Goal: Communication & Community: Ask a question

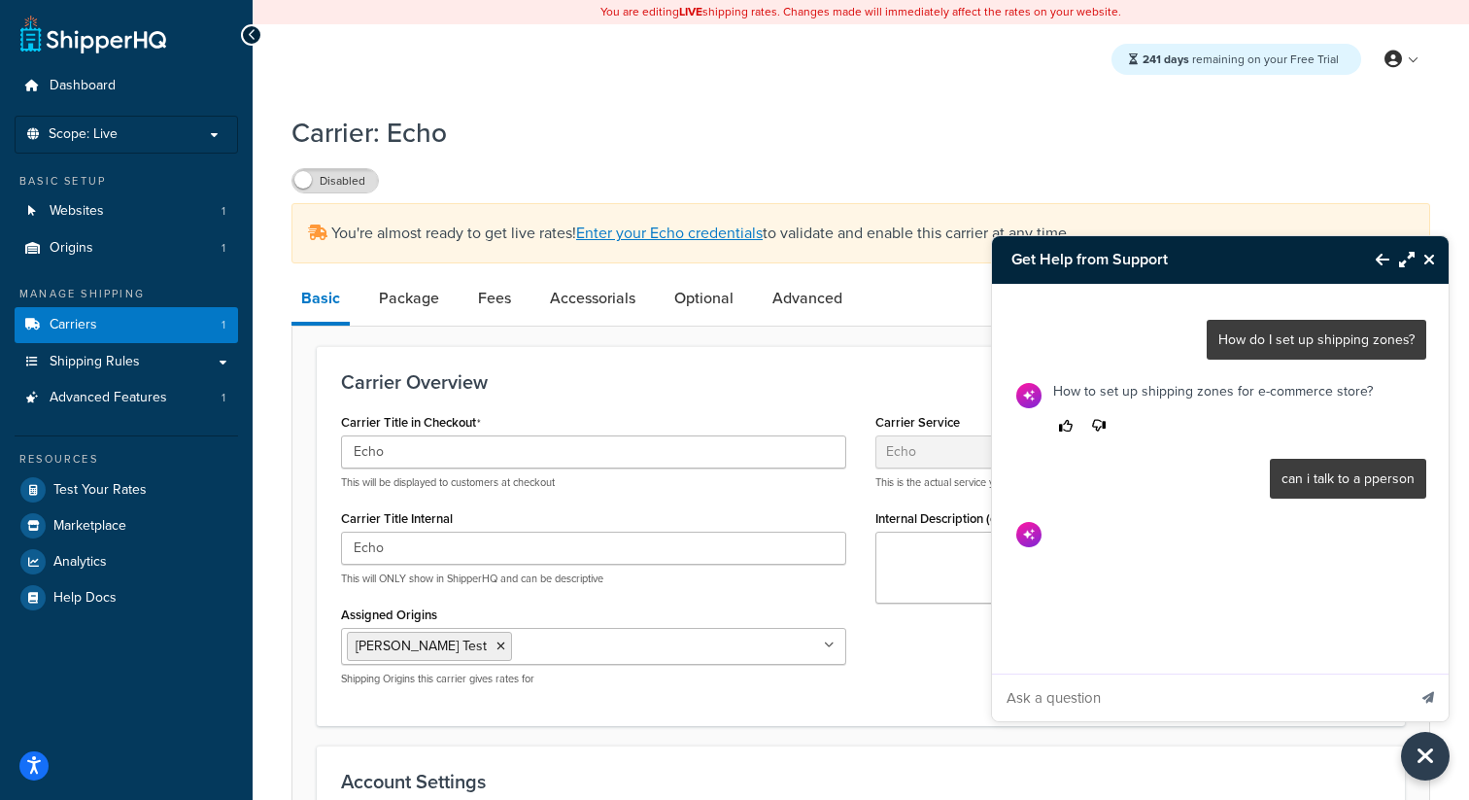
select select "echoFreight"
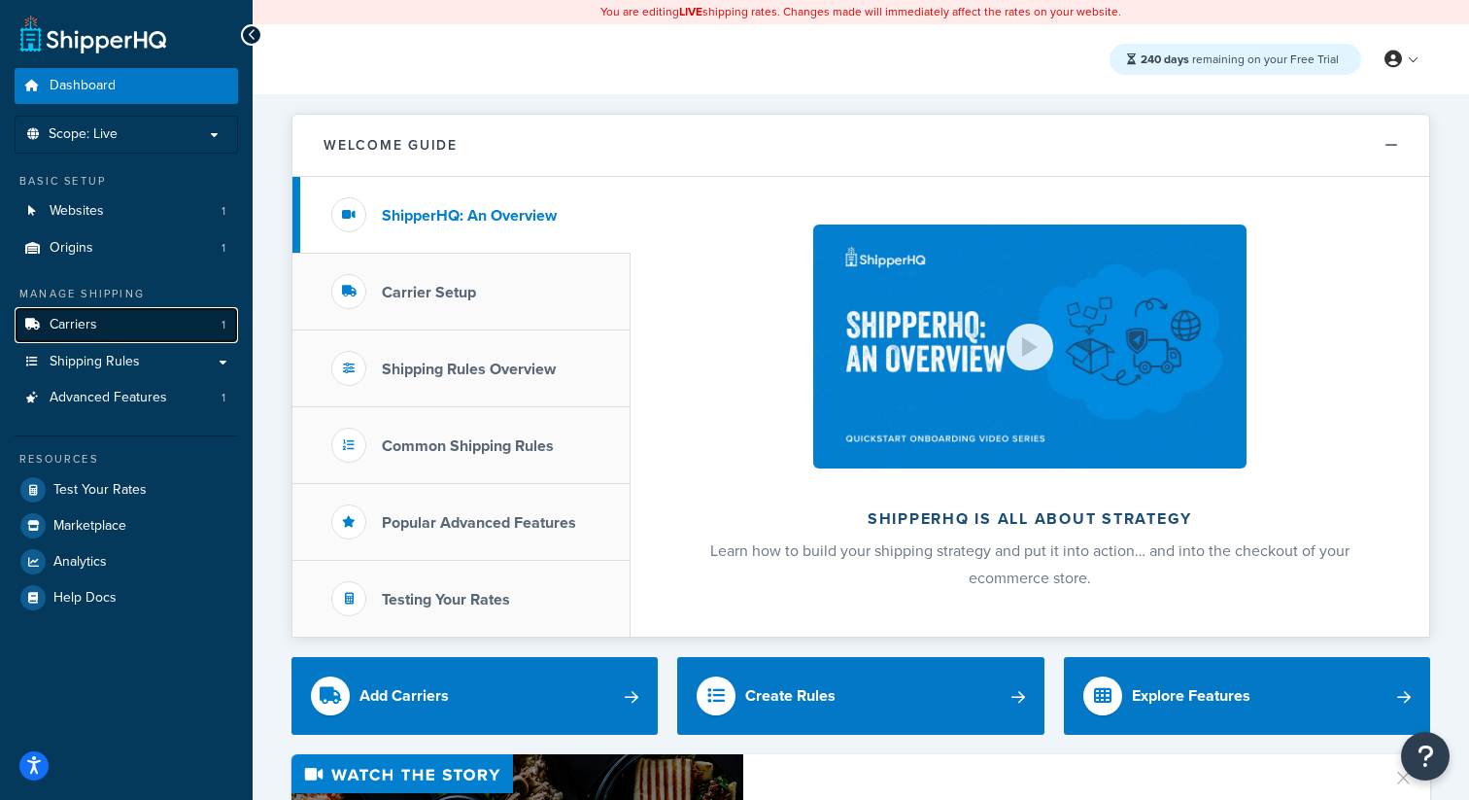
click at [90, 324] on span "Carriers" at bounding box center [74, 325] width 48 height 17
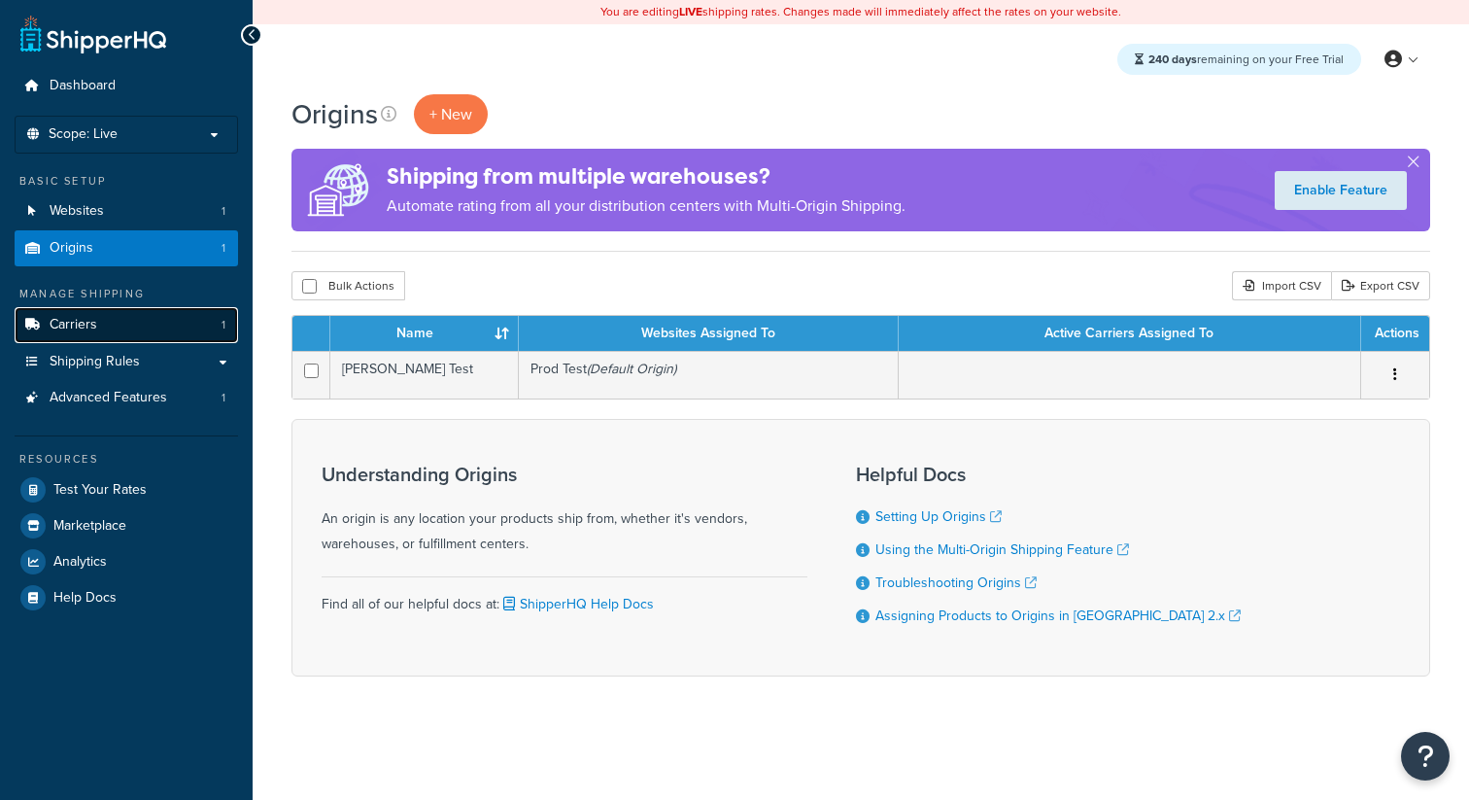
click at [106, 324] on link "Carriers 1" at bounding box center [126, 325] width 223 height 36
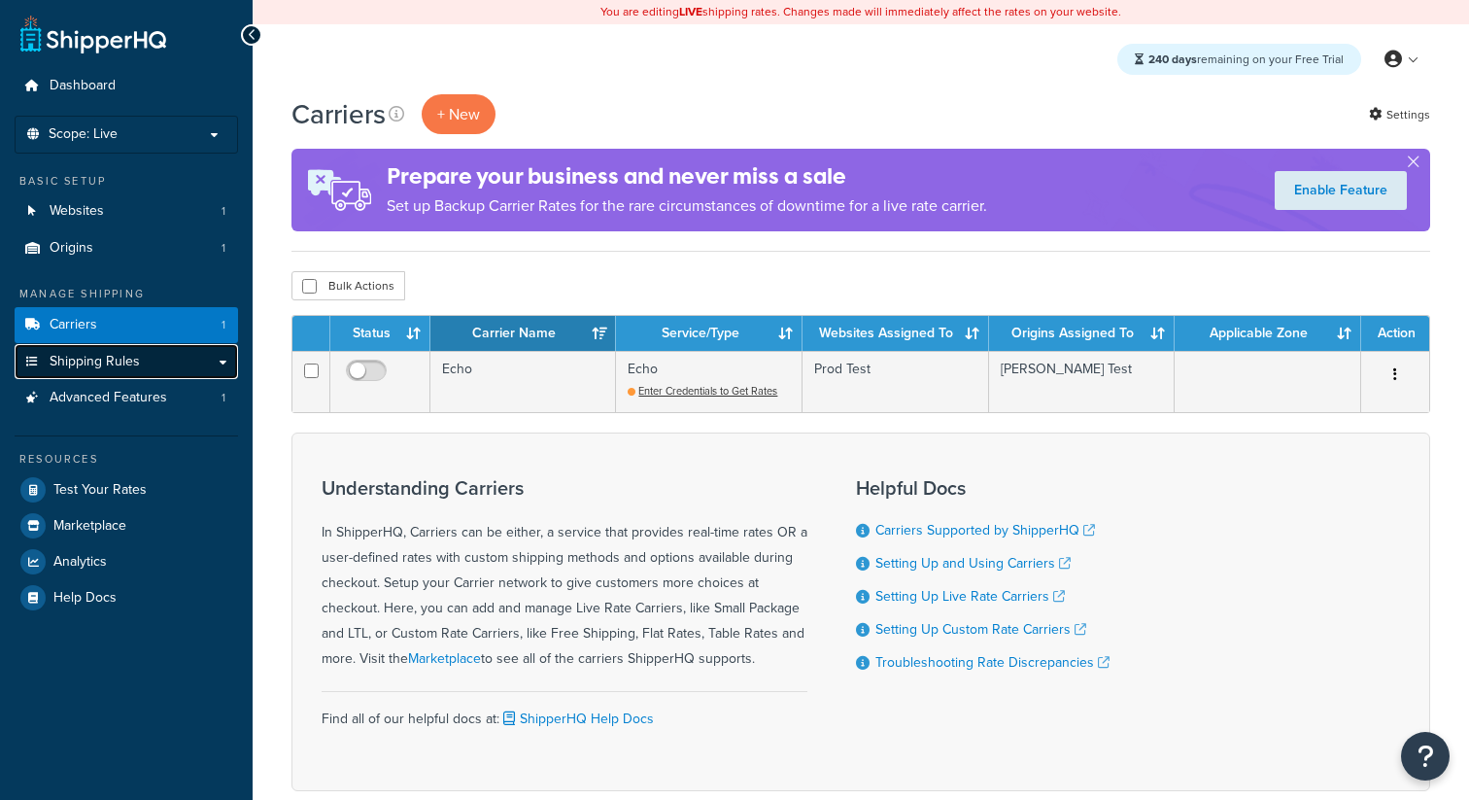
click at [101, 357] on span "Shipping Rules" at bounding box center [95, 362] width 90 height 17
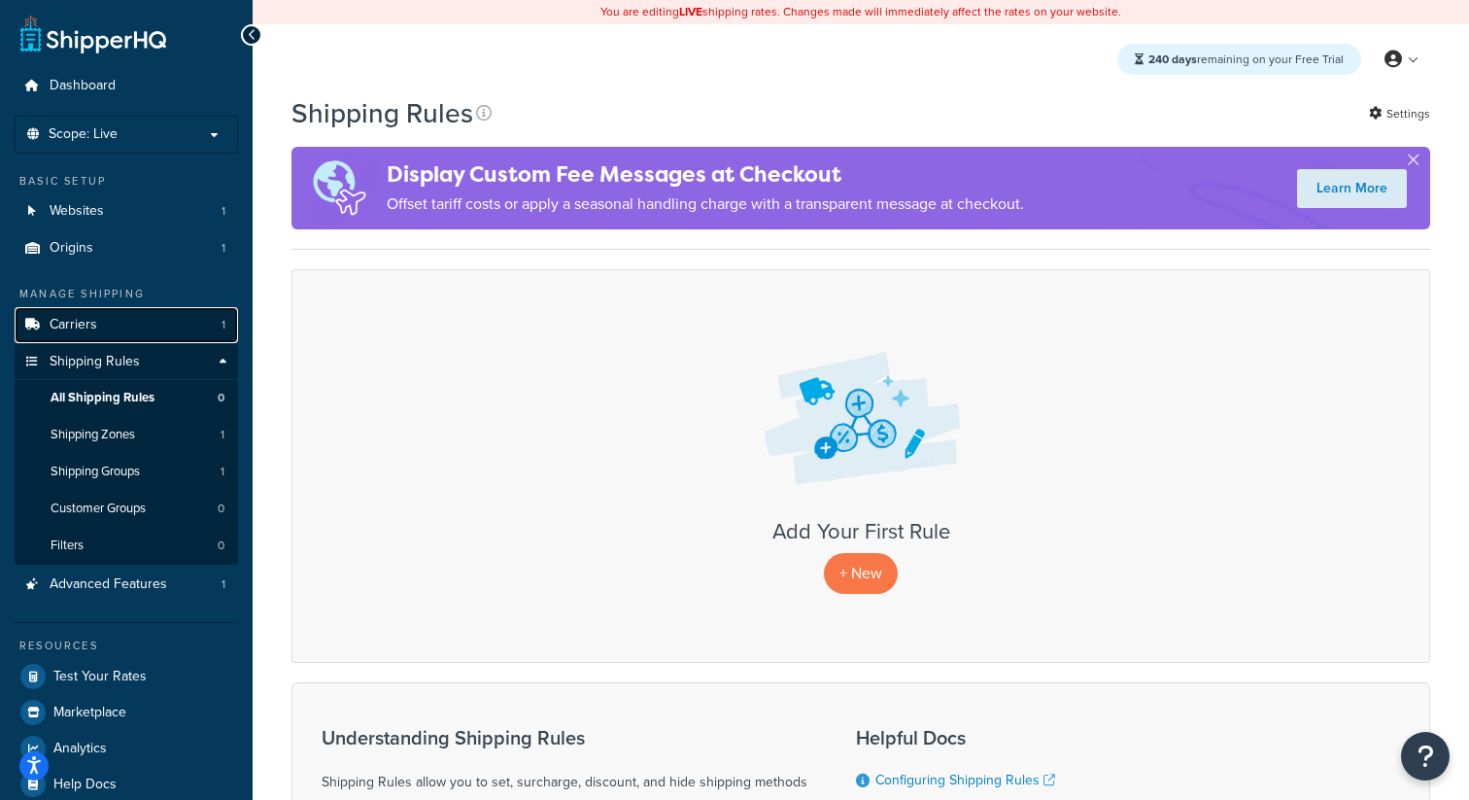
click at [120, 334] on link "Carriers 1" at bounding box center [126, 325] width 223 height 36
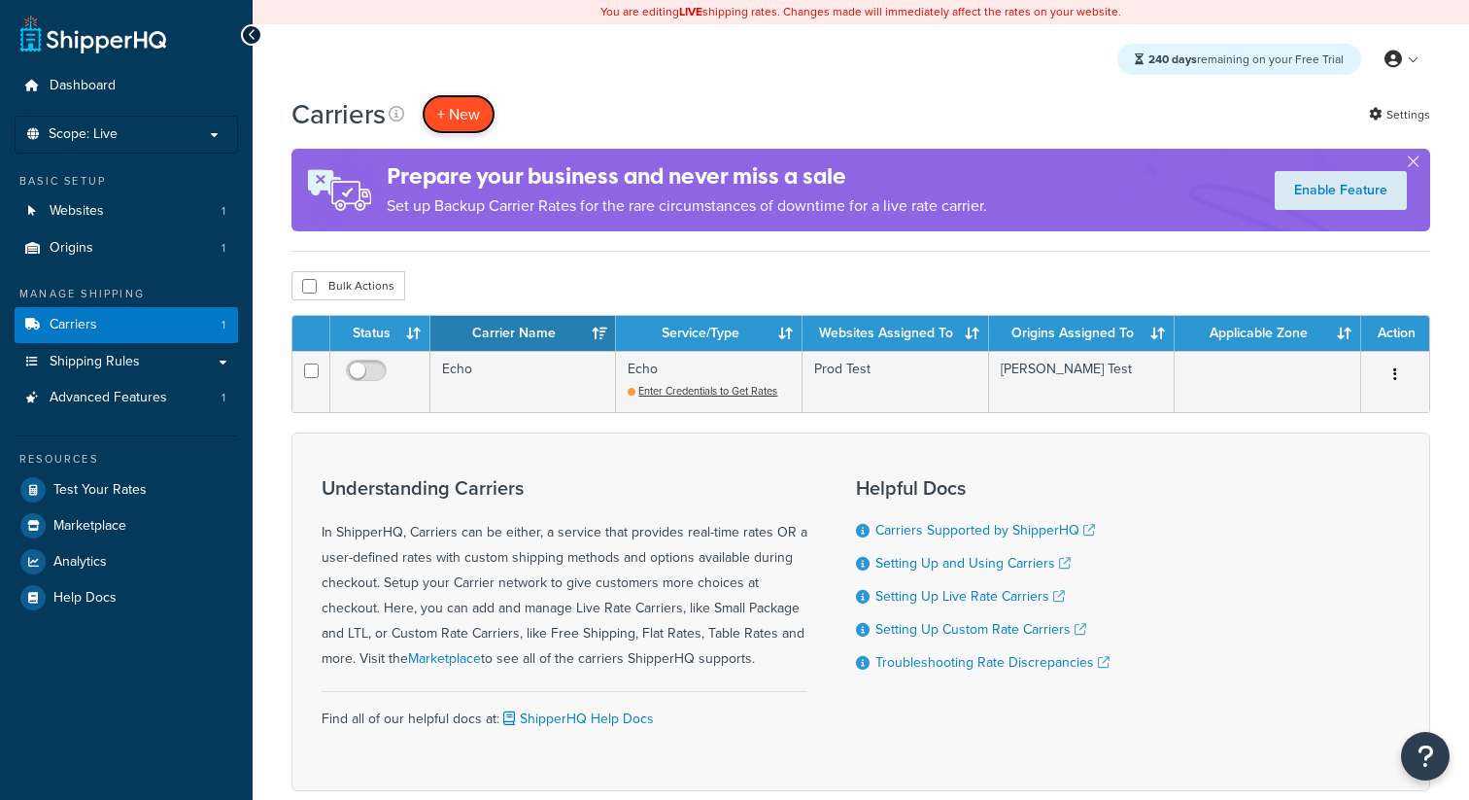
click at [461, 119] on button "+ New" at bounding box center [459, 114] width 74 height 40
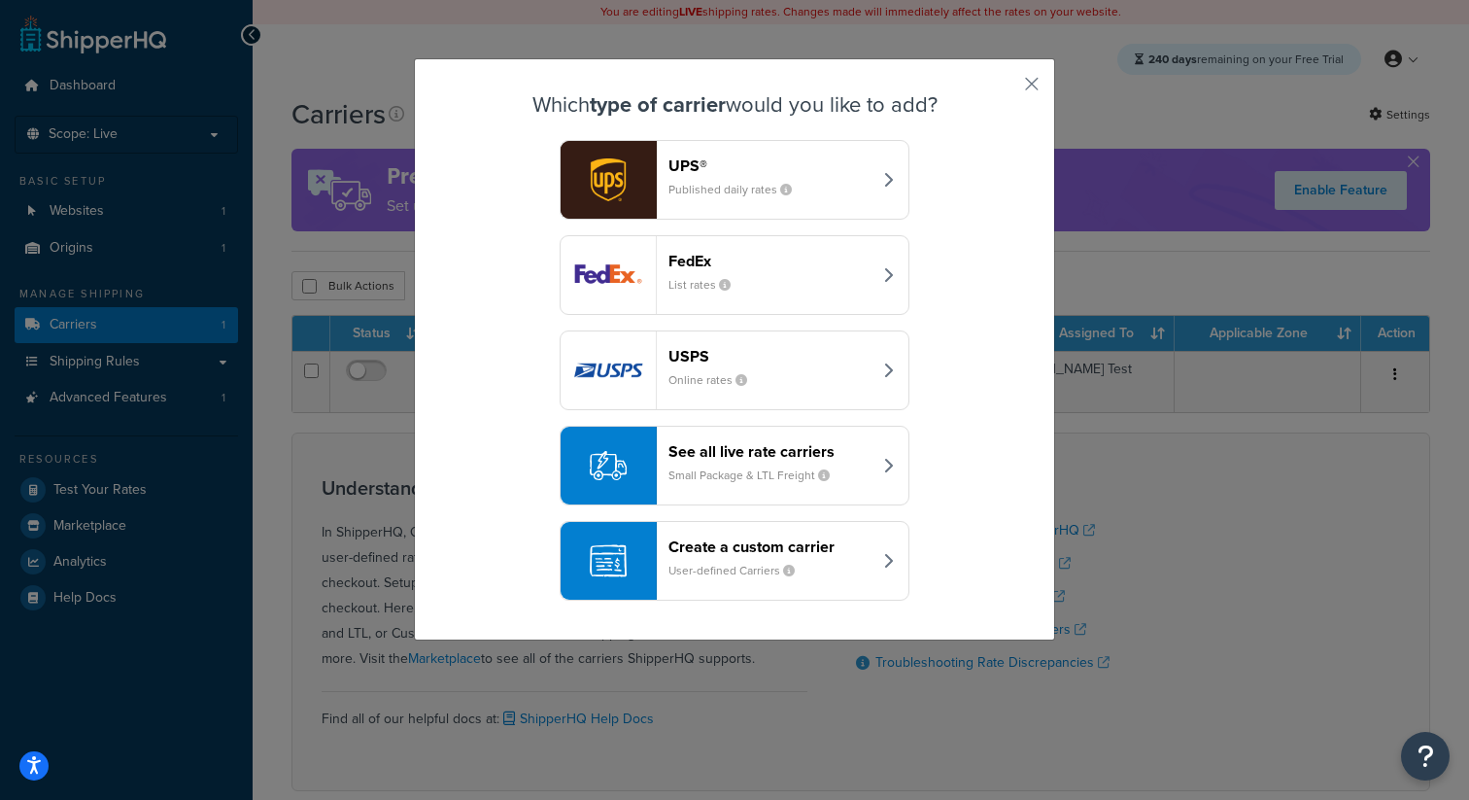
click at [737, 345] on button "USPS Online rates" at bounding box center [735, 370] width 350 height 80
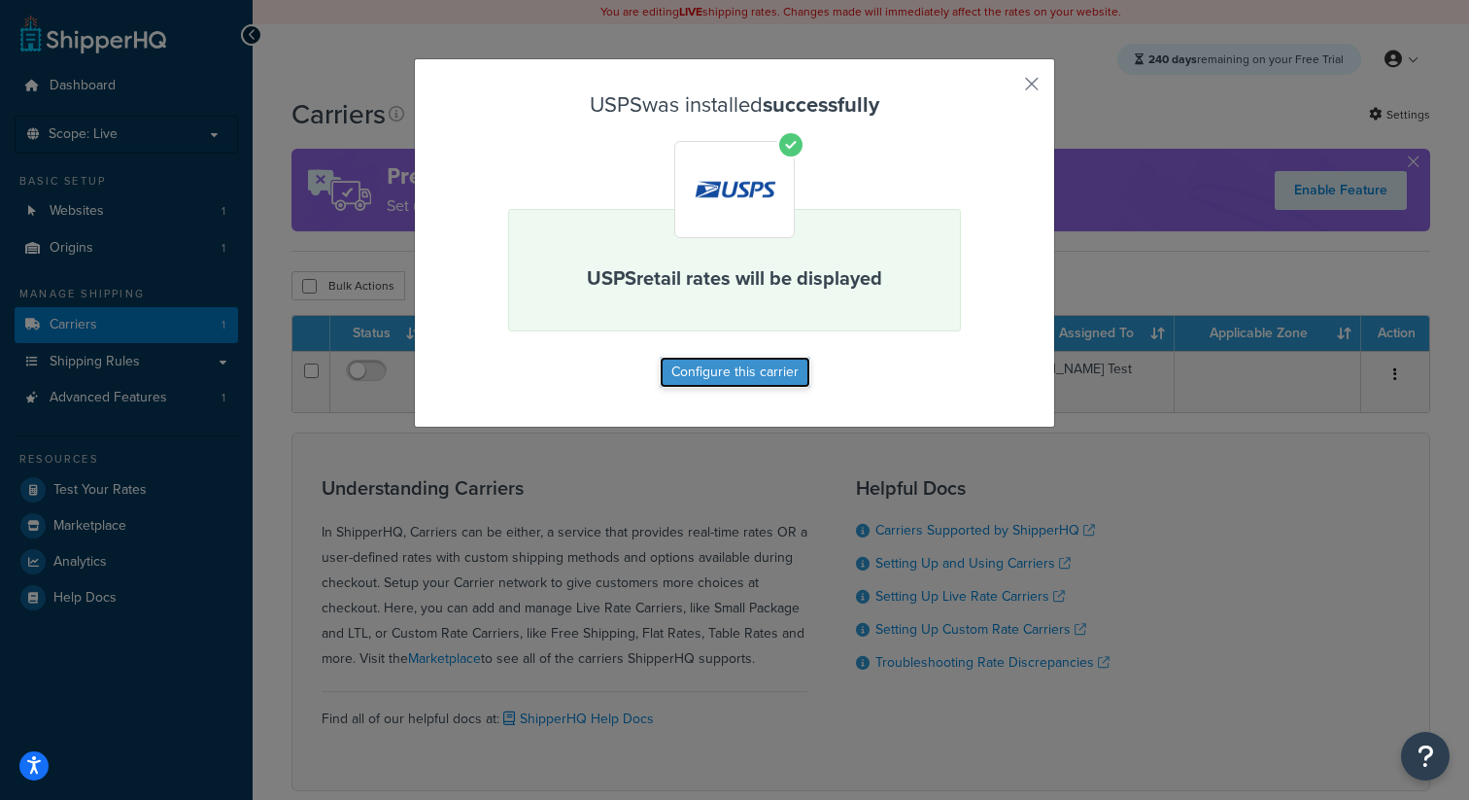
click at [728, 381] on button "Configure this carrier" at bounding box center [735, 372] width 151 height 31
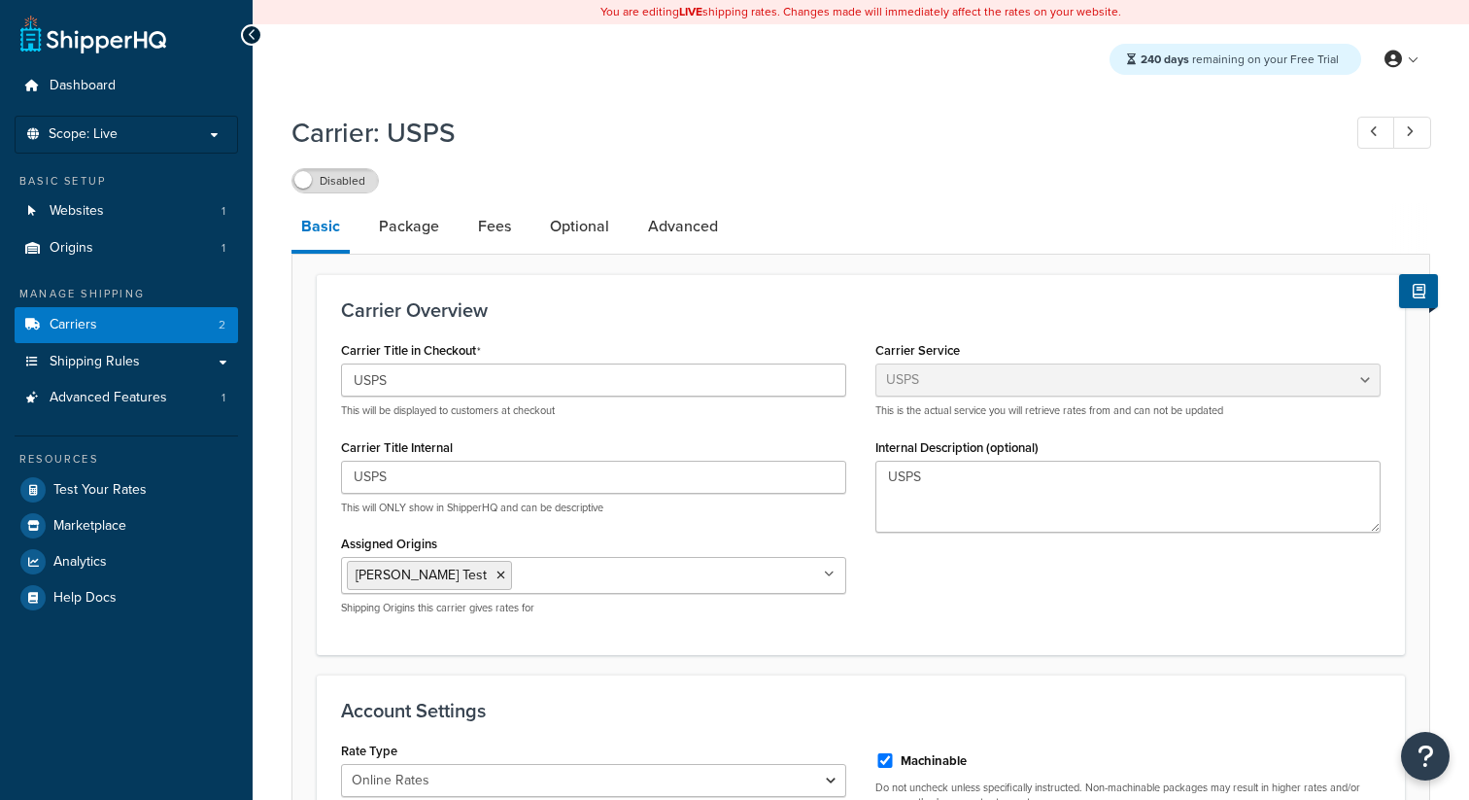
select select "usps"
select select "ONLINE"
click at [333, 181] on label "Disabled" at bounding box center [334, 180] width 85 height 23
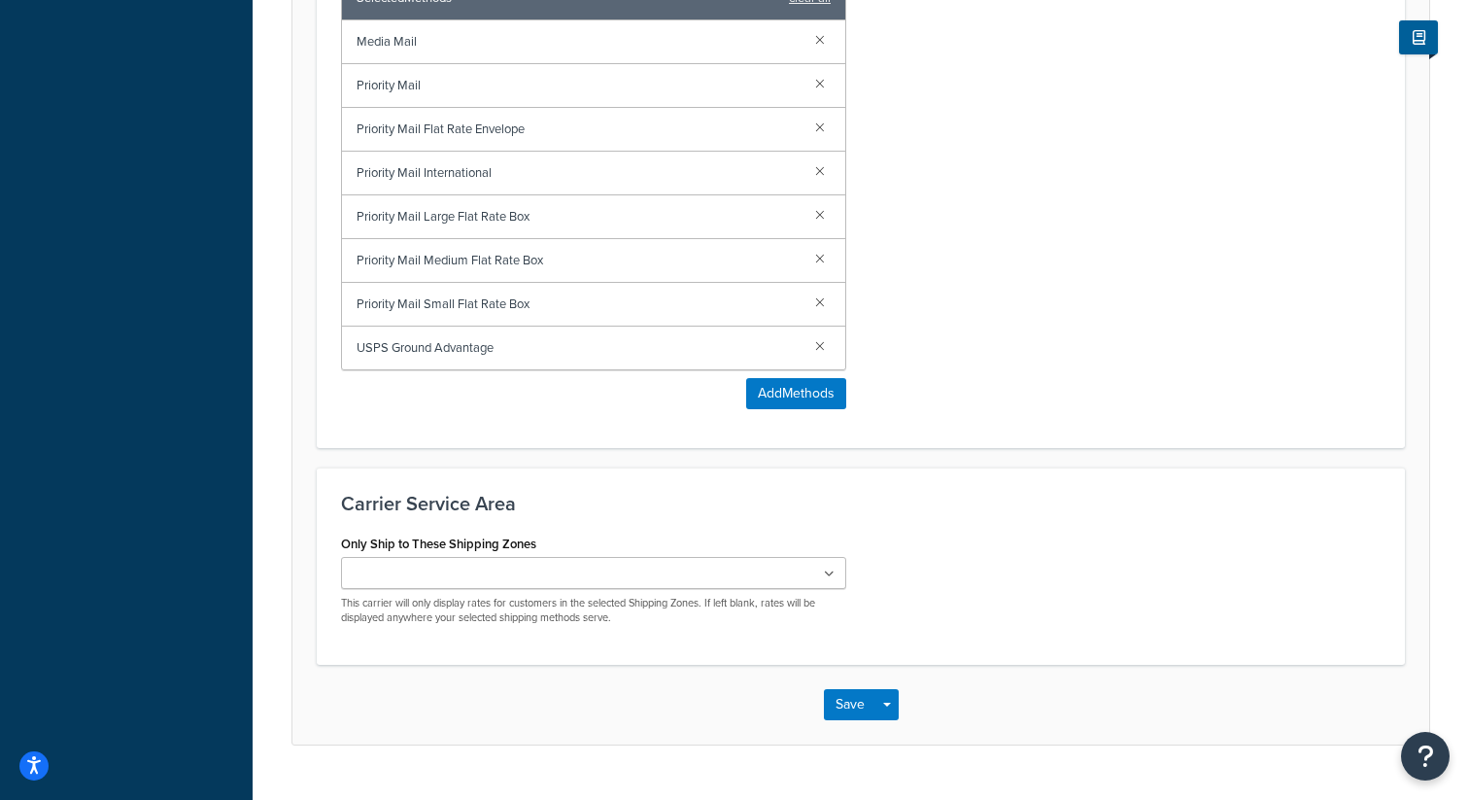
scroll to position [1121, 0]
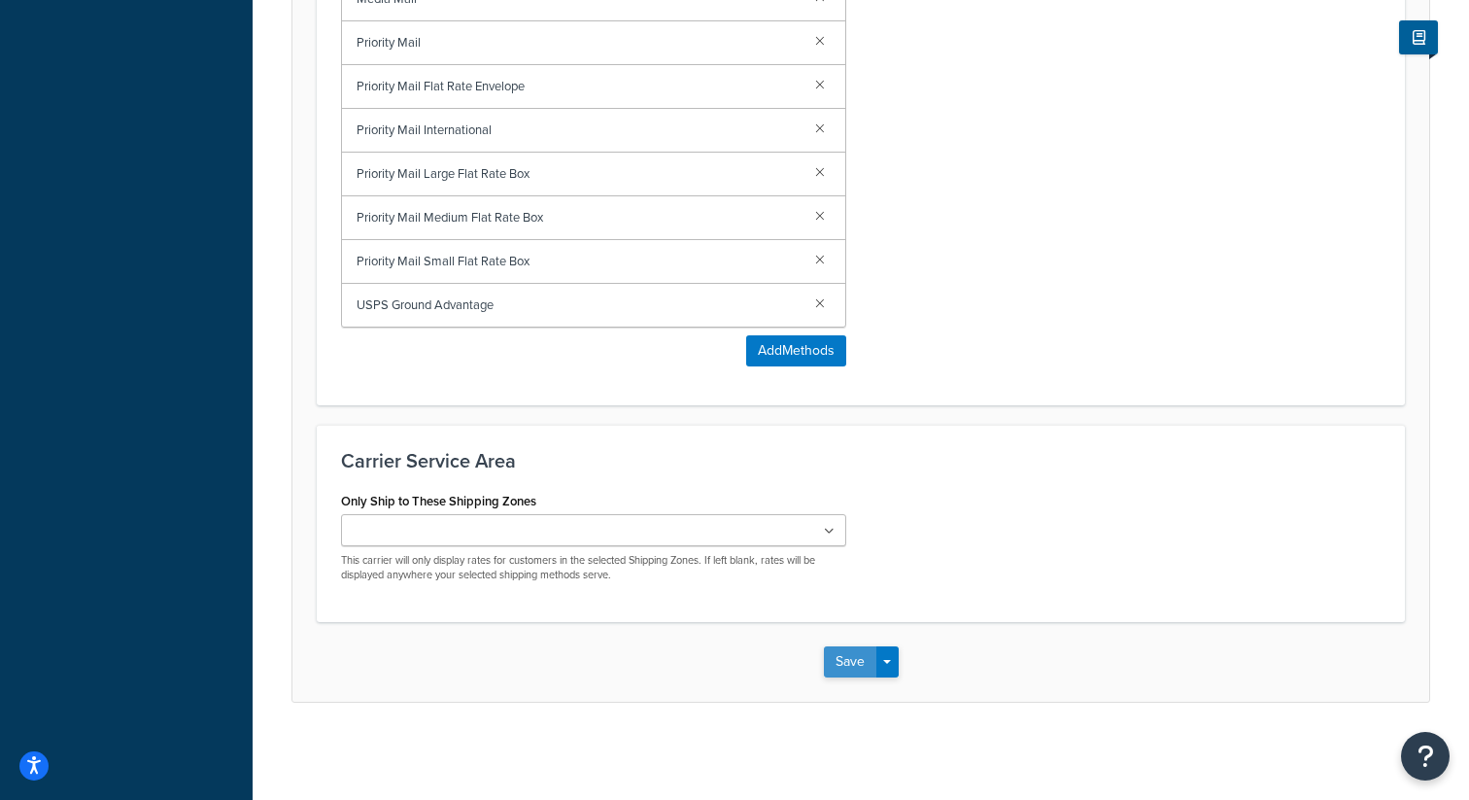
click at [824, 673] on button "Save" at bounding box center [850, 661] width 52 height 31
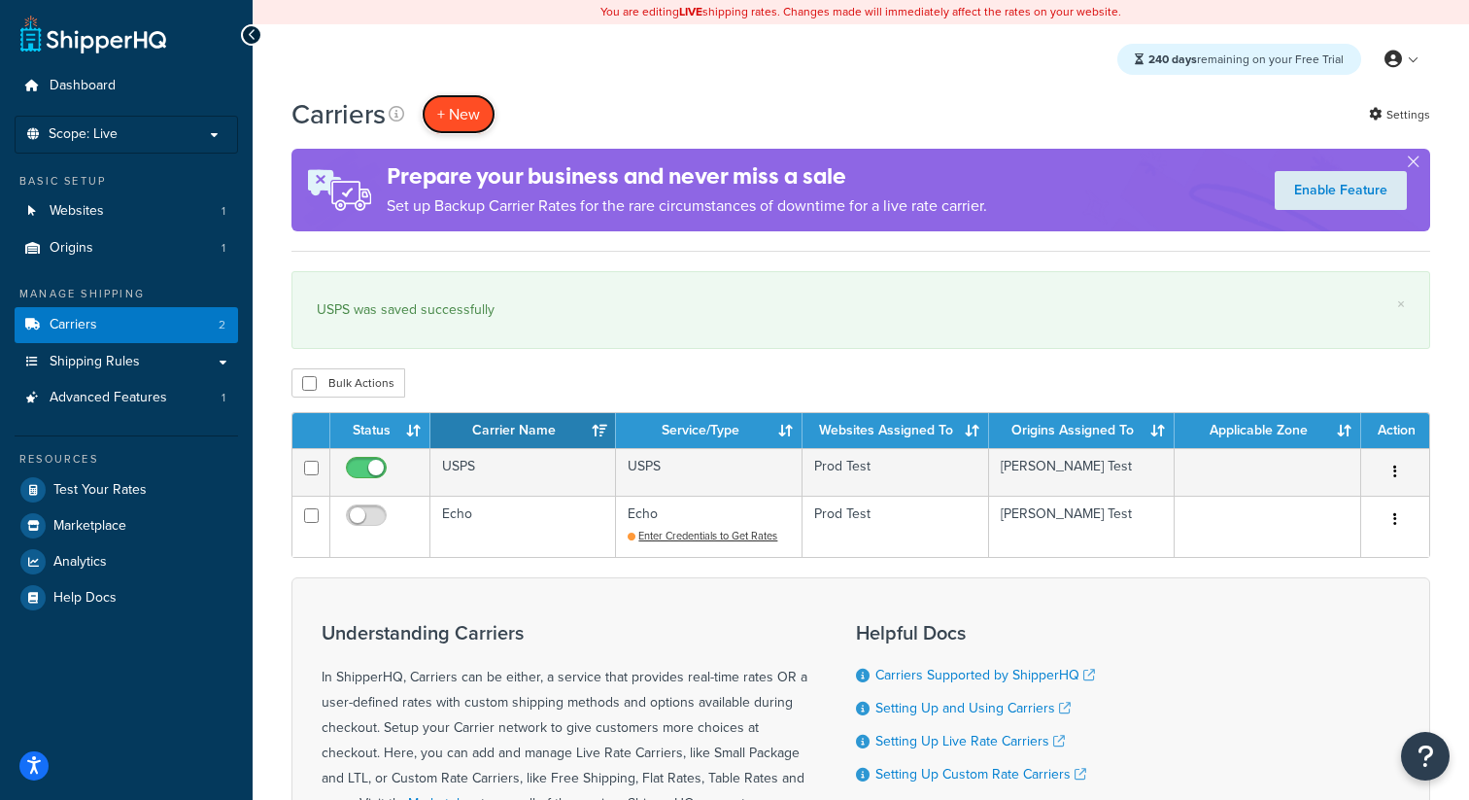
click at [461, 120] on button "+ New" at bounding box center [459, 114] width 74 height 40
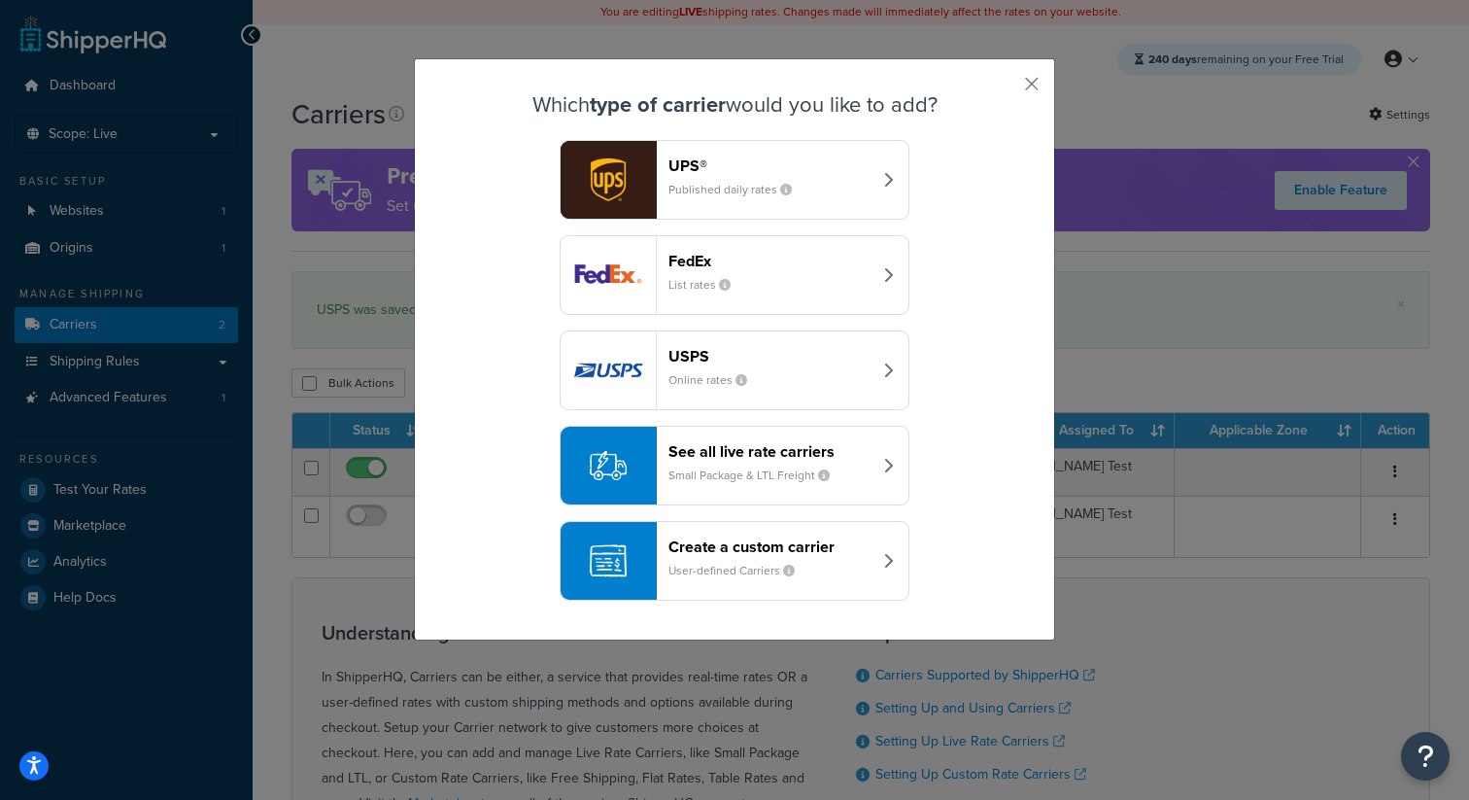
click at [719, 305] on button "FedEx List rates" at bounding box center [735, 275] width 350 height 80
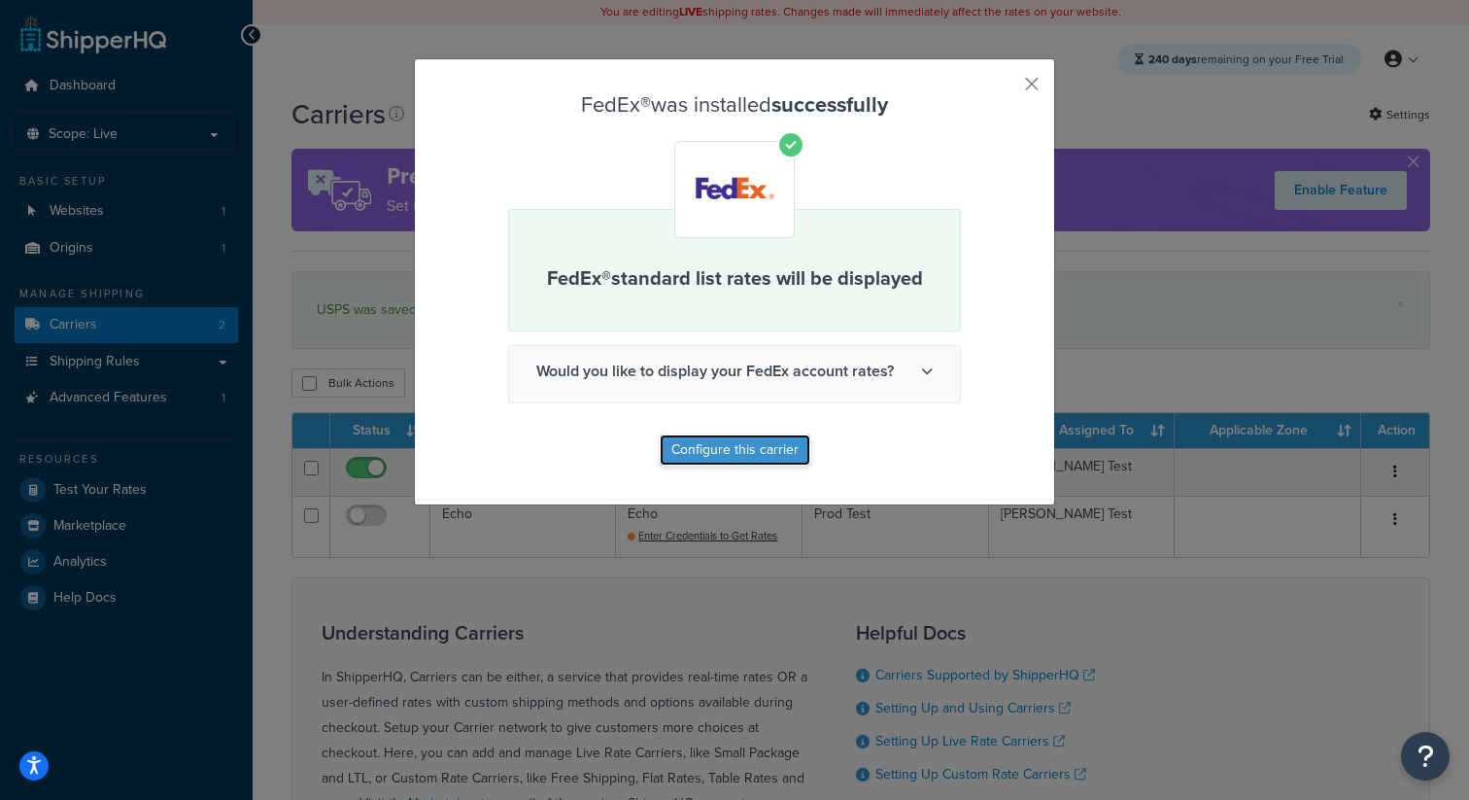
click at [766, 444] on button "Configure this carrier" at bounding box center [735, 449] width 151 height 31
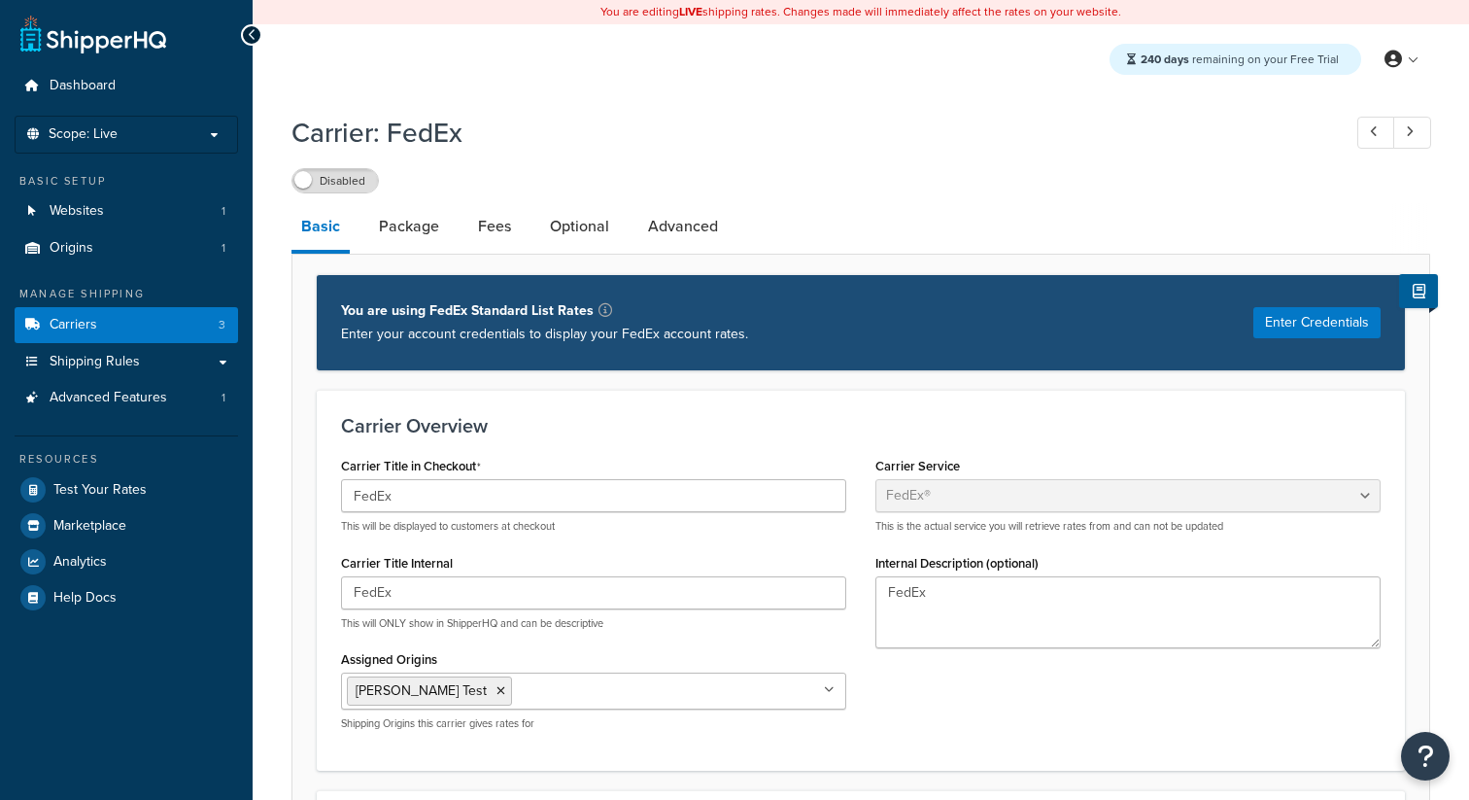
select select "fedEx"
select select "REGULAR_PICKUP"
select select "YOUR_PACKAGING"
click at [356, 189] on label "Disabled" at bounding box center [334, 180] width 85 height 23
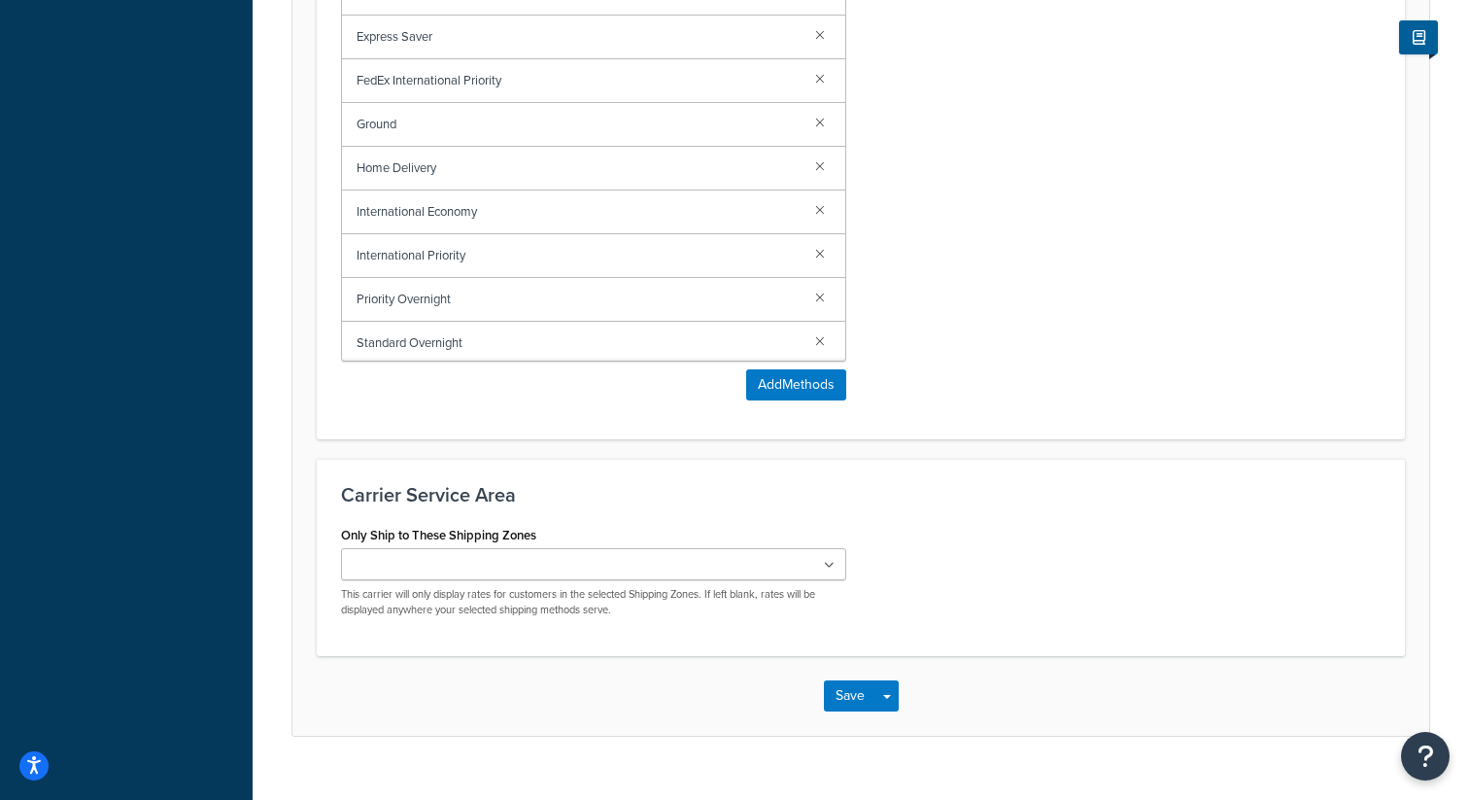
scroll to position [1465, 0]
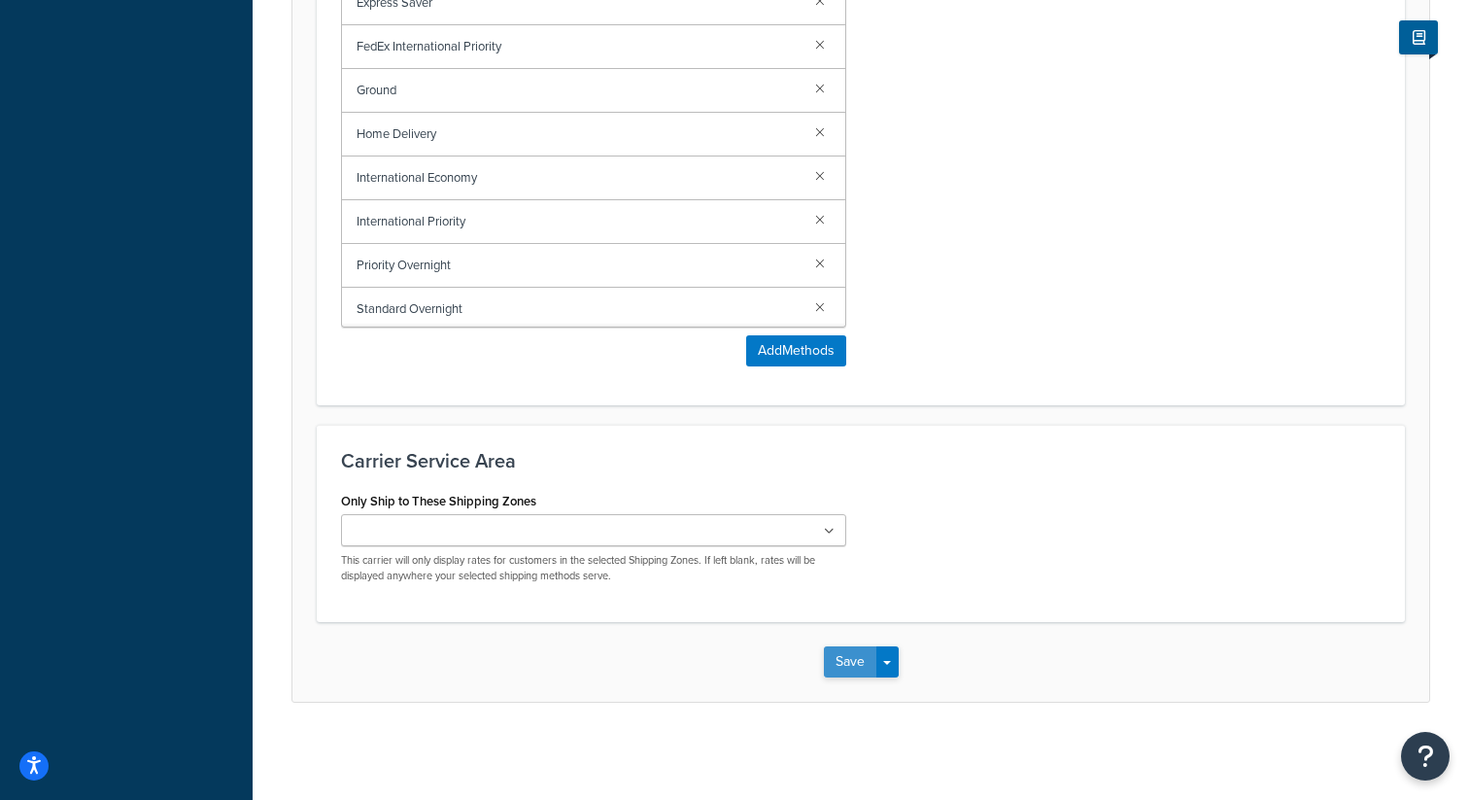
click at [859, 656] on button "Save" at bounding box center [850, 661] width 52 height 31
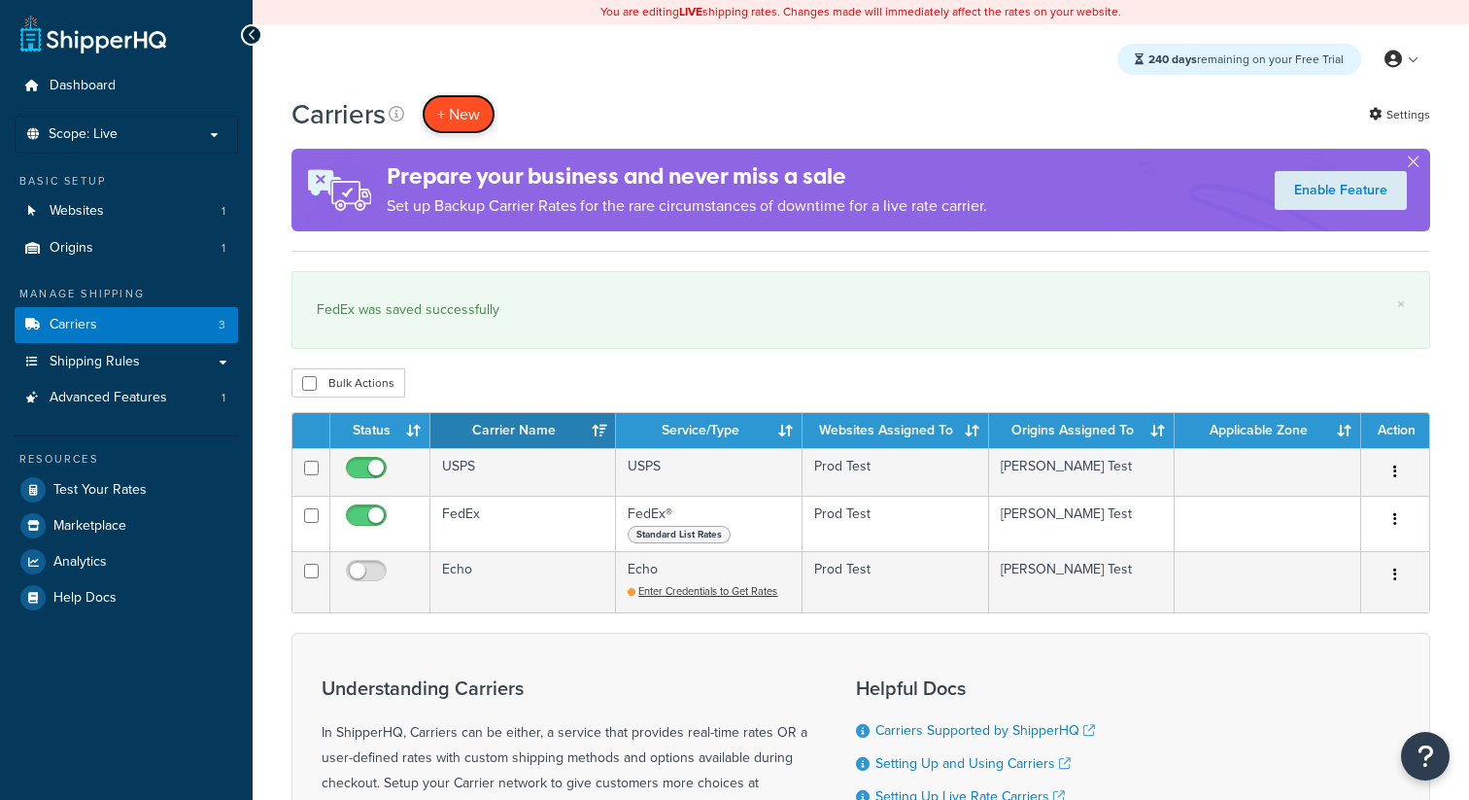
click at [461, 114] on button "+ New" at bounding box center [459, 114] width 74 height 40
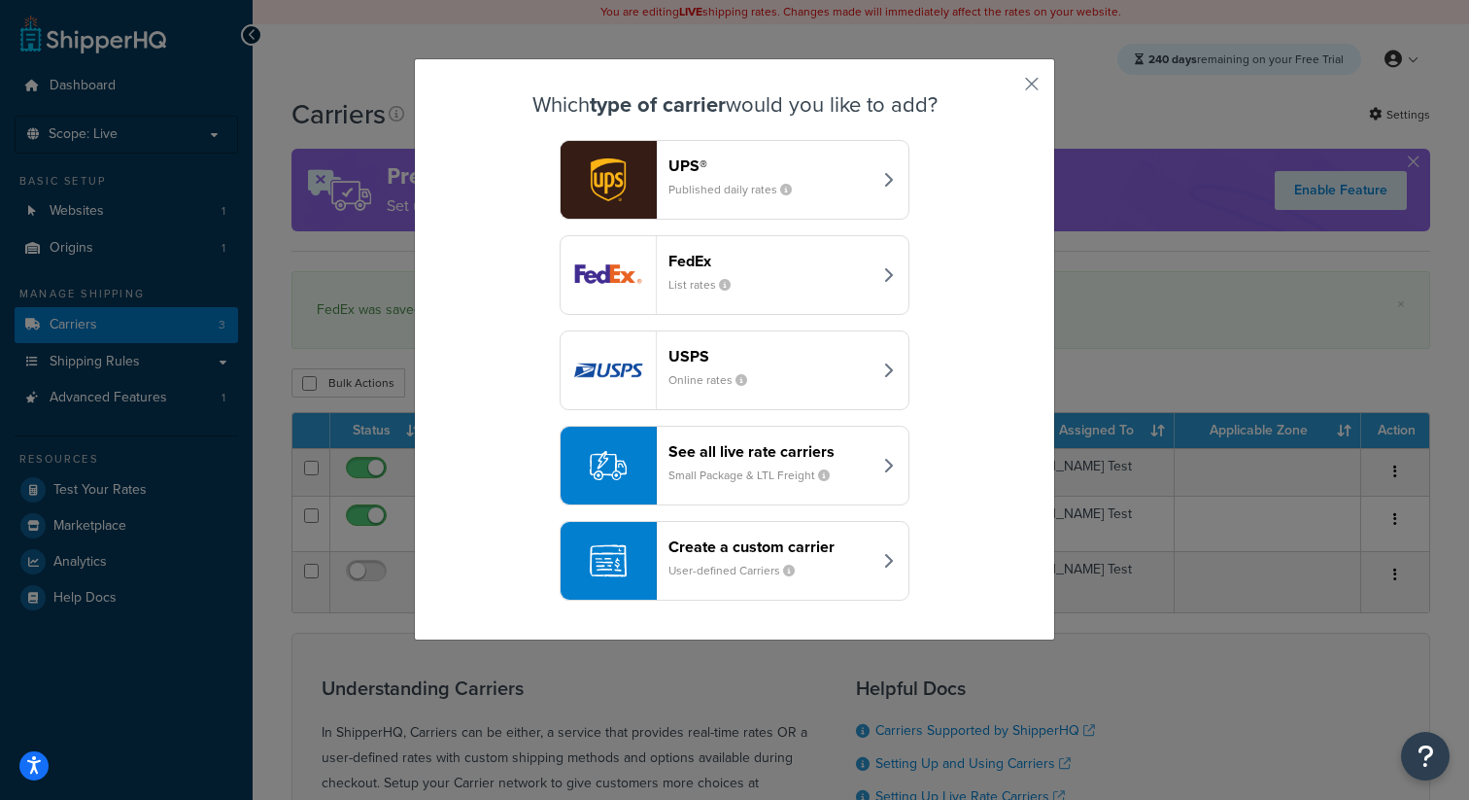
click at [685, 360] on header "USPS" at bounding box center [769, 356] width 203 height 18
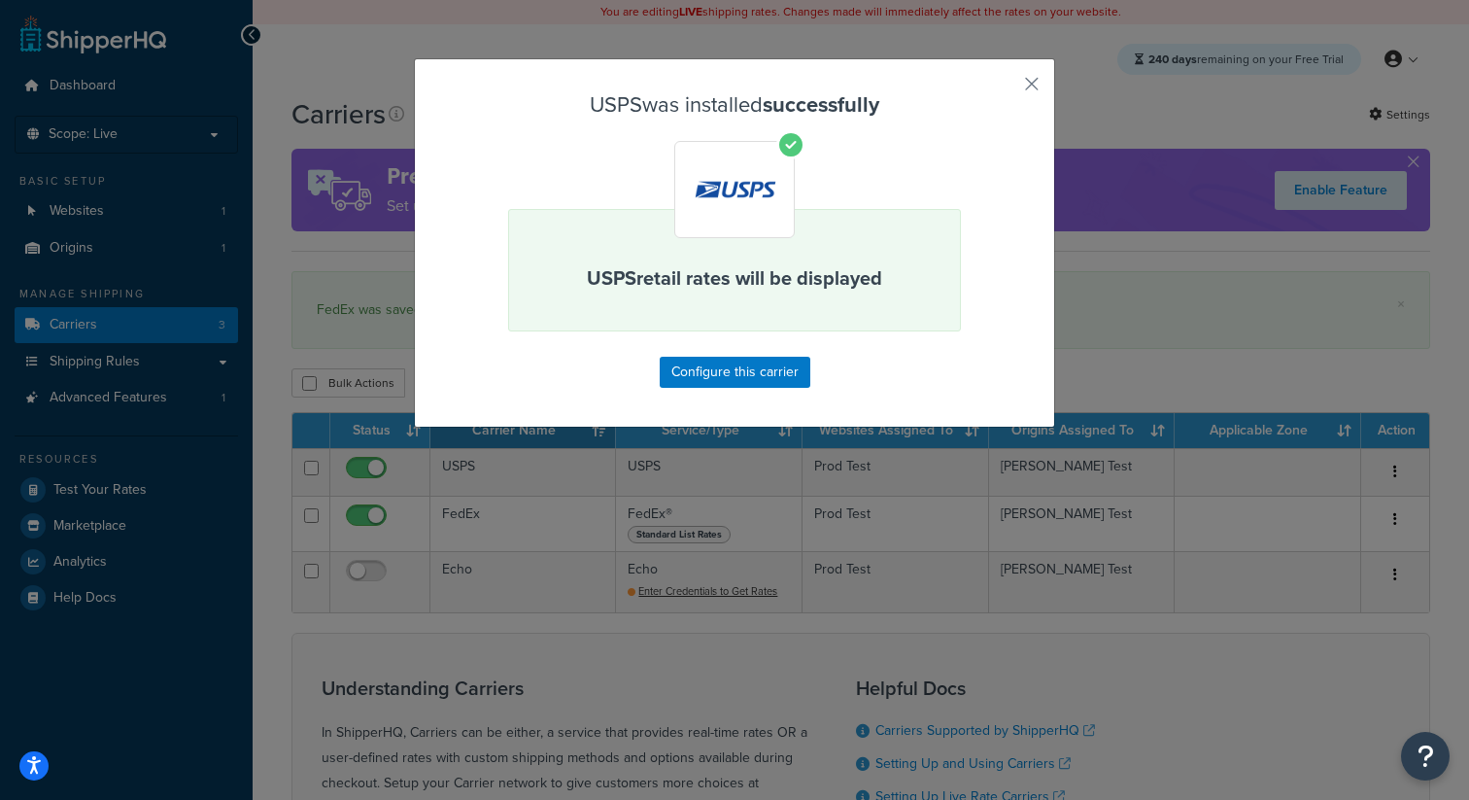
click at [787, 356] on div "USPS was installed successfully USPS retail rates will be displayed Configure t…" at bounding box center [734, 240] width 453 height 294
click at [753, 372] on button "Configure this carrier" at bounding box center [735, 372] width 151 height 31
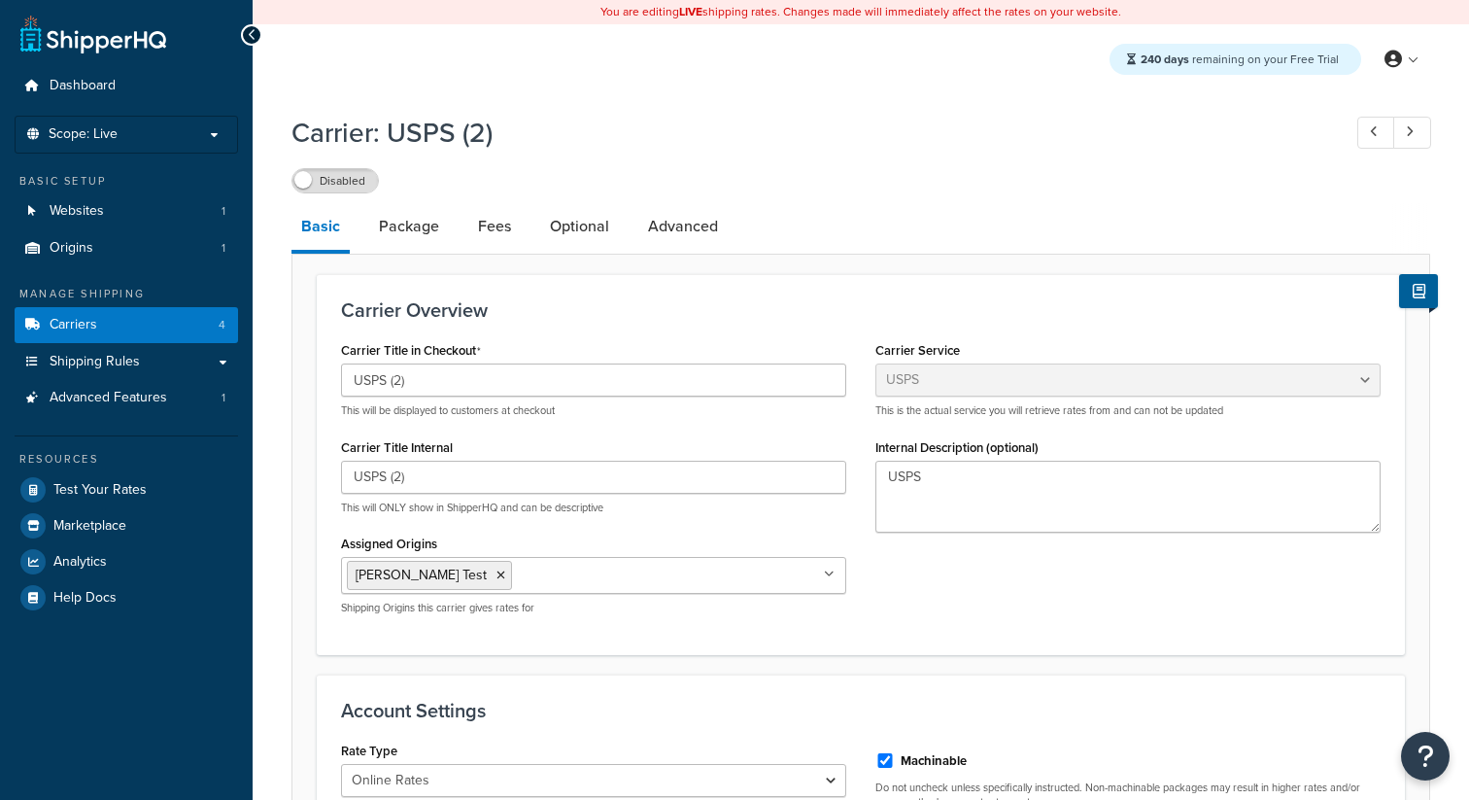
select select "usps"
select select "ONLINE"
click at [352, 190] on label "Disabled" at bounding box center [334, 180] width 85 height 23
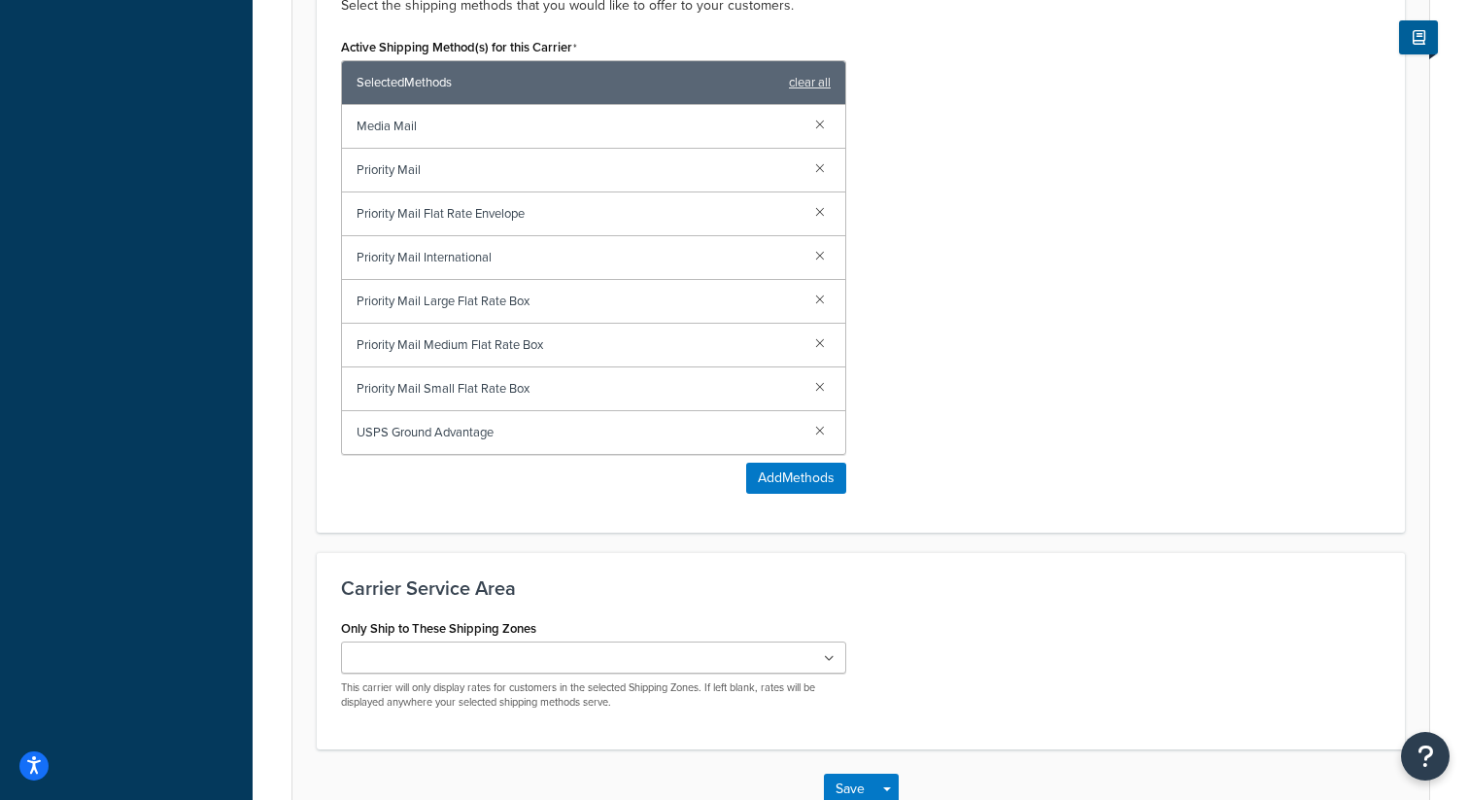
scroll to position [1121, 0]
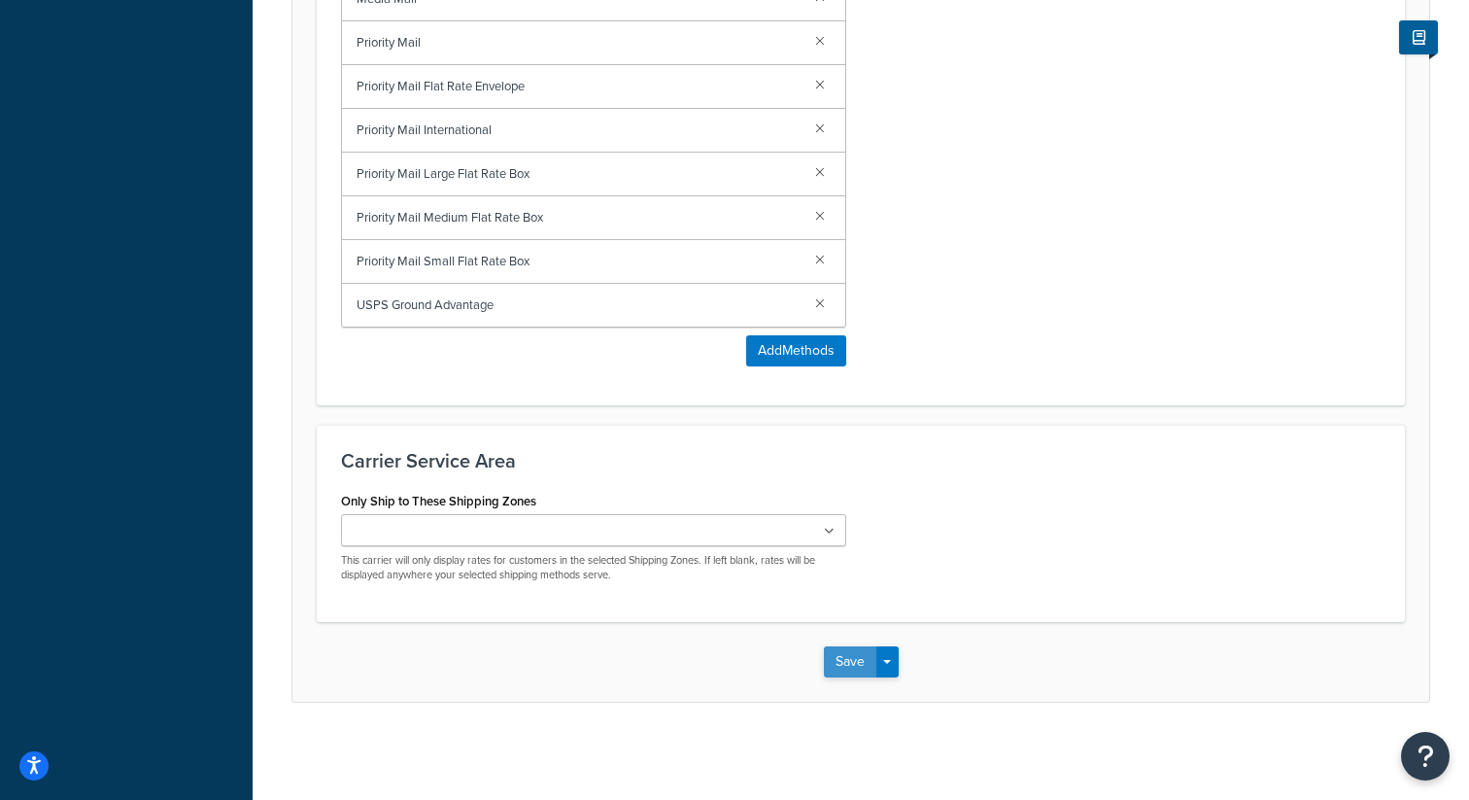
click at [863, 654] on button "Save" at bounding box center [850, 661] width 52 height 31
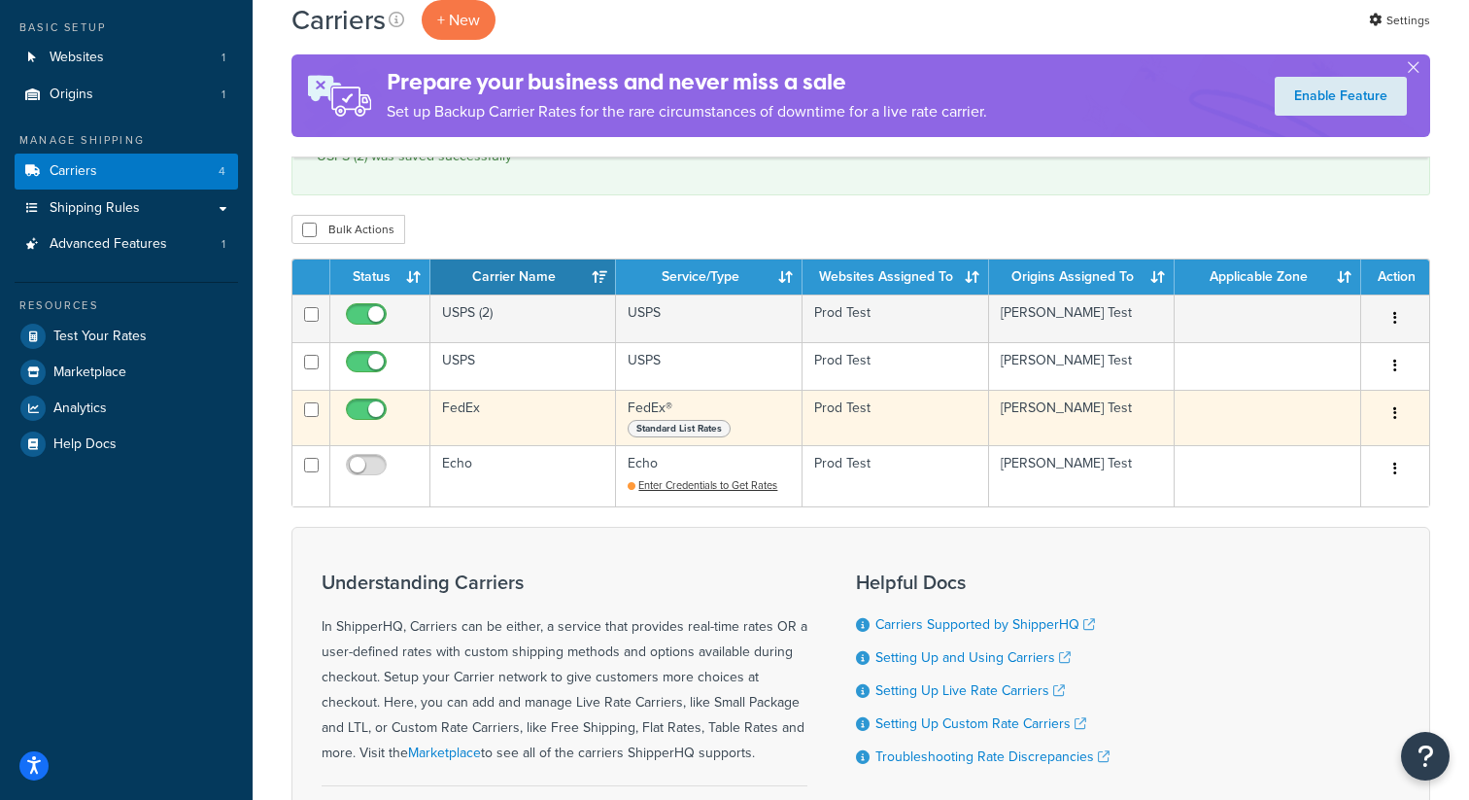
scroll to position [190, 0]
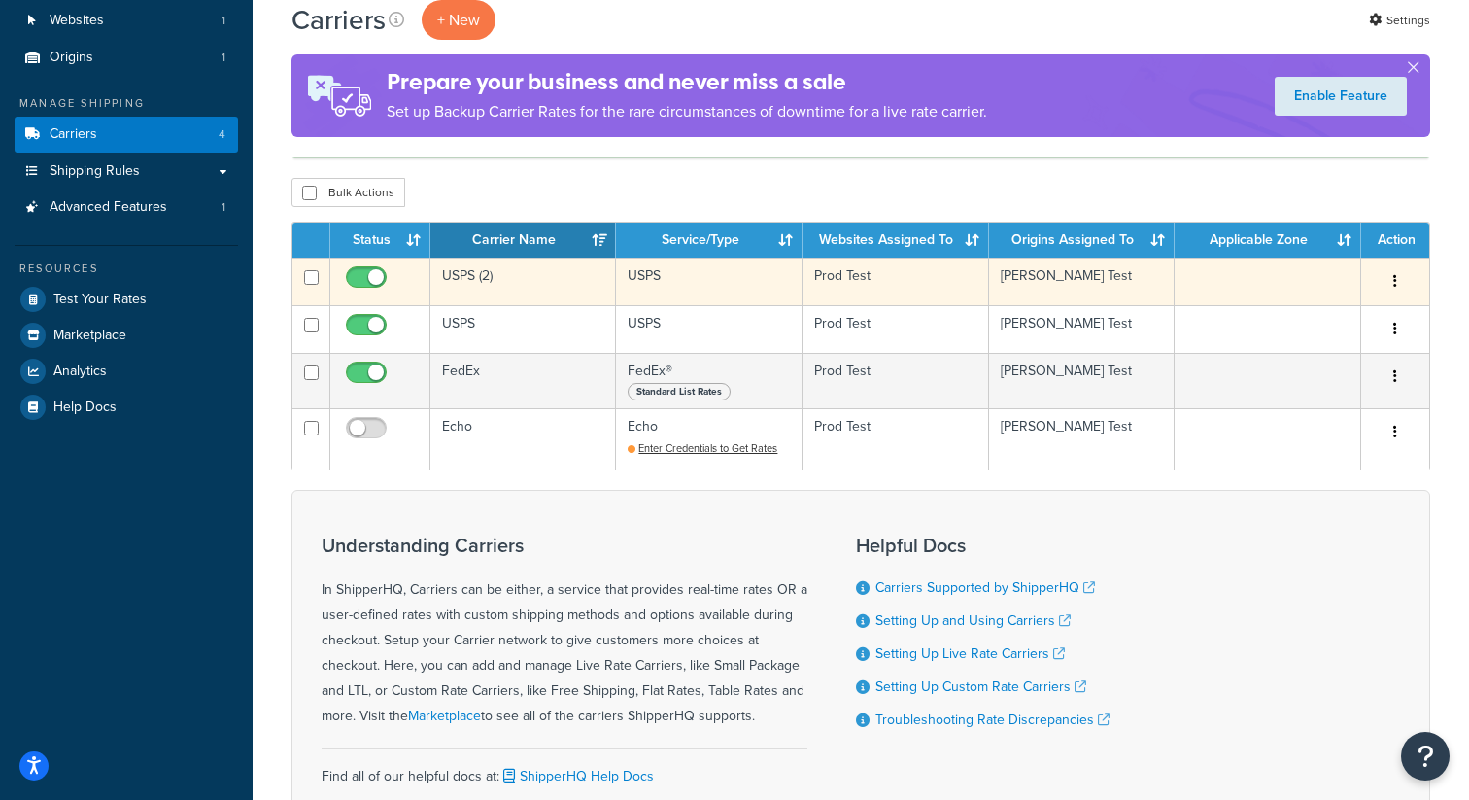
click at [1403, 280] on button "button" at bounding box center [1395, 281] width 27 height 31
click at [1316, 406] on link "Delete" at bounding box center [1317, 402] width 154 height 40
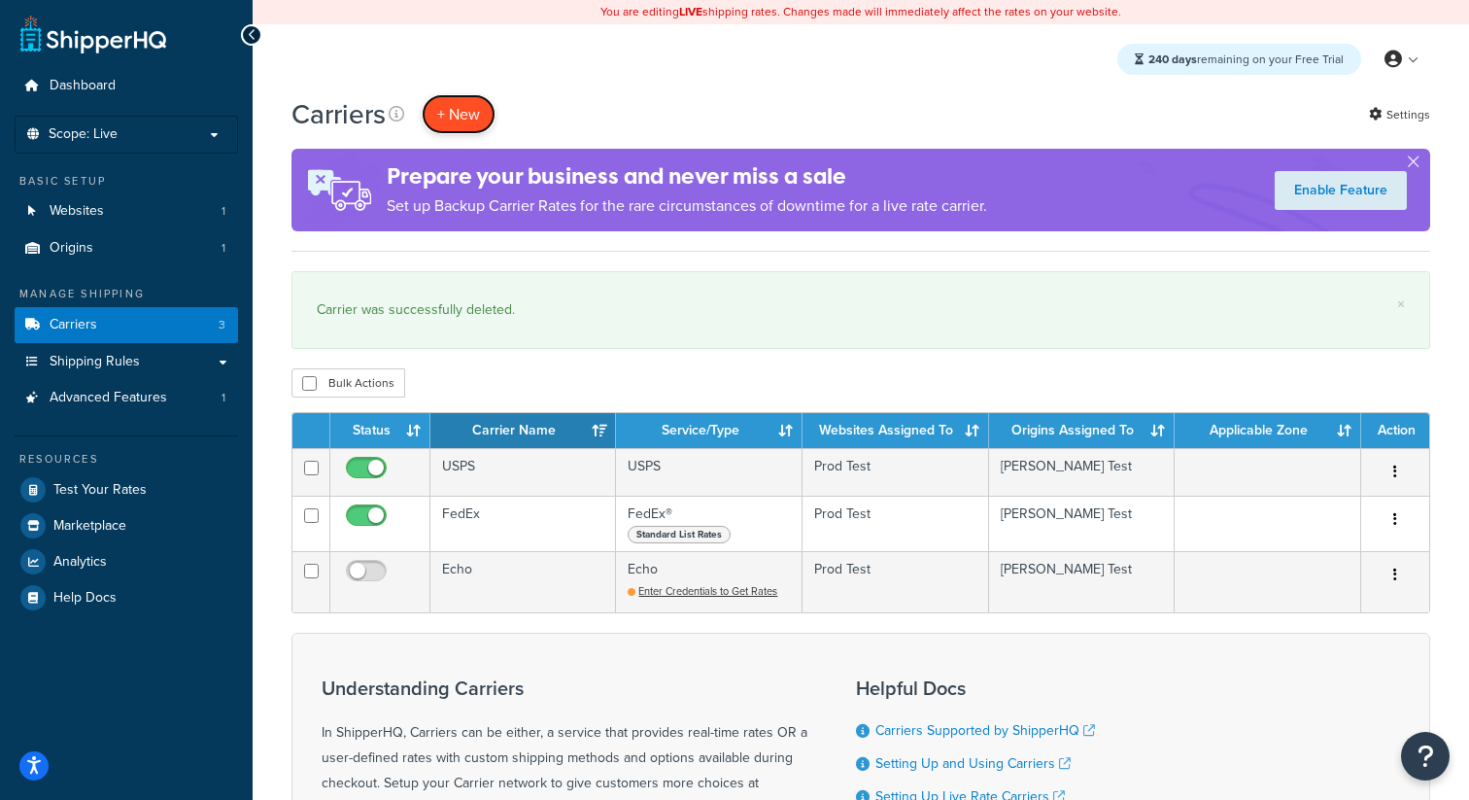
click at [453, 102] on button "+ New" at bounding box center [459, 114] width 74 height 40
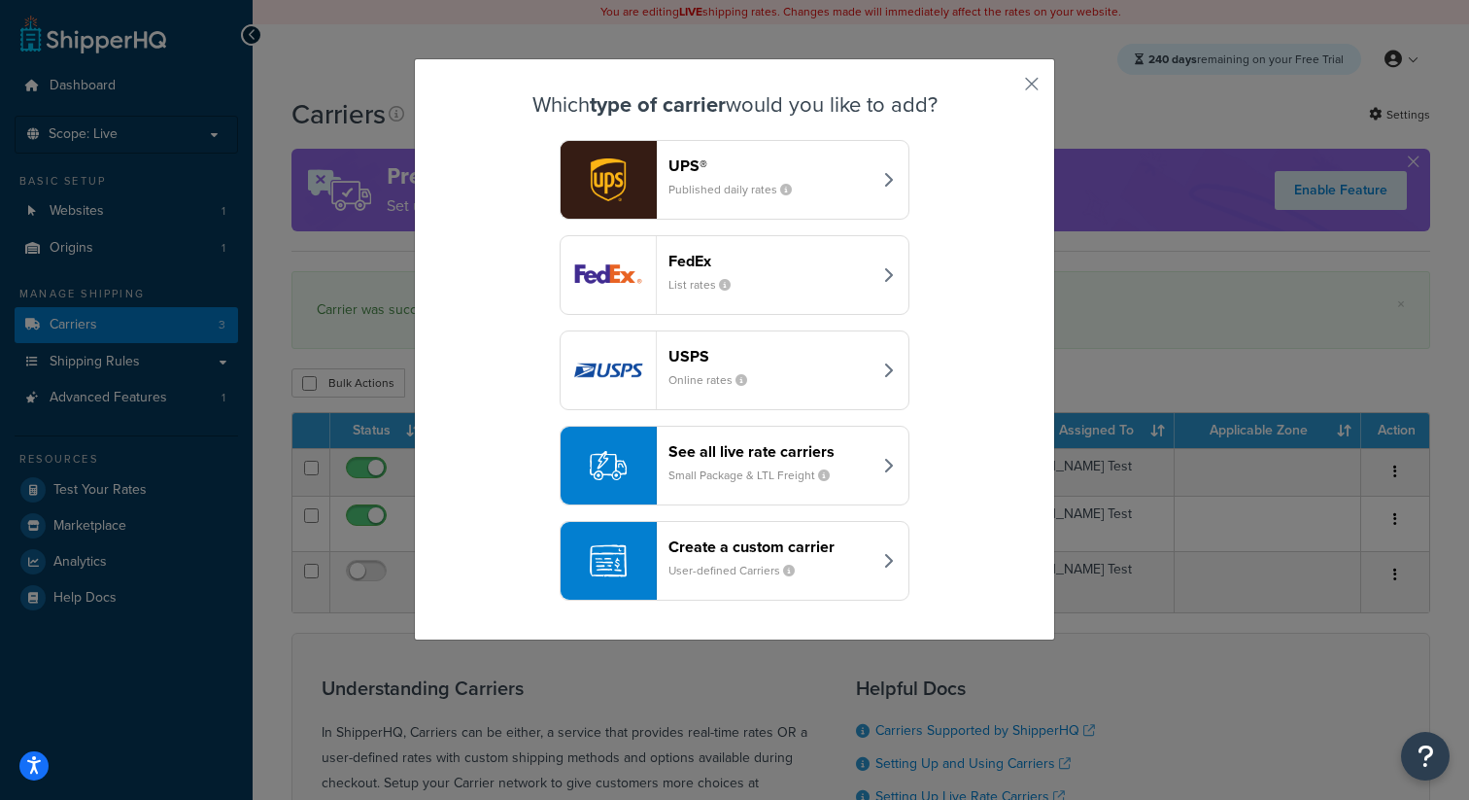
click at [689, 182] on div "UPS® Published daily rates" at bounding box center [769, 179] width 203 height 47
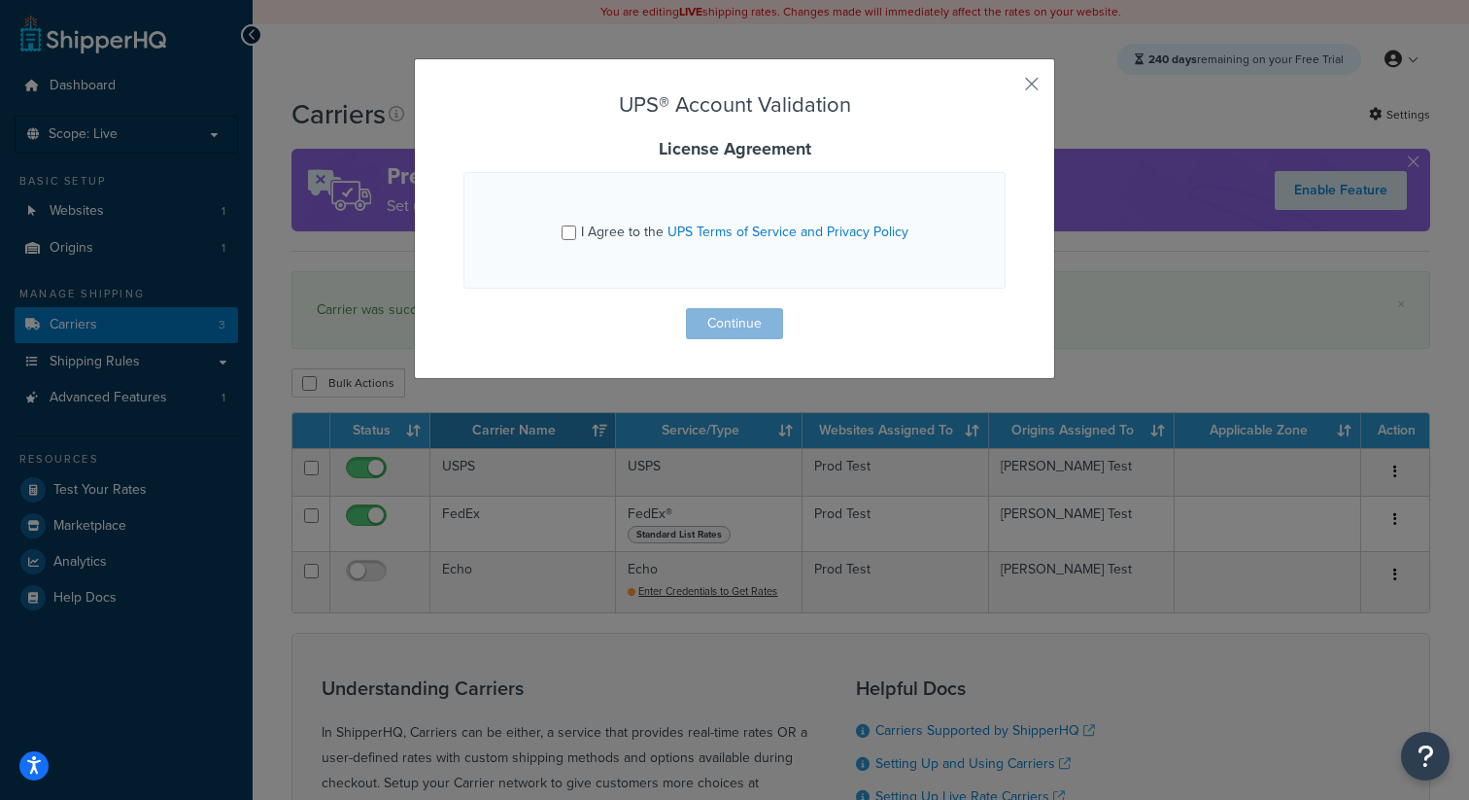
click at [630, 239] on span "I Agree to the UPS Terms of Service and Privacy Policy" at bounding box center [744, 232] width 327 height 20
click at [576, 239] on input "I Agree to the UPS Terms of Service and Privacy Policy" at bounding box center [569, 232] width 15 height 15
checkbox input "true"
click at [755, 328] on button "Continue" at bounding box center [734, 323] width 97 height 31
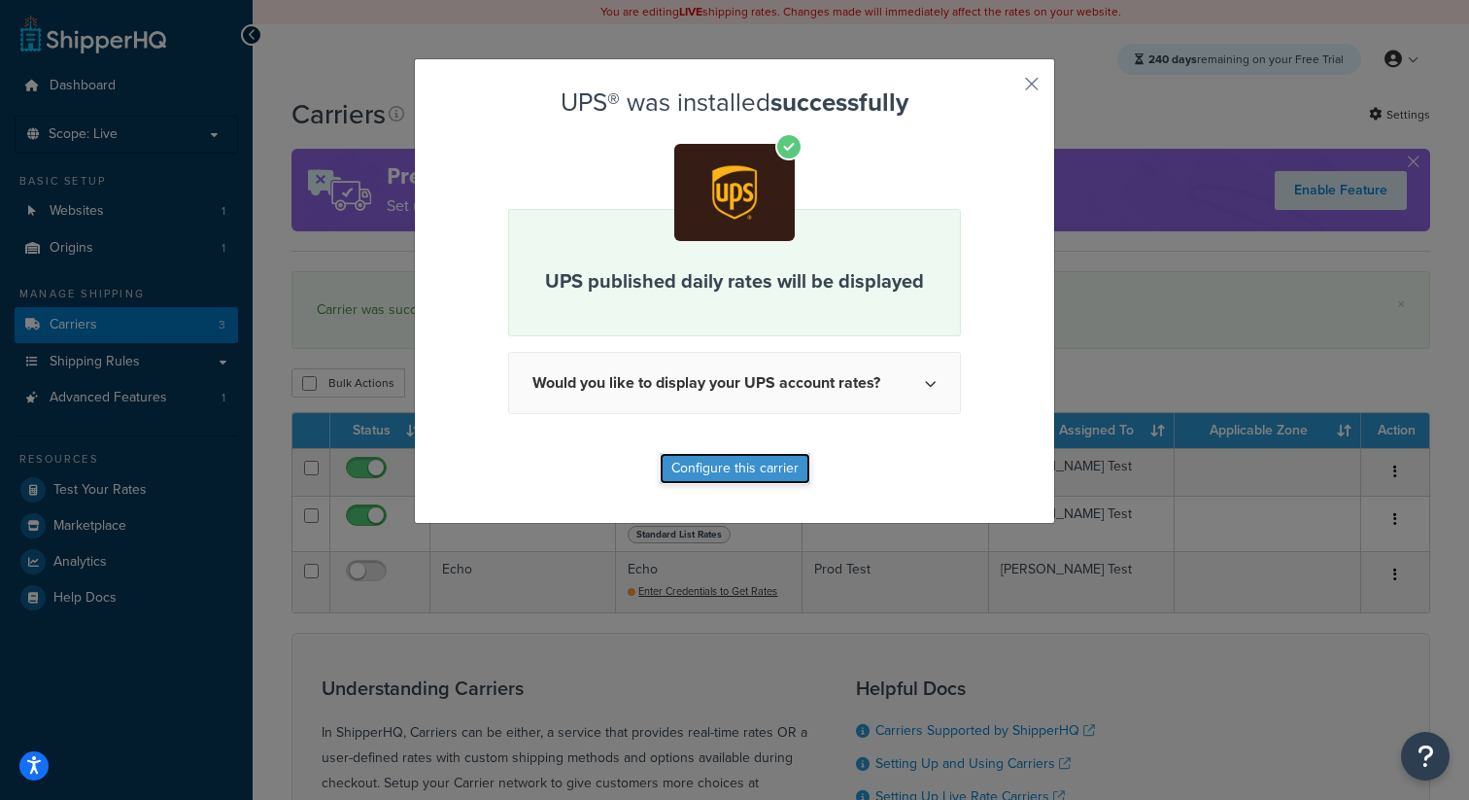
click at [719, 474] on button "Configure this carrier" at bounding box center [735, 468] width 151 height 31
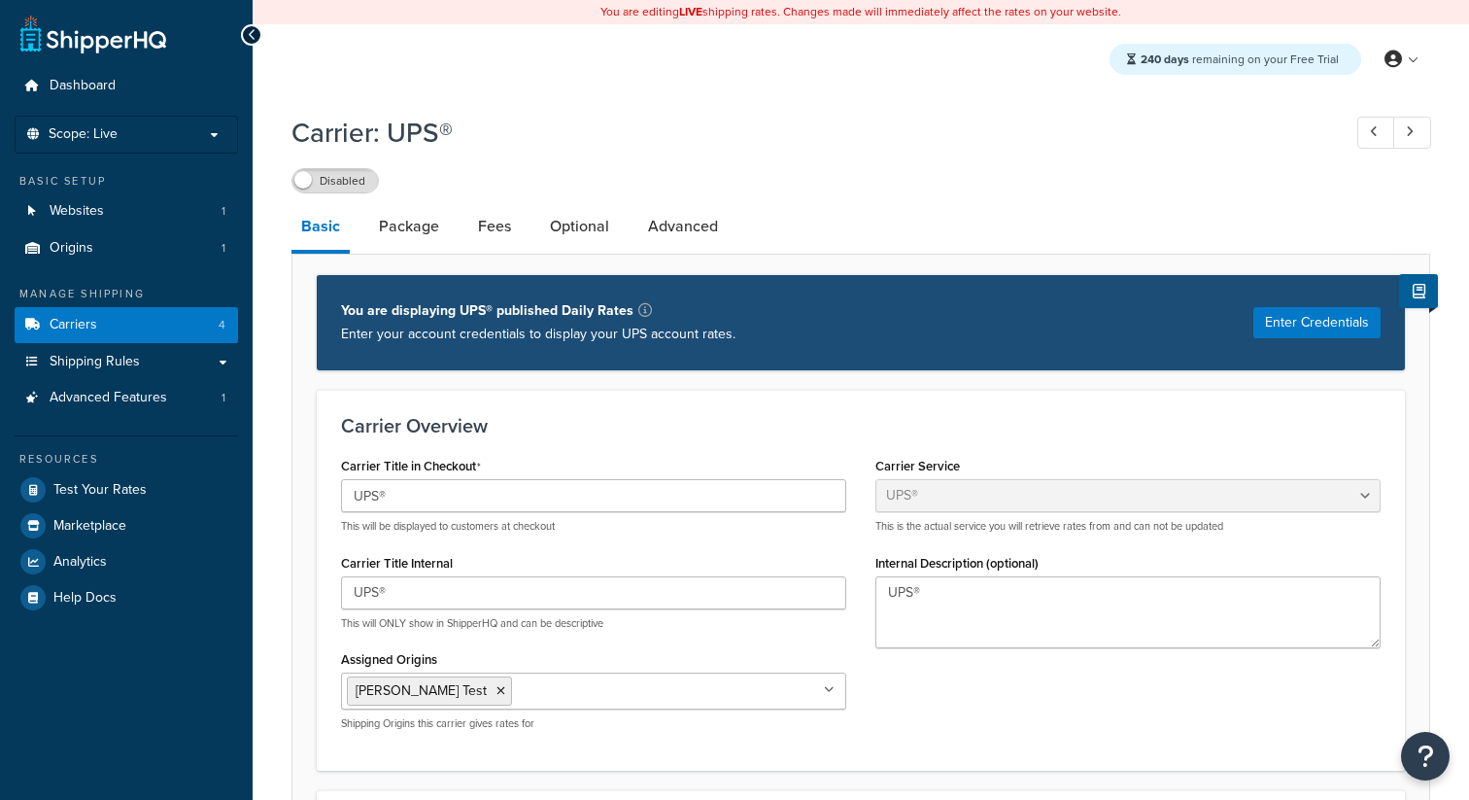
select select "ups"
click at [334, 185] on label "Disabled" at bounding box center [334, 180] width 85 height 23
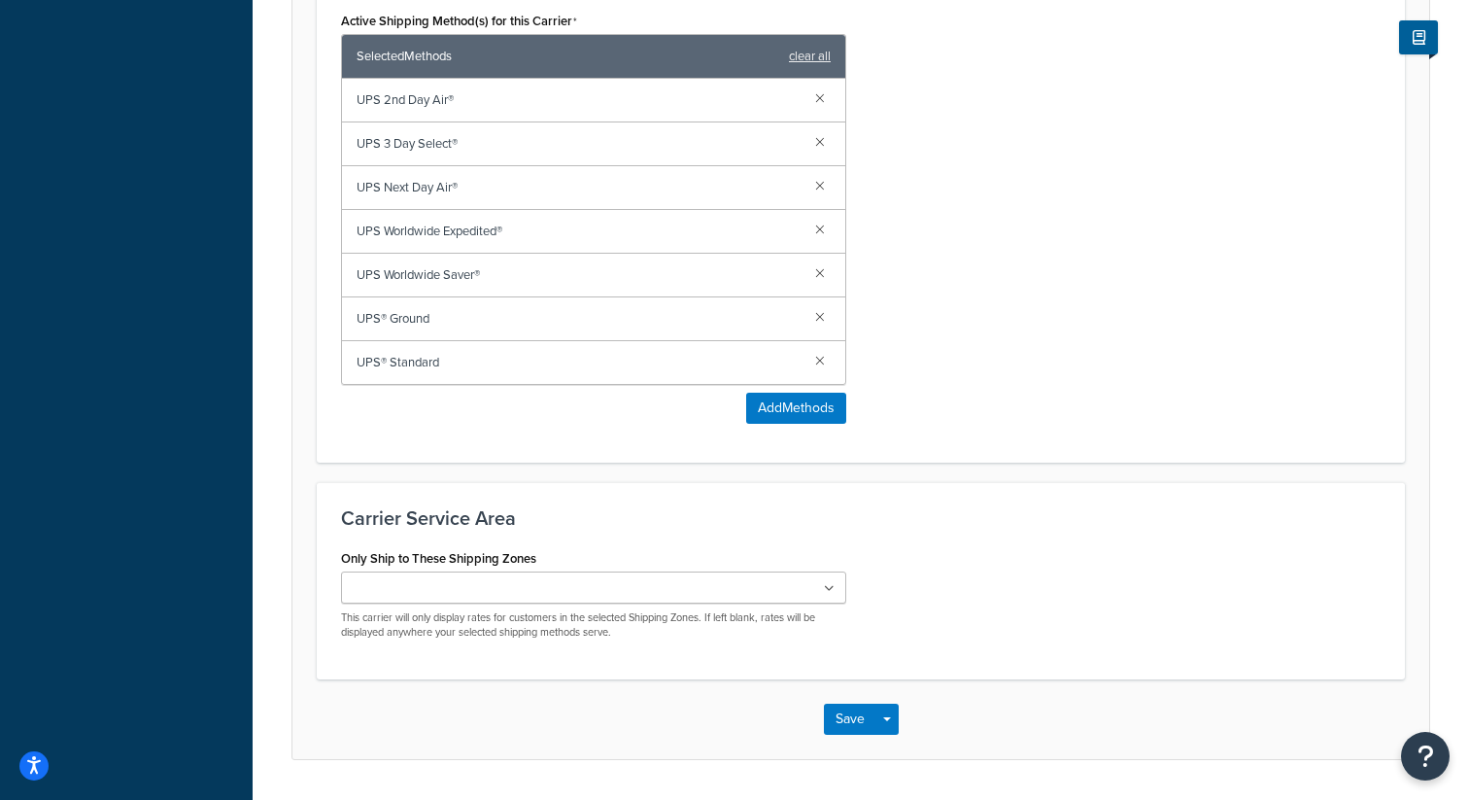
scroll to position [1298, 0]
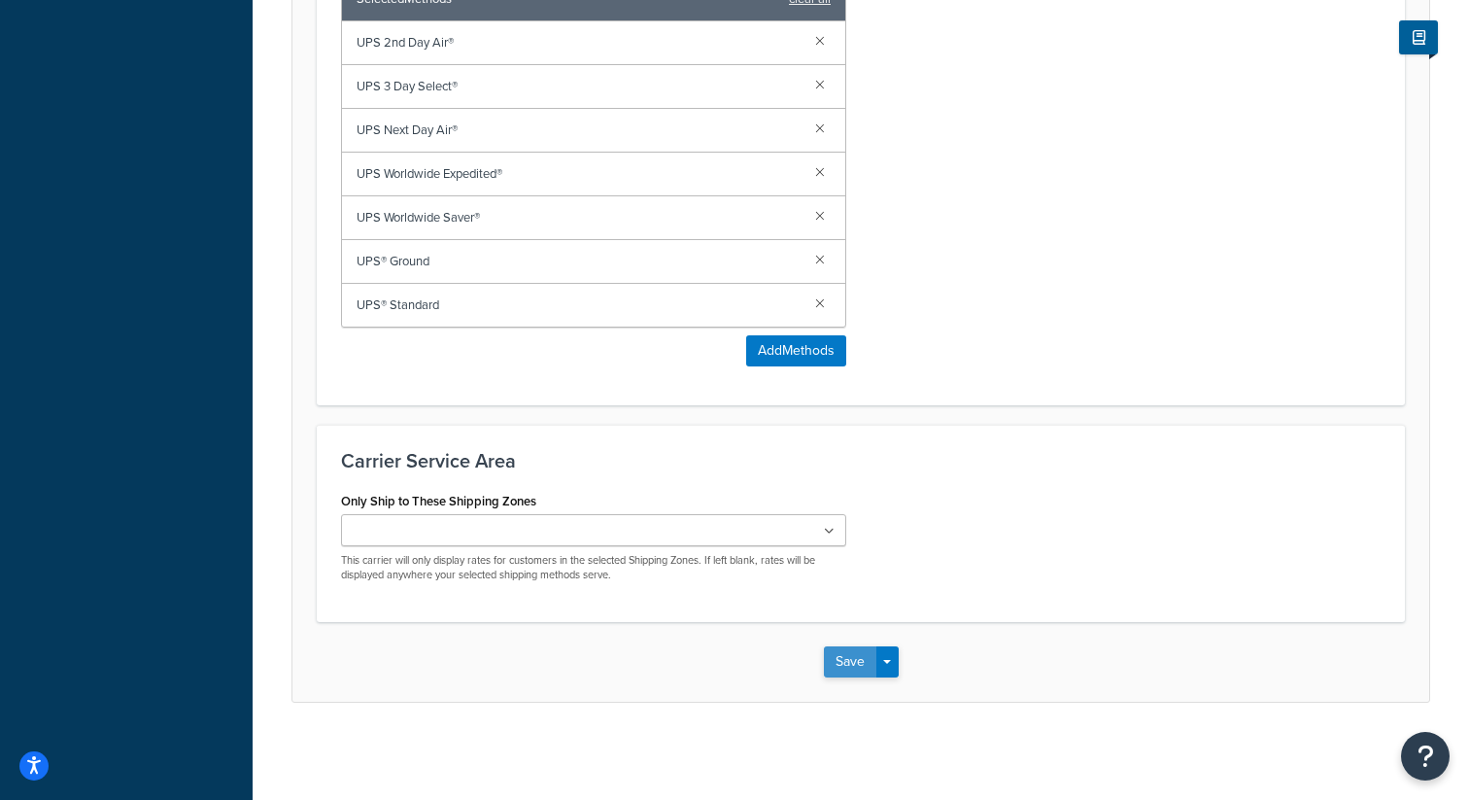
click at [849, 659] on button "Save" at bounding box center [850, 661] width 52 height 31
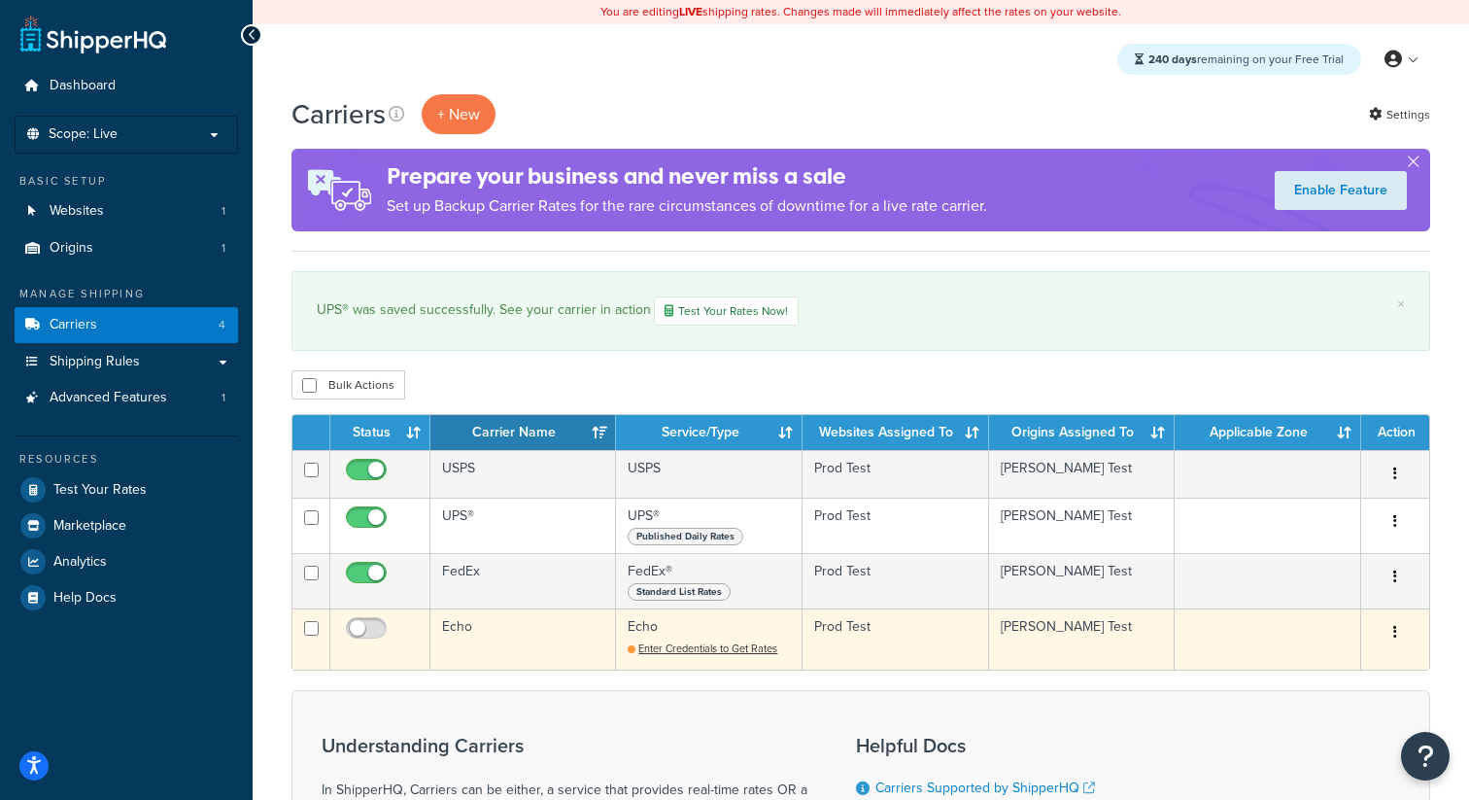
click at [1400, 632] on button "button" at bounding box center [1395, 632] width 27 height 31
click at [1320, 708] on link "Duplicate" at bounding box center [1317, 715] width 154 height 40
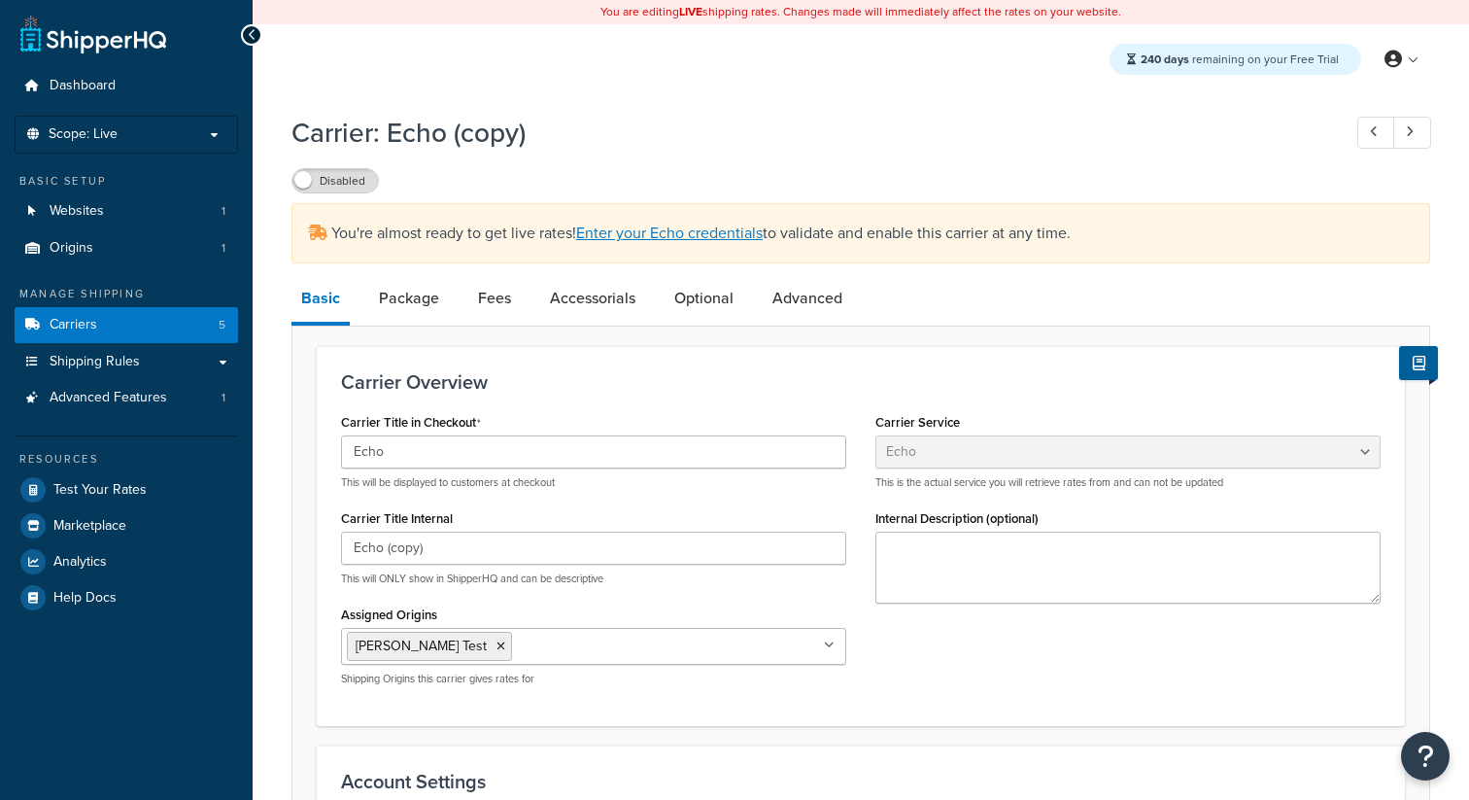
select select "echoFreight"
click at [201, 324] on link "Carriers 5" at bounding box center [126, 325] width 223 height 36
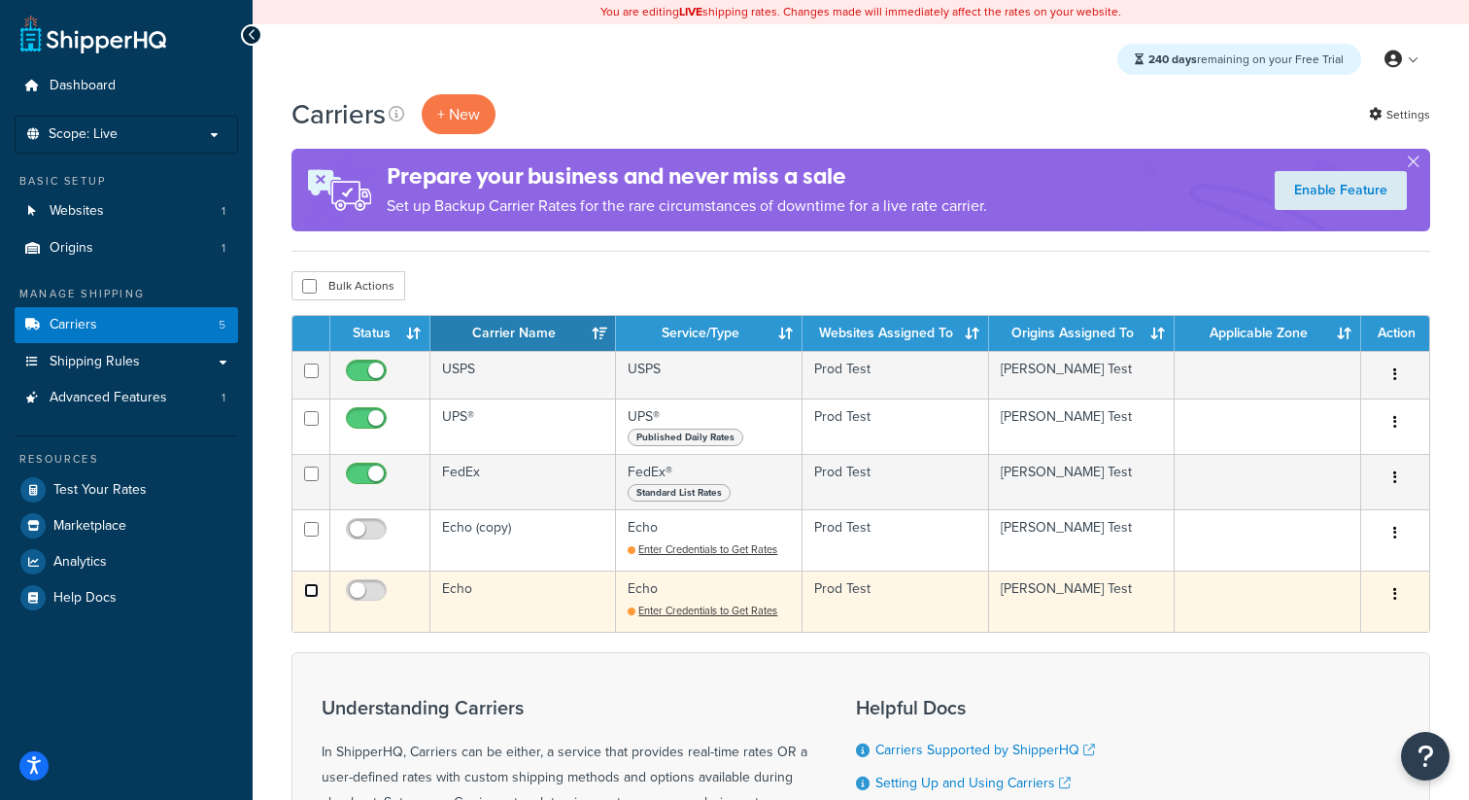
click at [318, 593] on input "checkbox" at bounding box center [311, 590] width 15 height 15
checkbox input "true"
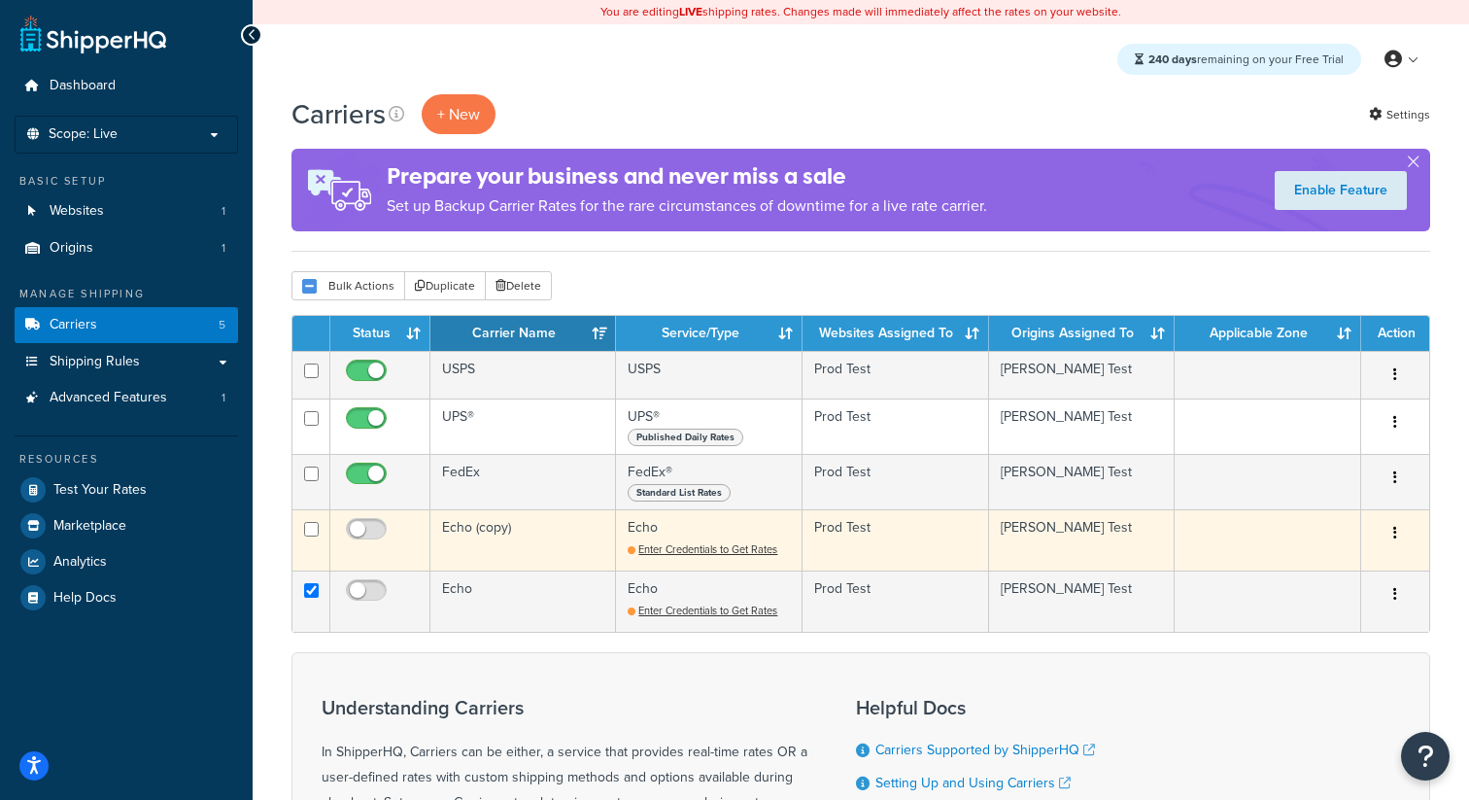
click at [310, 539] on td at bounding box center [311, 539] width 38 height 61
checkbox input "true"
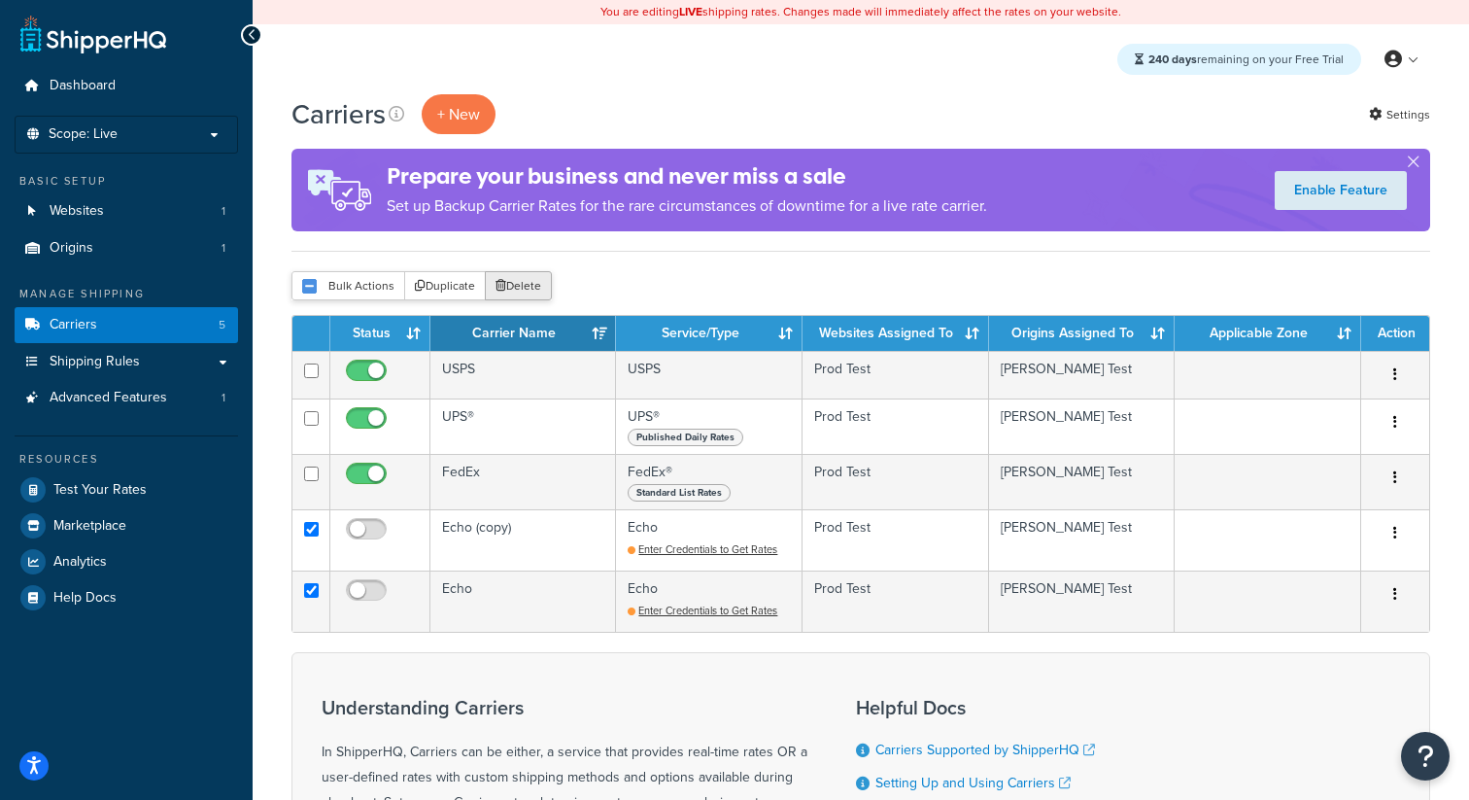
click at [526, 291] on button "Delete" at bounding box center [518, 285] width 67 height 29
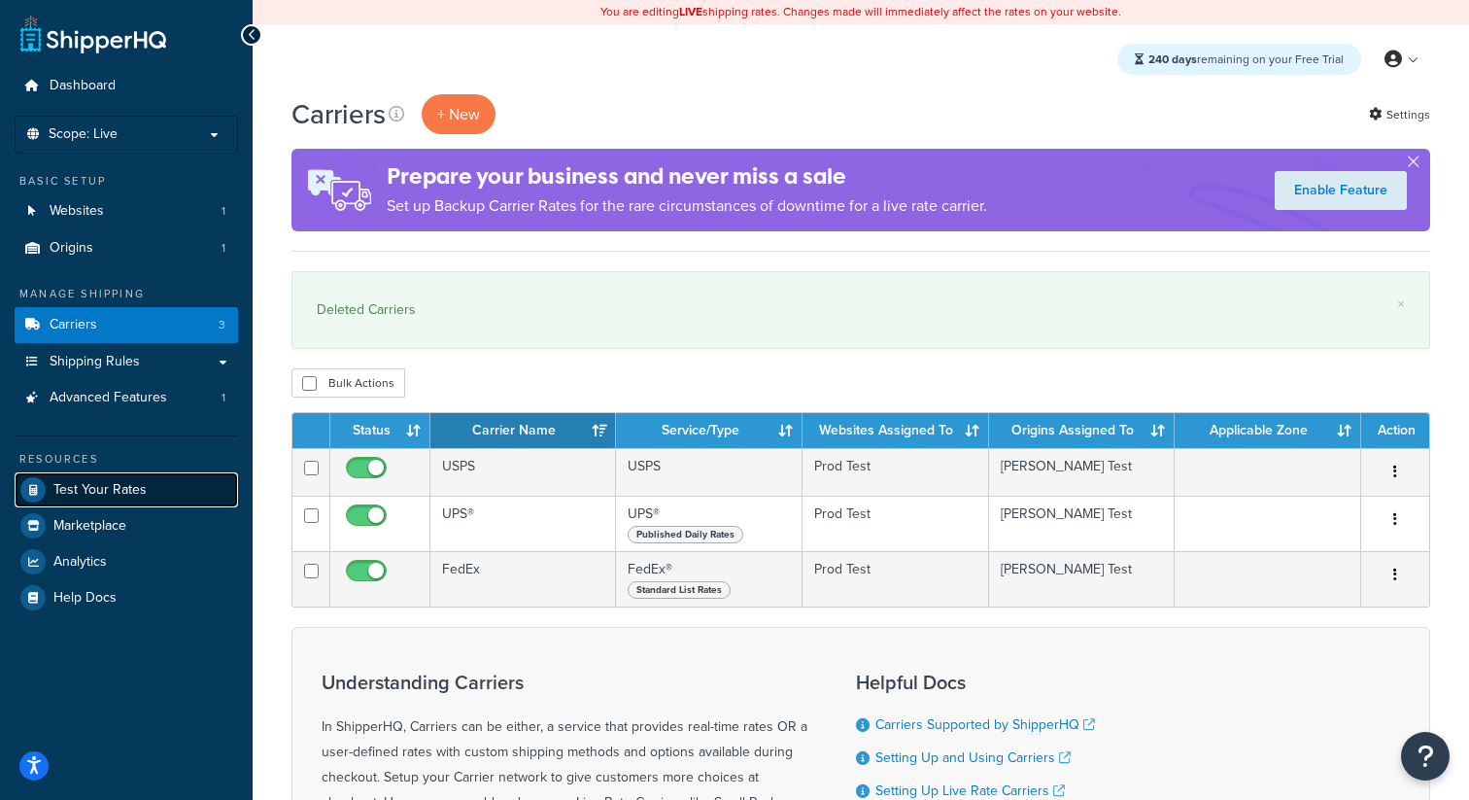
click at [144, 490] on link "Test Your Rates" at bounding box center [126, 489] width 223 height 35
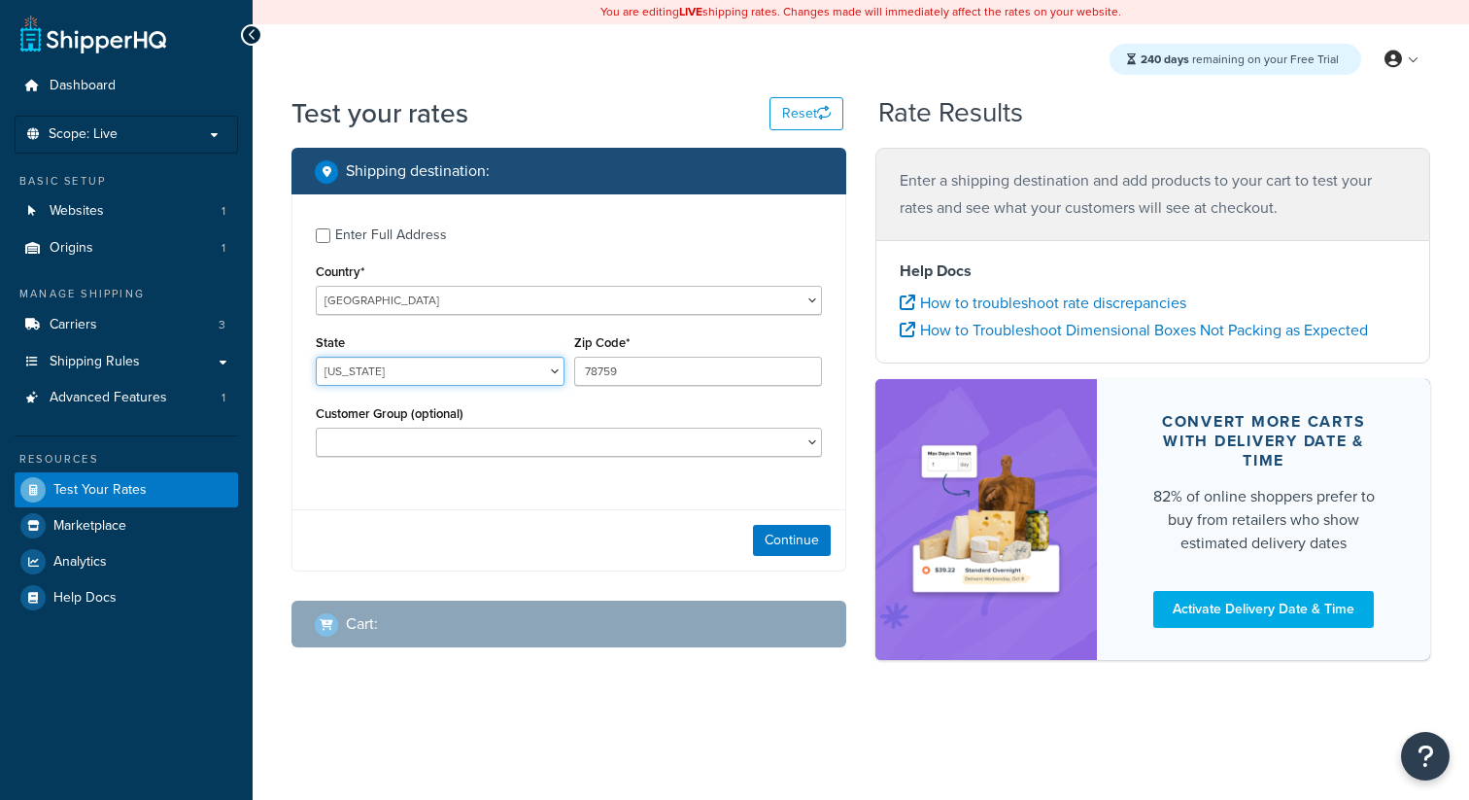
click at [511, 367] on select "[US_STATE] [US_STATE] [US_STATE] [US_STATE] [US_STATE] Armed Forces Americas Ar…" at bounding box center [440, 371] width 249 height 29
select select "CA"
click at [316, 358] on select "[US_STATE] [US_STATE] [US_STATE] [US_STATE] [US_STATE] Armed Forces Americas Ar…" at bounding box center [440, 371] width 249 height 29
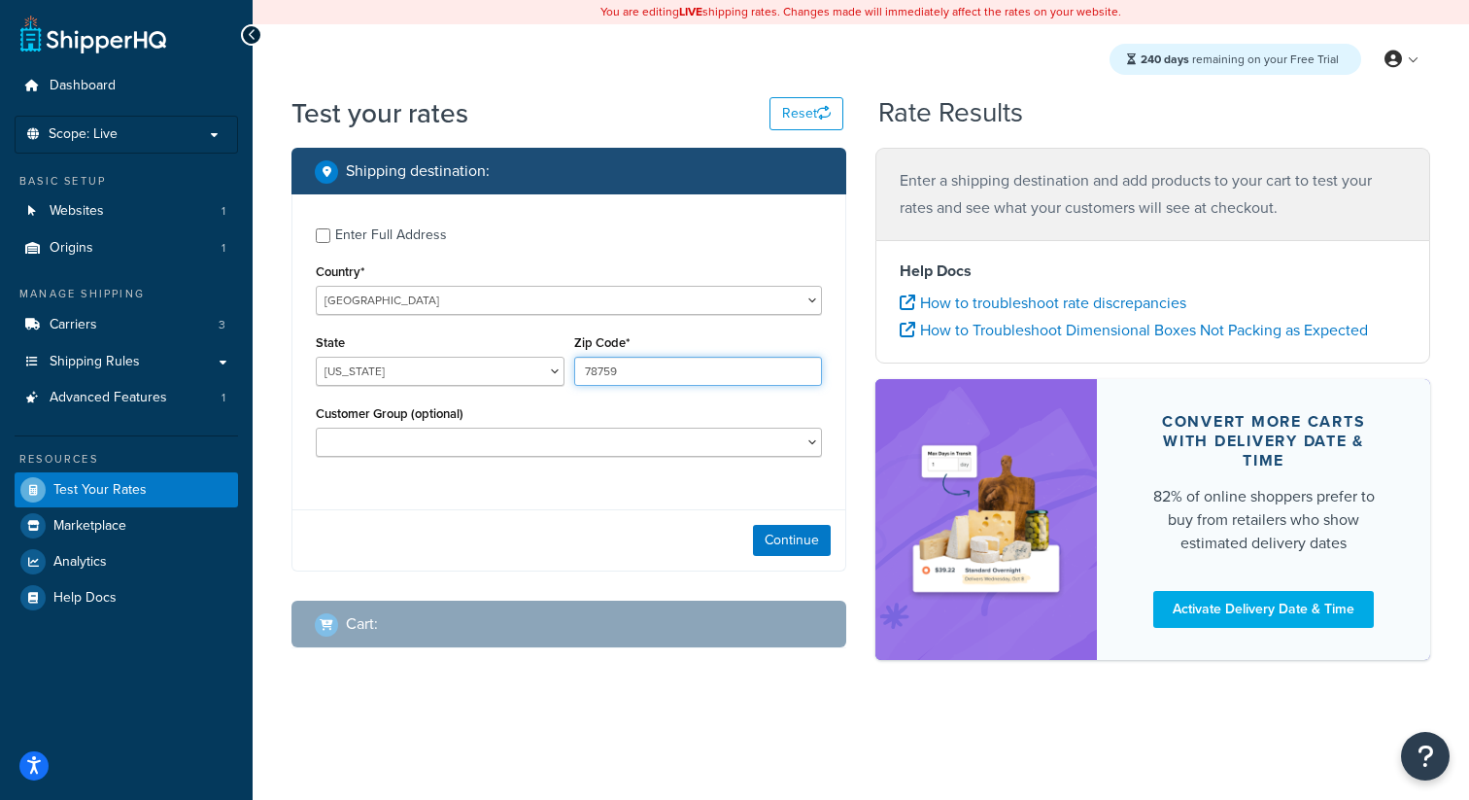
drag, startPoint x: 654, startPoint y: 377, endPoint x: 524, endPoint y: 376, distance: 130.2
click at [524, 376] on div "State [US_STATE] [US_STATE] [US_STATE] [US_STATE] [US_STATE] Armed Forces Ameri…" at bounding box center [569, 364] width 516 height 71
type input "94040"
click at [506, 508] on div "Enter Full Address Country* United States United Kingdom Afghanistan Åland Isla…" at bounding box center [568, 382] width 555 height 377
click at [786, 534] on button "Continue" at bounding box center [792, 540] width 78 height 31
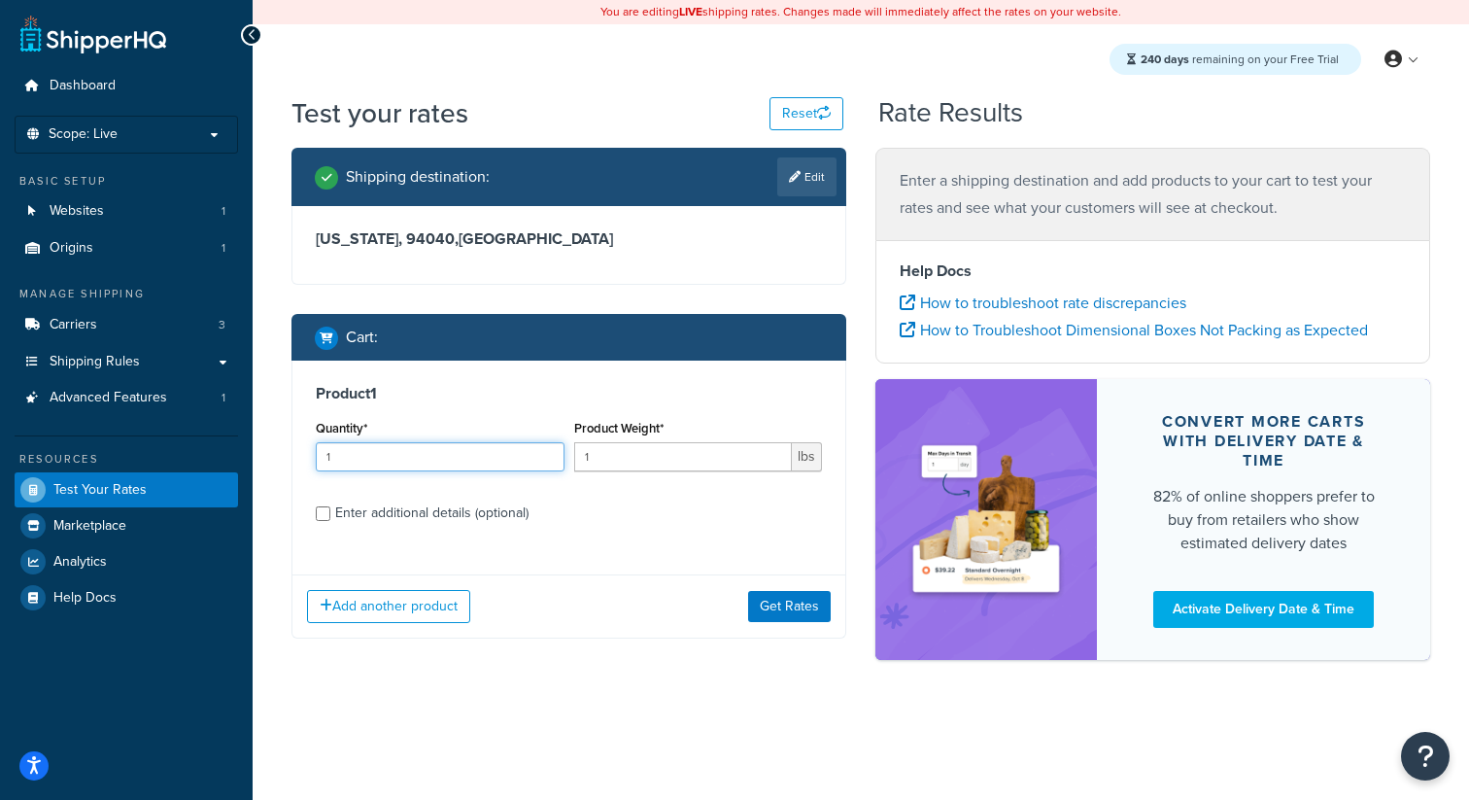
click at [510, 470] on input "1" at bounding box center [440, 456] width 249 height 29
drag, startPoint x: 510, startPoint y: 470, endPoint x: 300, endPoint y: 465, distance: 209.9
click at [300, 465] on div "Product 1 Quantity* 1 Product Weight* 1 lbs Enter additional details (optional)" at bounding box center [568, 459] width 553 height 199
type input "2"
drag, startPoint x: 612, startPoint y: 462, endPoint x: 468, endPoint y: 460, distance: 143.8
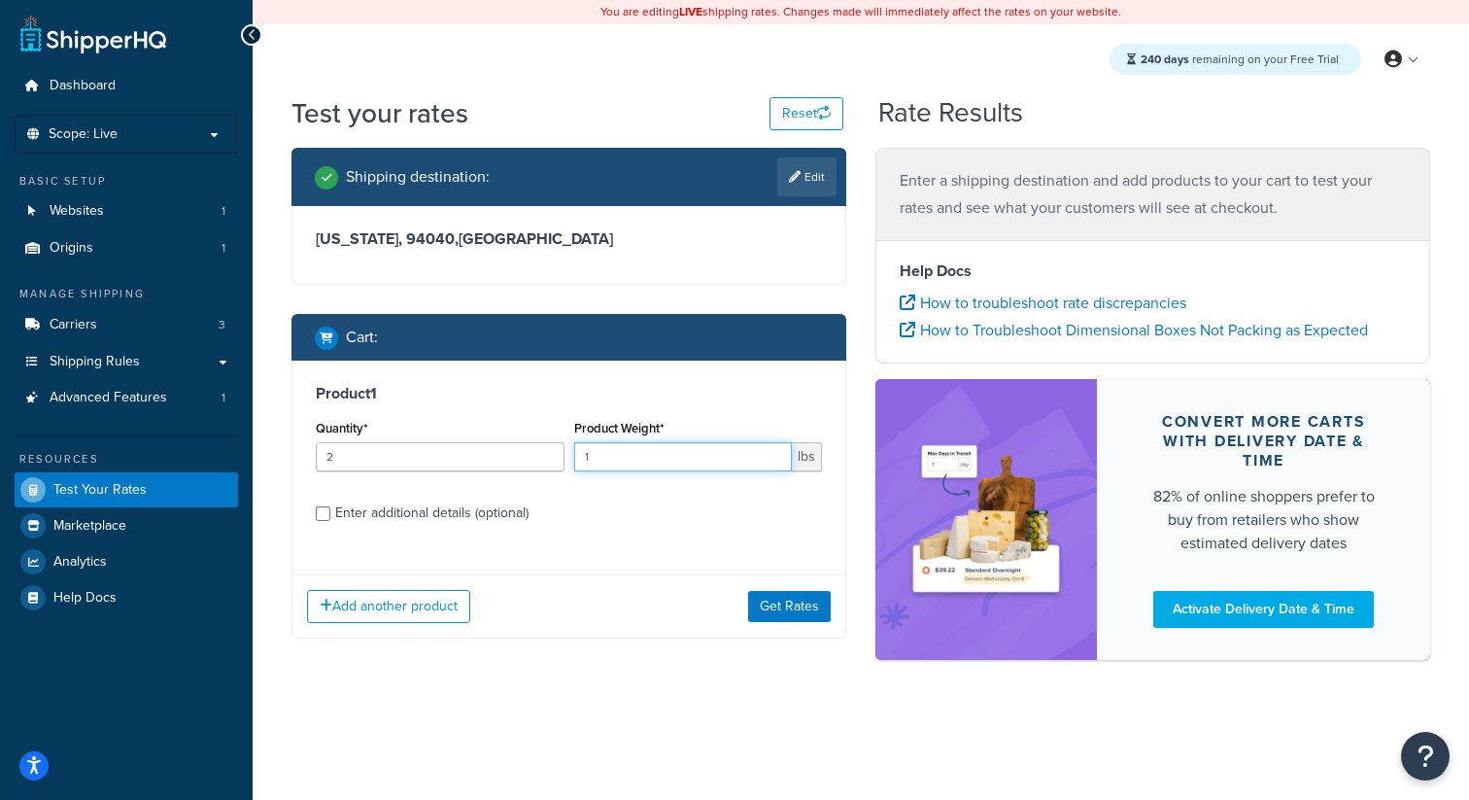
click at [468, 460] on div "Quantity* 2 Product Weight* 1 lbs" at bounding box center [569, 450] width 516 height 71
type input "10"
click at [804, 601] on button "Get Rates" at bounding box center [789, 606] width 83 height 31
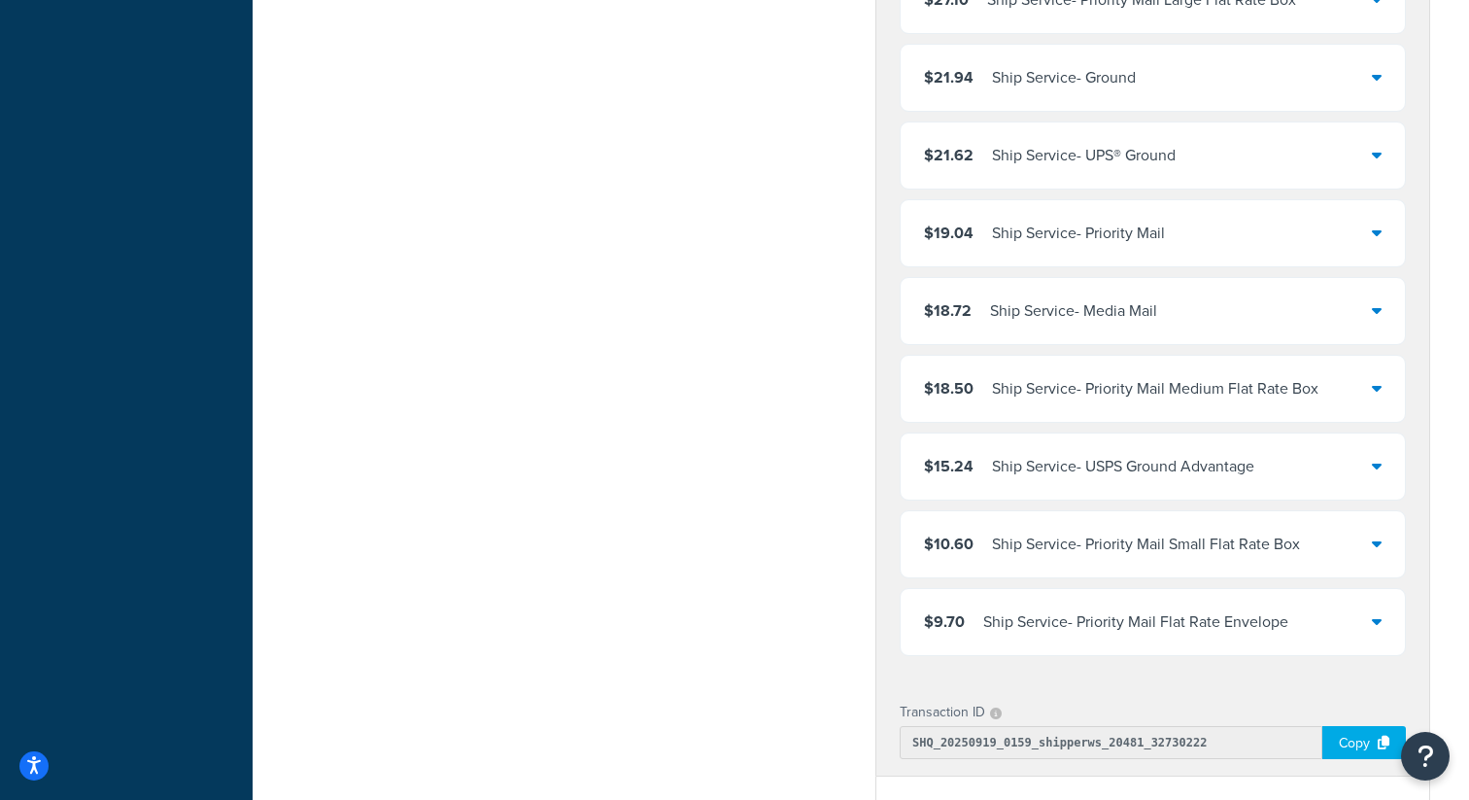
scroll to position [918, 0]
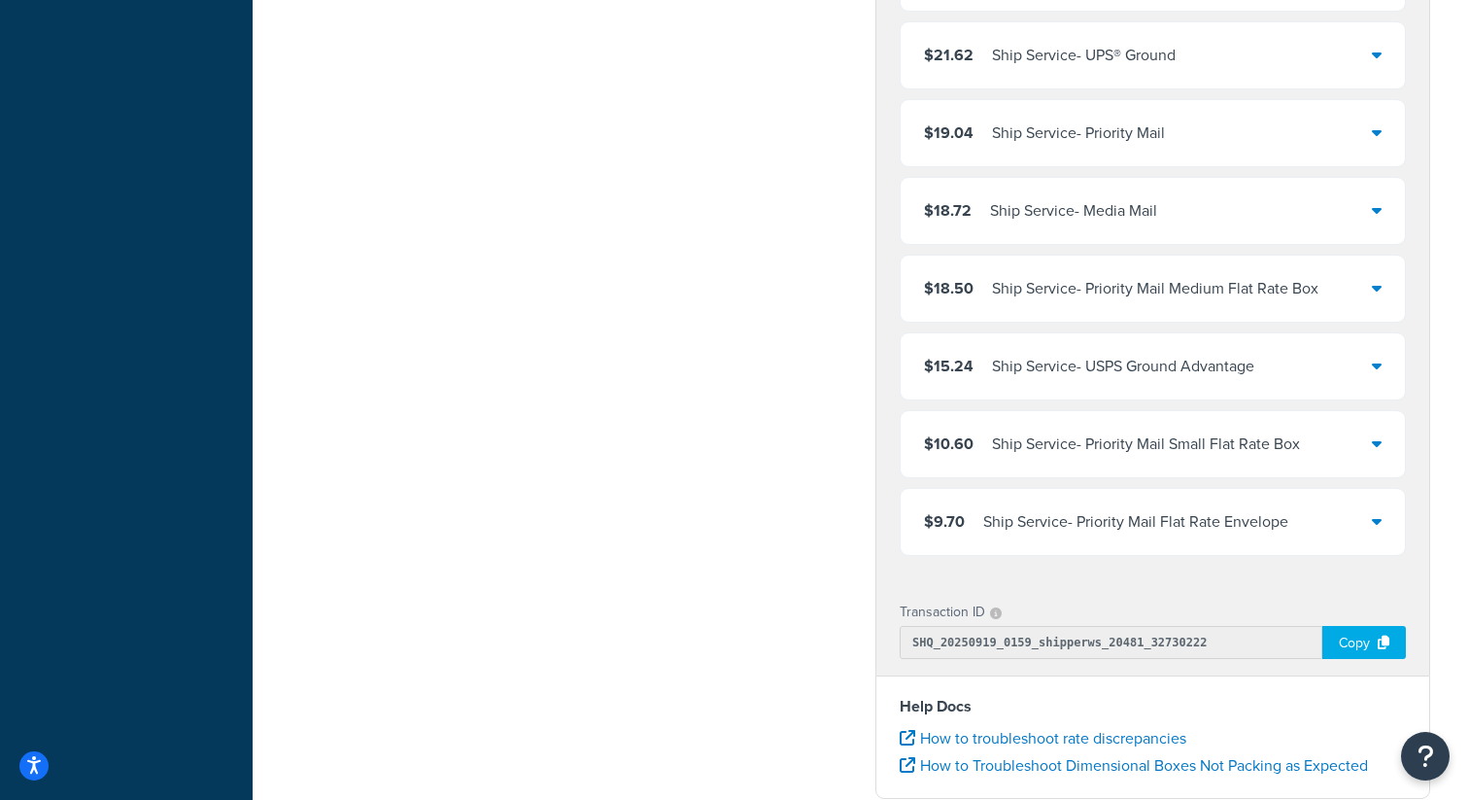
click at [1024, 355] on div "Ship Service - USPS Ground Advantage" at bounding box center [1123, 366] width 262 height 27
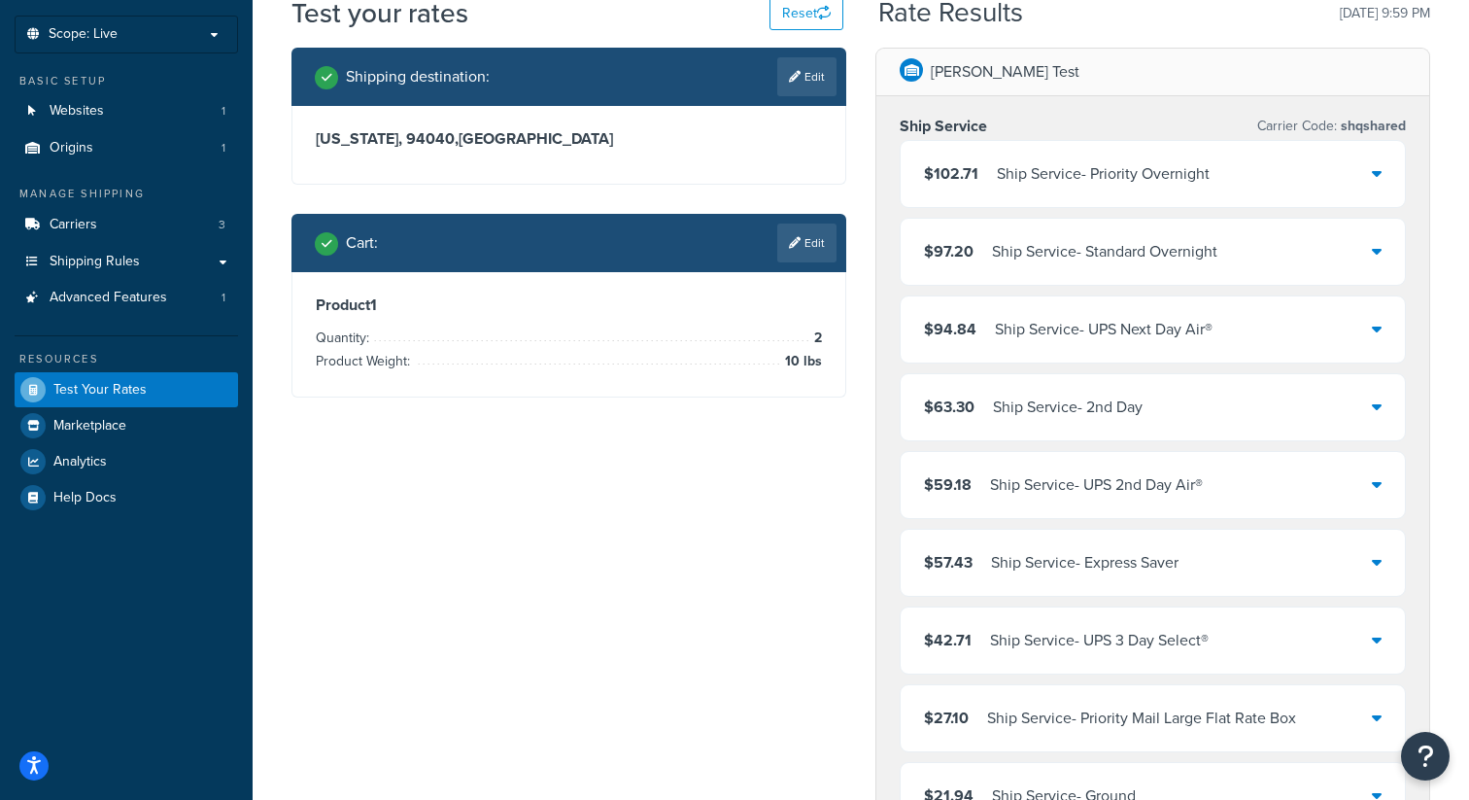
scroll to position [0, 0]
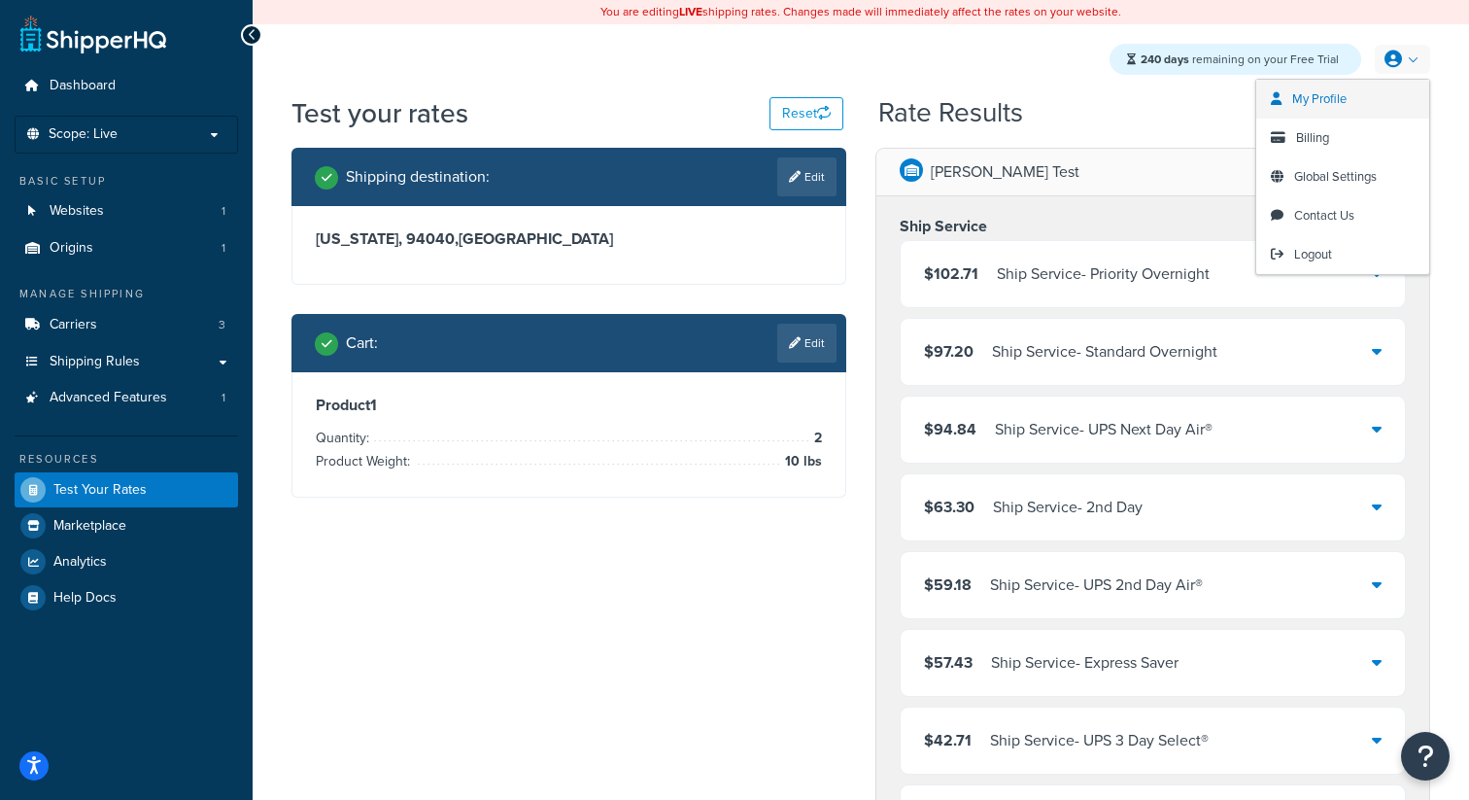
click at [1354, 96] on link "My Profile" at bounding box center [1342, 99] width 173 height 39
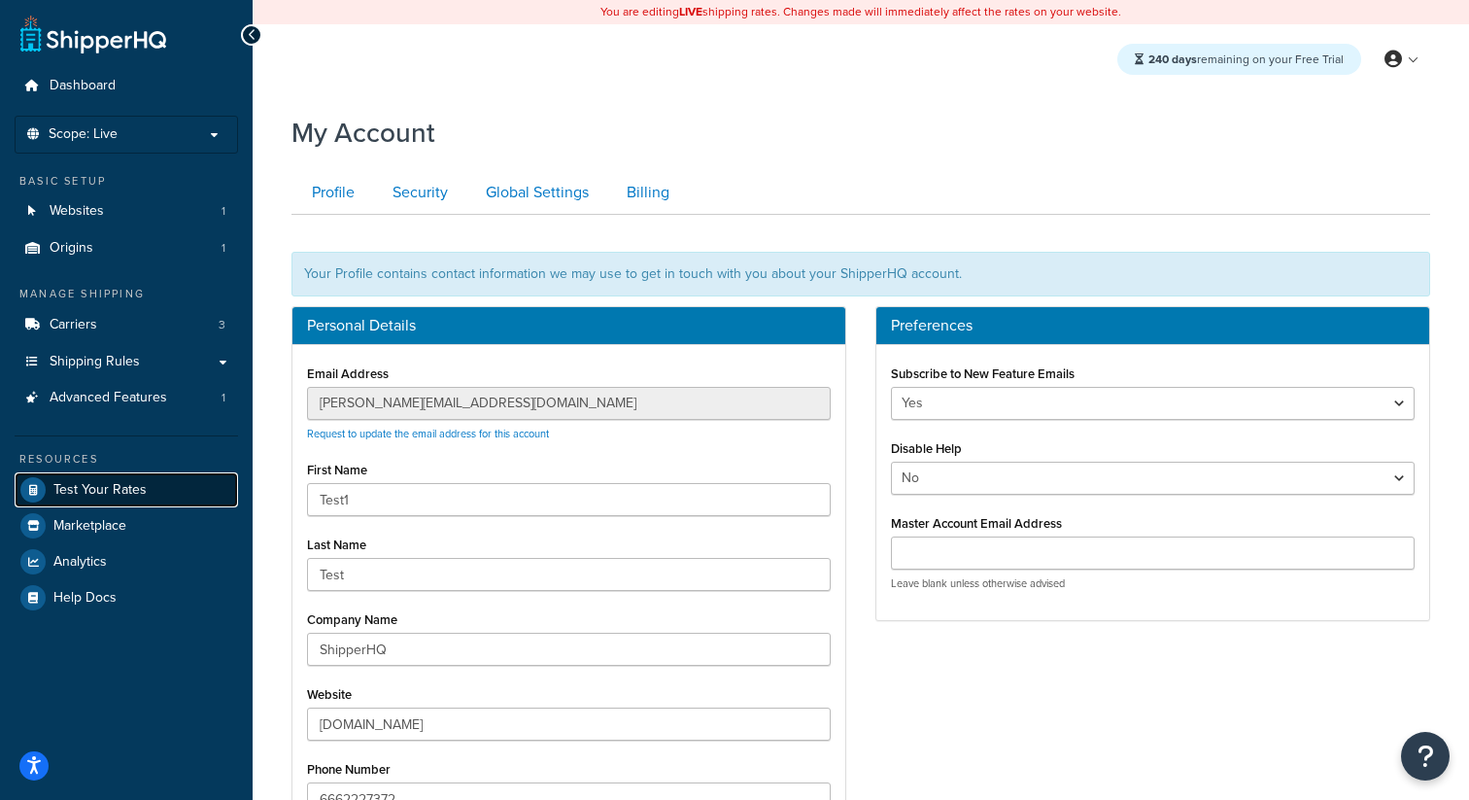
click at [86, 486] on span "Test Your Rates" at bounding box center [99, 490] width 93 height 17
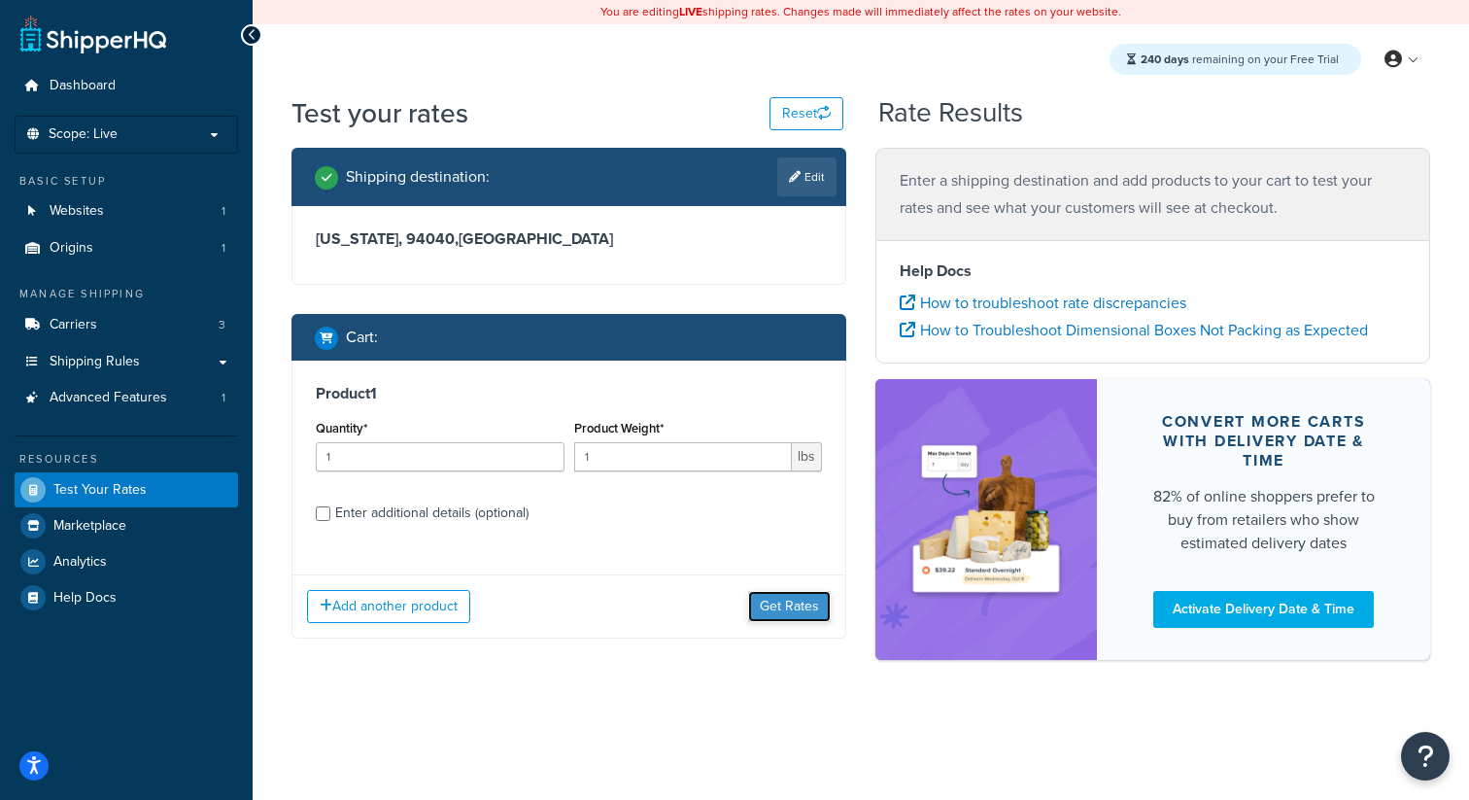
click at [795, 606] on button "Get Rates" at bounding box center [789, 606] width 83 height 31
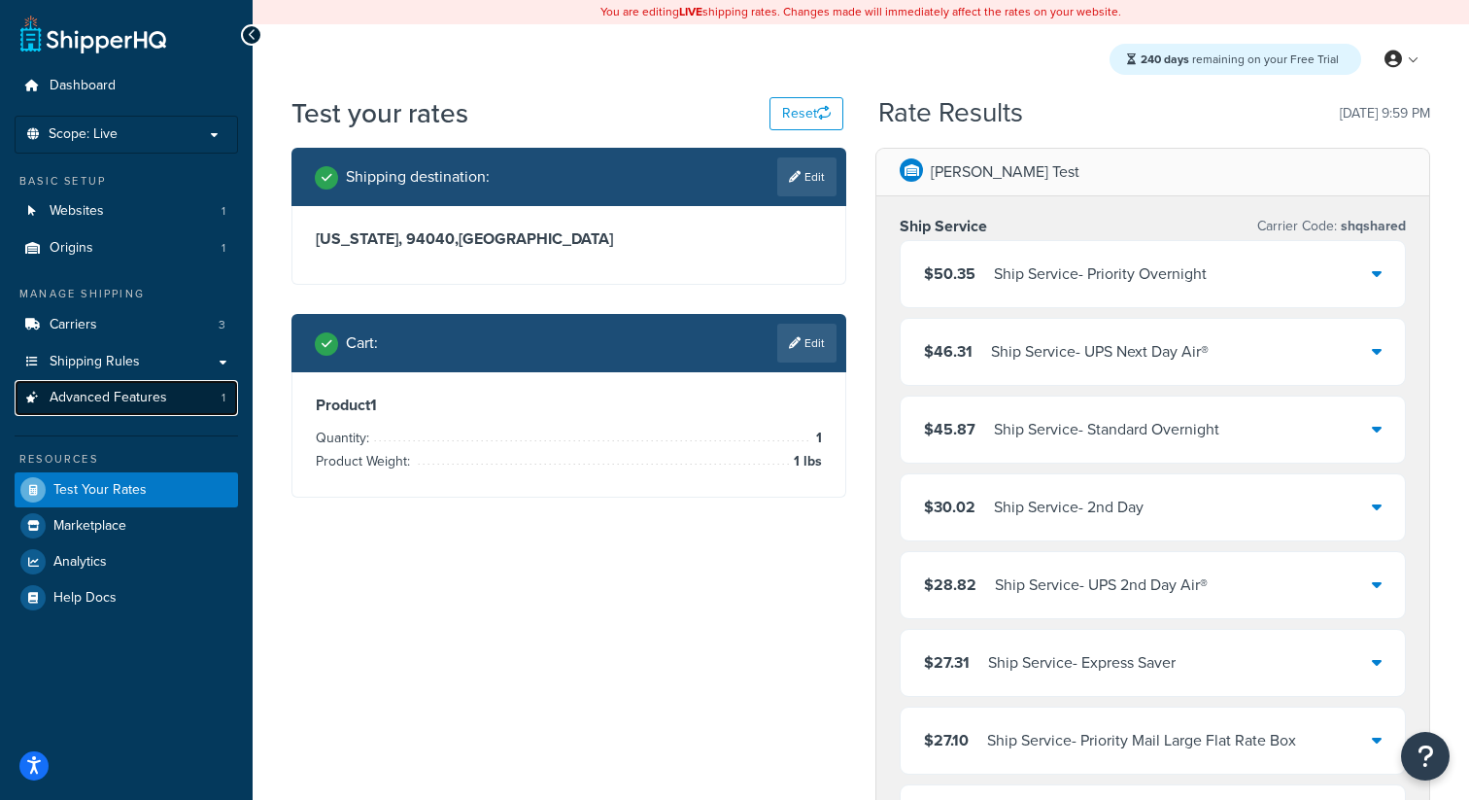
click at [115, 413] on link "Advanced Features 1" at bounding box center [126, 398] width 223 height 36
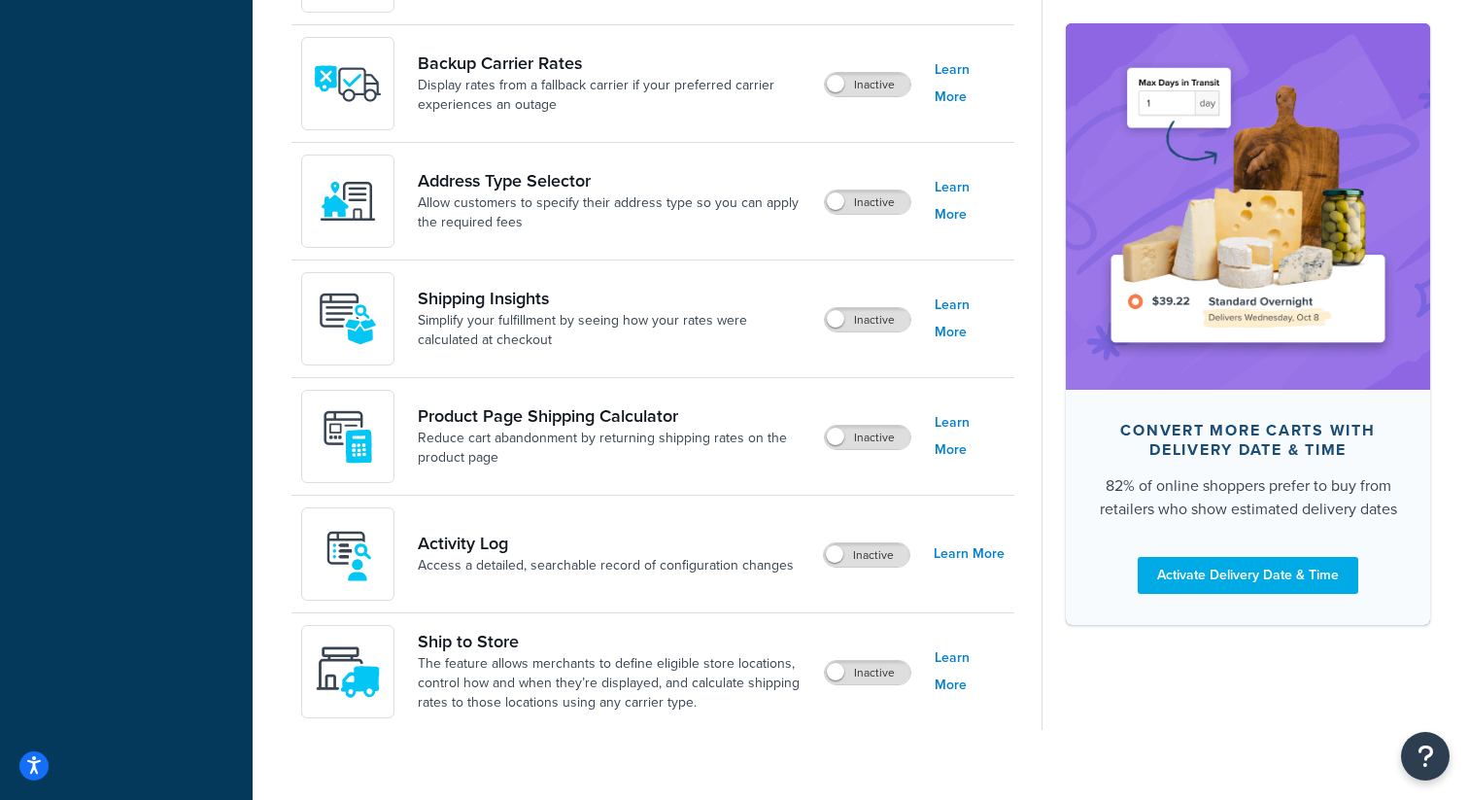
scroll to position [1296, 0]
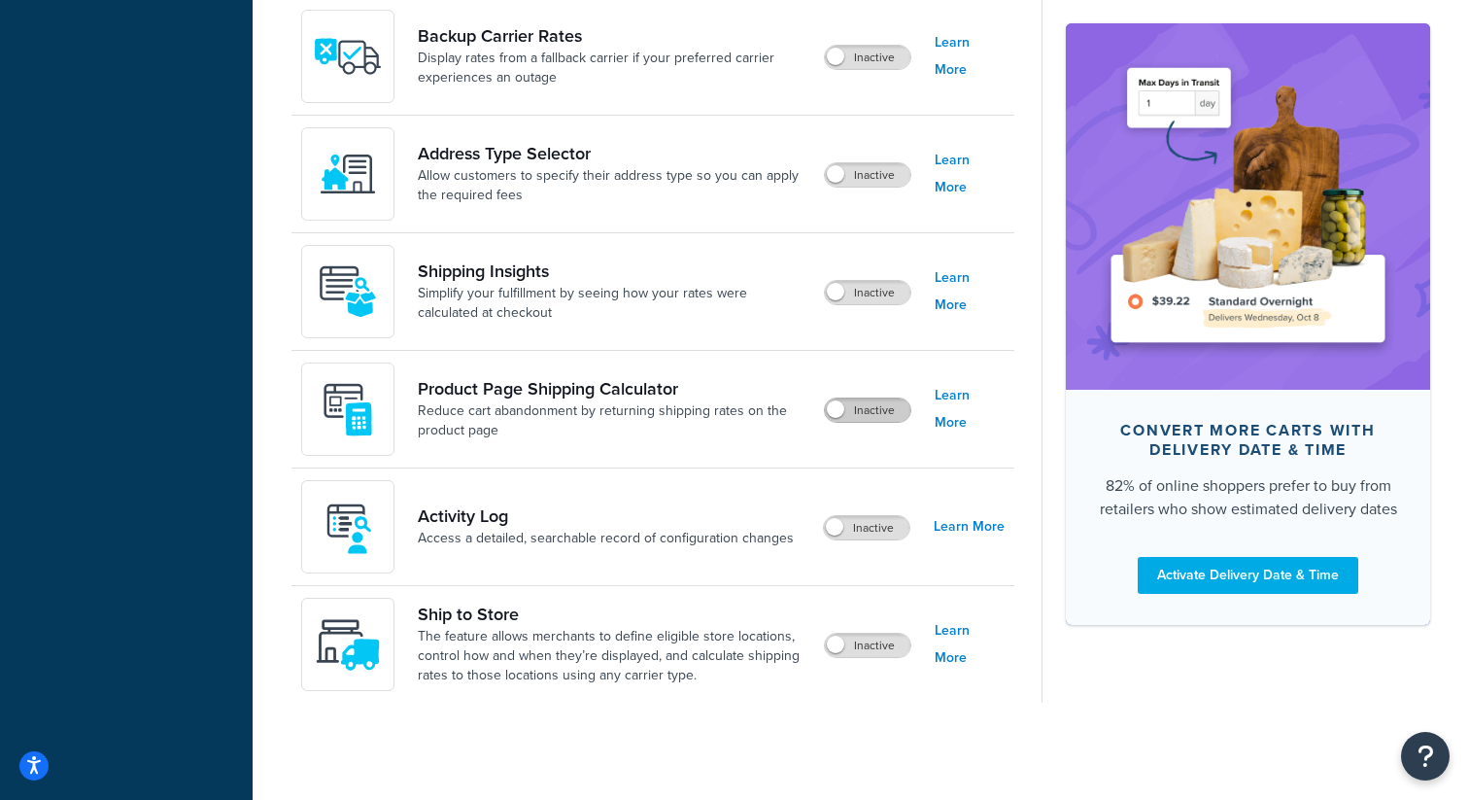
click at [895, 400] on label "Inactive" at bounding box center [867, 409] width 85 height 23
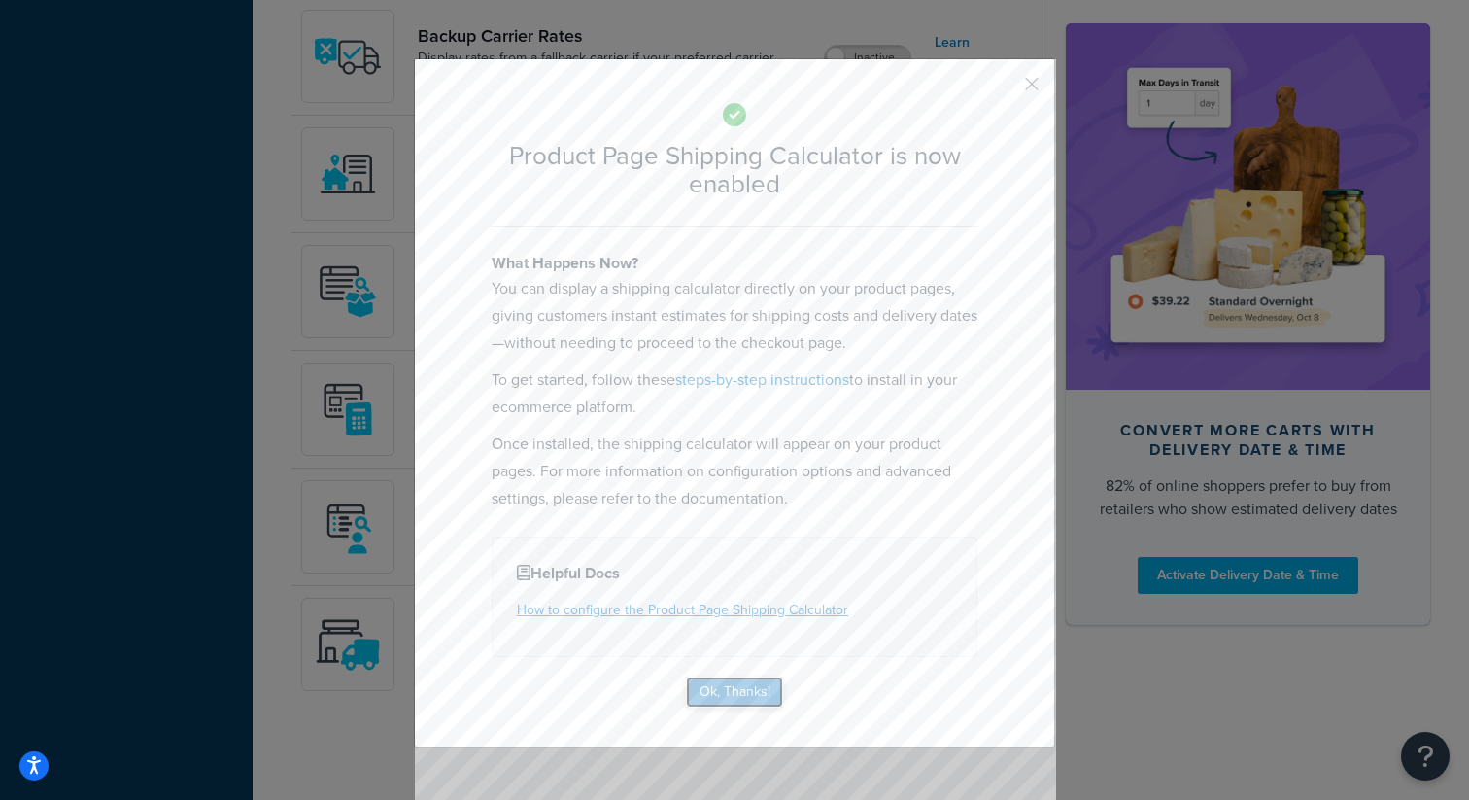
click at [764, 693] on button "Ok, Thanks!" at bounding box center [734, 691] width 97 height 31
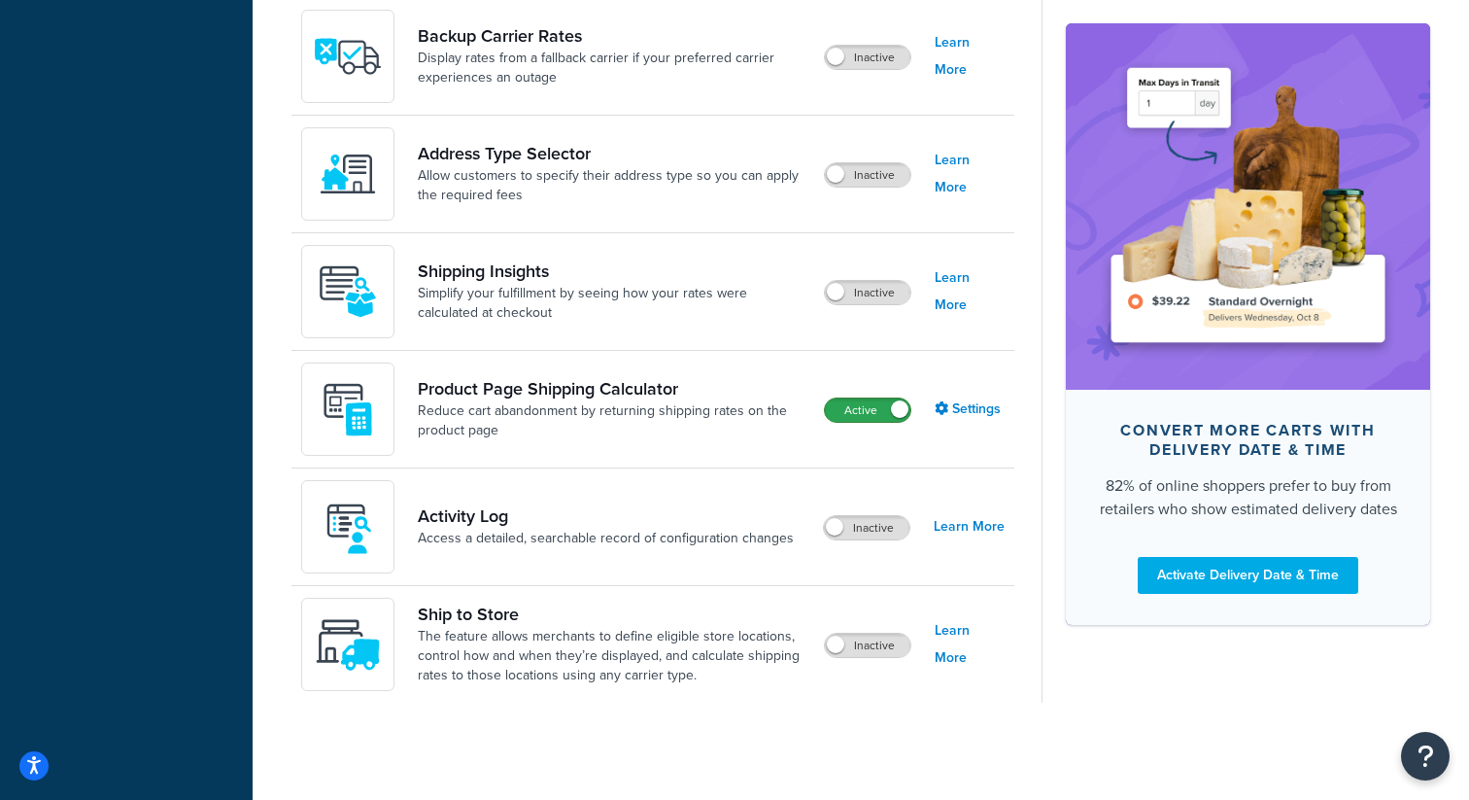
click at [872, 406] on label "Active" at bounding box center [867, 409] width 85 height 23
click at [886, 645] on label "Inactive" at bounding box center [867, 644] width 85 height 23
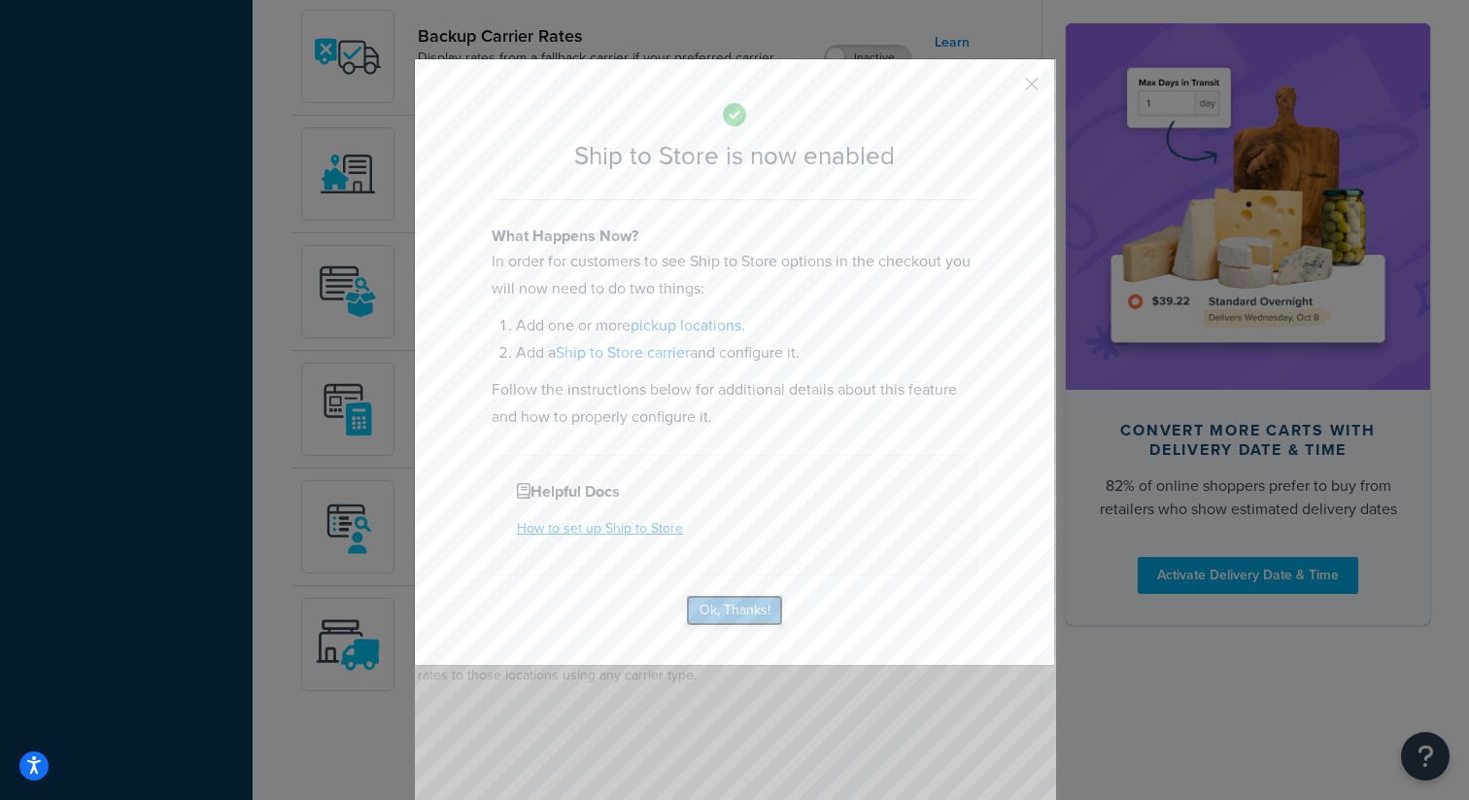
click at [767, 622] on button "Ok, Thanks!" at bounding box center [734, 610] width 97 height 31
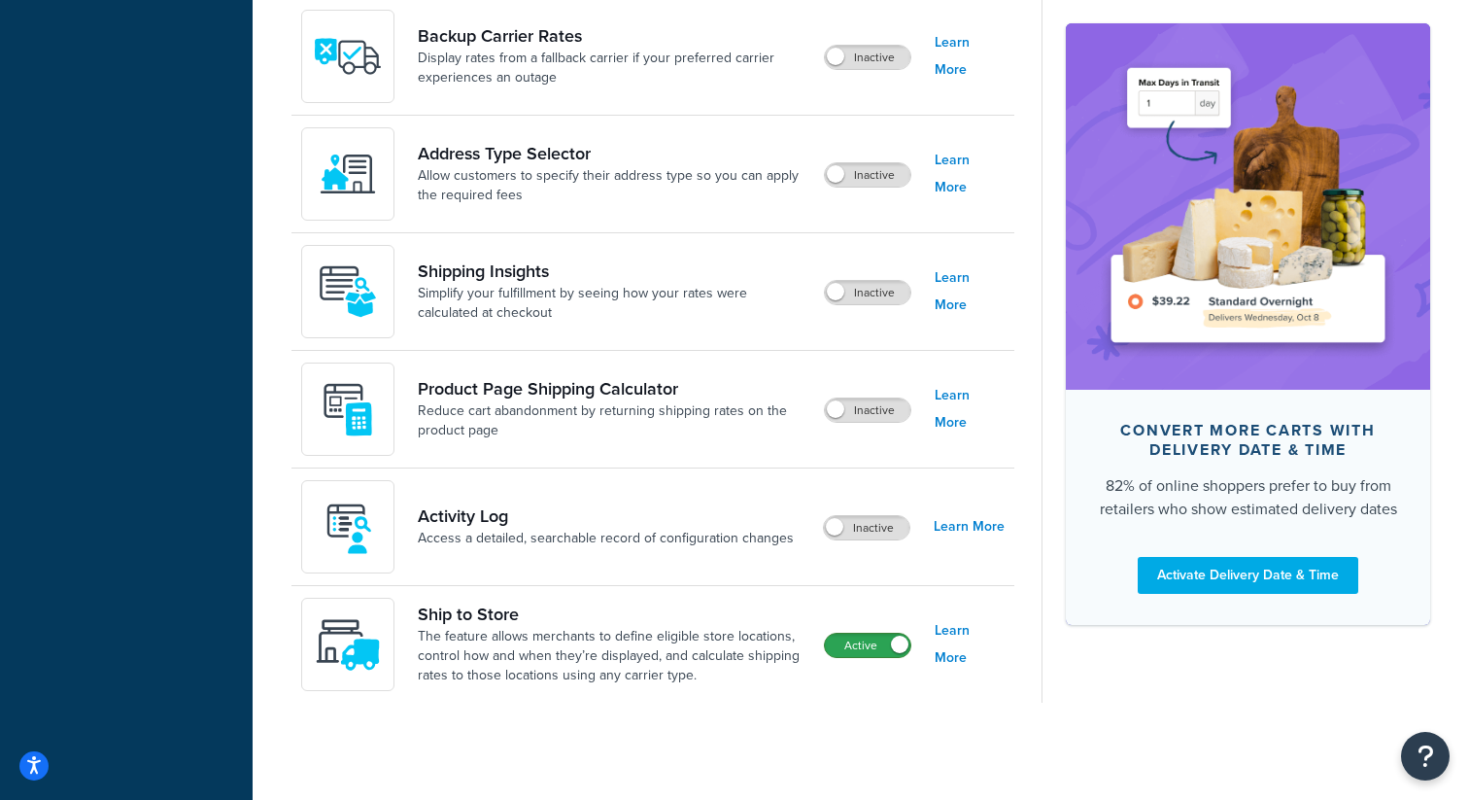
click at [874, 655] on label "Active" at bounding box center [867, 644] width 85 height 23
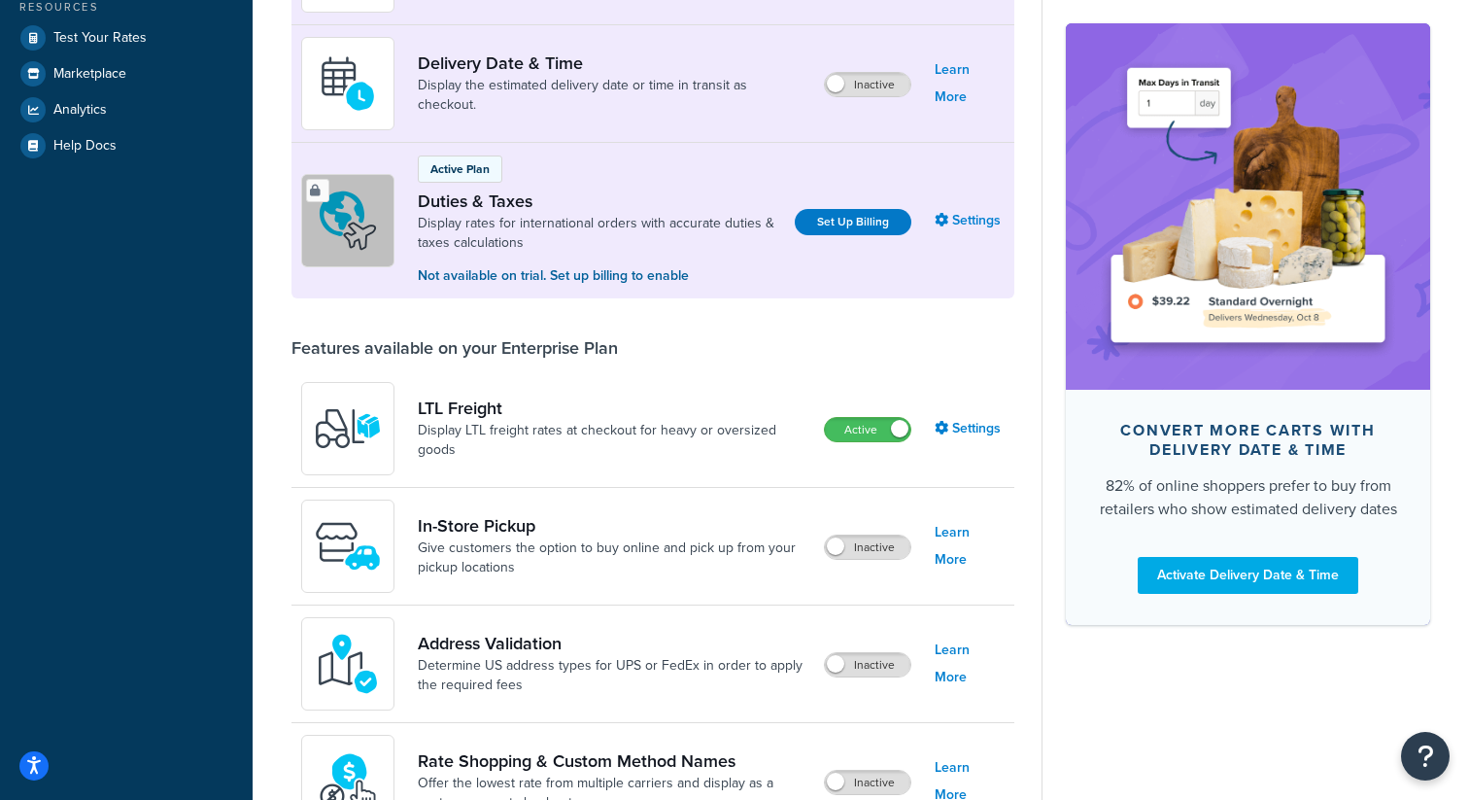
scroll to position [237, 0]
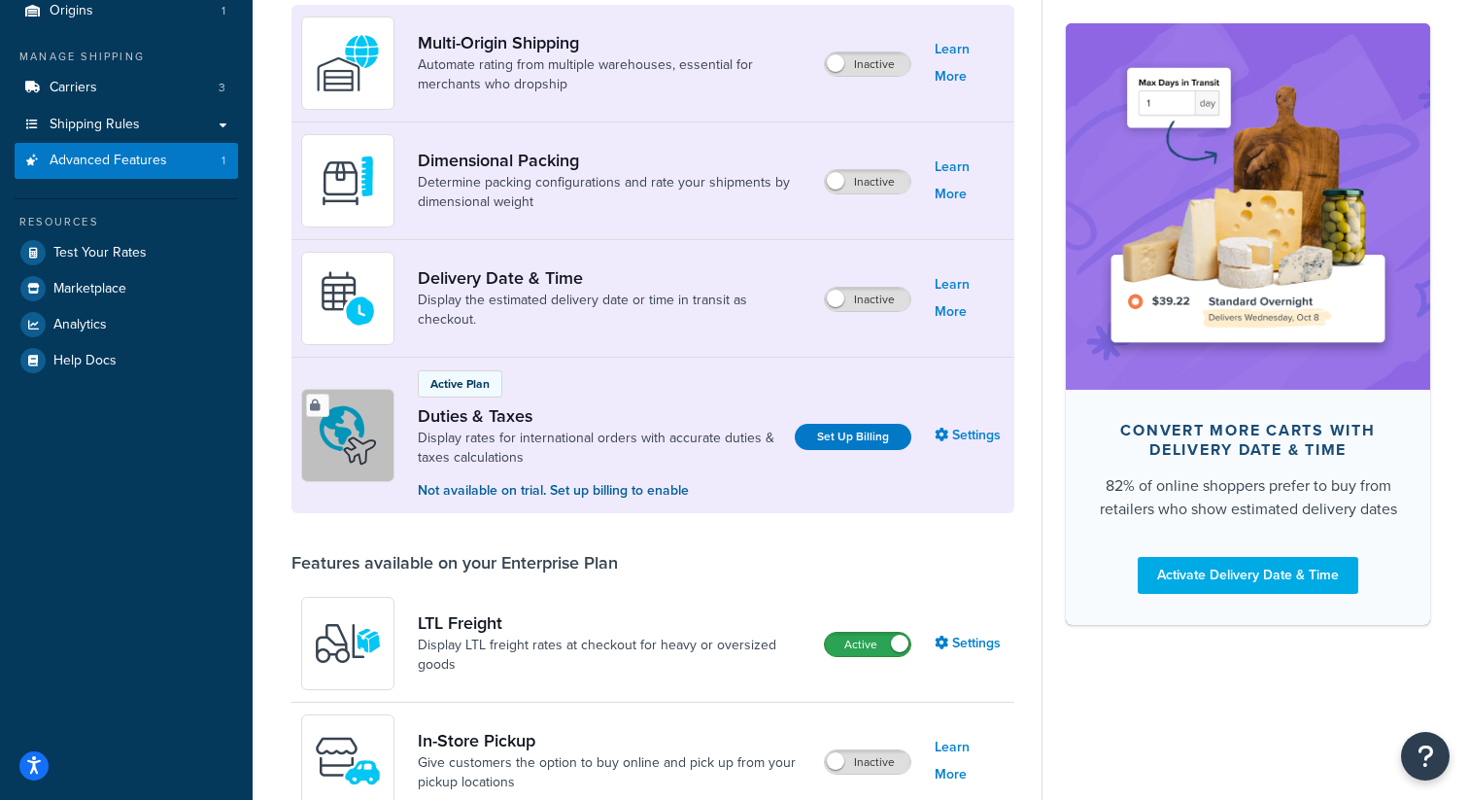
click at [863, 635] on label "Active" at bounding box center [867, 643] width 85 height 23
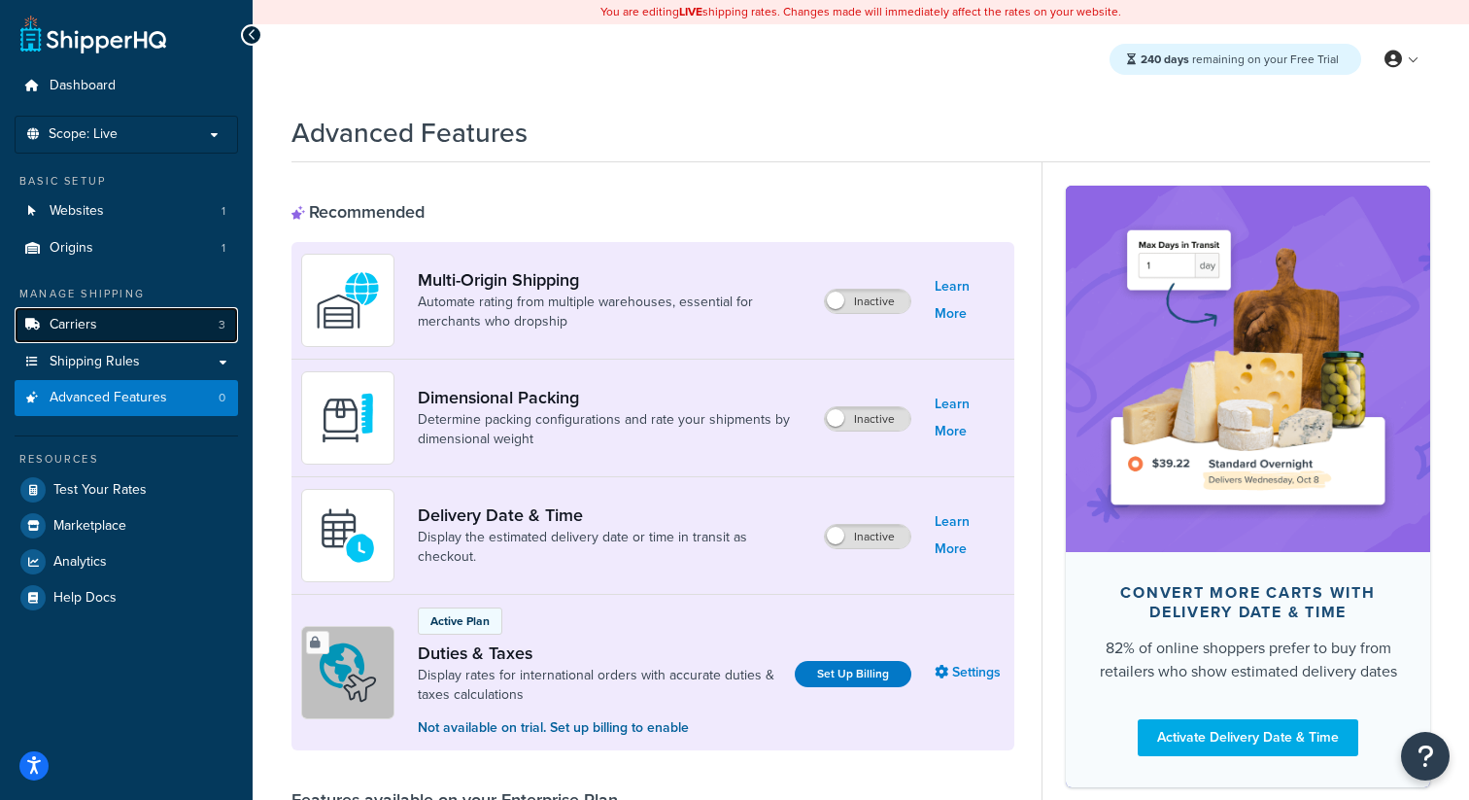
click at [190, 330] on link "Carriers 3" at bounding box center [126, 325] width 223 height 36
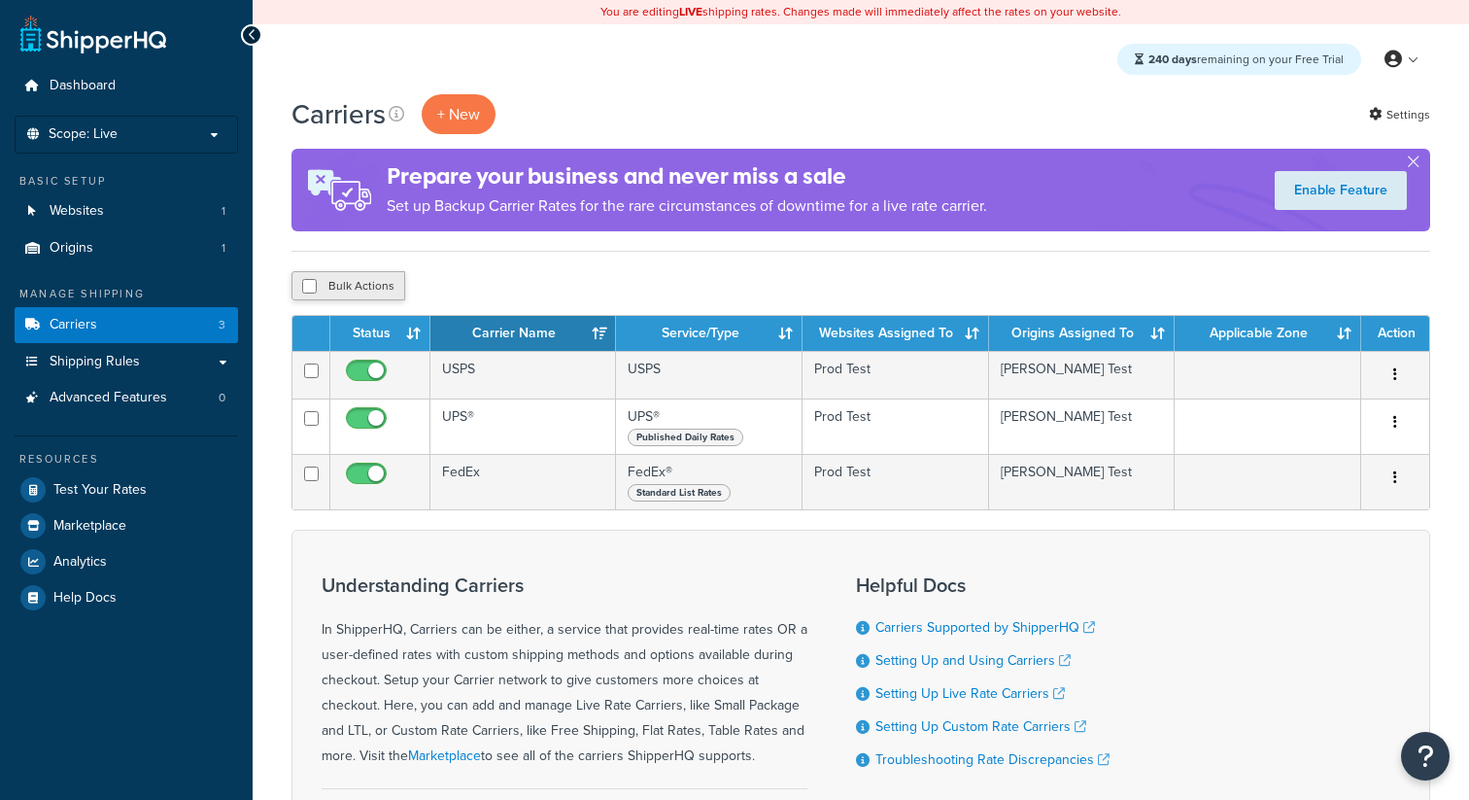
click at [386, 285] on button "Bulk Actions" at bounding box center [348, 285] width 114 height 29
checkbox input "true"
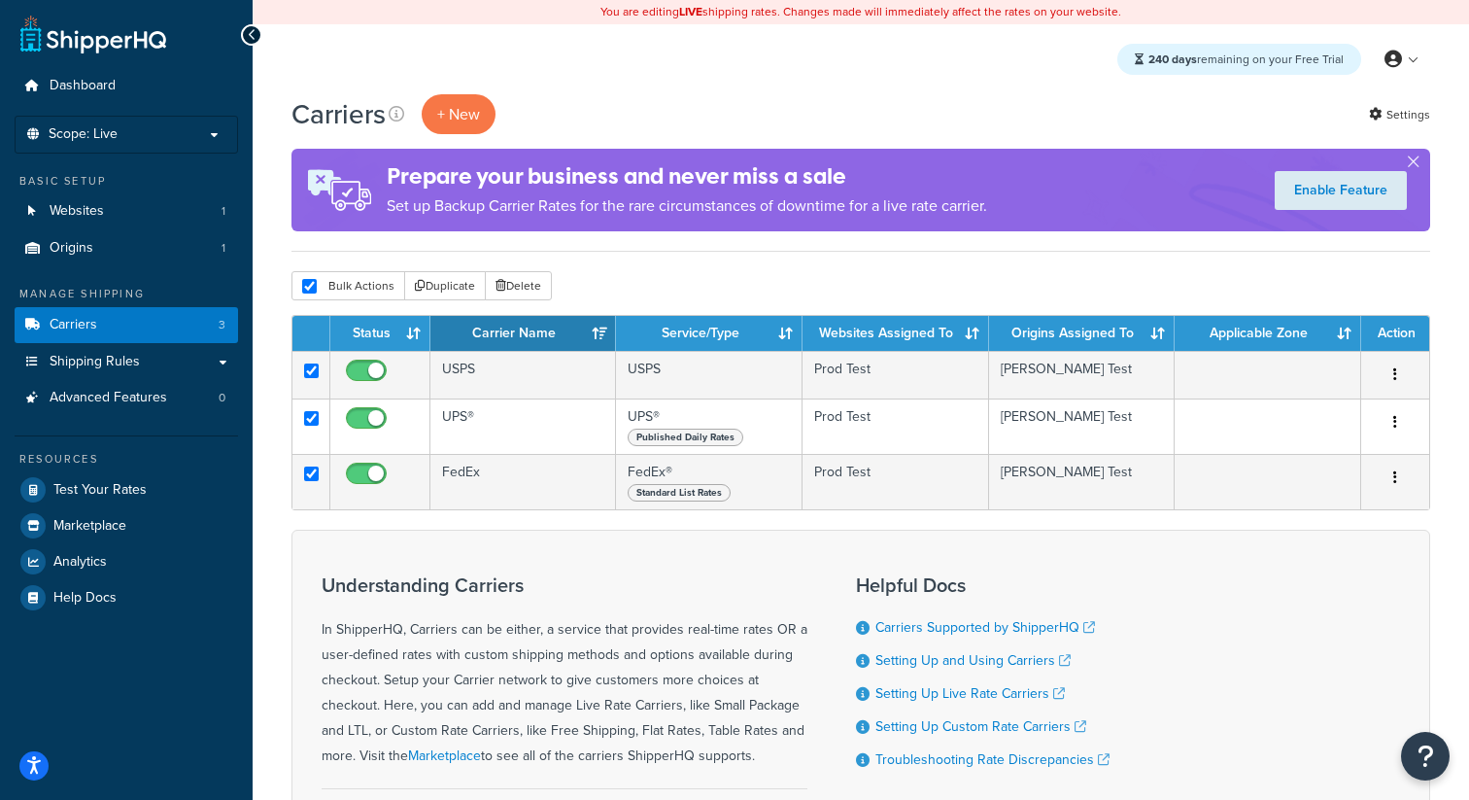
click at [518, 271] on div "Carriers + New Settings Prepare your business and never miss a sale Set up Back…" at bounding box center [861, 525] width 1216 height 862
click at [519, 285] on button "Delete" at bounding box center [518, 285] width 67 height 29
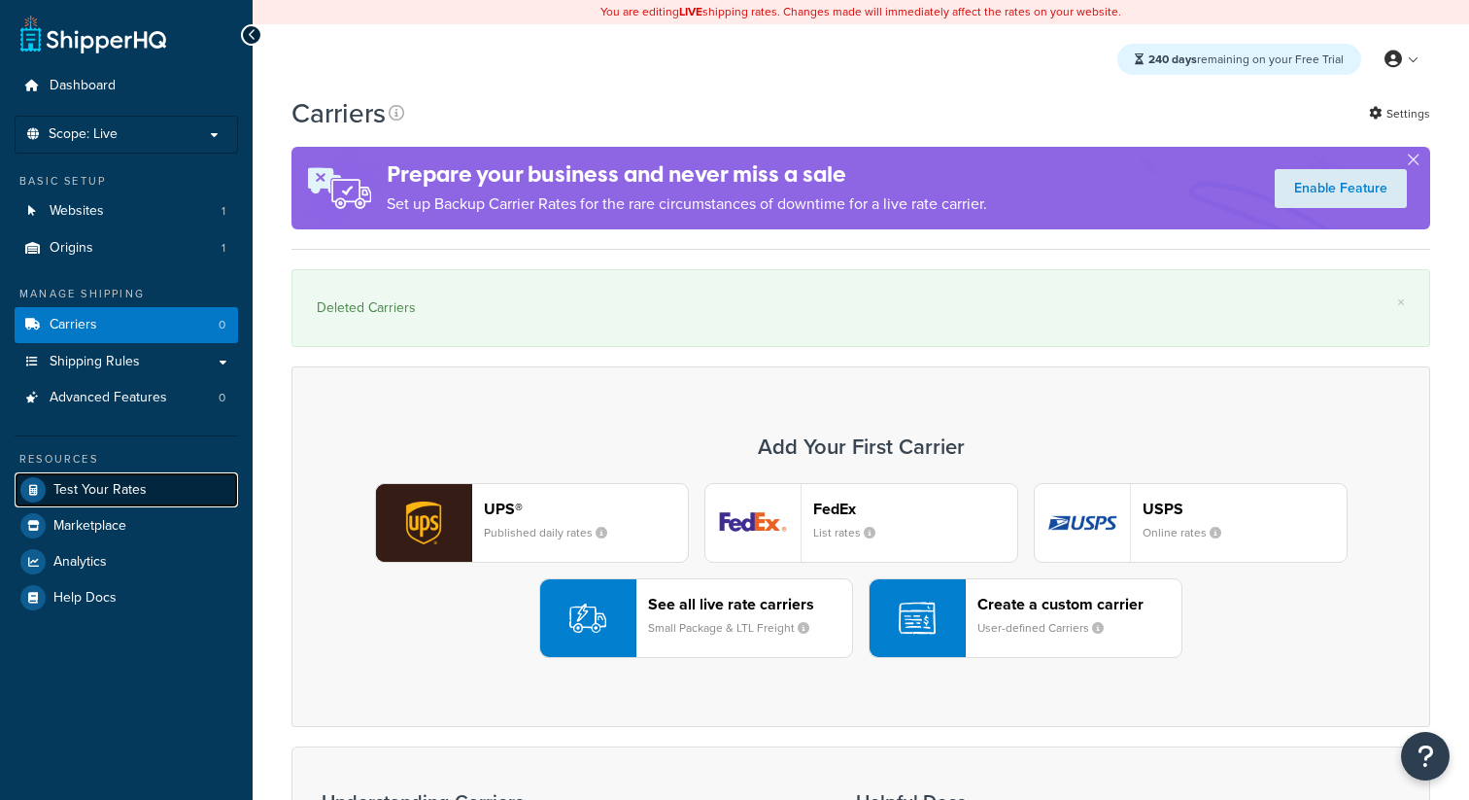
click at [134, 495] on span "Test Your Rates" at bounding box center [99, 490] width 93 height 17
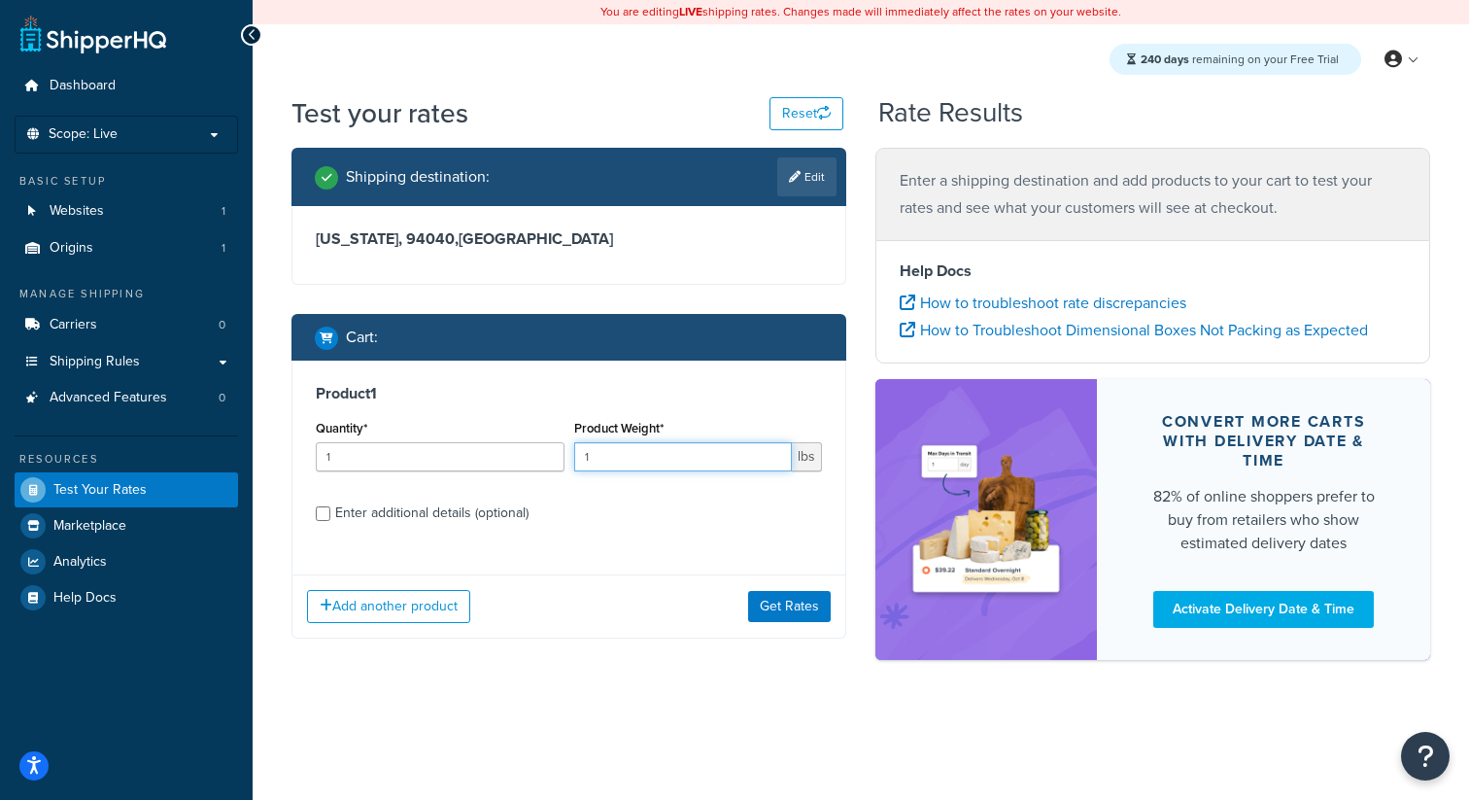
drag, startPoint x: 715, startPoint y: 459, endPoint x: 542, endPoint y: 459, distance: 172.9
click at [542, 459] on div "Quantity* 1 Product Weight* 1 lbs" at bounding box center [569, 450] width 516 height 71
type input "4"
click at [816, 599] on button "Get Rates" at bounding box center [789, 606] width 83 height 31
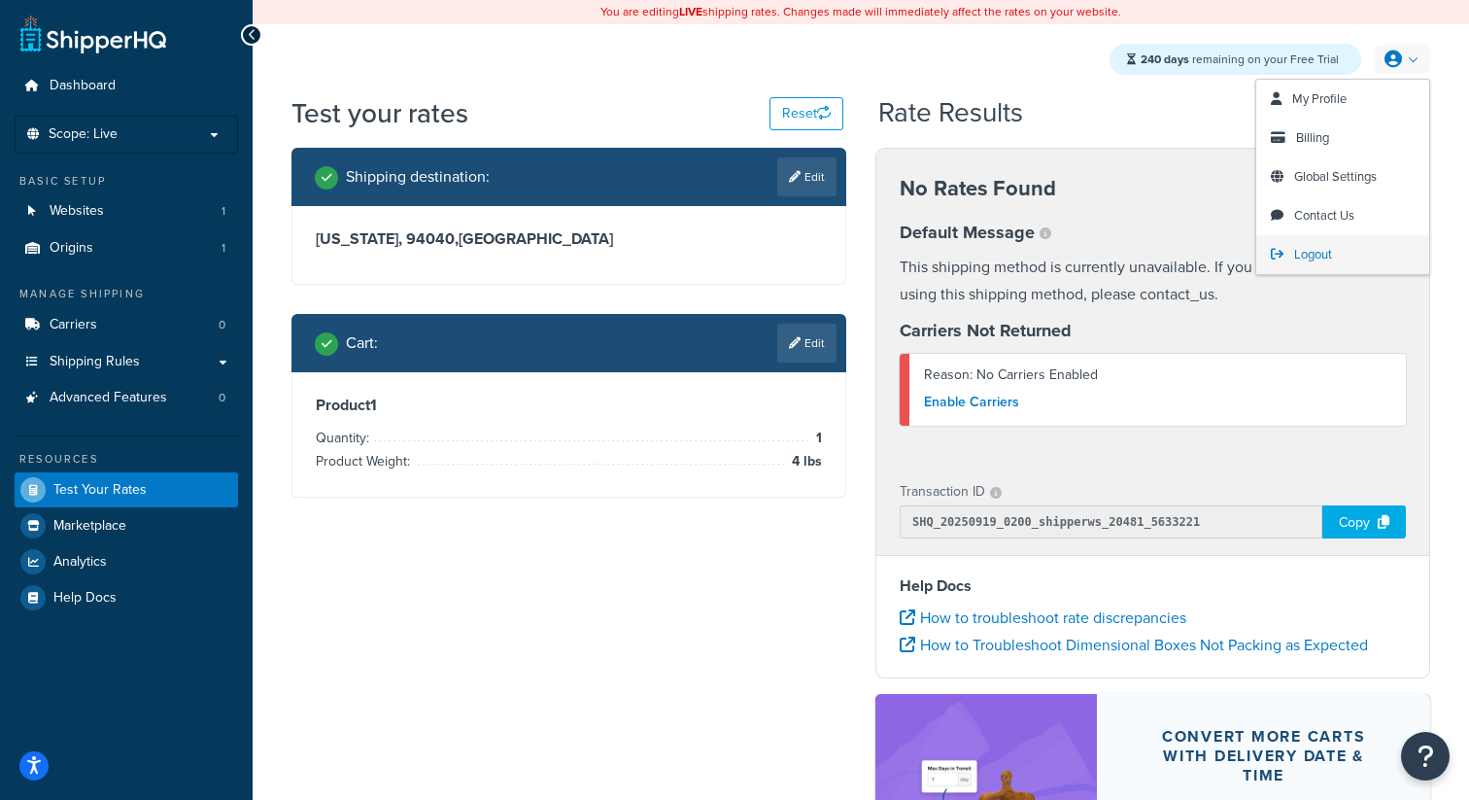
click at [1299, 259] on span "Logout" at bounding box center [1313, 254] width 38 height 18
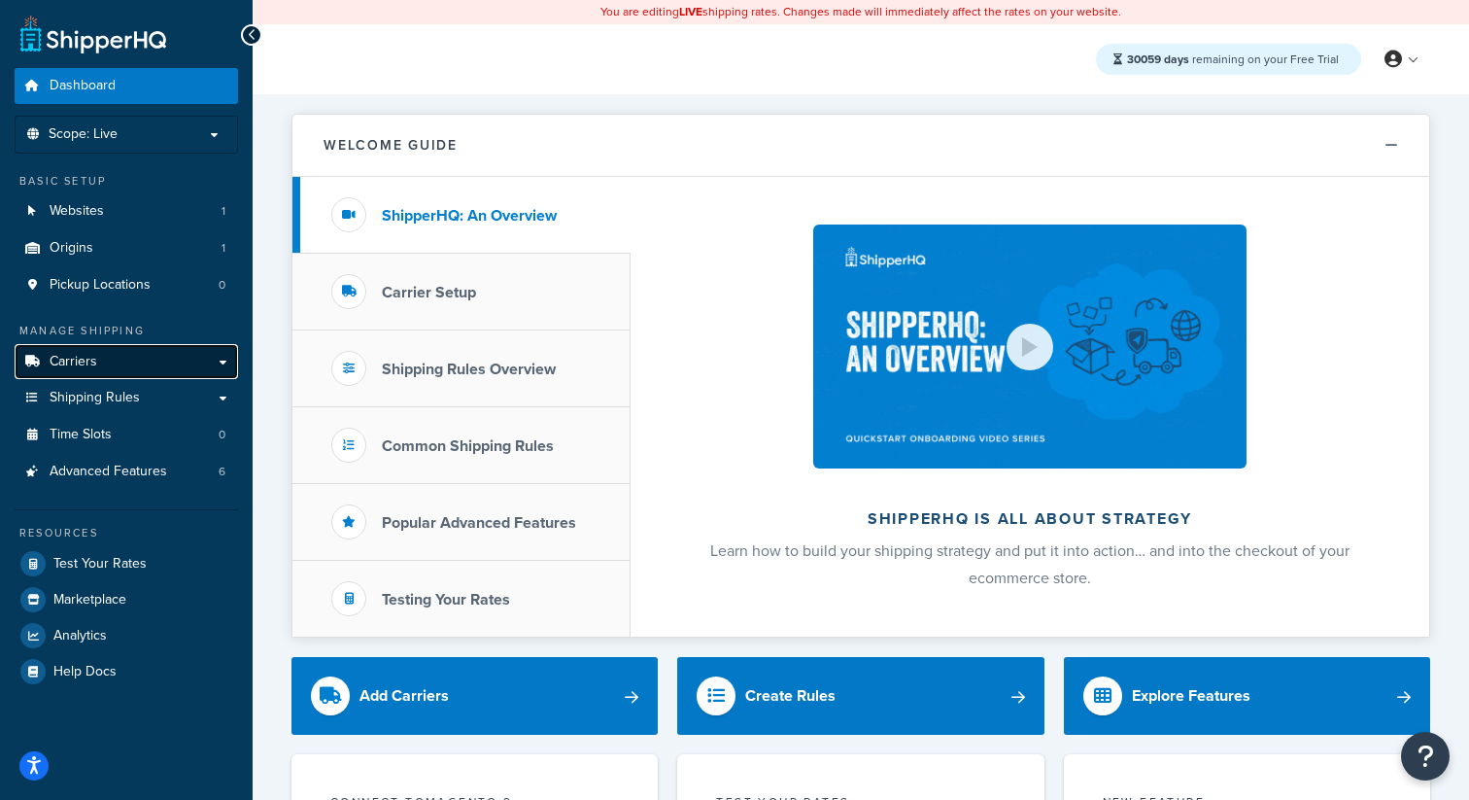
click at [140, 346] on link "Carriers" at bounding box center [126, 362] width 223 height 36
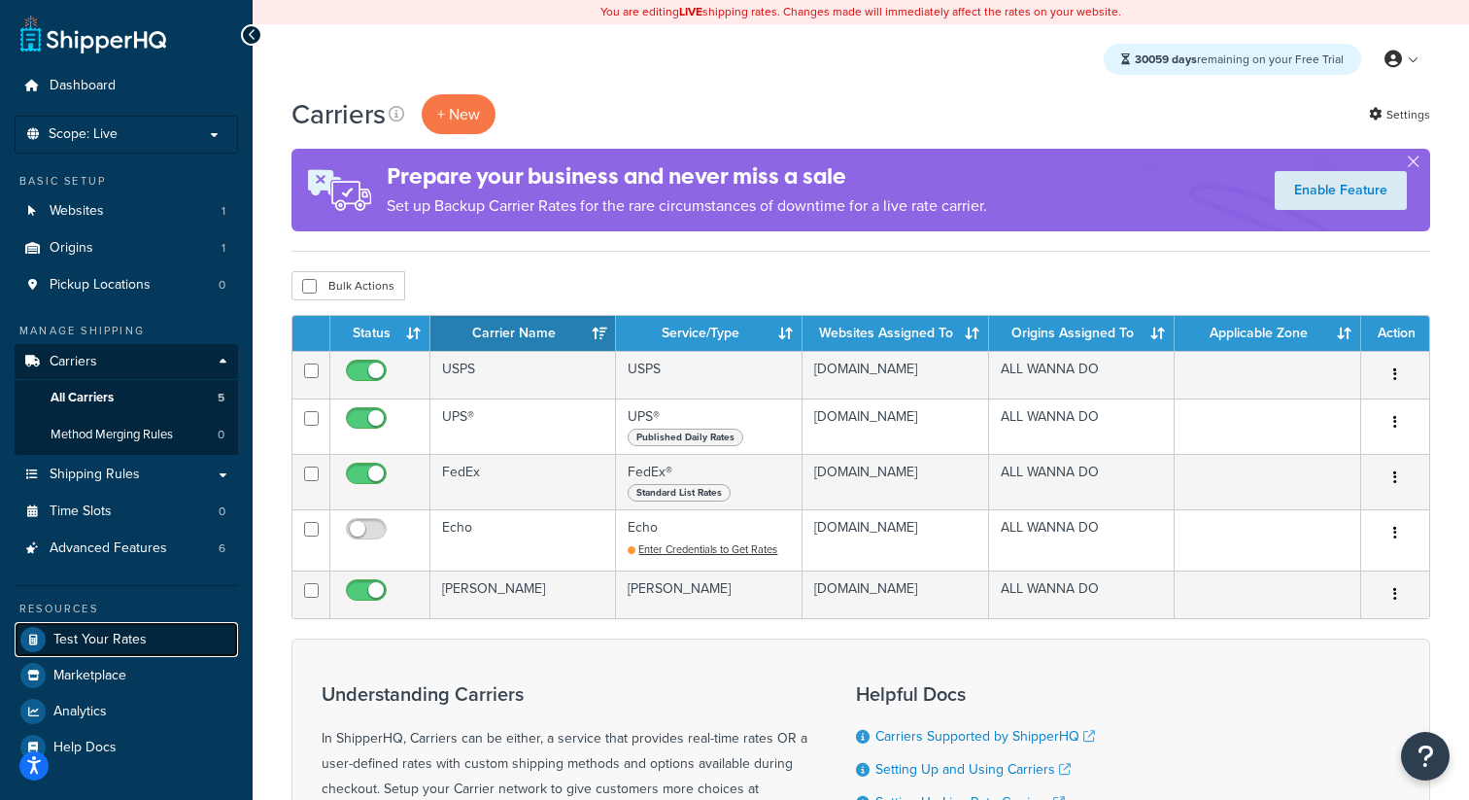
click at [156, 631] on link "Test Your Rates" at bounding box center [126, 639] width 223 height 35
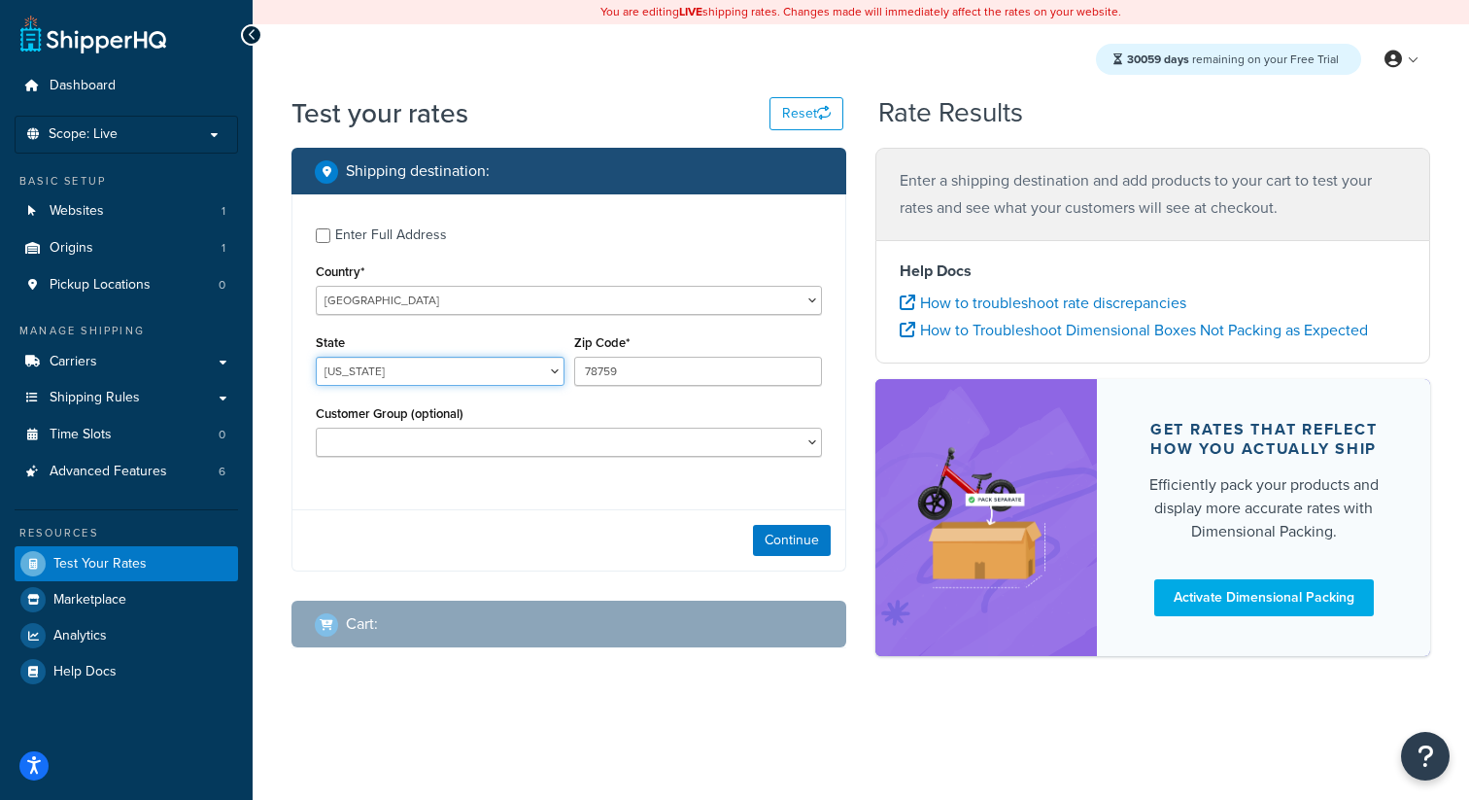
click at [422, 363] on select "Alabama Alaska American Samoa Arizona Arkansas Armed Forces Americas Armed Forc…" at bounding box center [440, 371] width 249 height 29
select select "IL"
click at [316, 358] on select "Alabama Alaska American Samoa Arizona Arkansas Armed Forces Americas Armed Forc…" at bounding box center [440, 371] width 249 height 29
drag, startPoint x: 640, startPoint y: 368, endPoint x: 528, endPoint y: 369, distance: 112.7
click at [528, 369] on div "State Alabama Alaska American Samoa Arizona Arkansas Armed Forces Americas Arme…" at bounding box center [569, 364] width 516 height 71
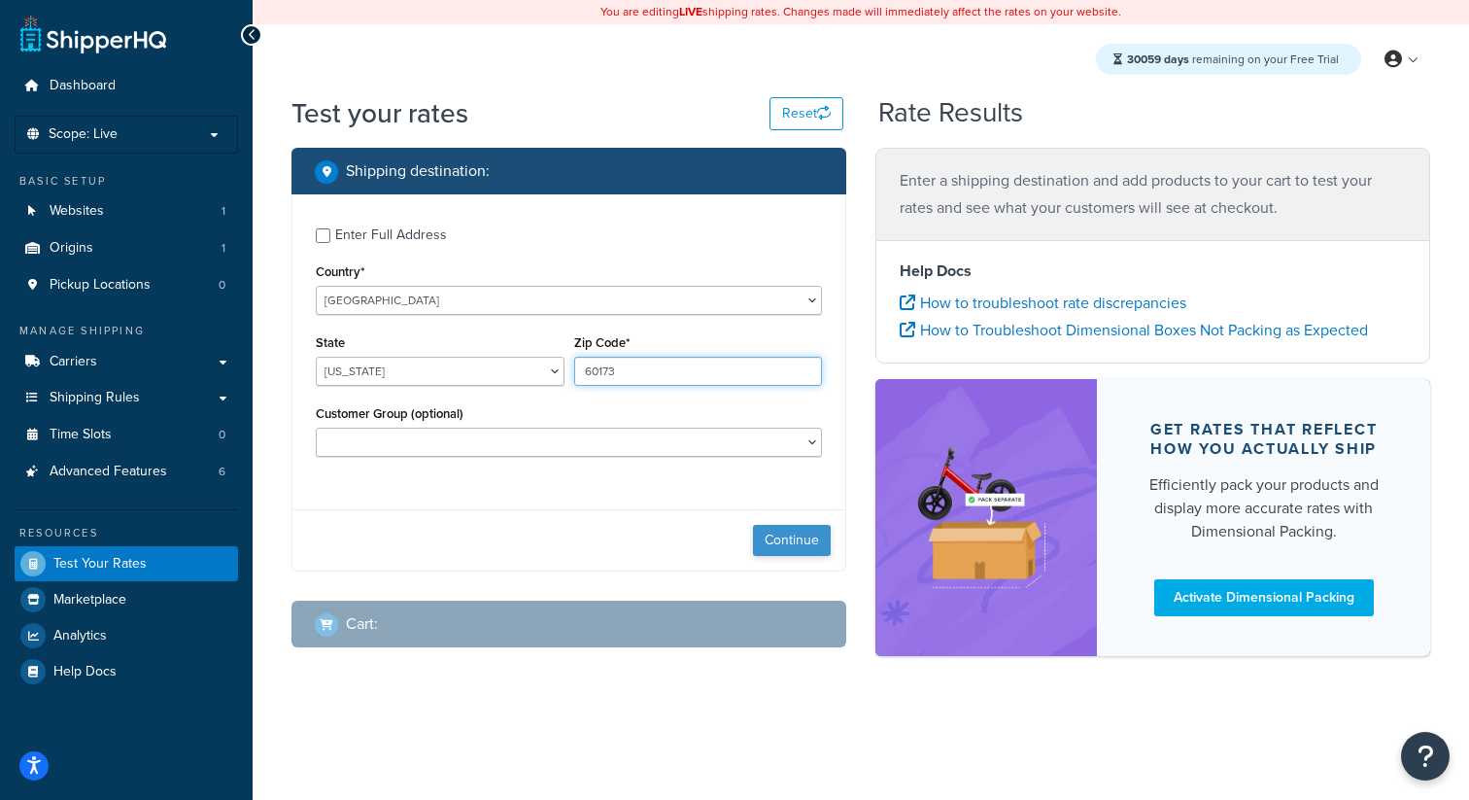
type input "60173"
click at [786, 537] on button "Continue" at bounding box center [792, 540] width 78 height 31
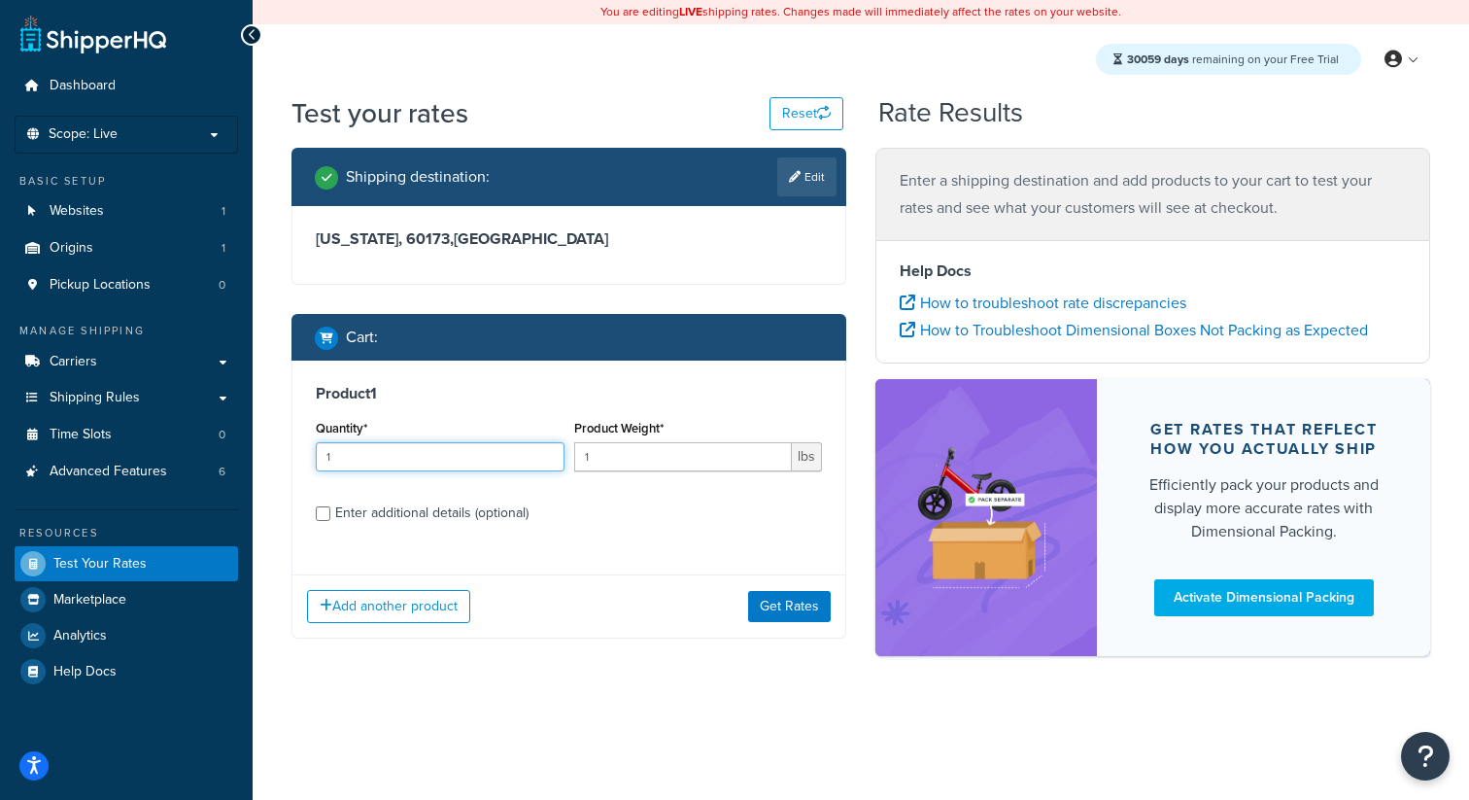
drag, startPoint x: 357, startPoint y: 464, endPoint x: 263, endPoint y: 464, distance: 93.3
click at [265, 464] on div "Test your rates Reset Rate Results Shipping destination : Edit Illinois, 60173 …" at bounding box center [861, 409] width 1216 height 630
type input "2"
drag, startPoint x: 665, startPoint y: 462, endPoint x: 400, endPoint y: 462, distance: 265.2
click at [400, 462] on div "Quantity* 2 Product Weight* 1 lbs" at bounding box center [569, 450] width 516 height 71
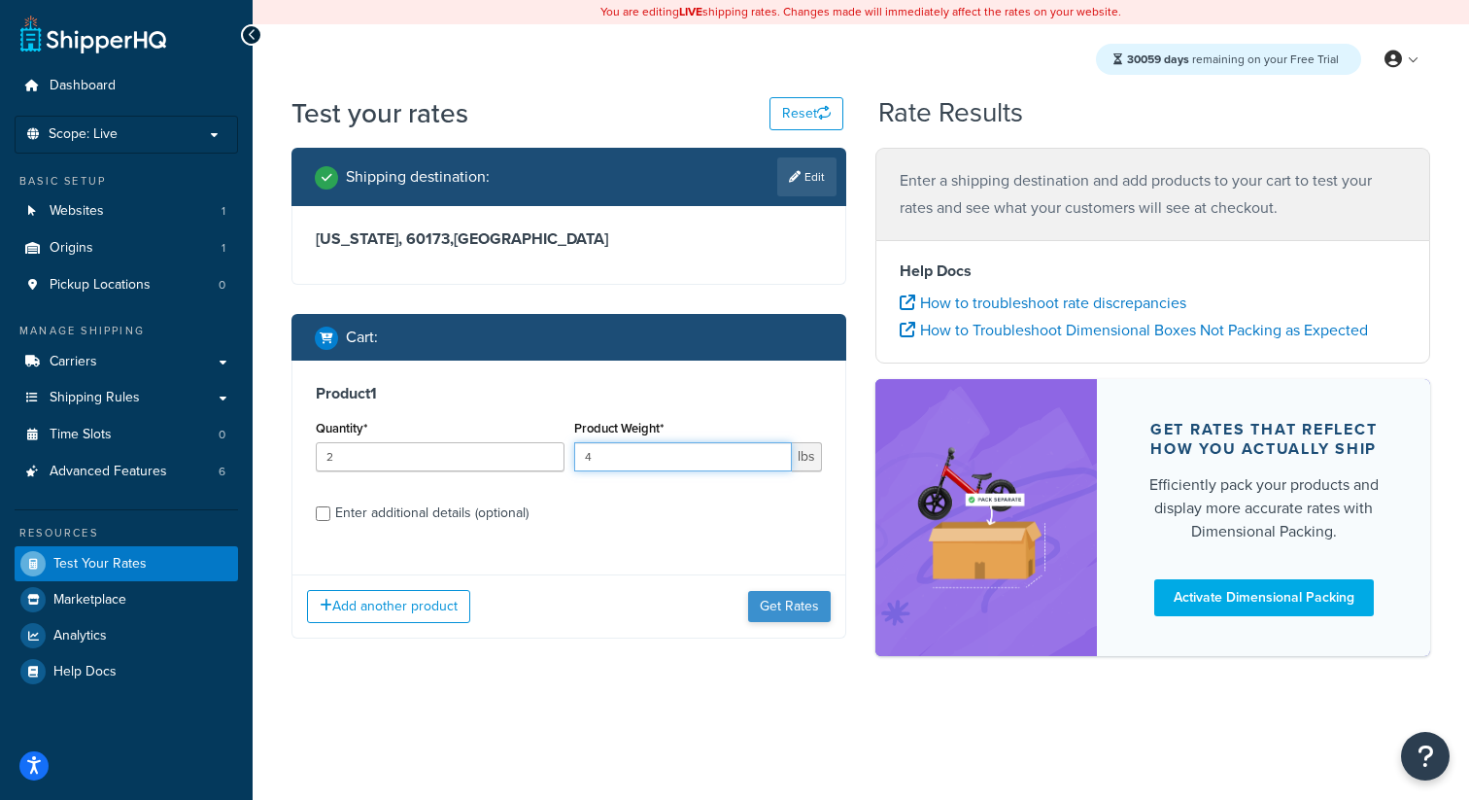
type input "4"
click at [790, 615] on button "Get Rates" at bounding box center [789, 606] width 83 height 31
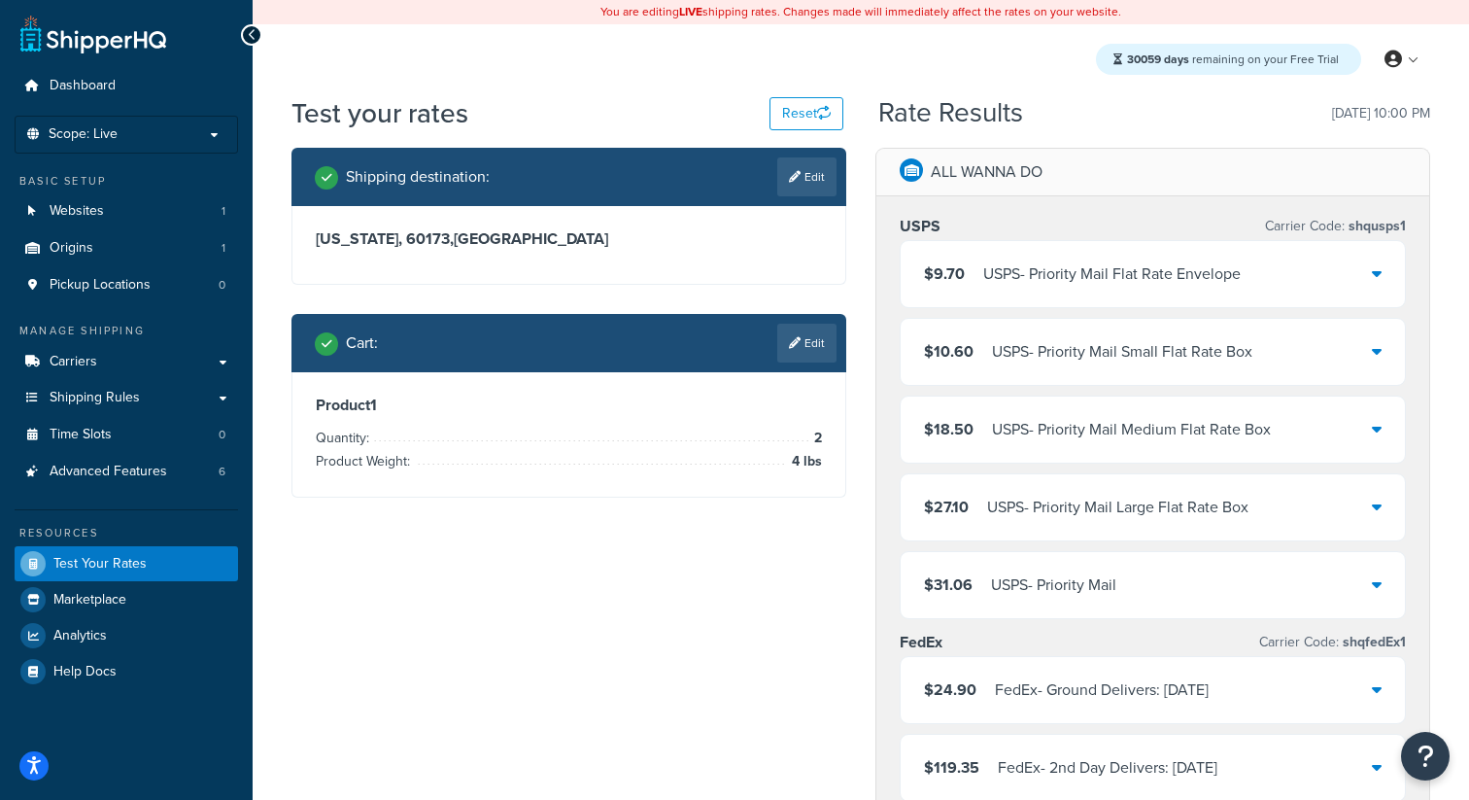
click at [1068, 289] on div "$9.70 USPS - Priority Mail Flat Rate Envelope" at bounding box center [1153, 274] width 504 height 66
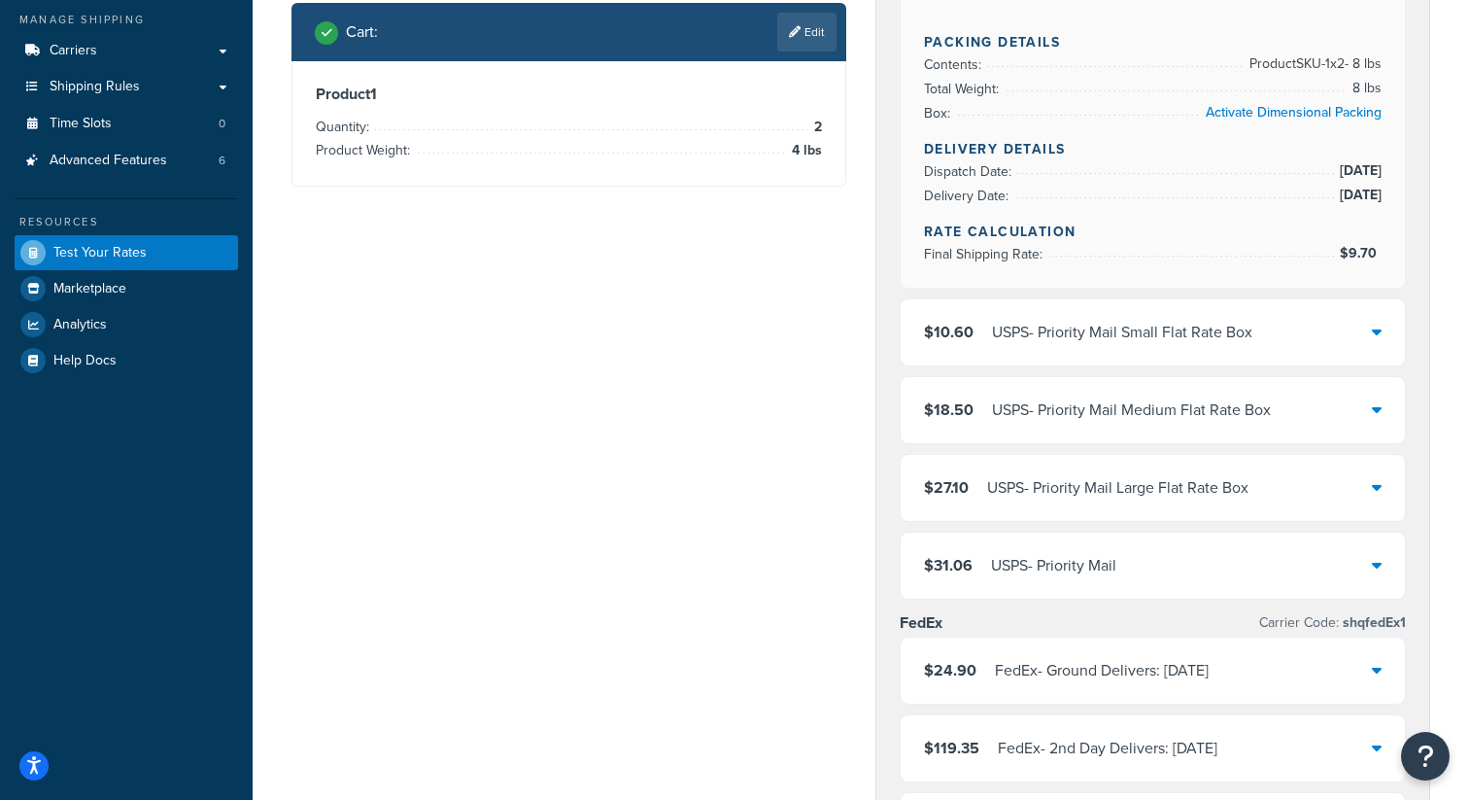
scroll to position [579, 0]
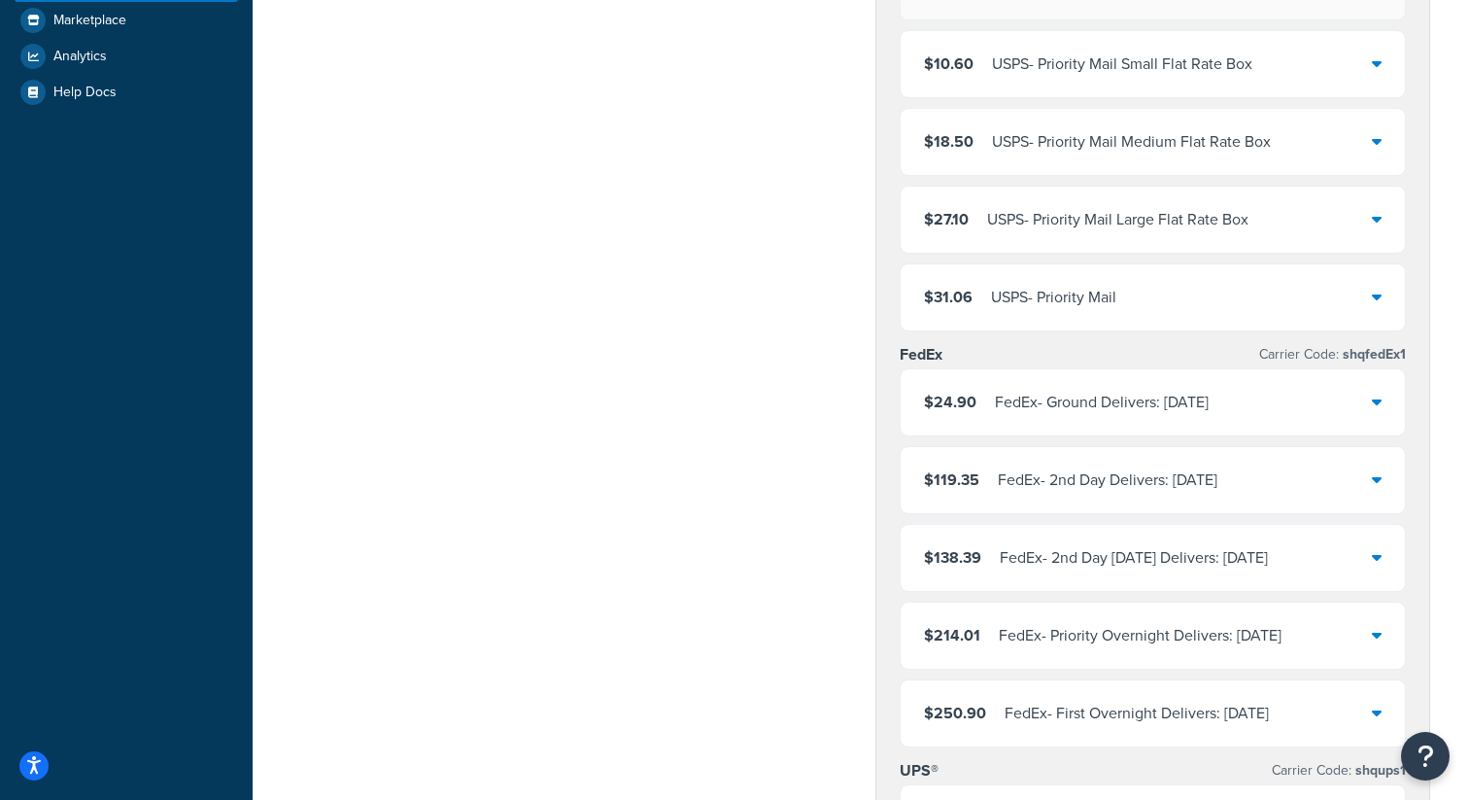
click at [1052, 377] on div "$24.90 FedEx - Ground Delivers: Wed, Sep 24" at bounding box center [1153, 402] width 504 height 66
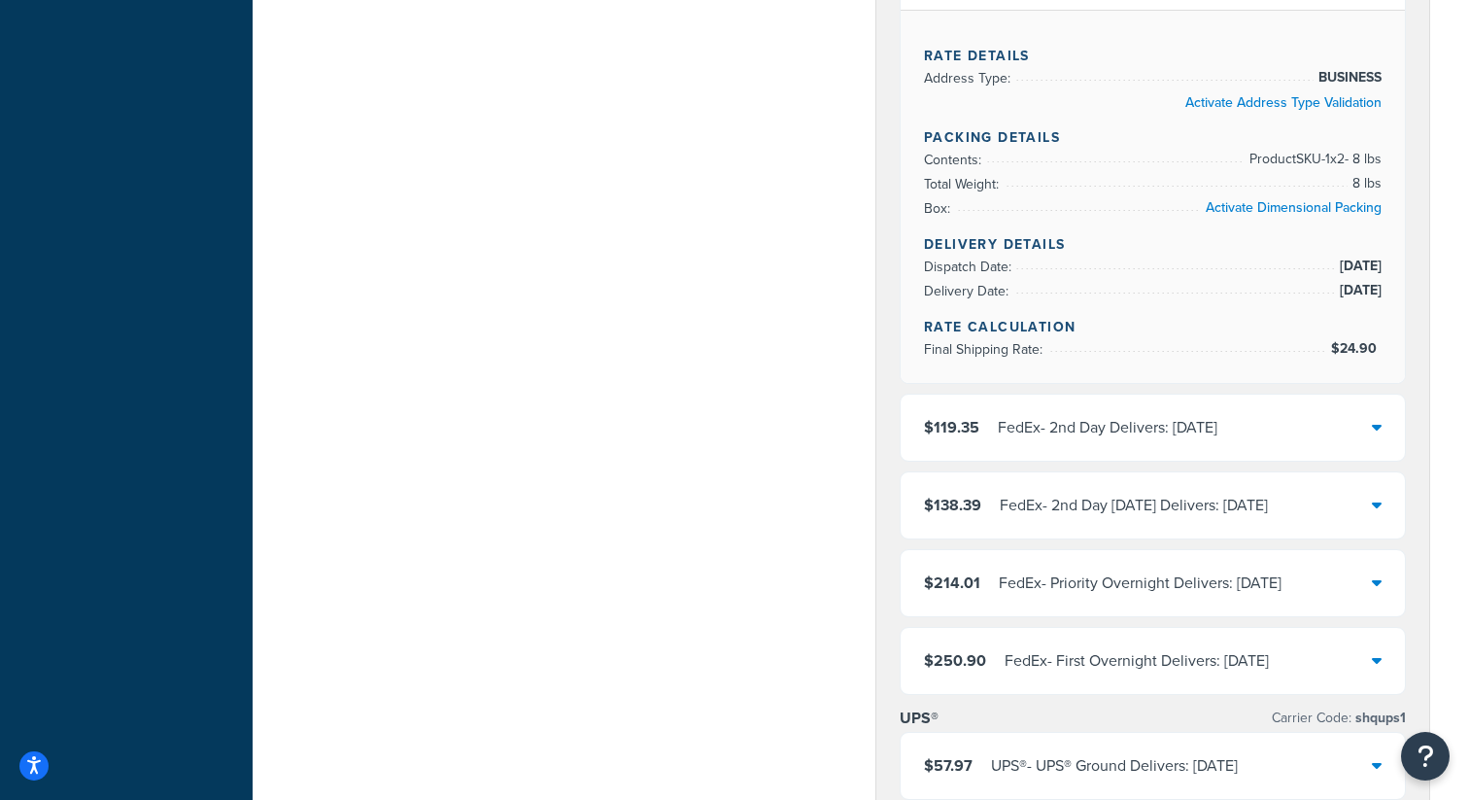
scroll to position [1293, 0]
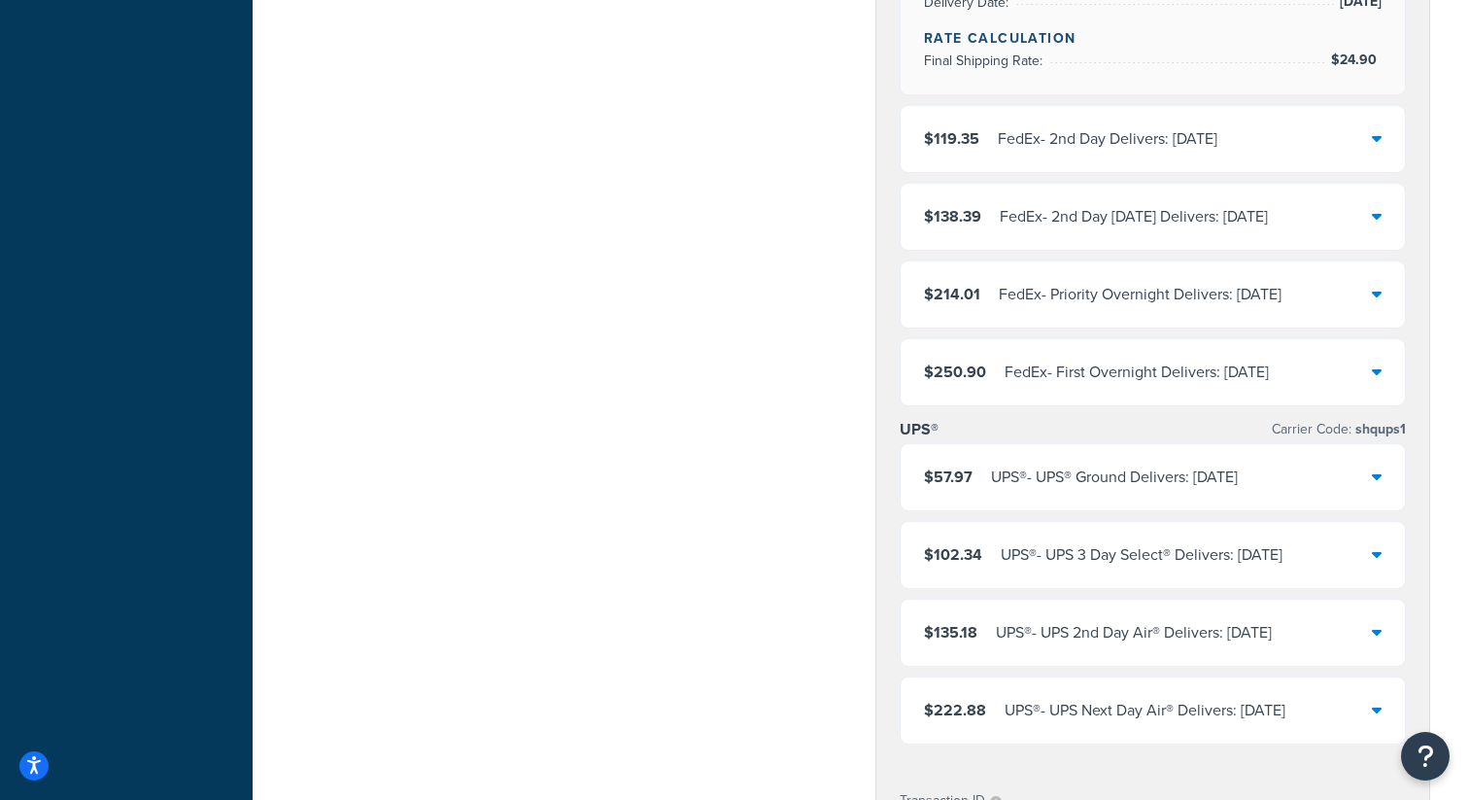
click at [1039, 453] on div "$57.97 UPS® - UPS® Ground Delivers: Wed, Sep 24" at bounding box center [1153, 477] width 504 height 66
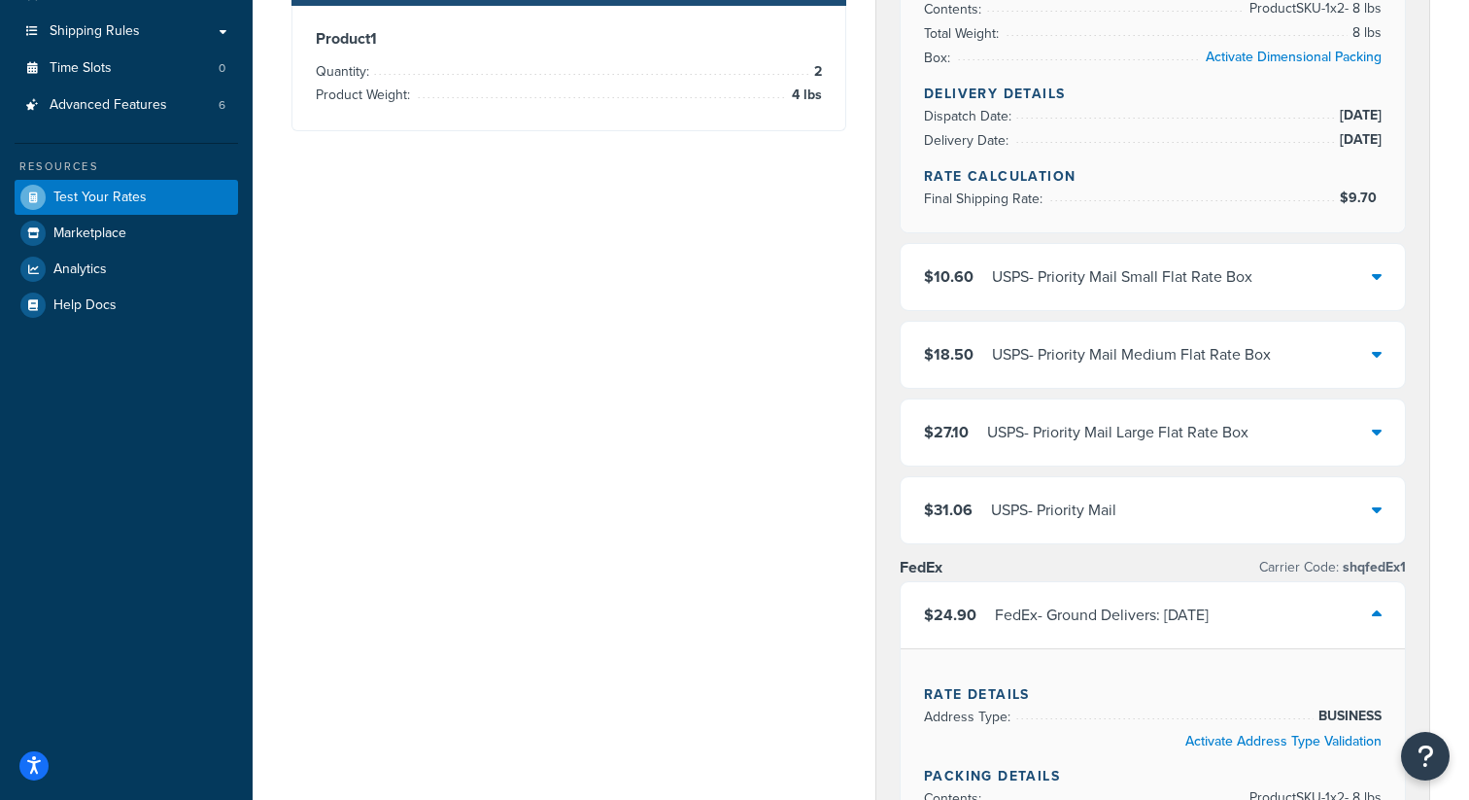
scroll to position [0, 0]
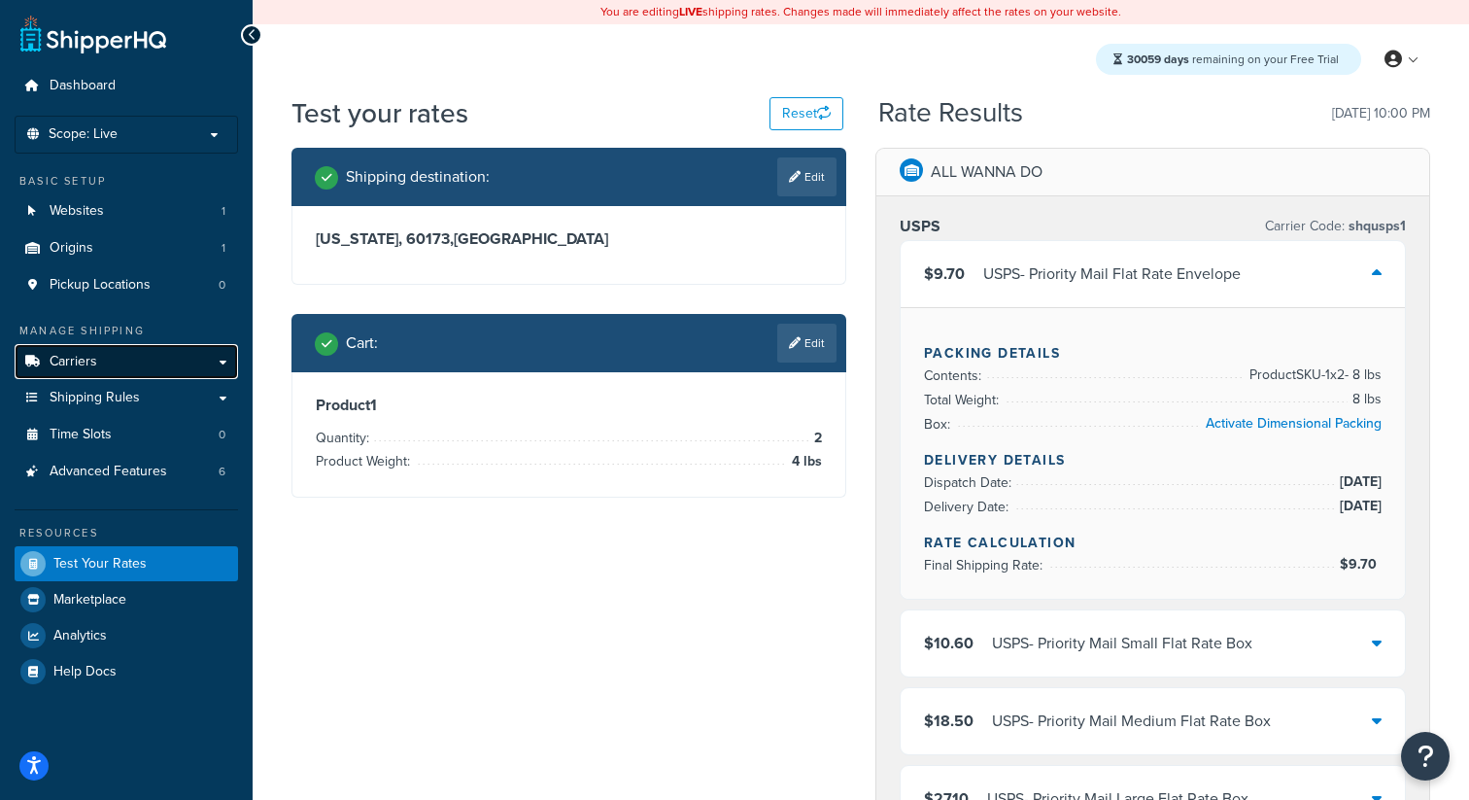
click at [153, 361] on link "Carriers" at bounding box center [126, 362] width 223 height 36
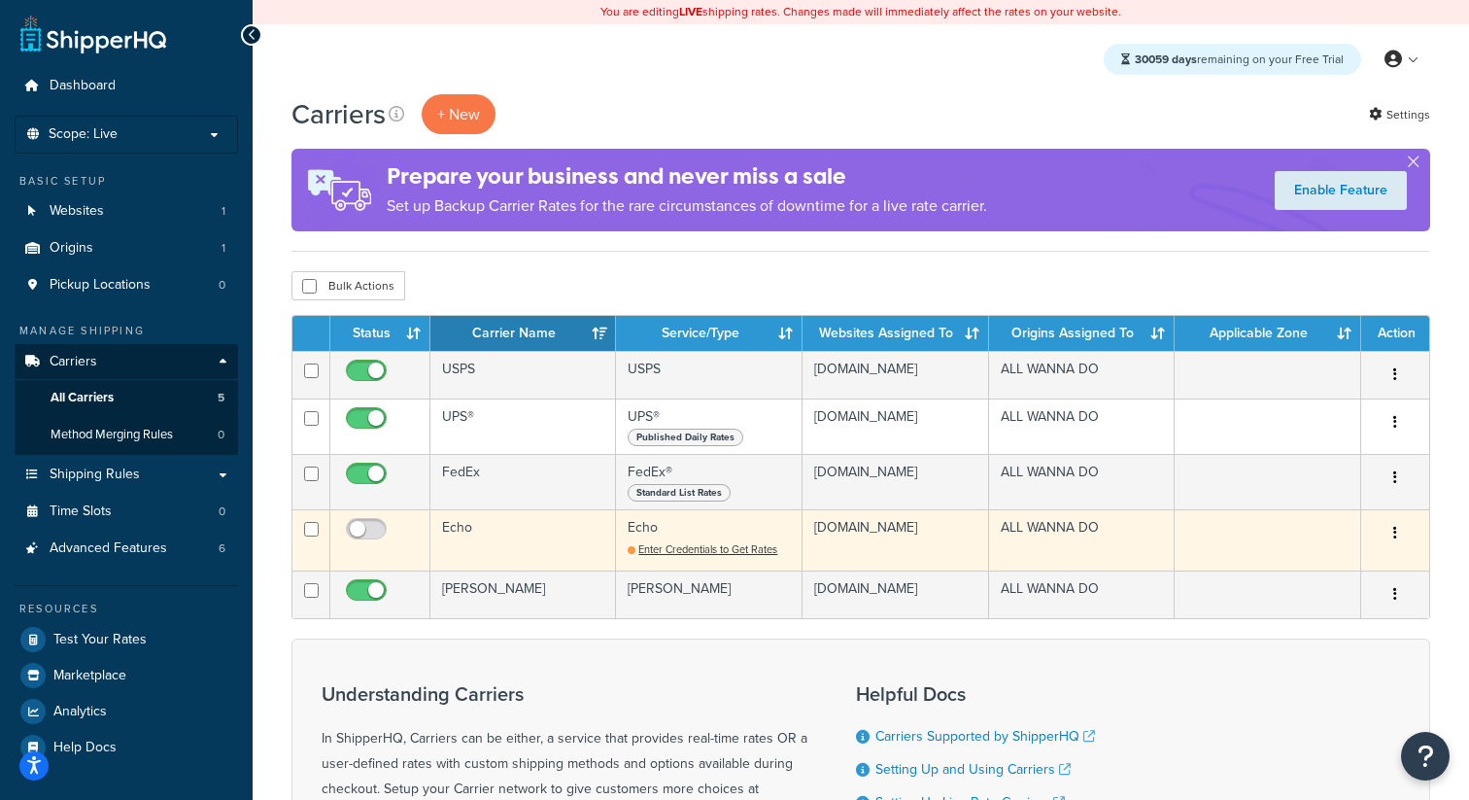
click at [478, 525] on td "Echo" at bounding box center [523, 539] width 186 height 61
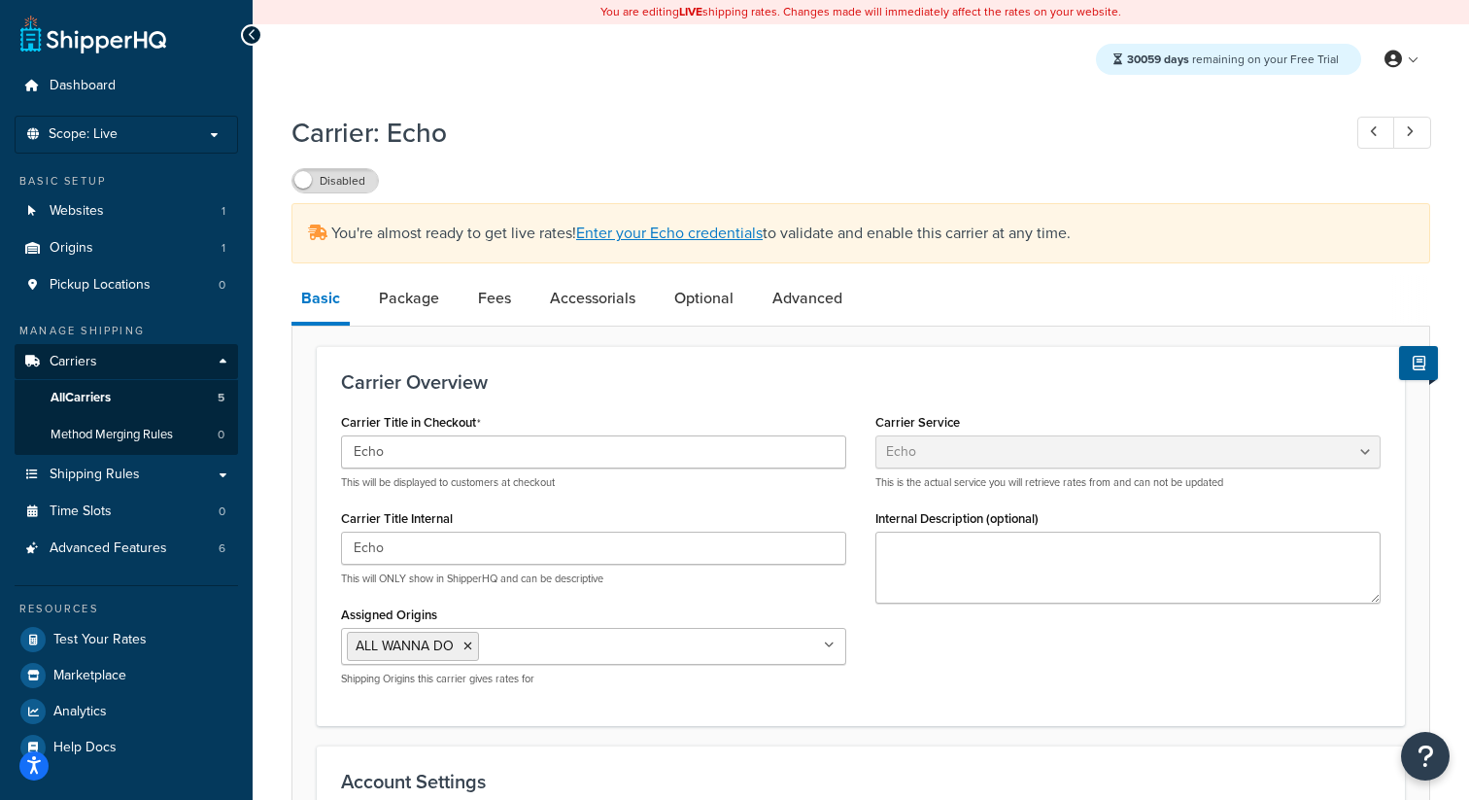
select select "echoFreight"
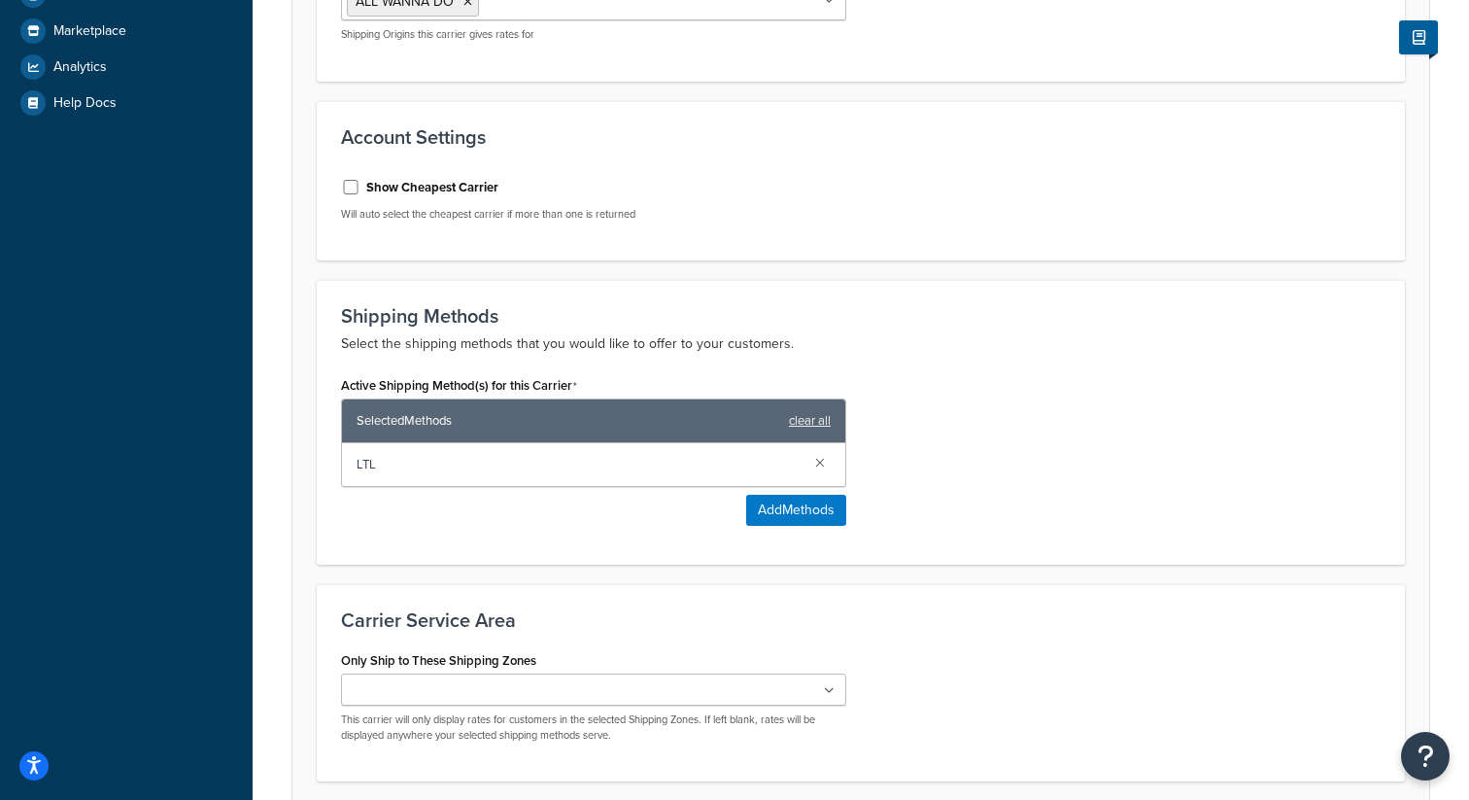
scroll to position [727, 0]
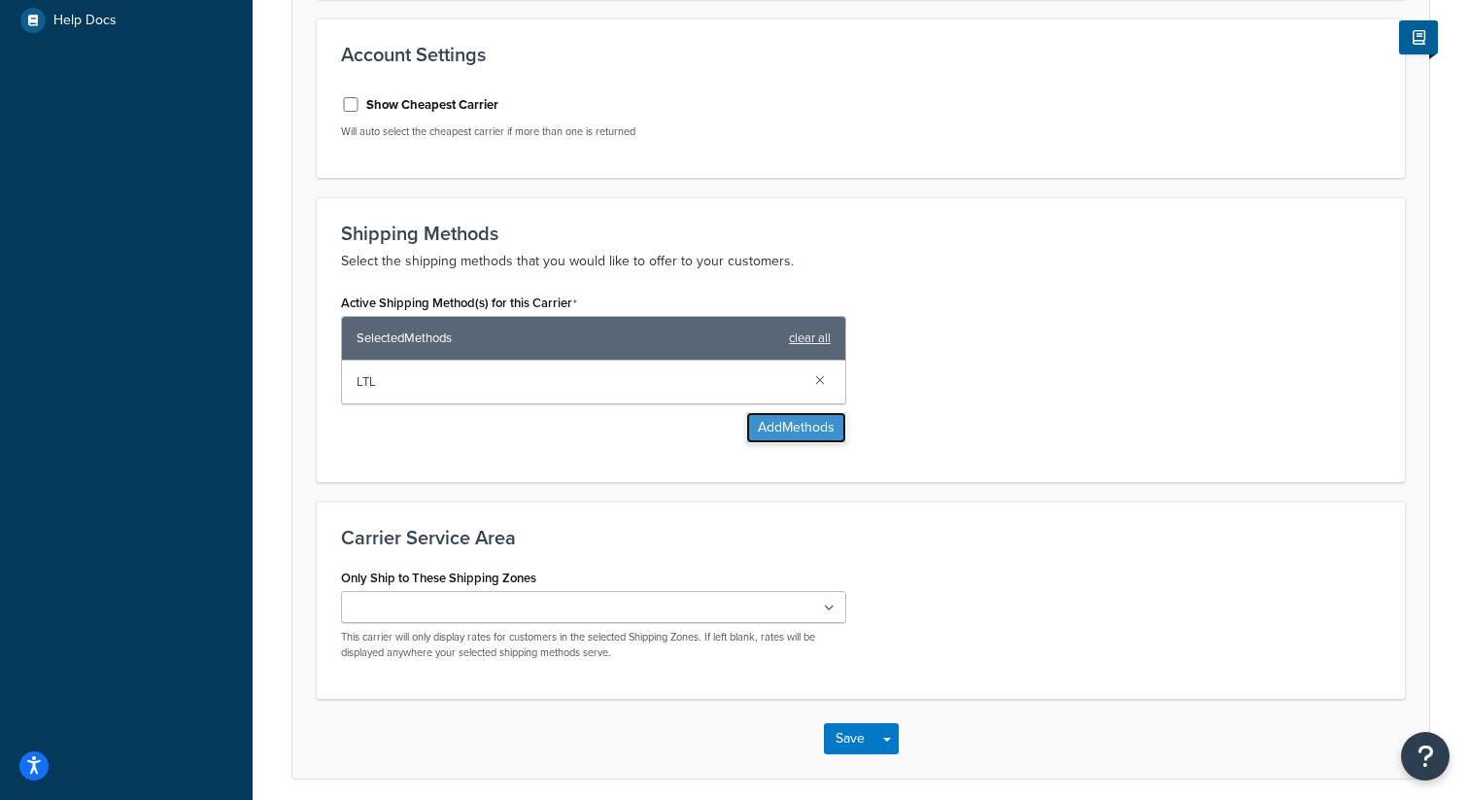
click at [789, 431] on button "Add Methods" at bounding box center [796, 427] width 100 height 31
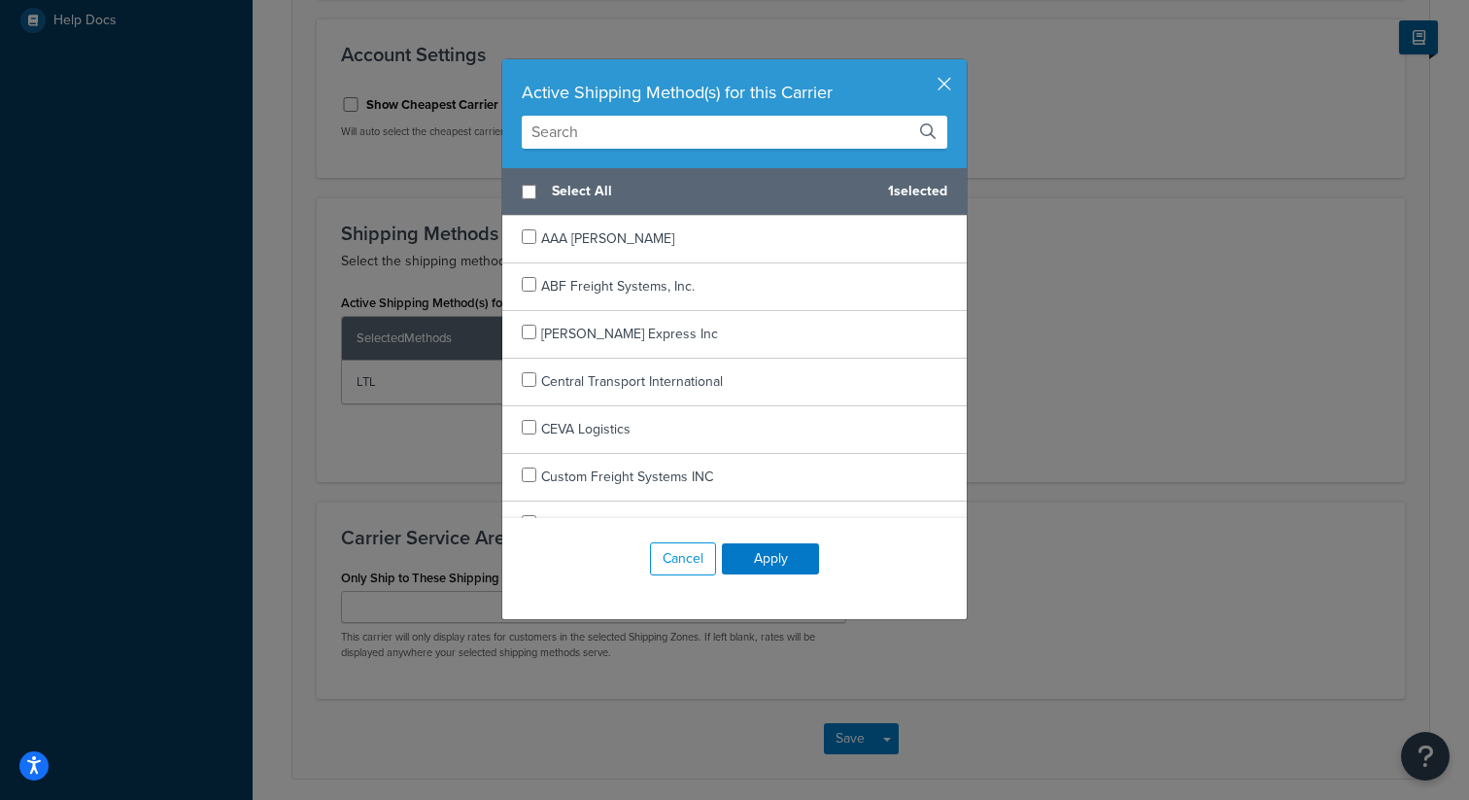
click at [649, 130] on input "text" at bounding box center [735, 132] width 426 height 33
paste input "Ceva"
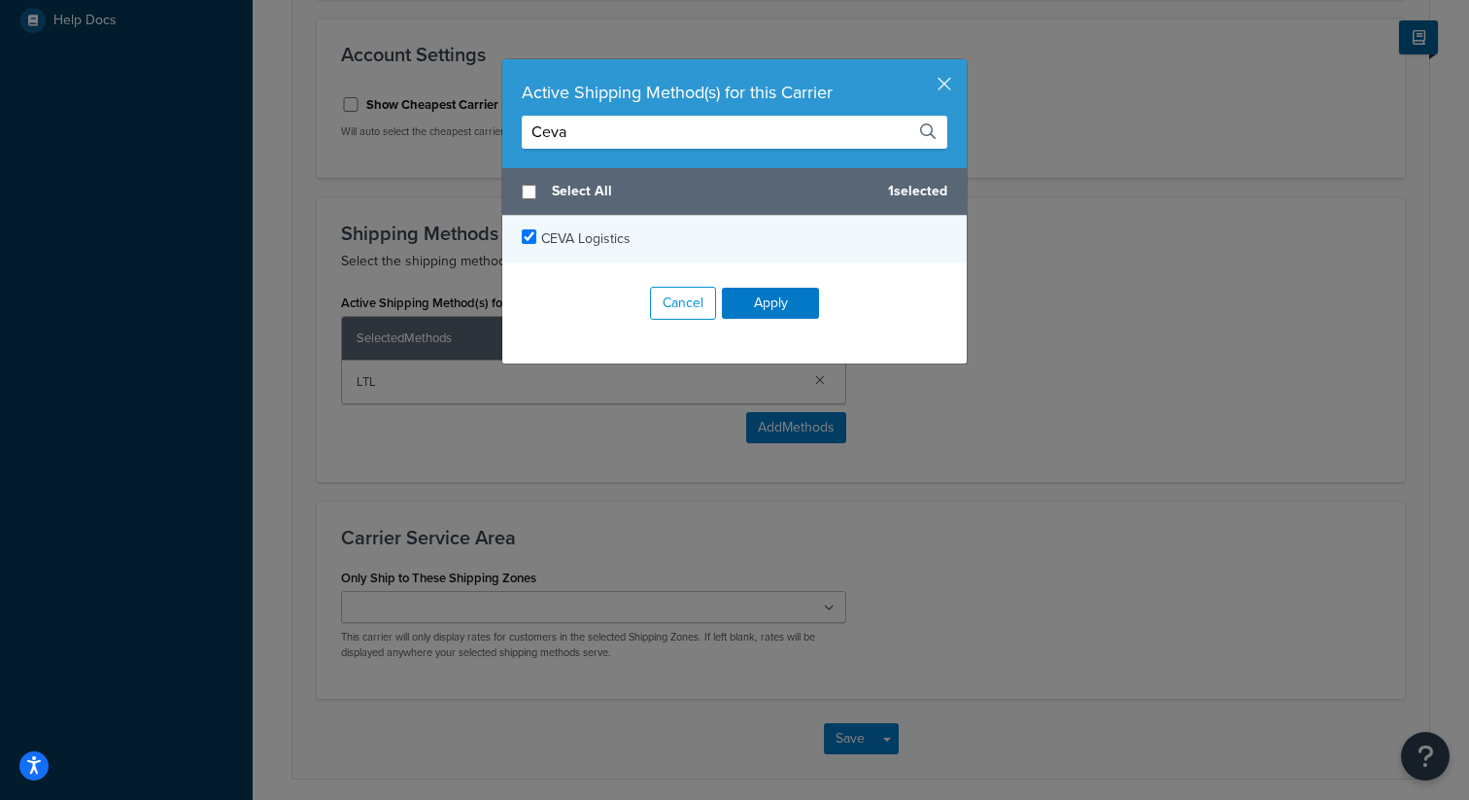
type input "Ceva"
checkbox input "true"
click at [591, 227] on div "CEVA Logistics" at bounding box center [585, 238] width 89 height 27
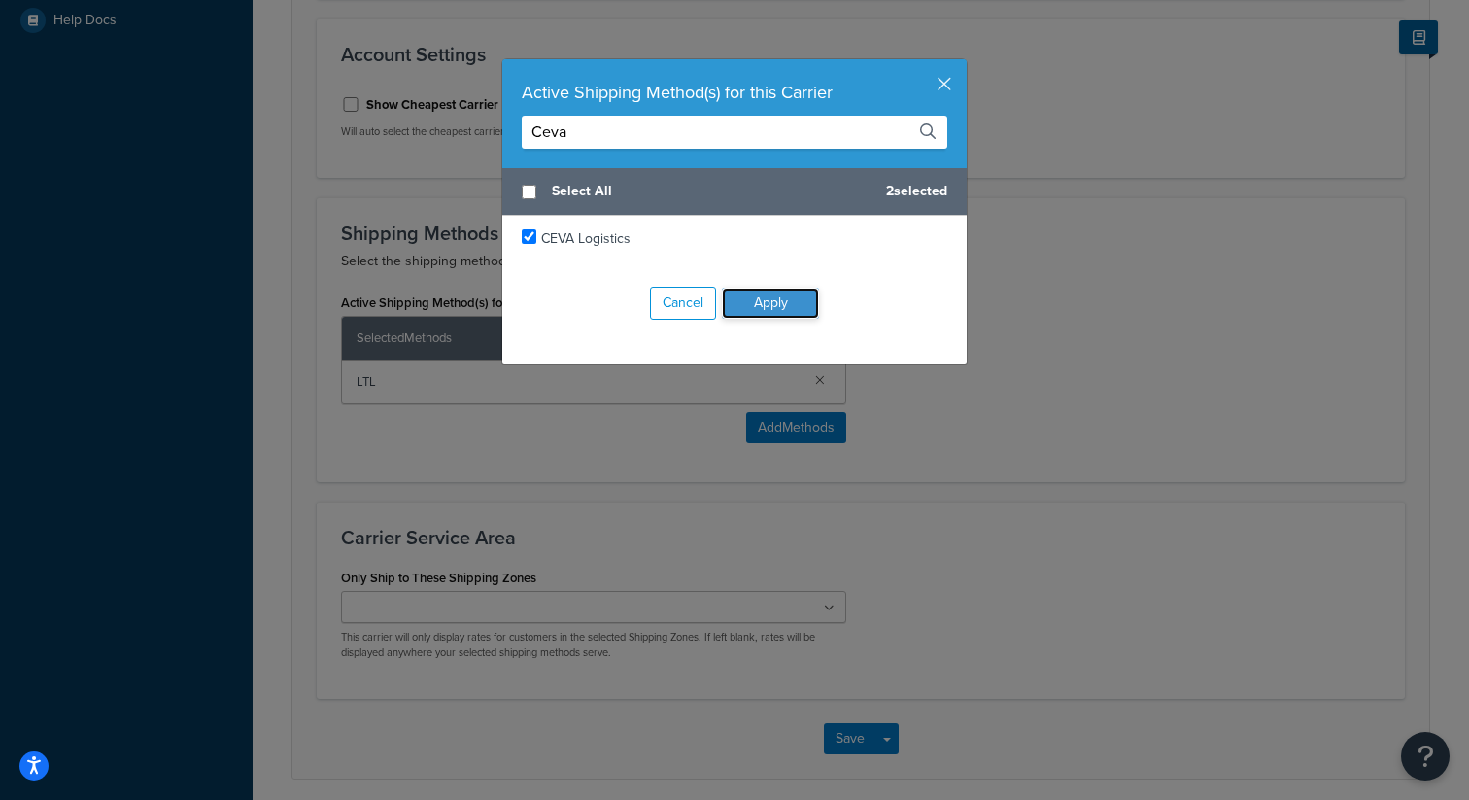
click at [777, 293] on button "Apply" at bounding box center [770, 303] width 97 height 31
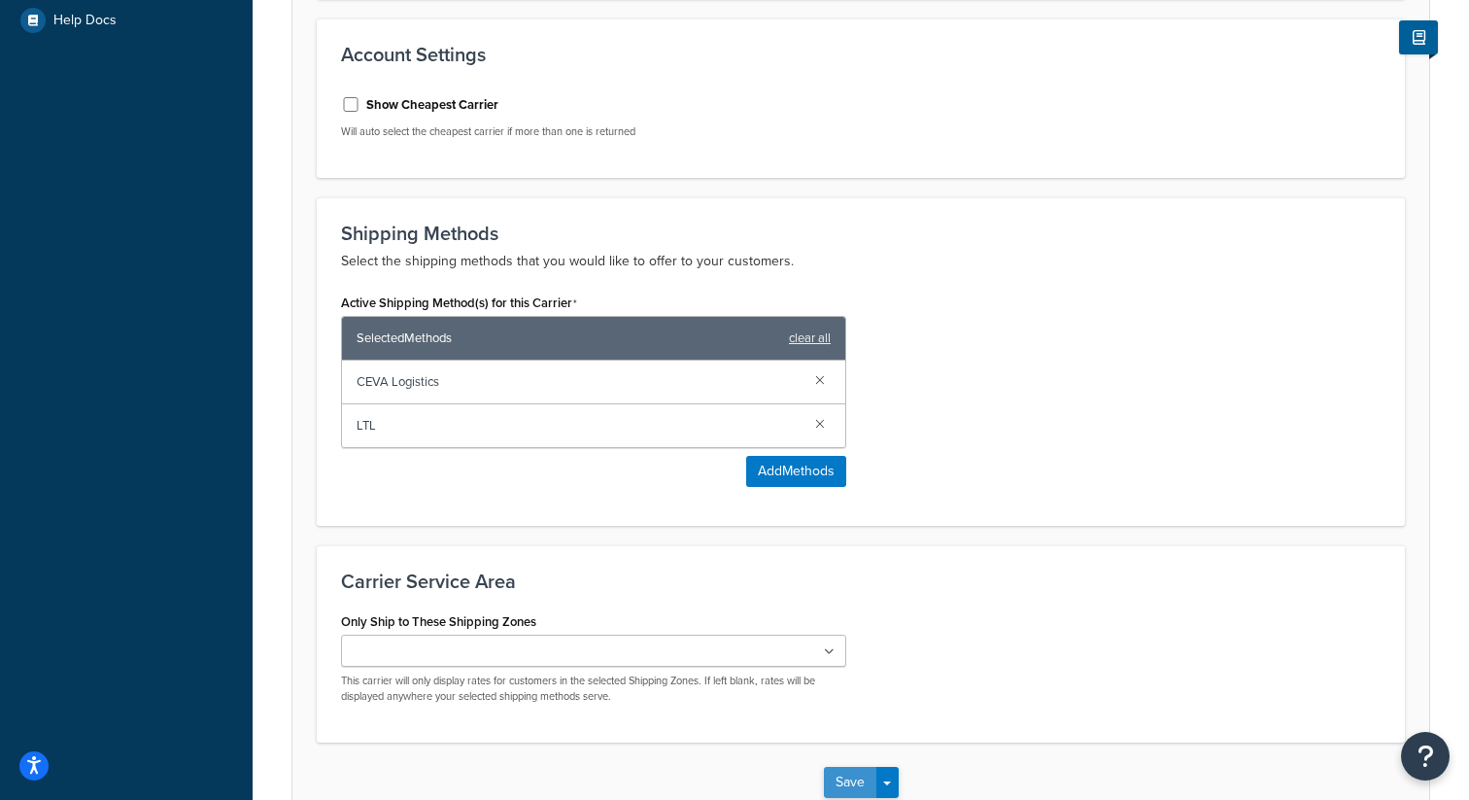
click at [850, 777] on button "Save" at bounding box center [850, 782] width 52 height 31
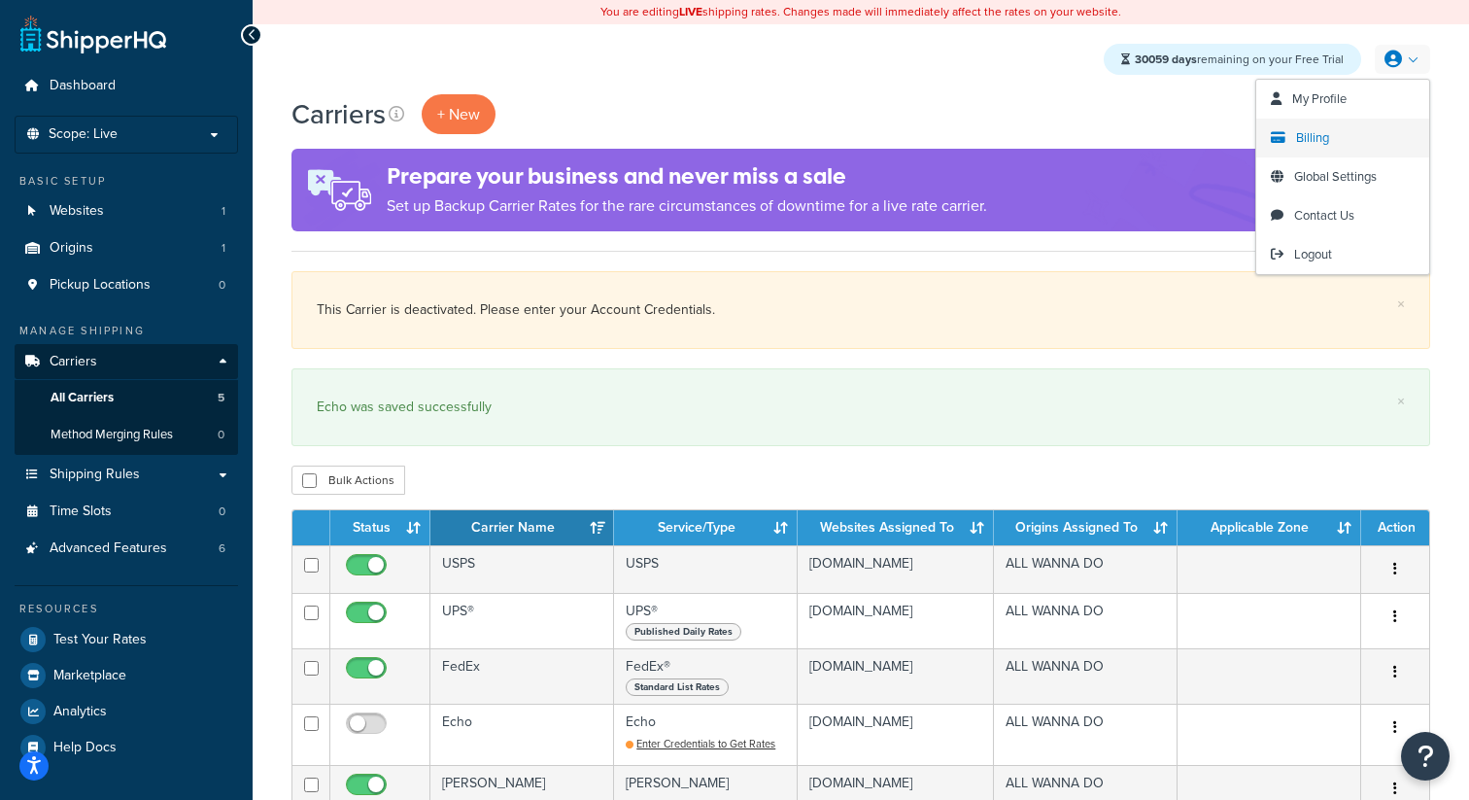
click at [1300, 127] on link "Billing" at bounding box center [1342, 138] width 173 height 39
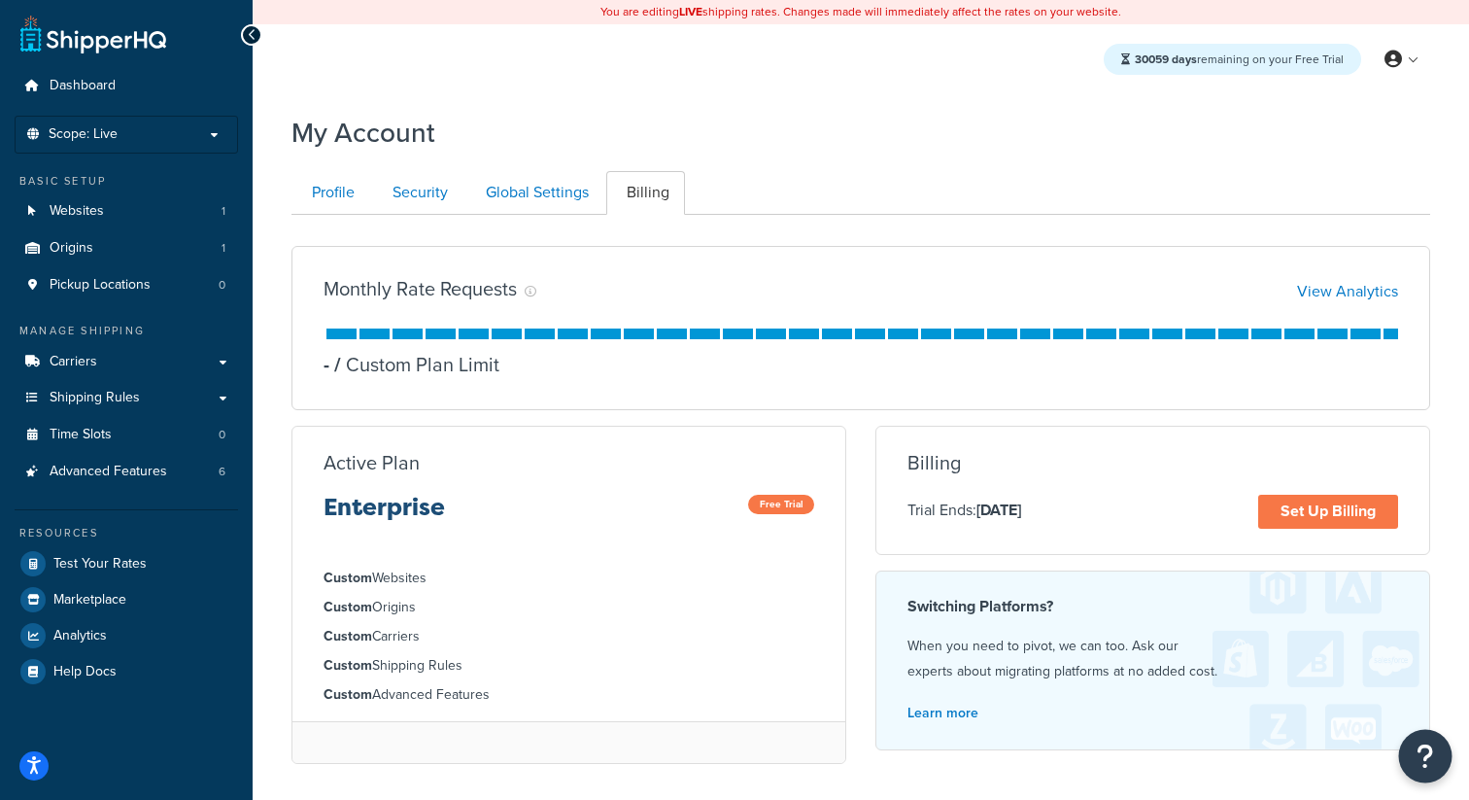
click at [1442, 758] on button "Open Resource Center" at bounding box center [1425, 756] width 53 height 53
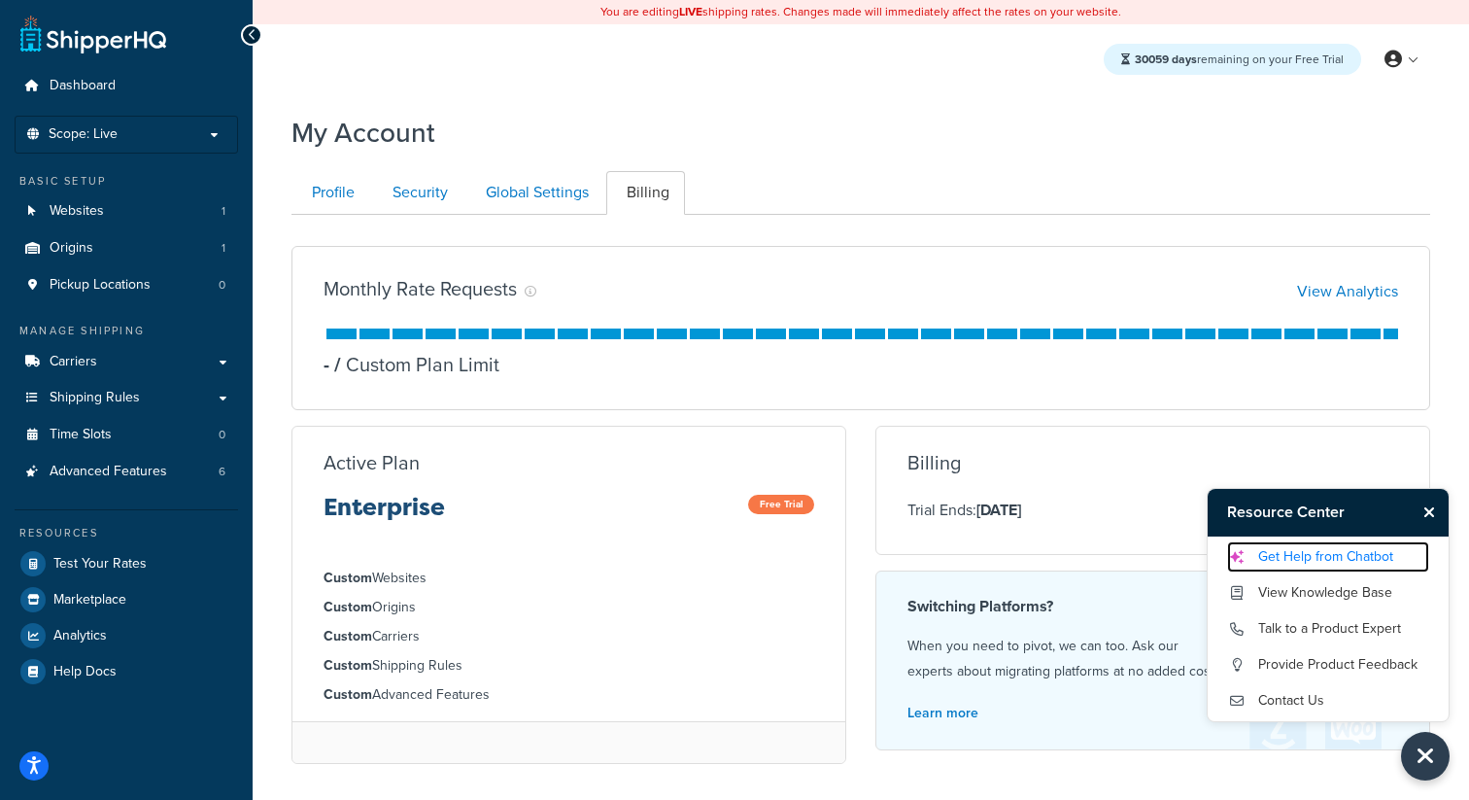
click at [1327, 554] on link "Get Help from Chatbot" at bounding box center [1328, 556] width 202 height 31
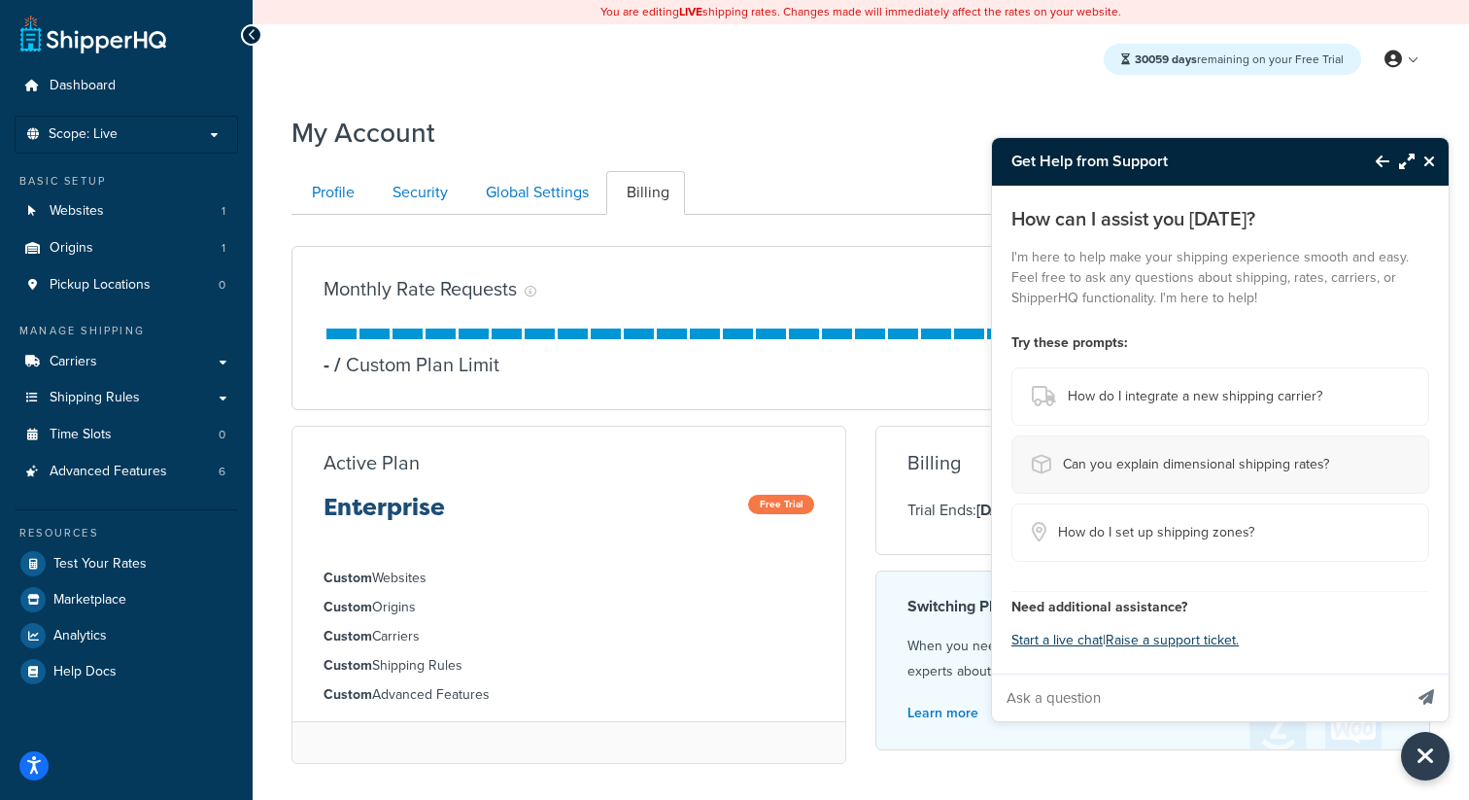
click at [1274, 471] on span "Can you explain dimensional shipping rates?" at bounding box center [1196, 464] width 266 height 27
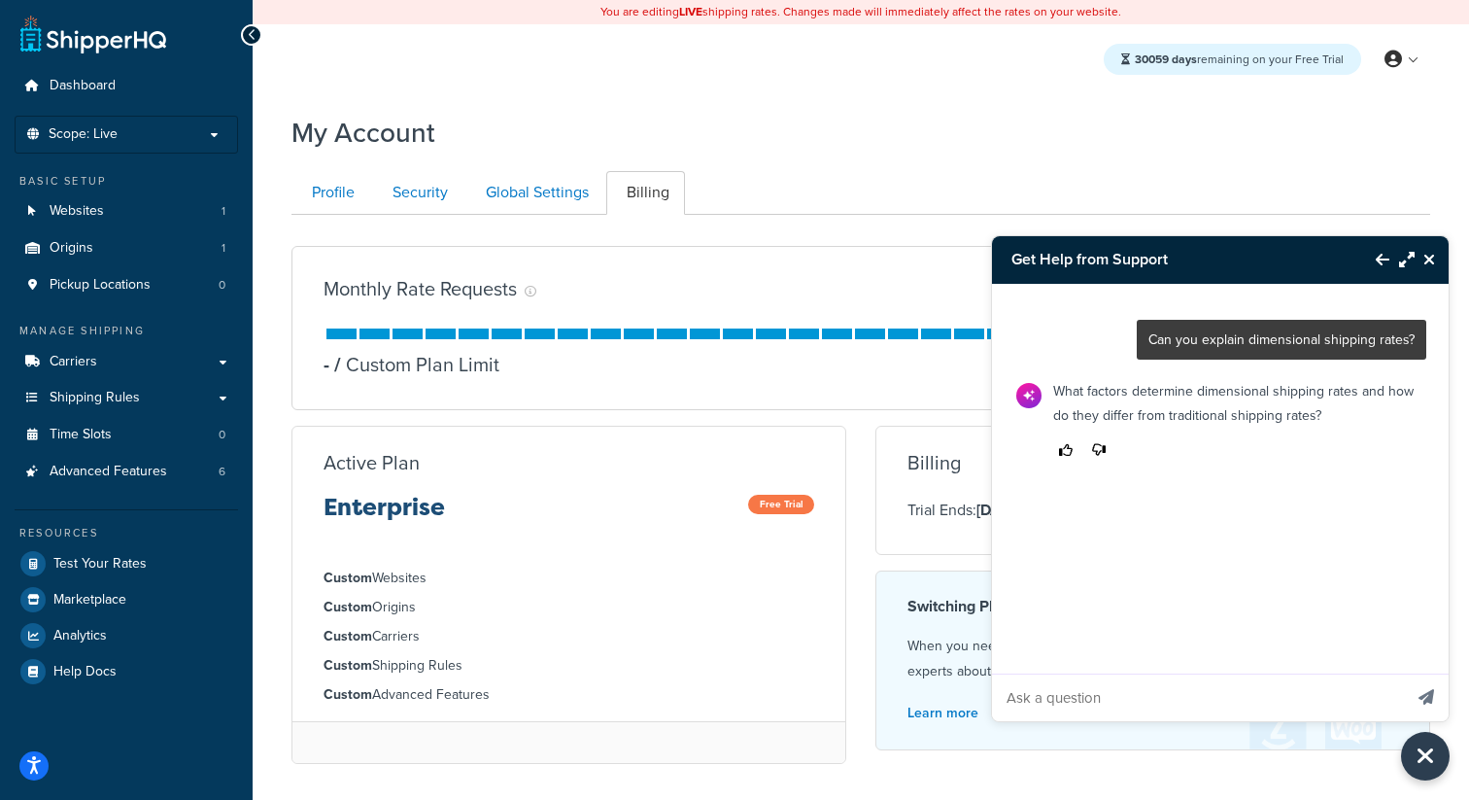
click at [1166, 710] on input "Ask a question" at bounding box center [1197, 697] width 410 height 47
click at [1146, 704] on input "Ask a question" at bounding box center [1197, 697] width 410 height 47
click at [1050, 613] on div "Can you explain dimensional shipping rates? What factors determine dimensional …" at bounding box center [1220, 502] width 457 height 437
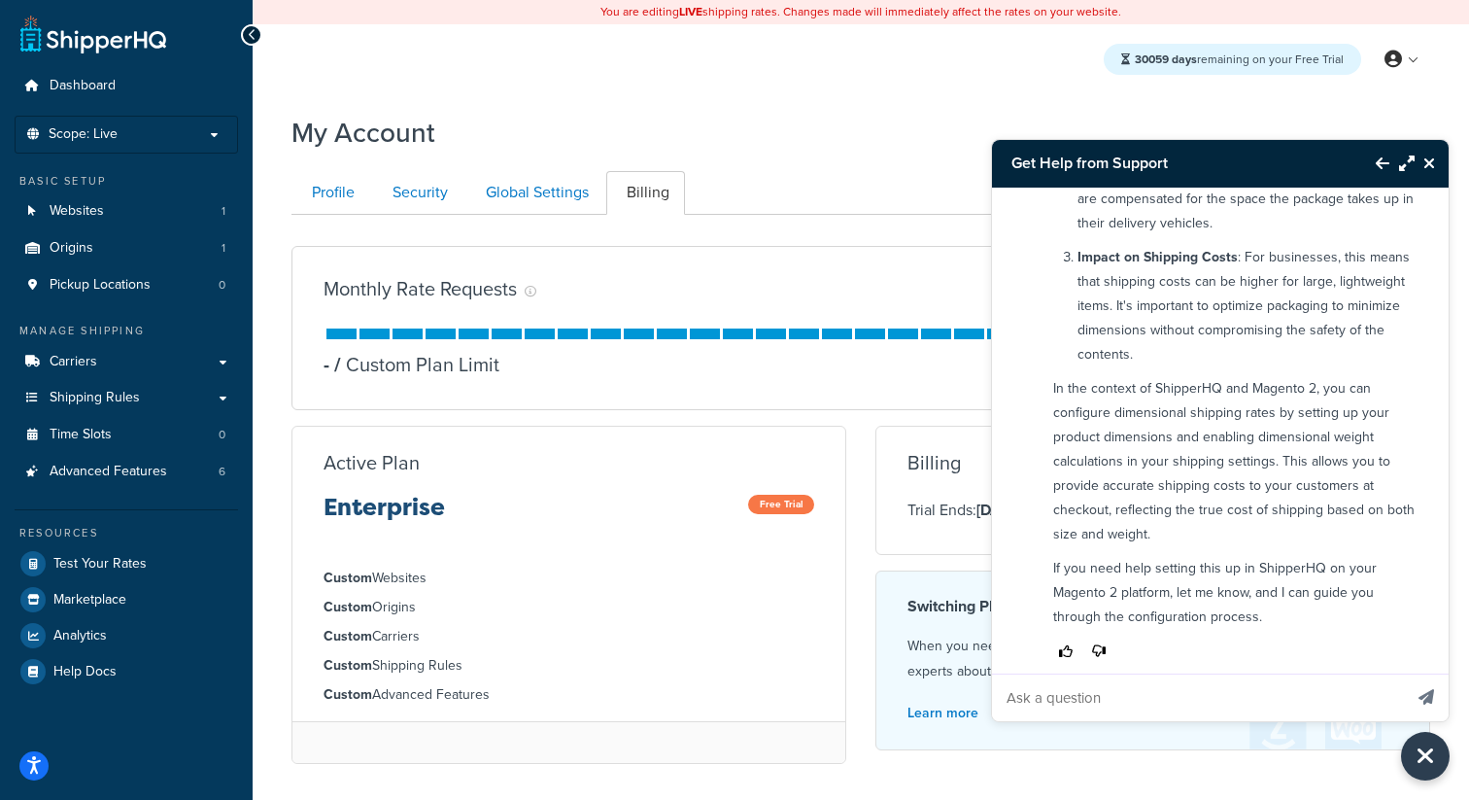
scroll to position [645, 0]
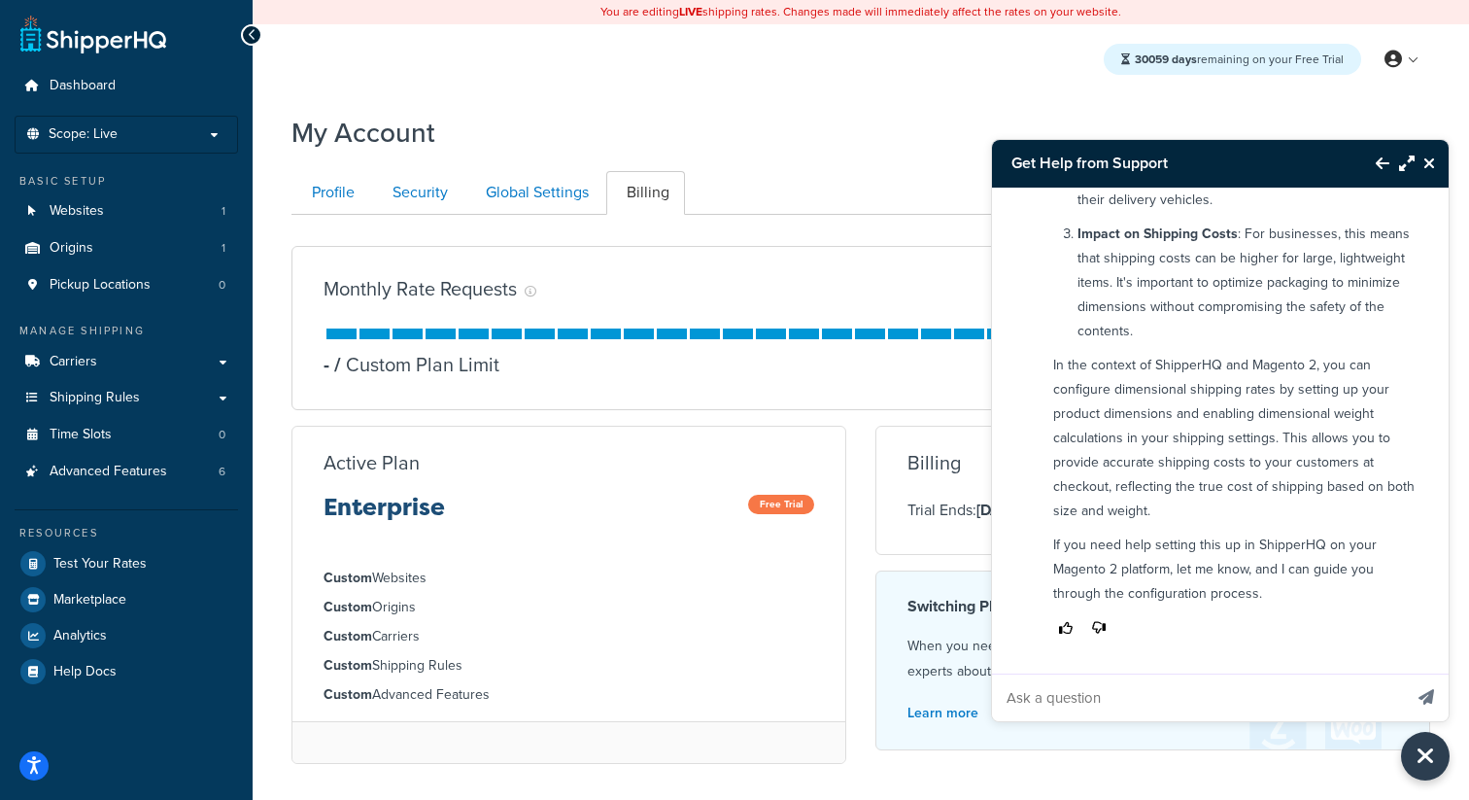
click at [1105, 696] on input "Ask a question" at bounding box center [1197, 697] width 410 height 47
type input "can I talk to a human agent"
click at [1404, 673] on button "Send message" at bounding box center [1426, 697] width 45 height 48
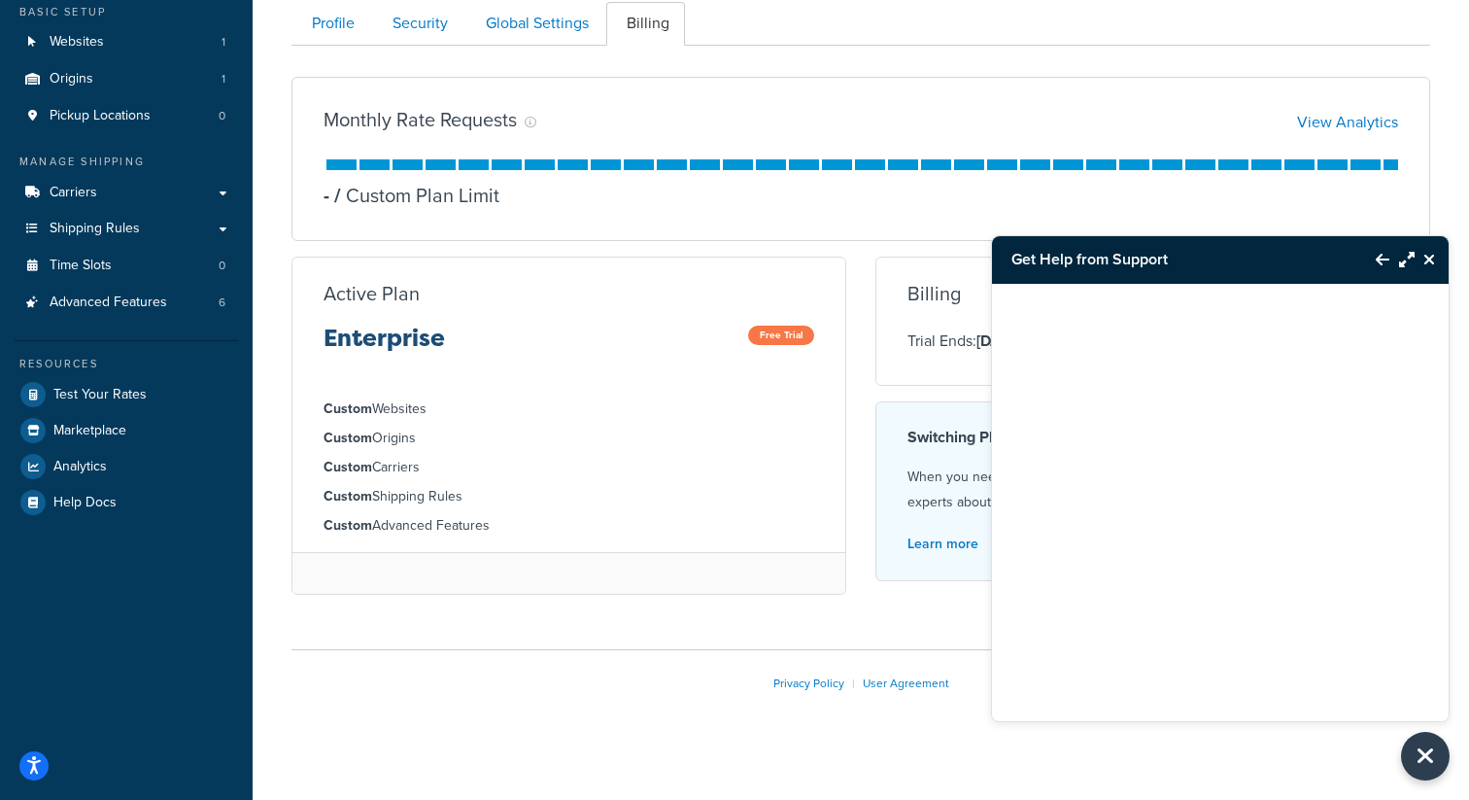
scroll to position [0, 0]
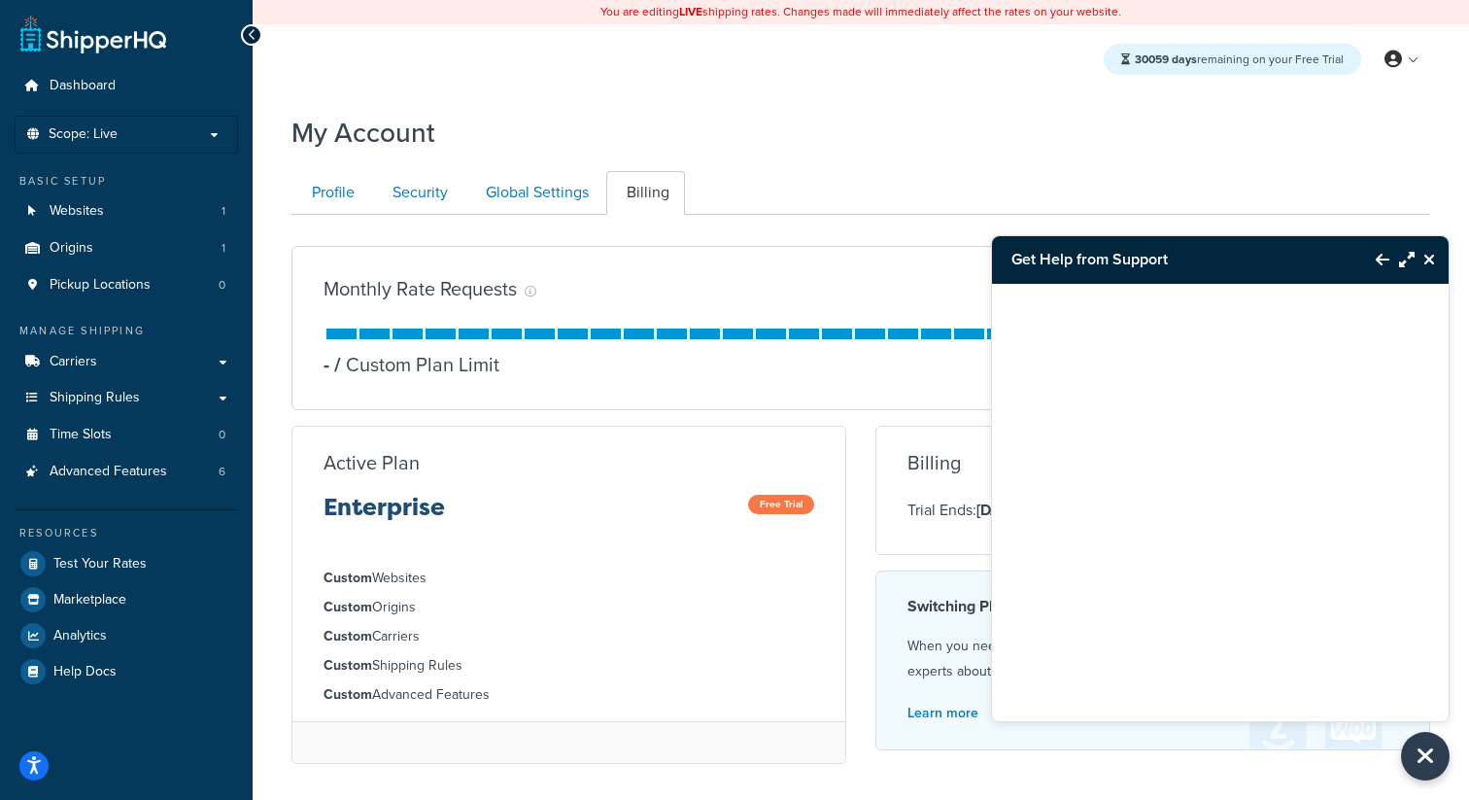
click at [1297, 523] on div at bounding box center [1220, 478] width 457 height 389
click at [1282, 488] on div at bounding box center [1220, 478] width 457 height 389
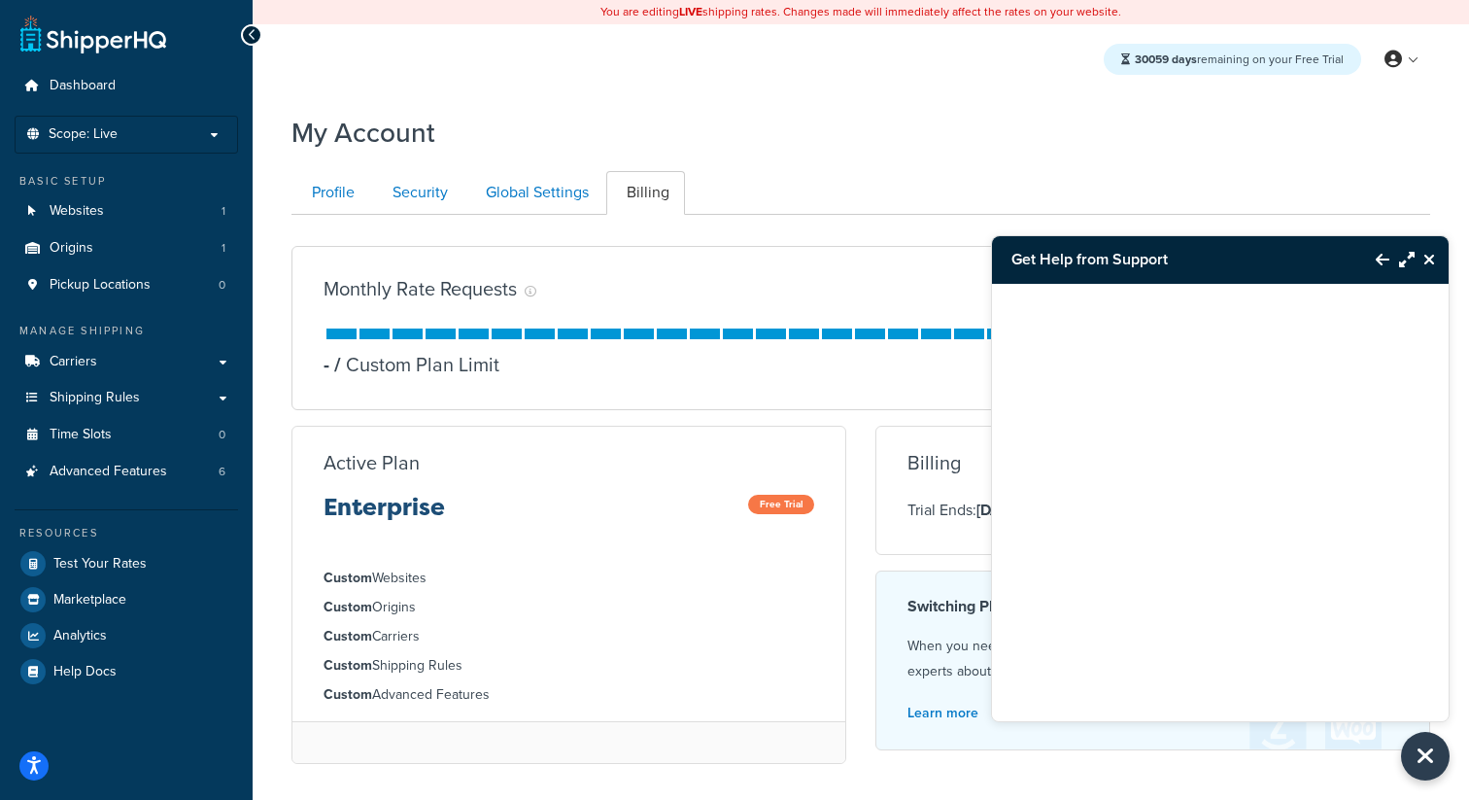
click at [1288, 471] on div at bounding box center [1220, 478] width 457 height 389
click at [1426, 260] on icon "Close Resource Center" at bounding box center [1429, 260] width 12 height 16
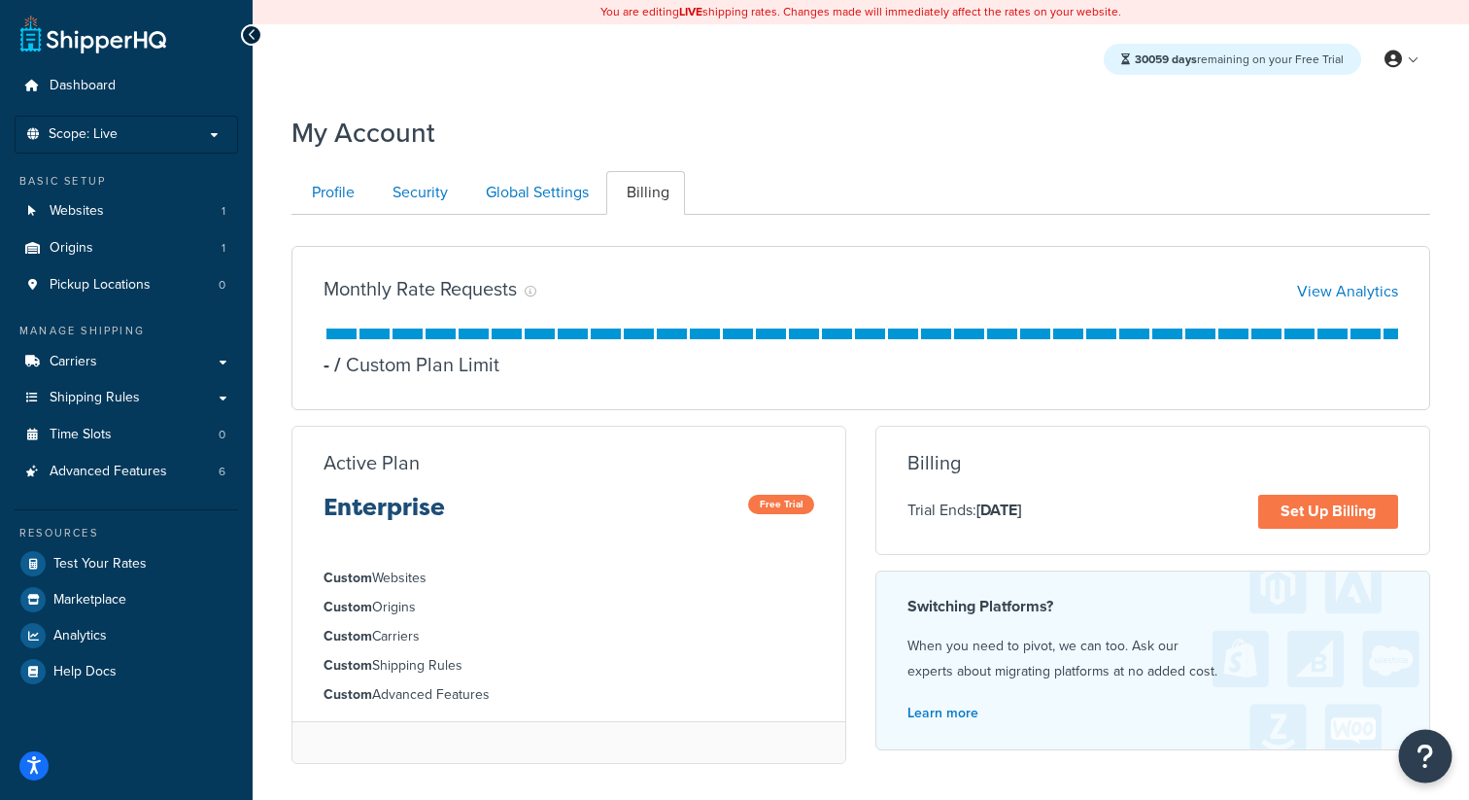
click at [1442, 743] on button "Open Resource Center" at bounding box center [1425, 756] width 53 height 53
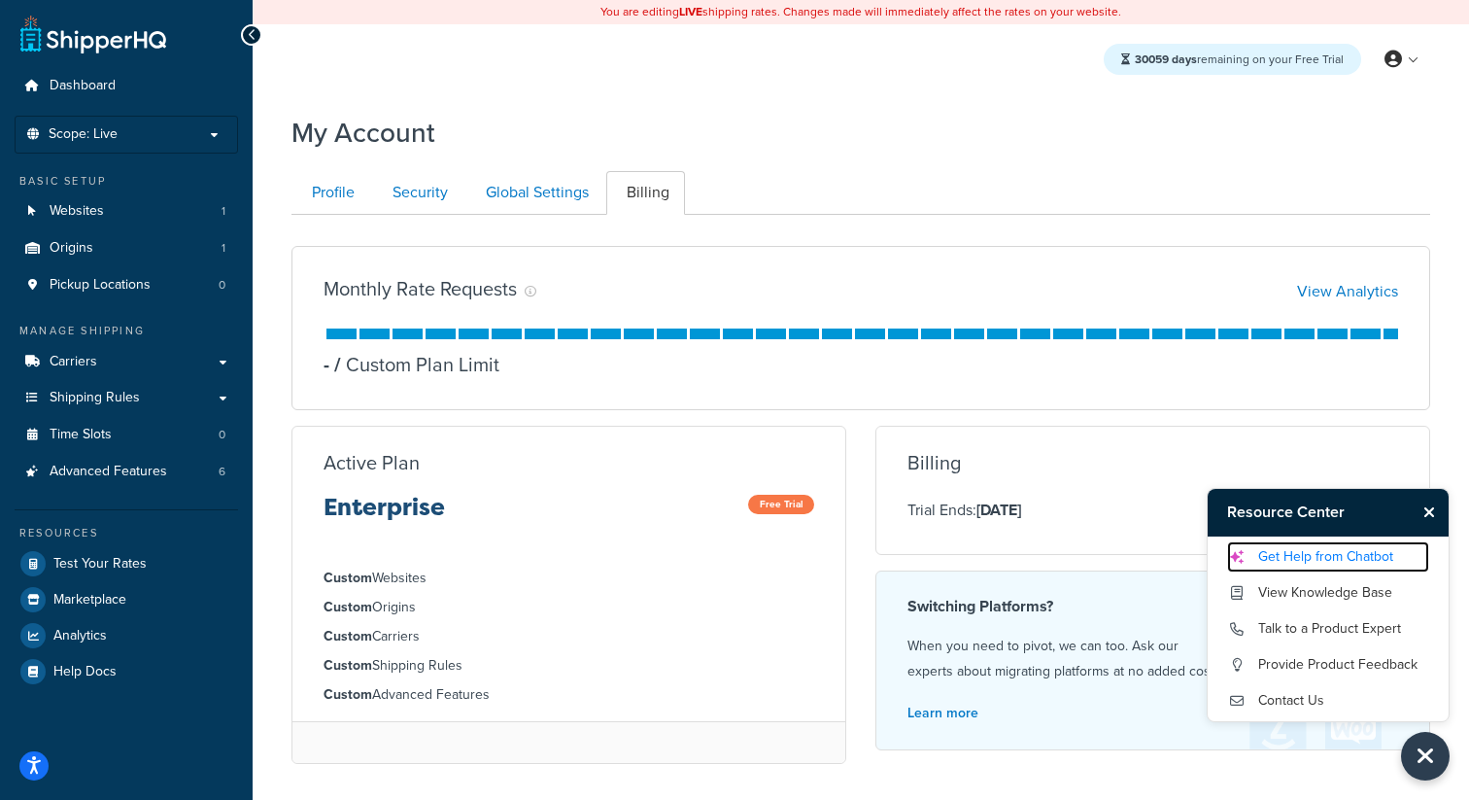
click at [1292, 550] on link "Get Help from Chatbot" at bounding box center [1328, 556] width 202 height 31
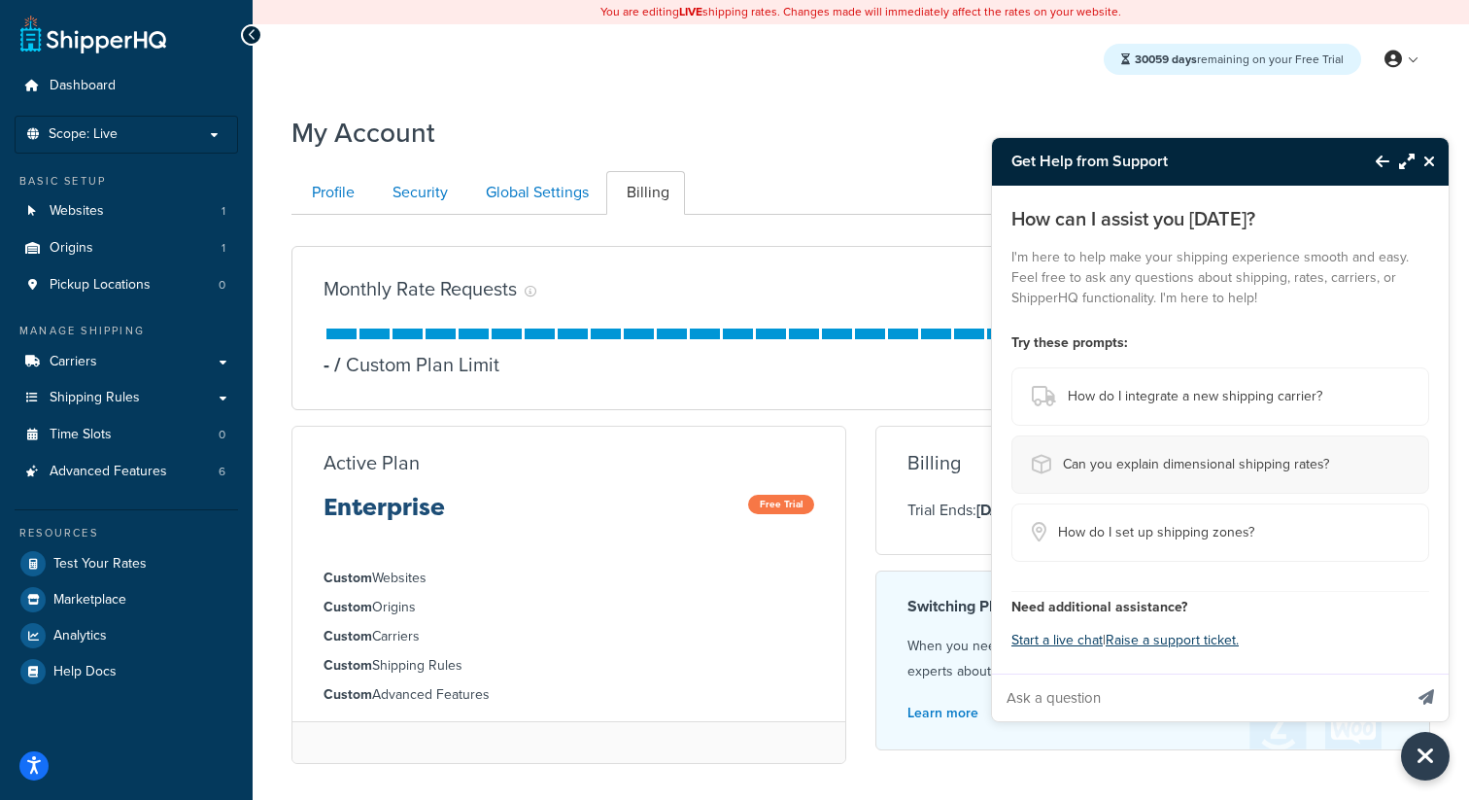
click at [1197, 467] on span "Can you explain dimensional shipping rates?" at bounding box center [1196, 464] width 266 height 27
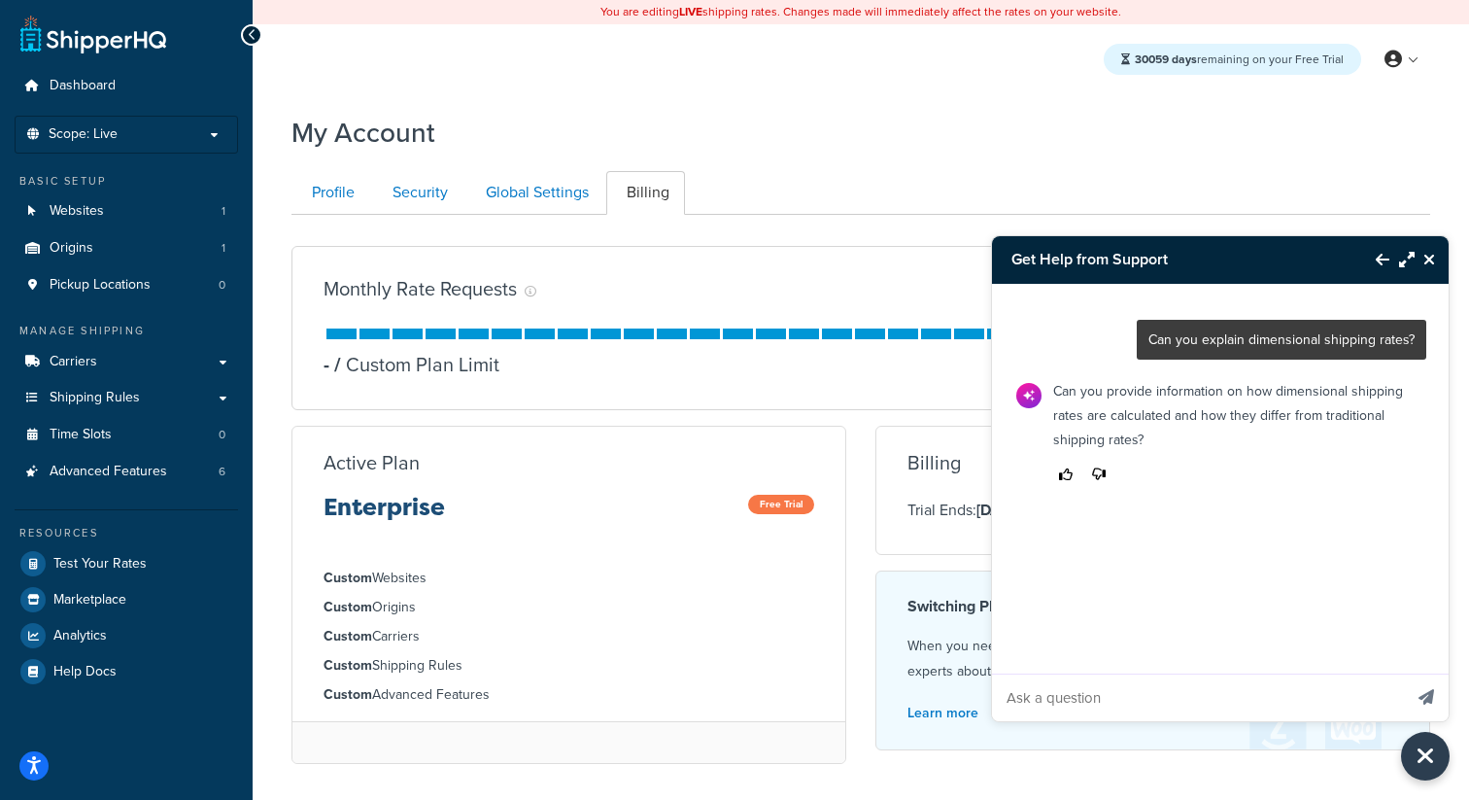
click at [1154, 692] on input "Ask a question" at bounding box center [1197, 697] width 410 height 47
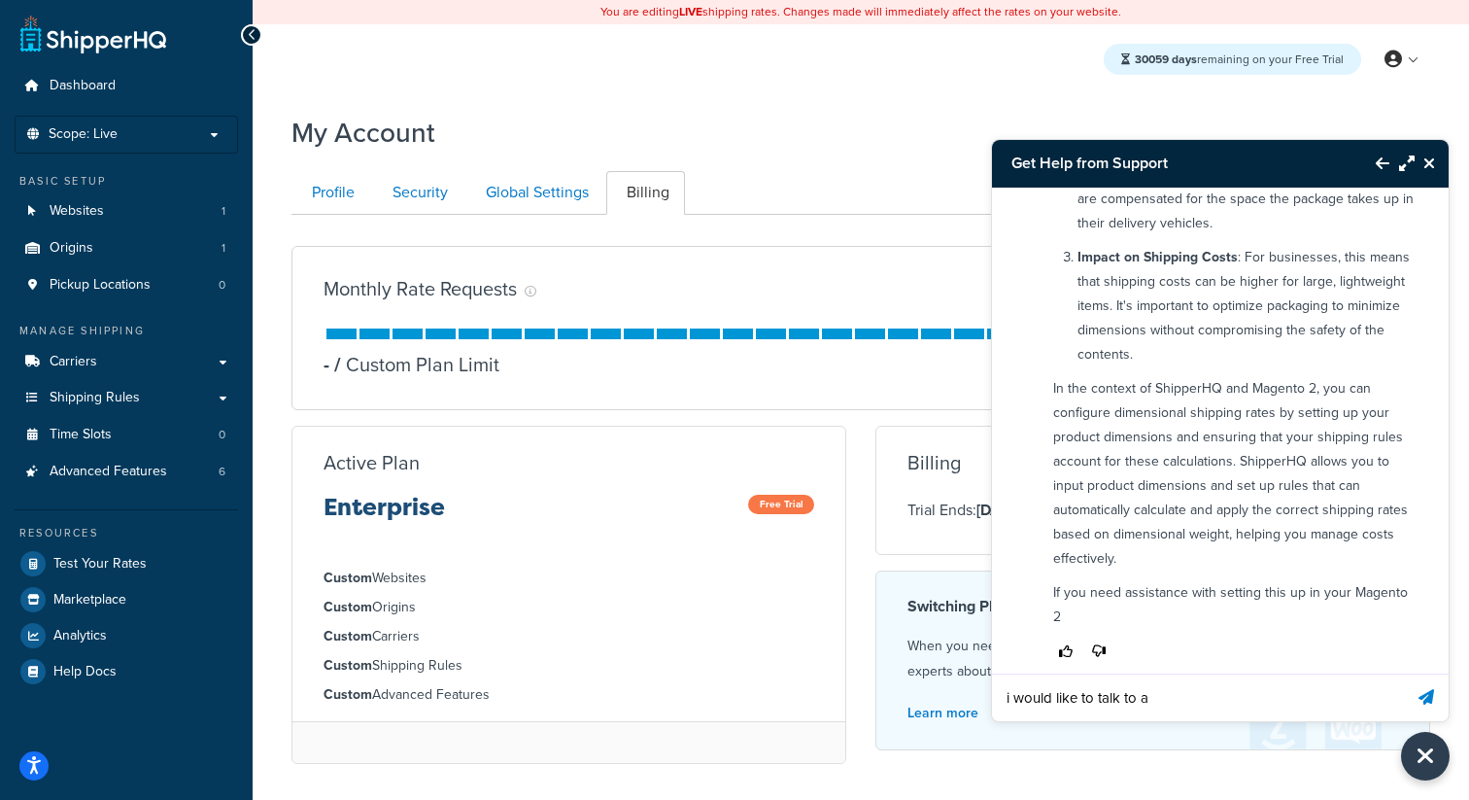
scroll to position [669, 0]
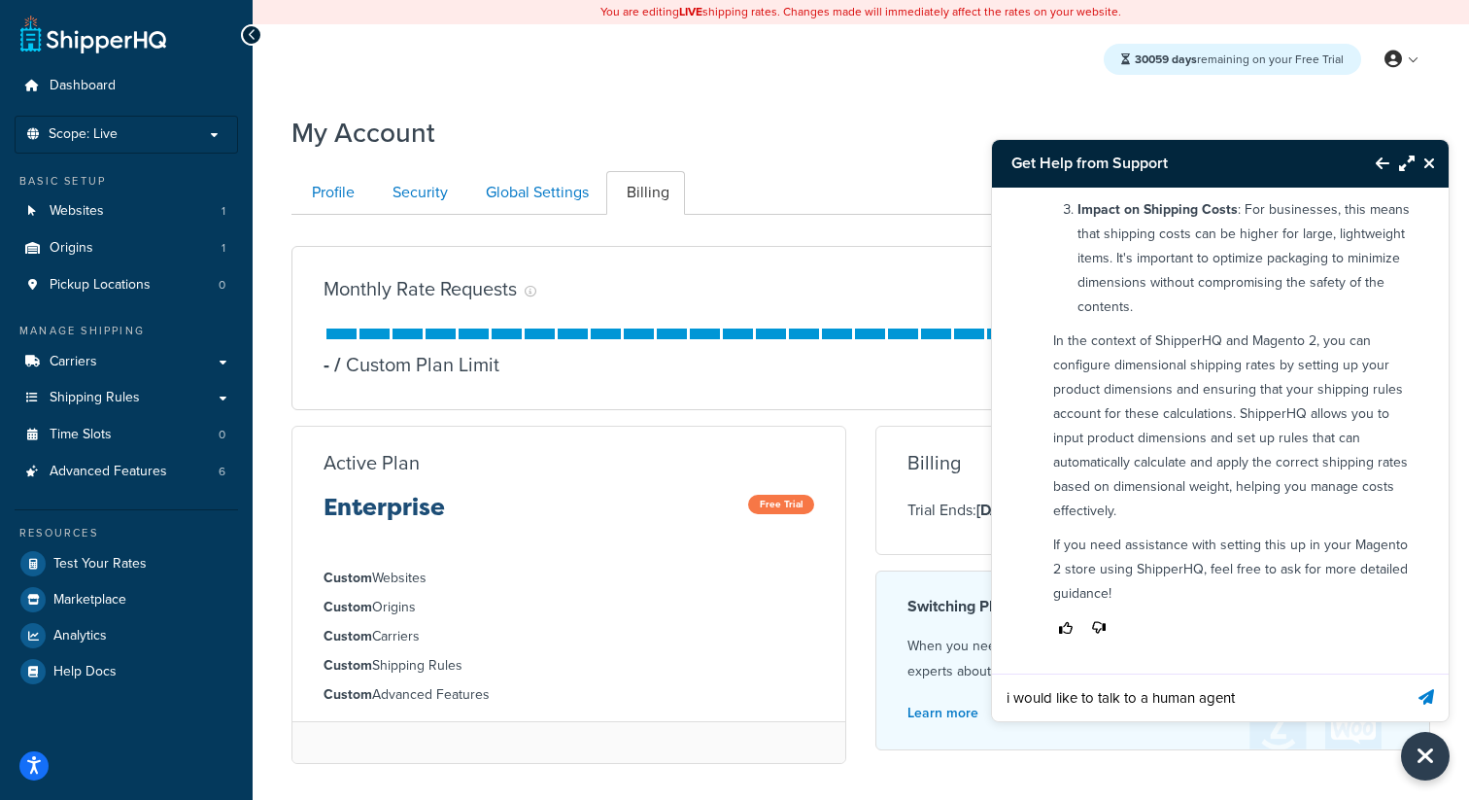
type input "i would like to talk to a human agent"
click at [1404, 673] on button "Send message" at bounding box center [1426, 697] width 45 height 48
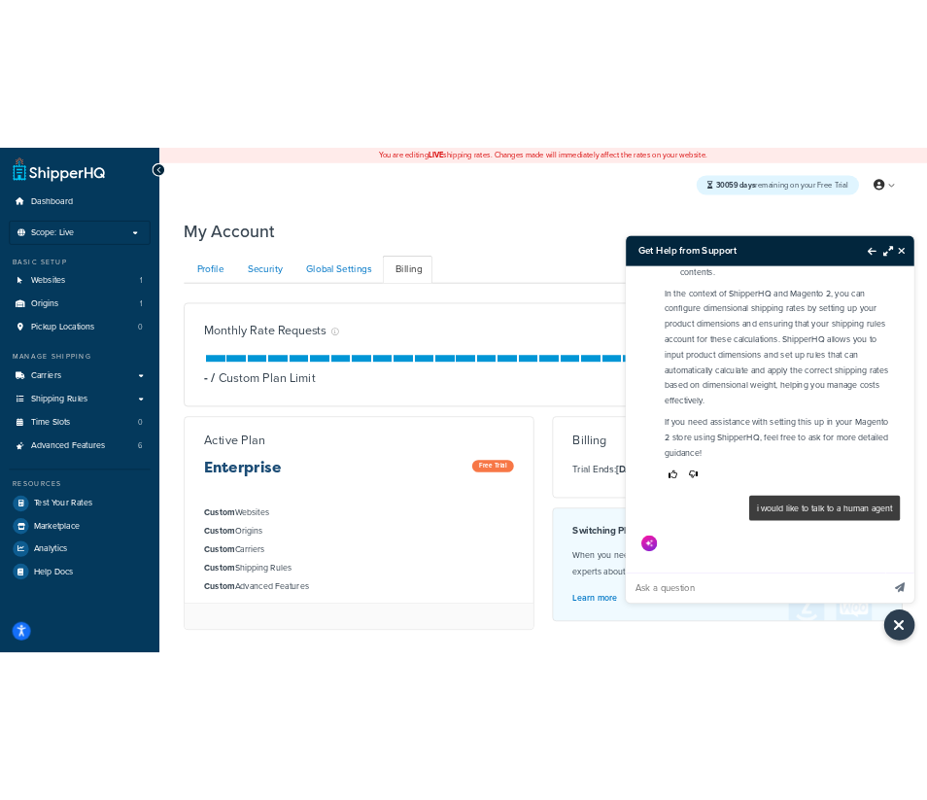
scroll to position [782, 0]
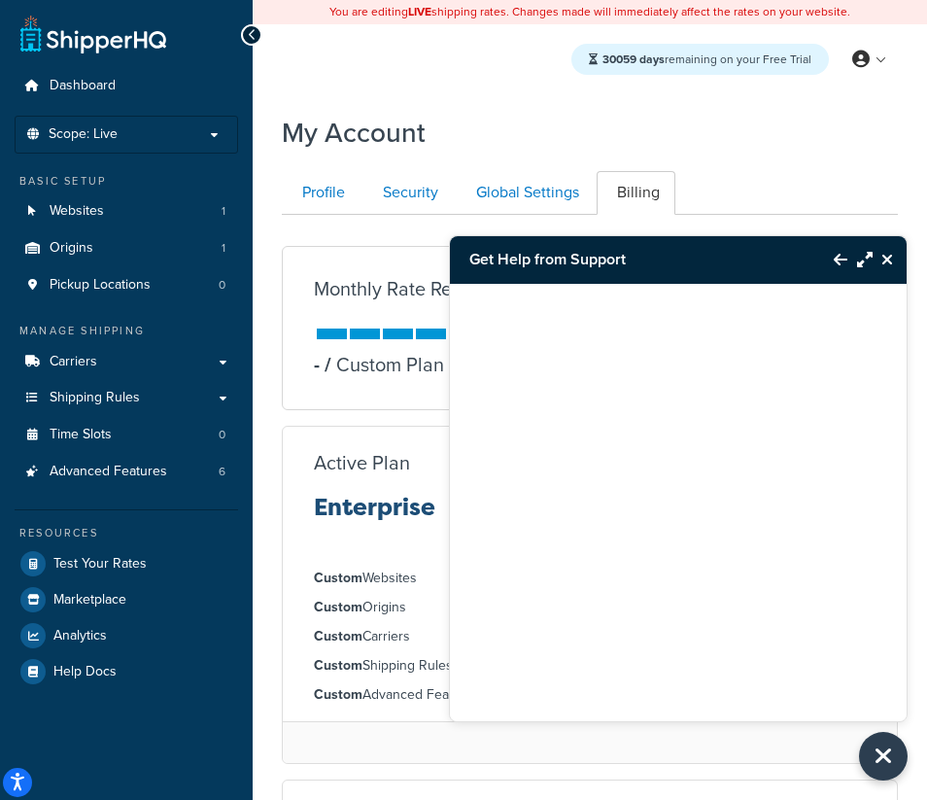
click at [891, 256] on icon "Close Resource Center" at bounding box center [887, 260] width 12 height 16
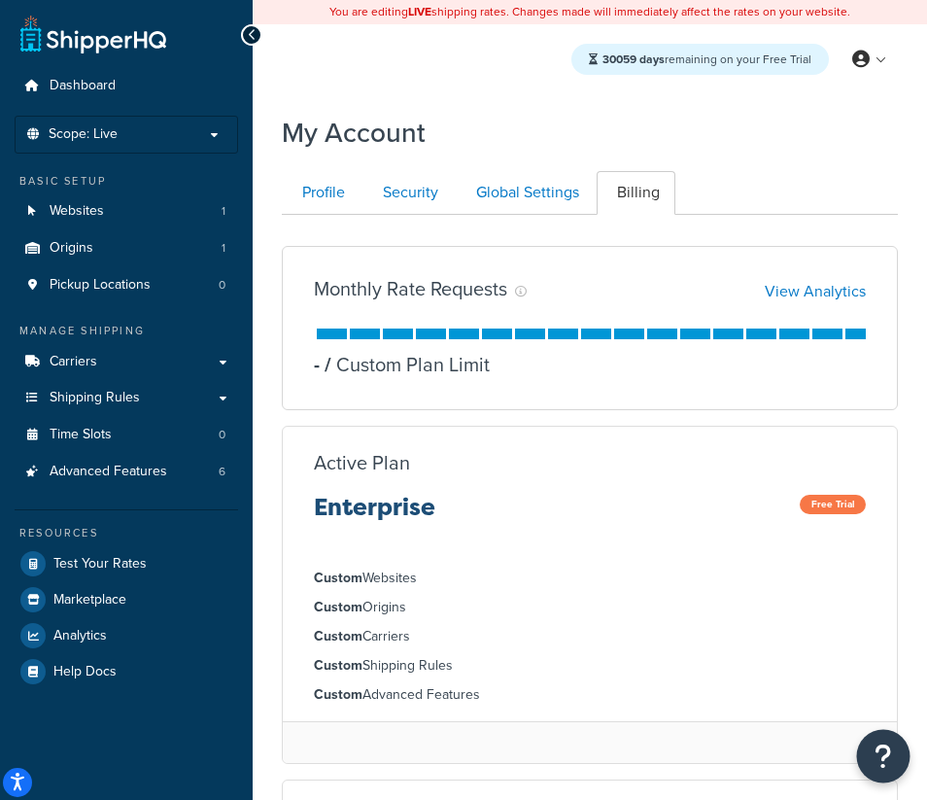
click at [883, 765] on icon "Open Resource Center" at bounding box center [883, 755] width 18 height 27
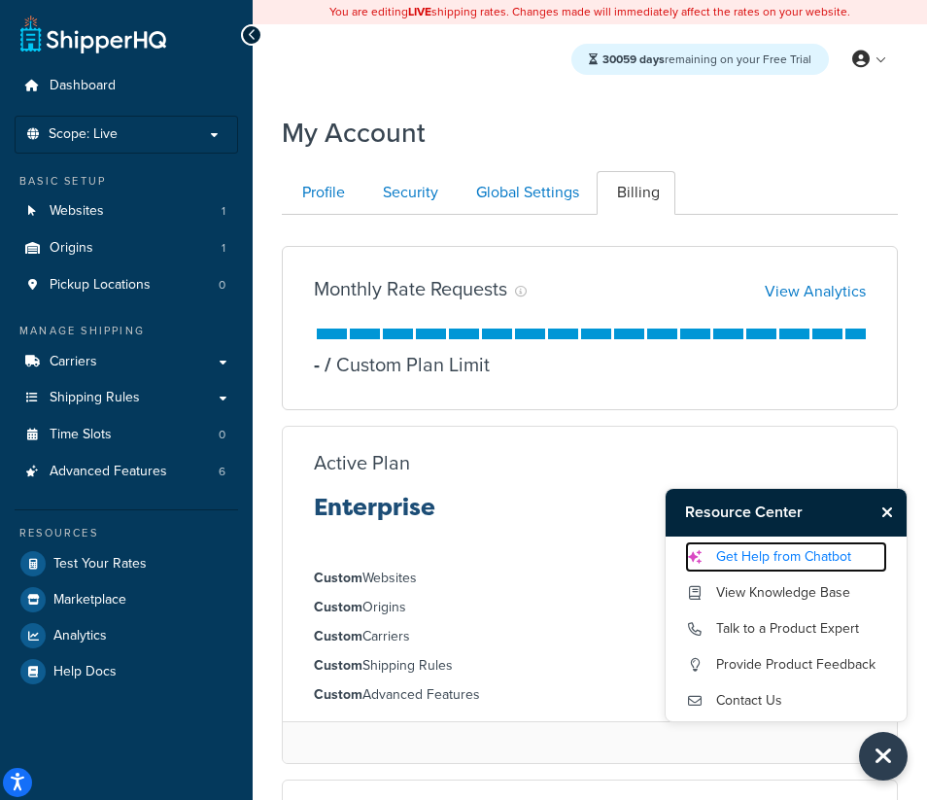
click at [772, 562] on link "Get Help from Chatbot" at bounding box center [786, 556] width 202 height 31
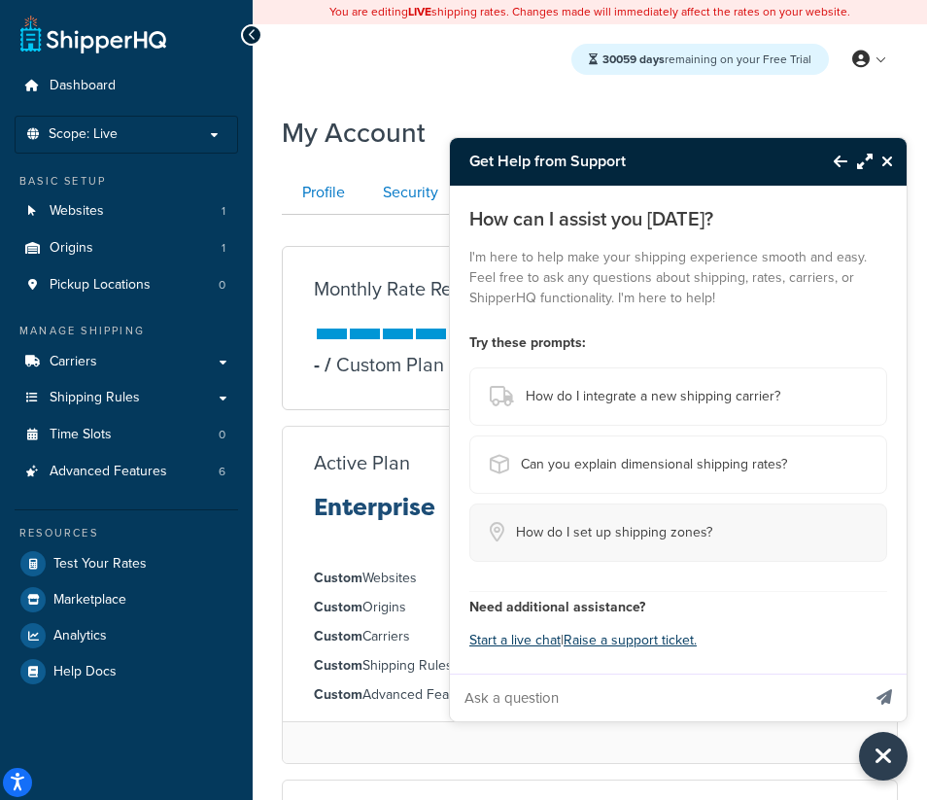
click at [648, 520] on span "How do I set up shipping zones?" at bounding box center [614, 532] width 196 height 27
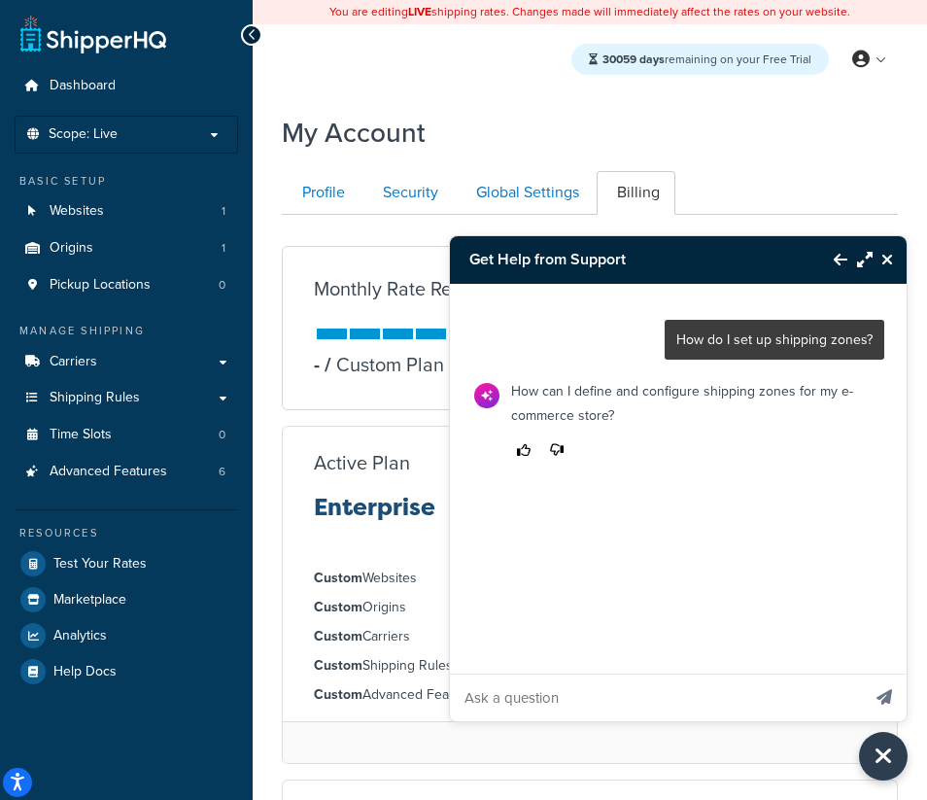
click at [511, 707] on input "Ask a question" at bounding box center [655, 697] width 410 height 47
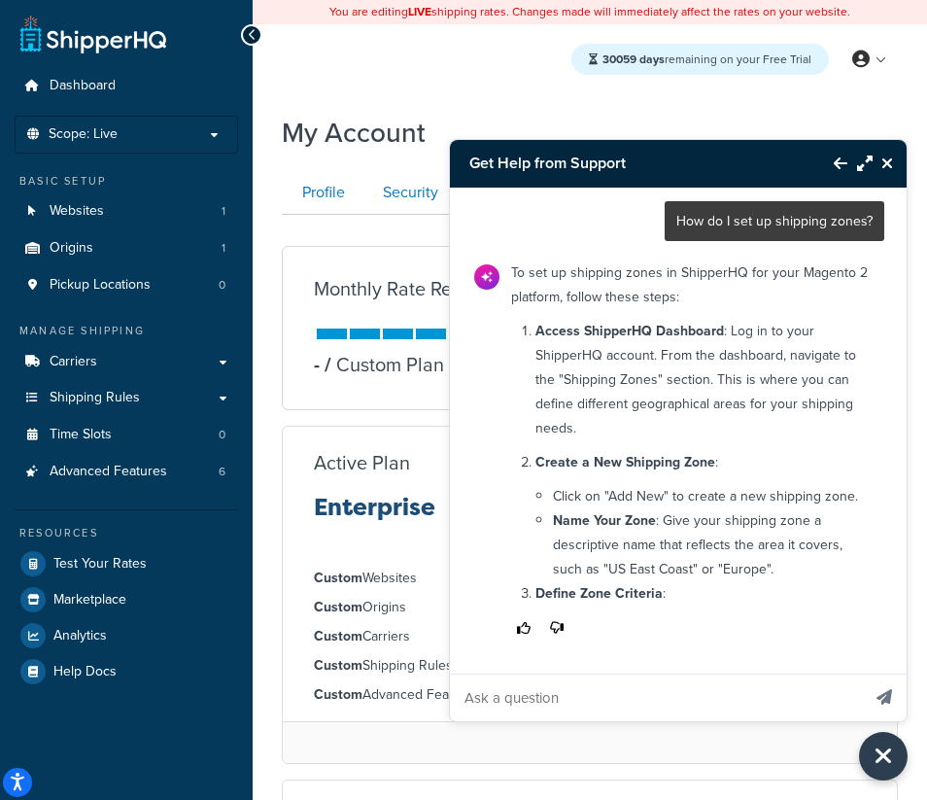
click at [480, 706] on input "Ask a question" at bounding box center [655, 697] width 410 height 47
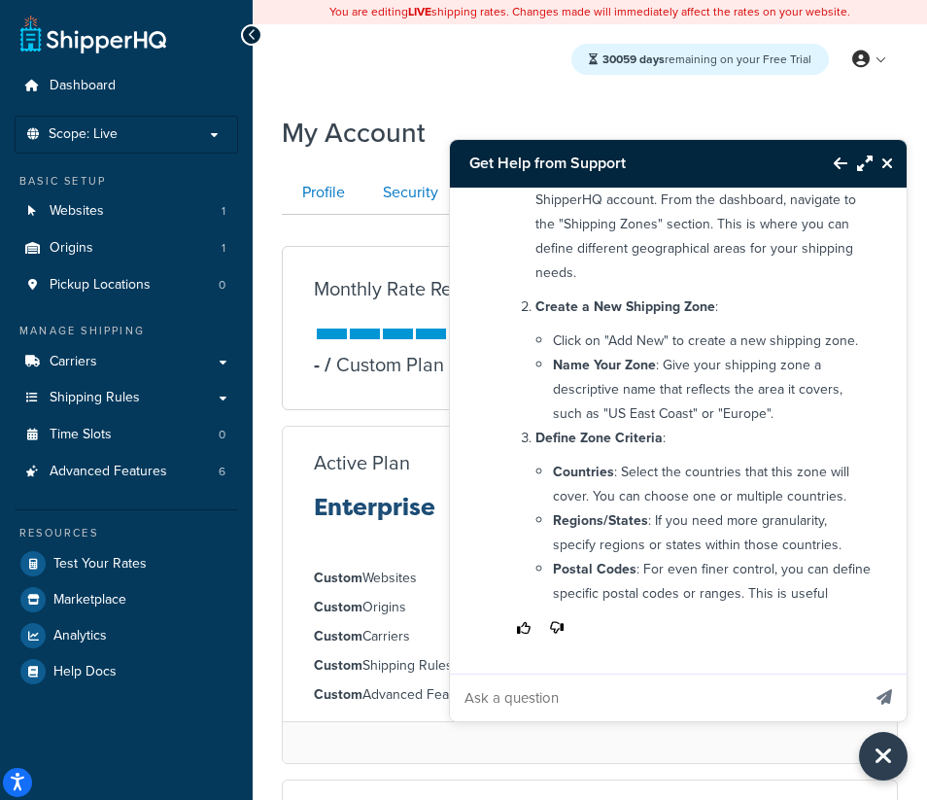
click at [778, 165] on h3 "Get Help from Support" at bounding box center [632, 163] width 364 height 47
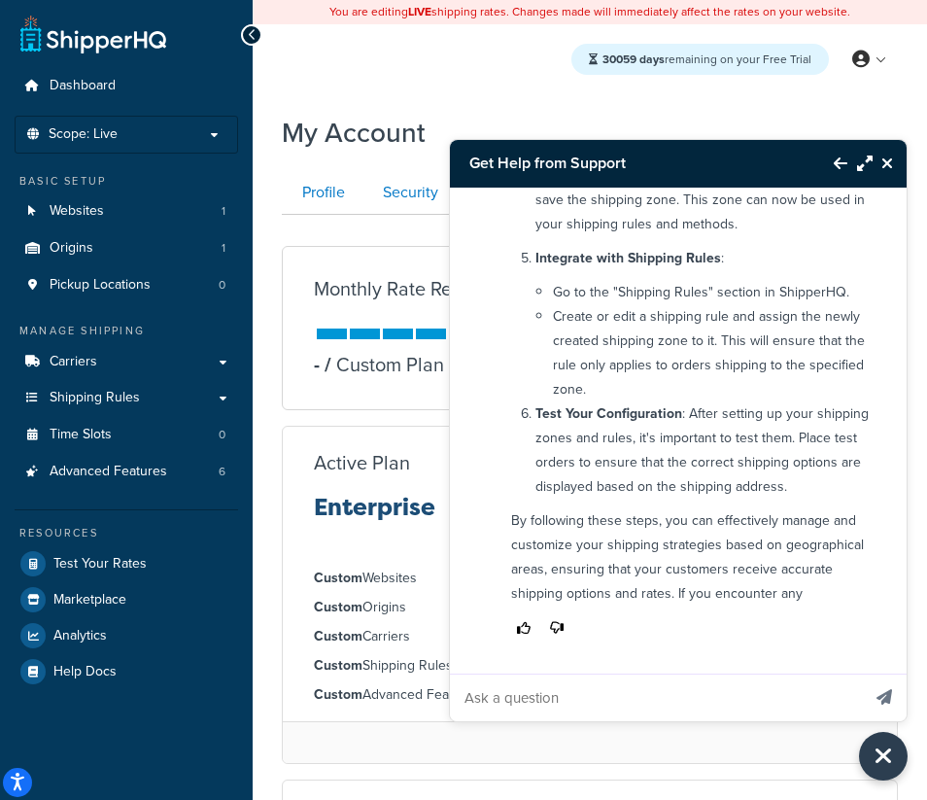
scroll to position [698, 0]
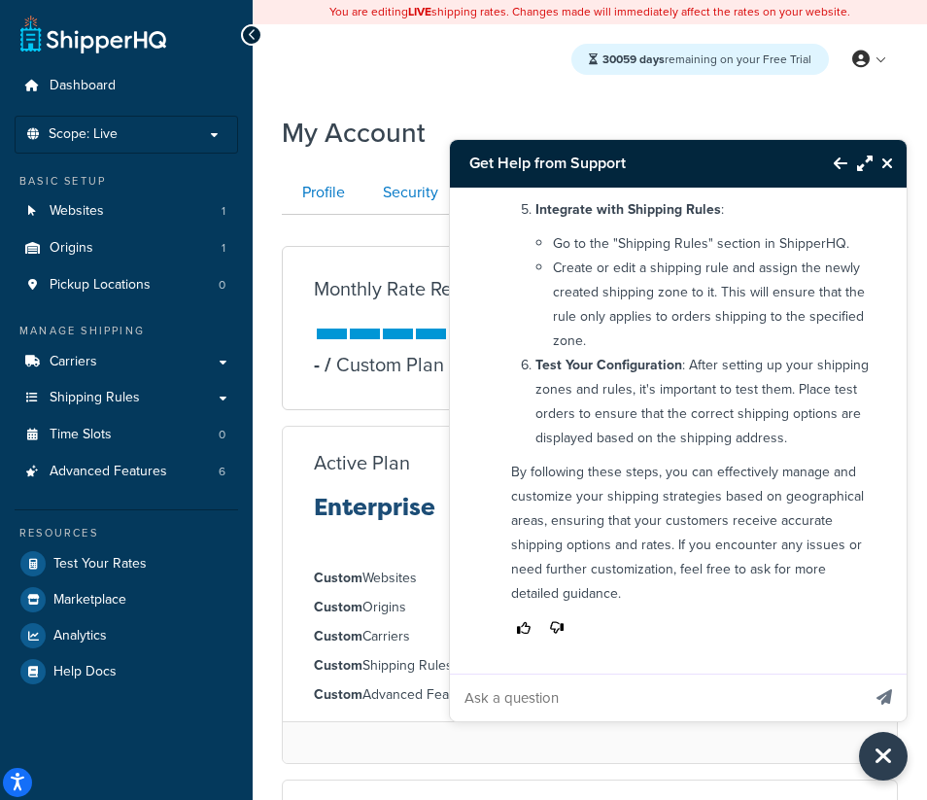
click at [546, 688] on input "Ask a question" at bounding box center [655, 697] width 410 height 47
type input "i would like to talk to a human agent"
click at [884, 700] on icon "Send message" at bounding box center [884, 697] width 16 height 16
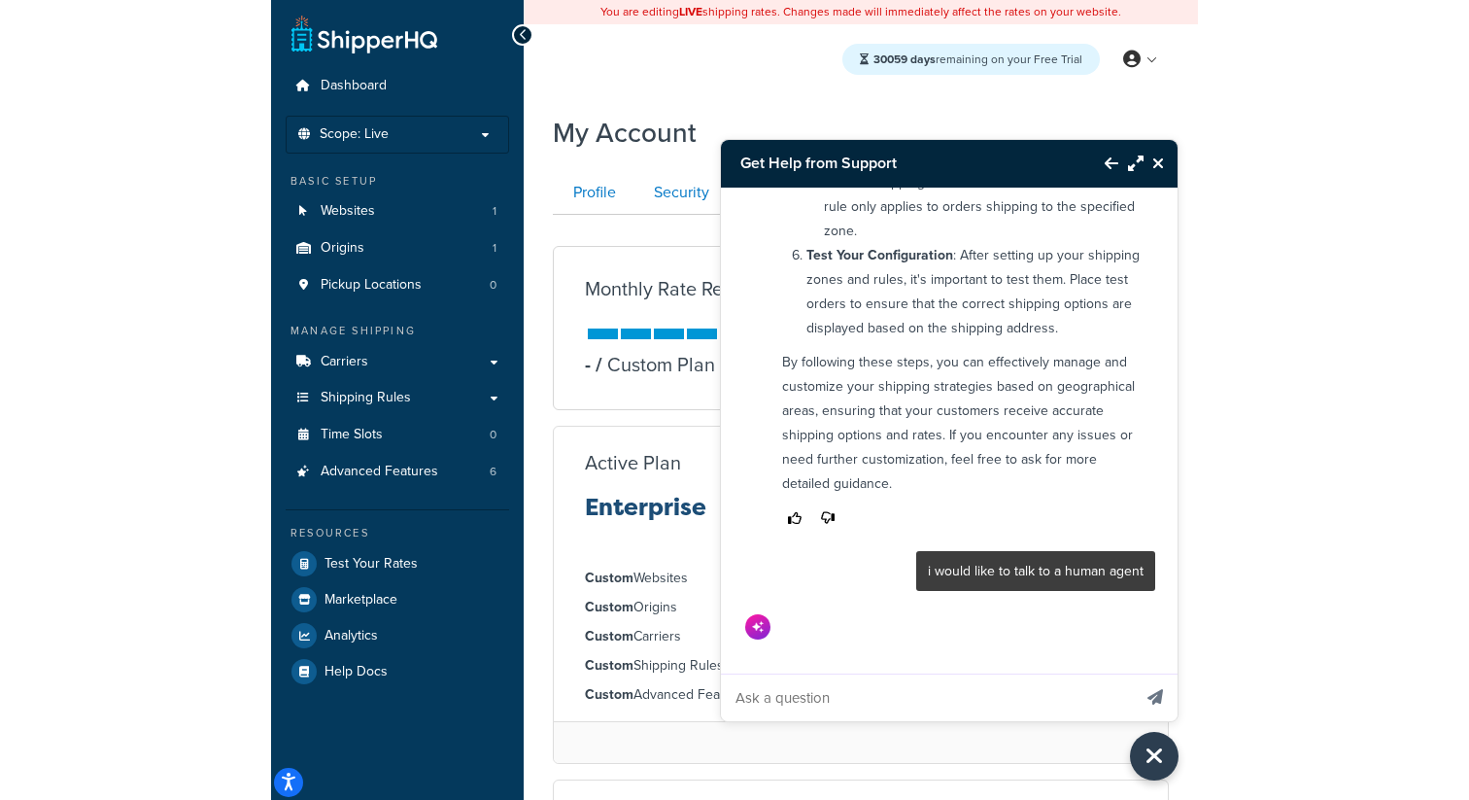
scroll to position [810, 0]
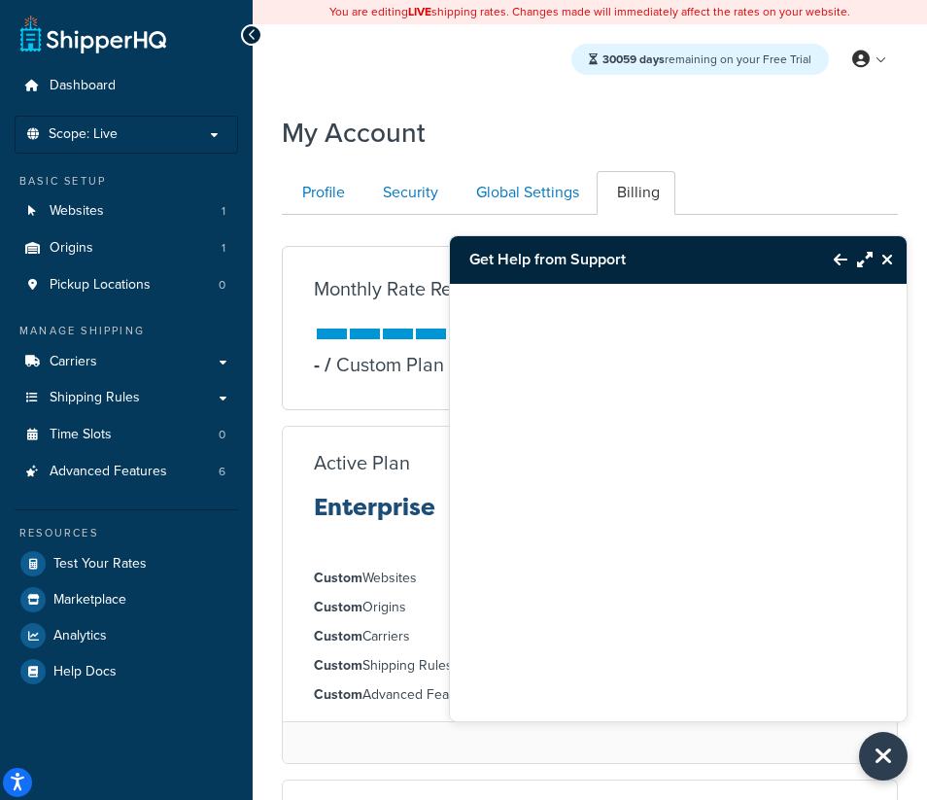
click at [669, 491] on div at bounding box center [678, 478] width 457 height 389
click at [632, 375] on div at bounding box center [678, 478] width 457 height 389
click at [637, 417] on div at bounding box center [678, 478] width 457 height 389
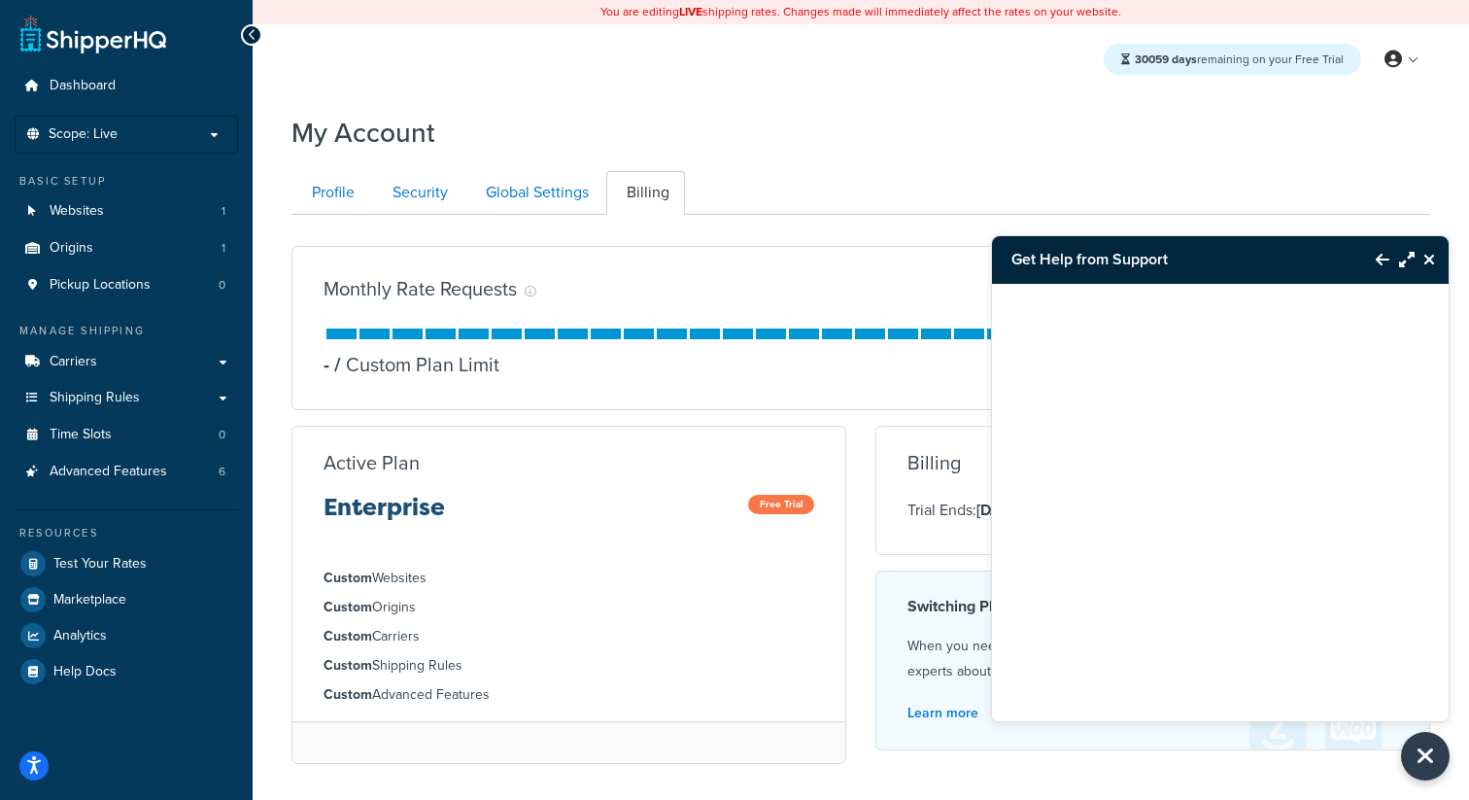
click at [1150, 418] on div at bounding box center [1220, 478] width 457 height 389
click at [1150, 494] on div at bounding box center [1220, 478] width 457 height 389
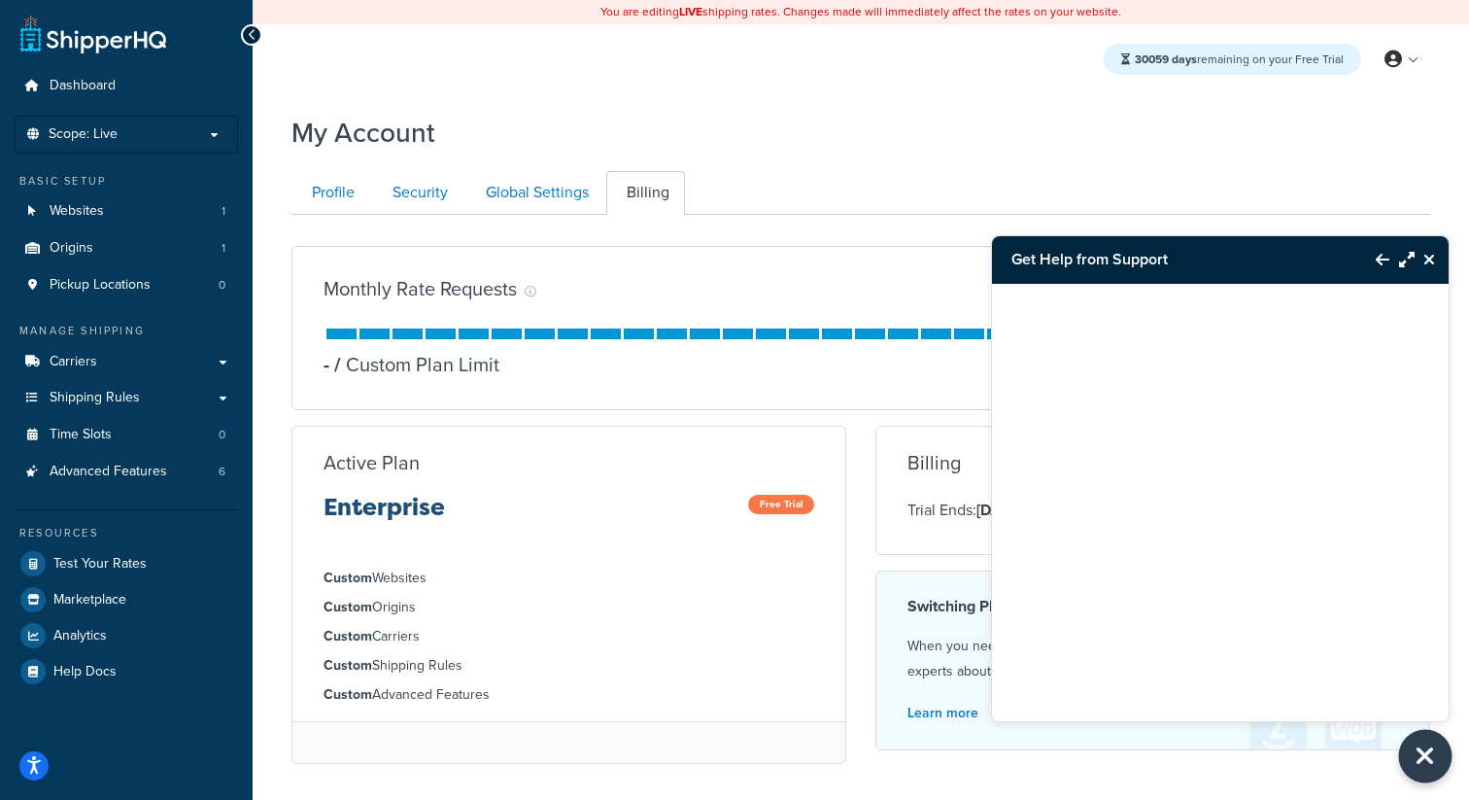
click at [1409, 746] on button "Close Resource Center" at bounding box center [1425, 756] width 53 height 53
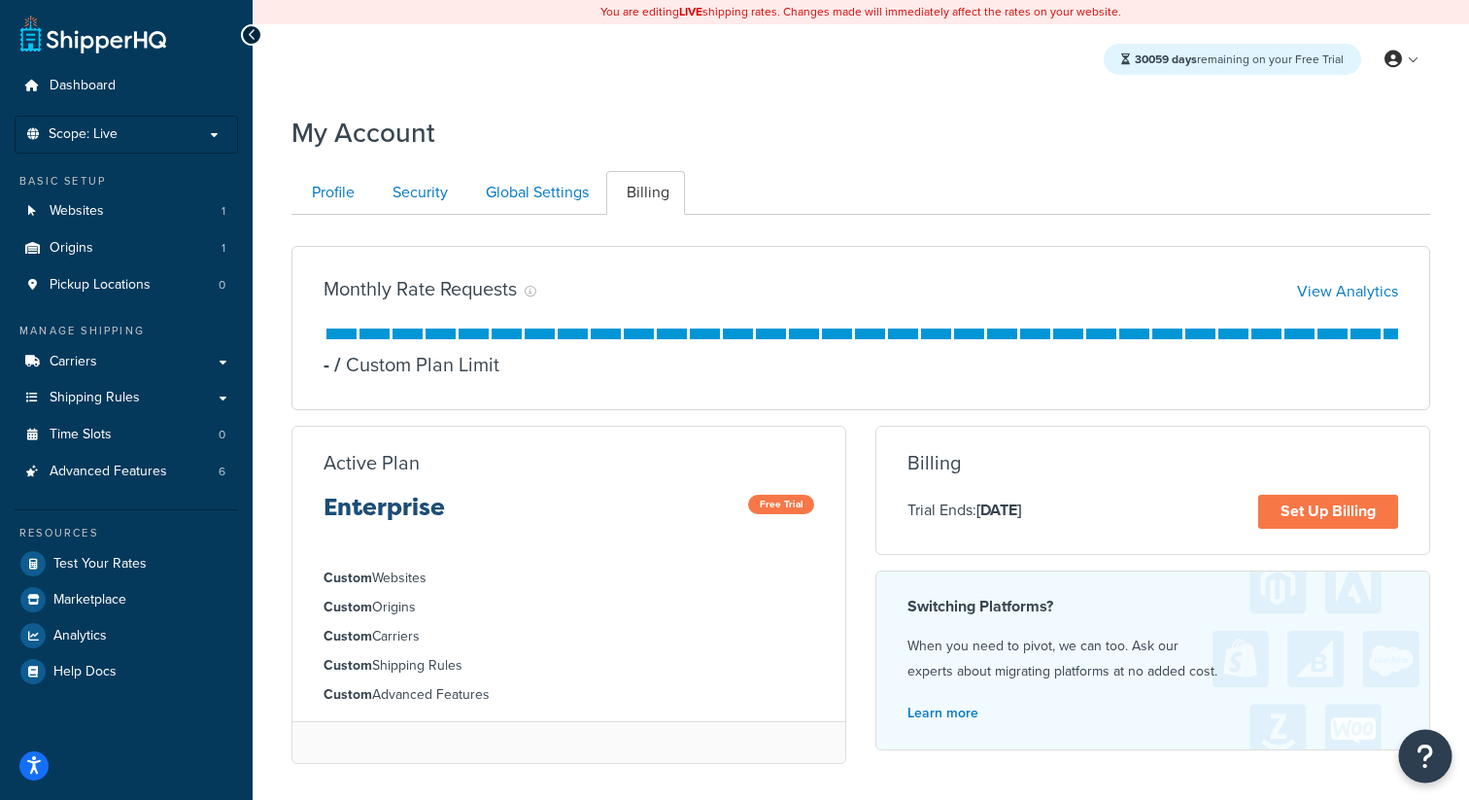
click at [1422, 760] on icon "Open Resource Center" at bounding box center [1425, 755] width 18 height 27
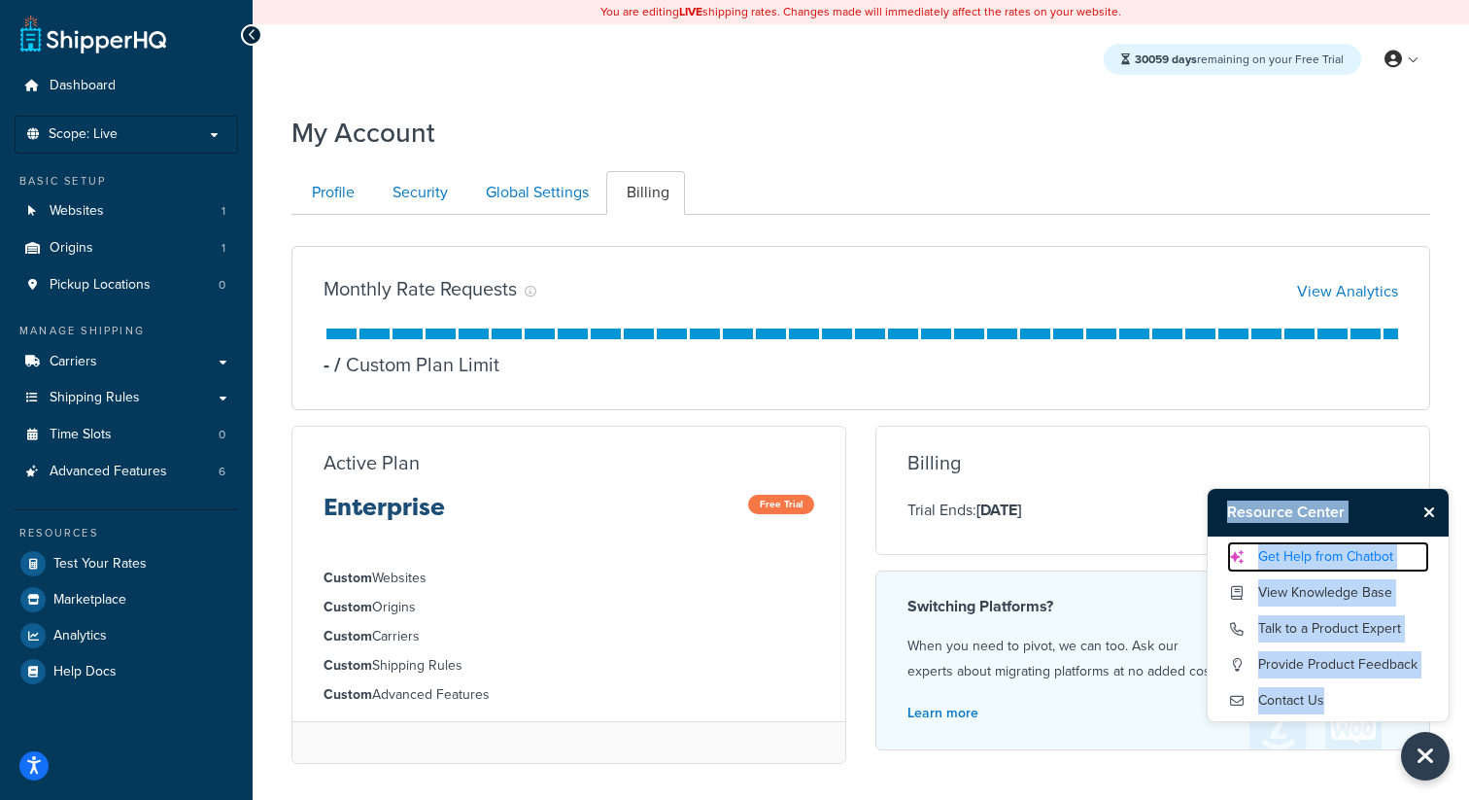
click at [1300, 556] on link "Get Help from Chatbot" at bounding box center [1328, 556] width 202 height 31
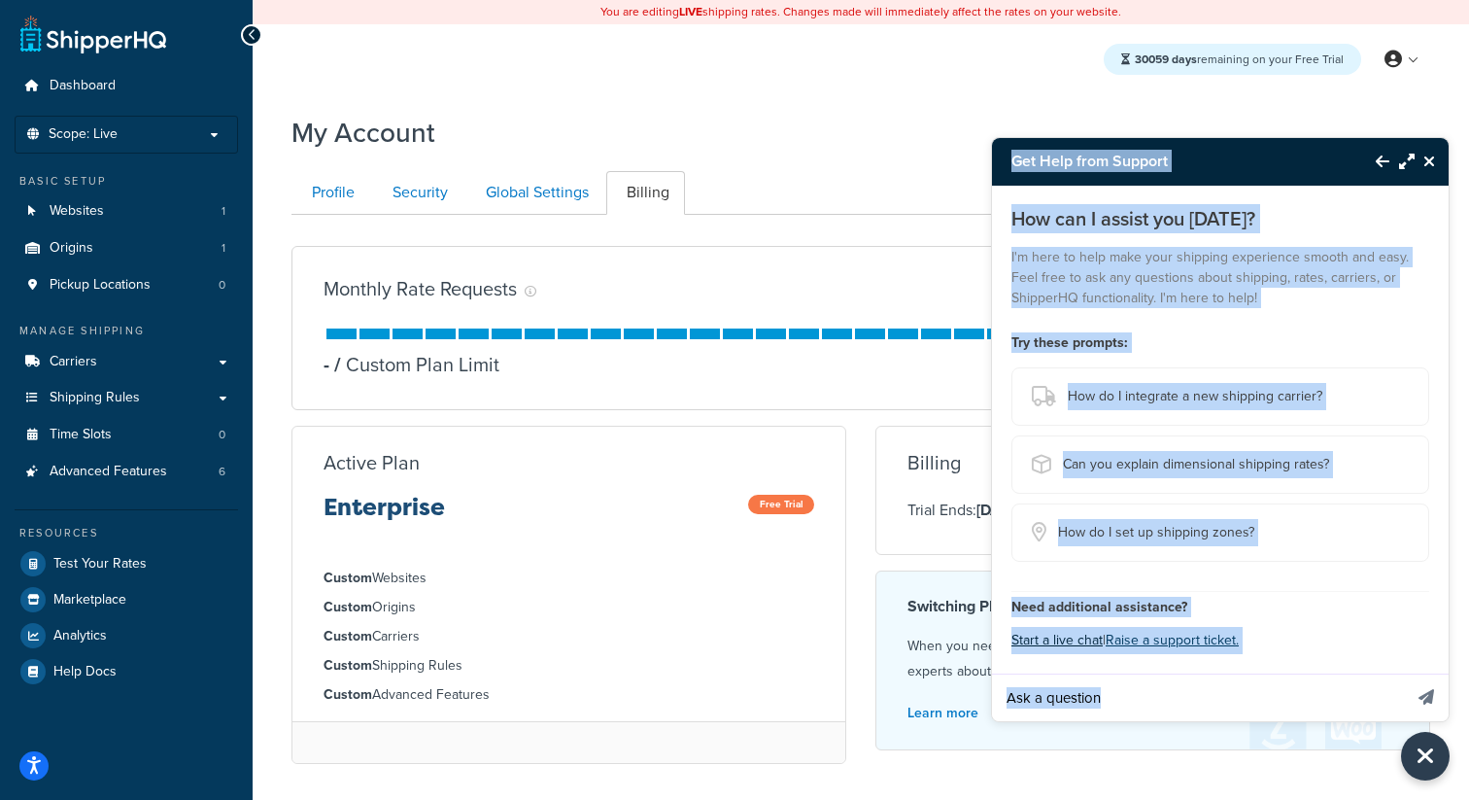
click at [1082, 644] on button "Start a live chat" at bounding box center [1056, 640] width 91 height 27
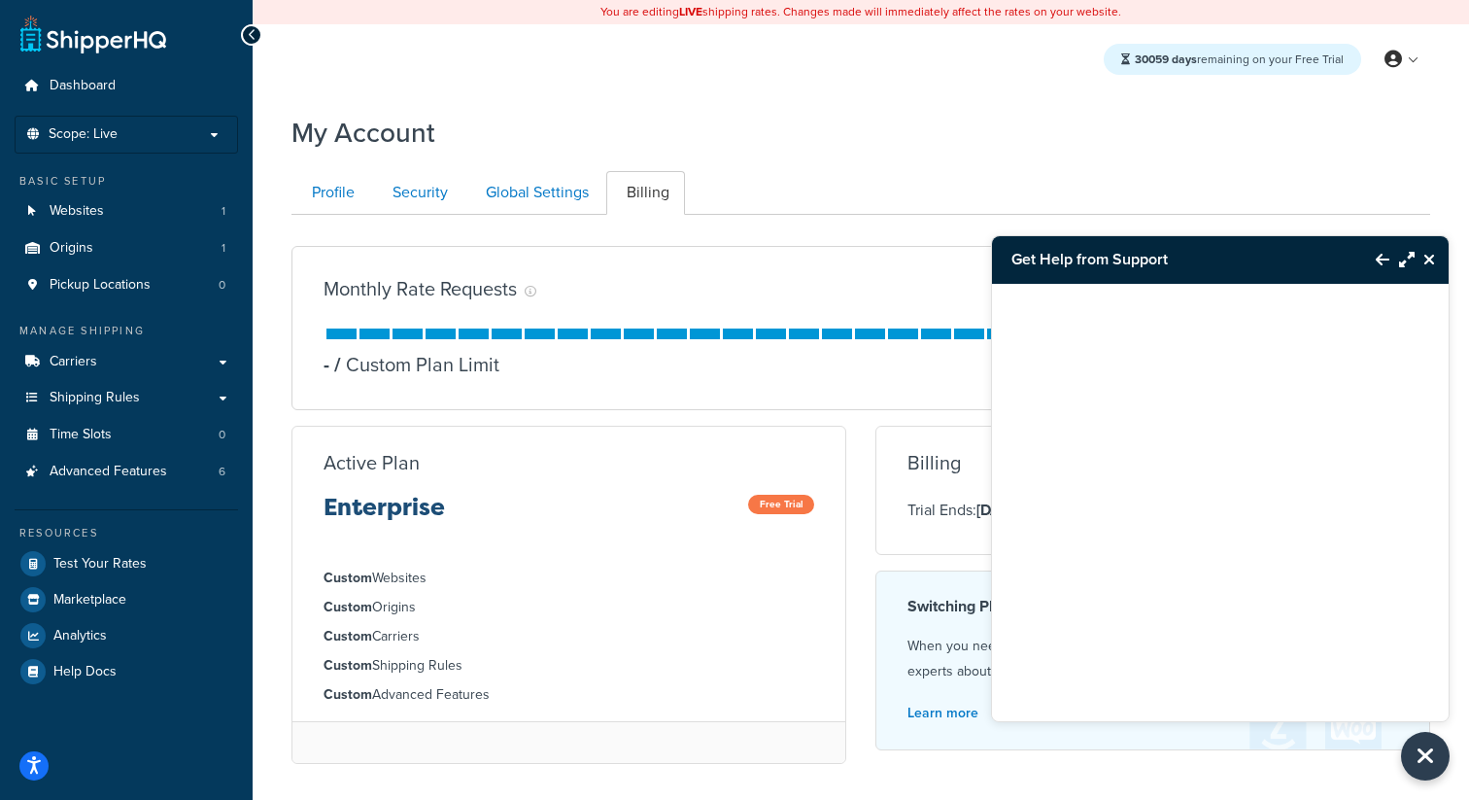
click at [1195, 494] on div at bounding box center [1220, 478] width 457 height 389
click at [1157, 681] on div at bounding box center [1220, 502] width 457 height 437
click at [1379, 256] on icon "Back to Resource Center" at bounding box center [1383, 260] width 14 height 16
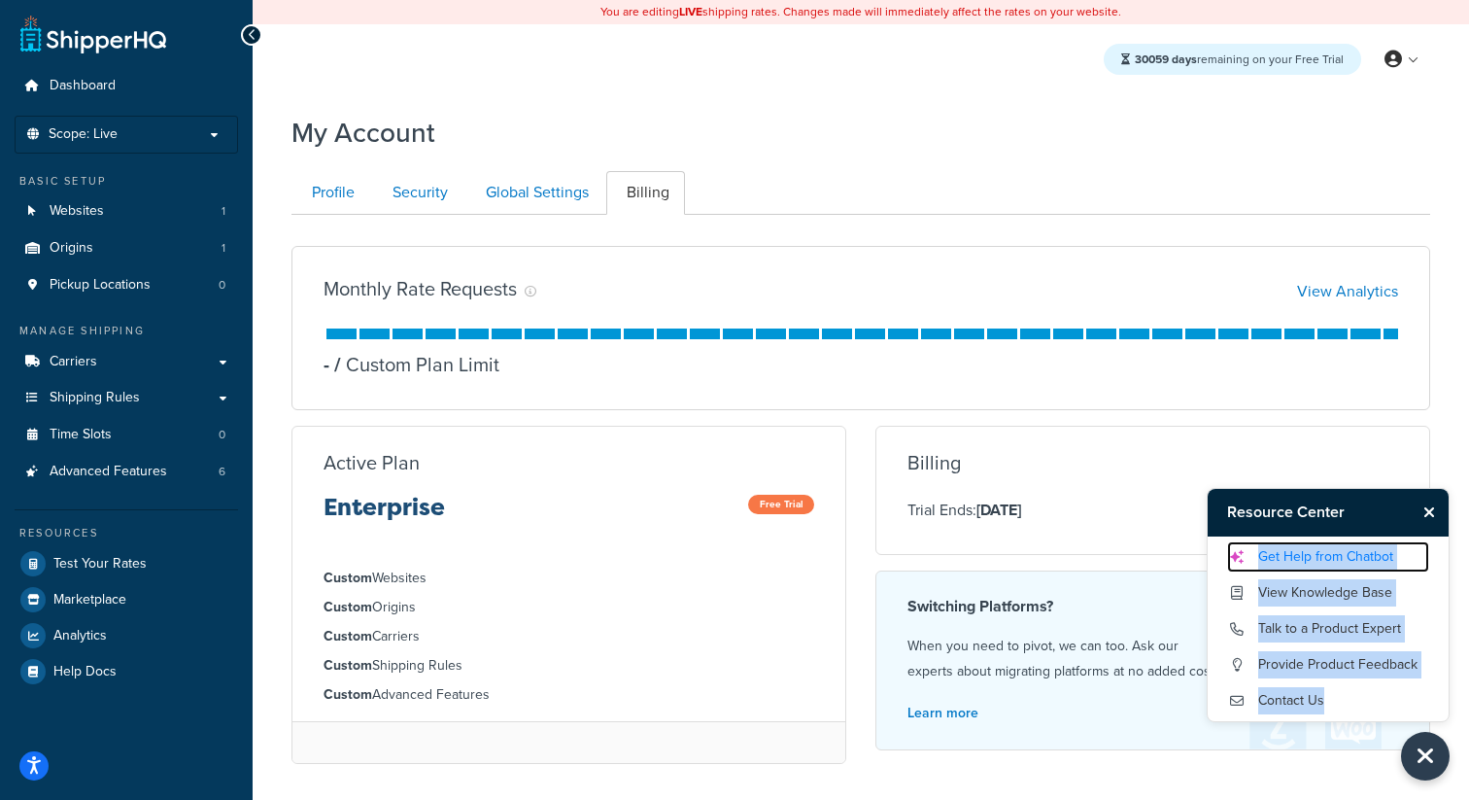
click at [1344, 560] on link "Get Help from Chatbot" at bounding box center [1328, 556] width 202 height 31
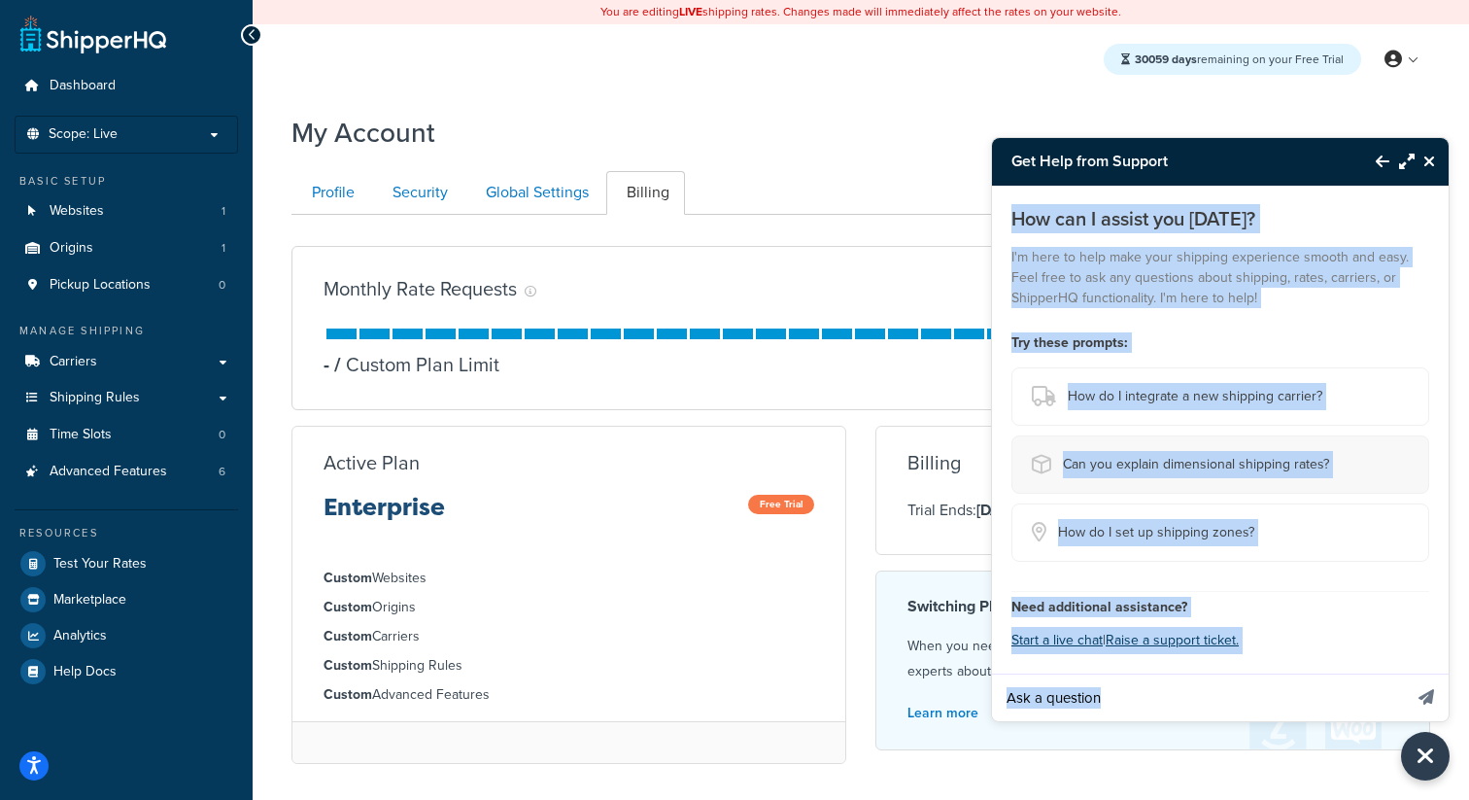
click at [1194, 461] on span "Can you explain dimensional shipping rates?" at bounding box center [1196, 464] width 266 height 27
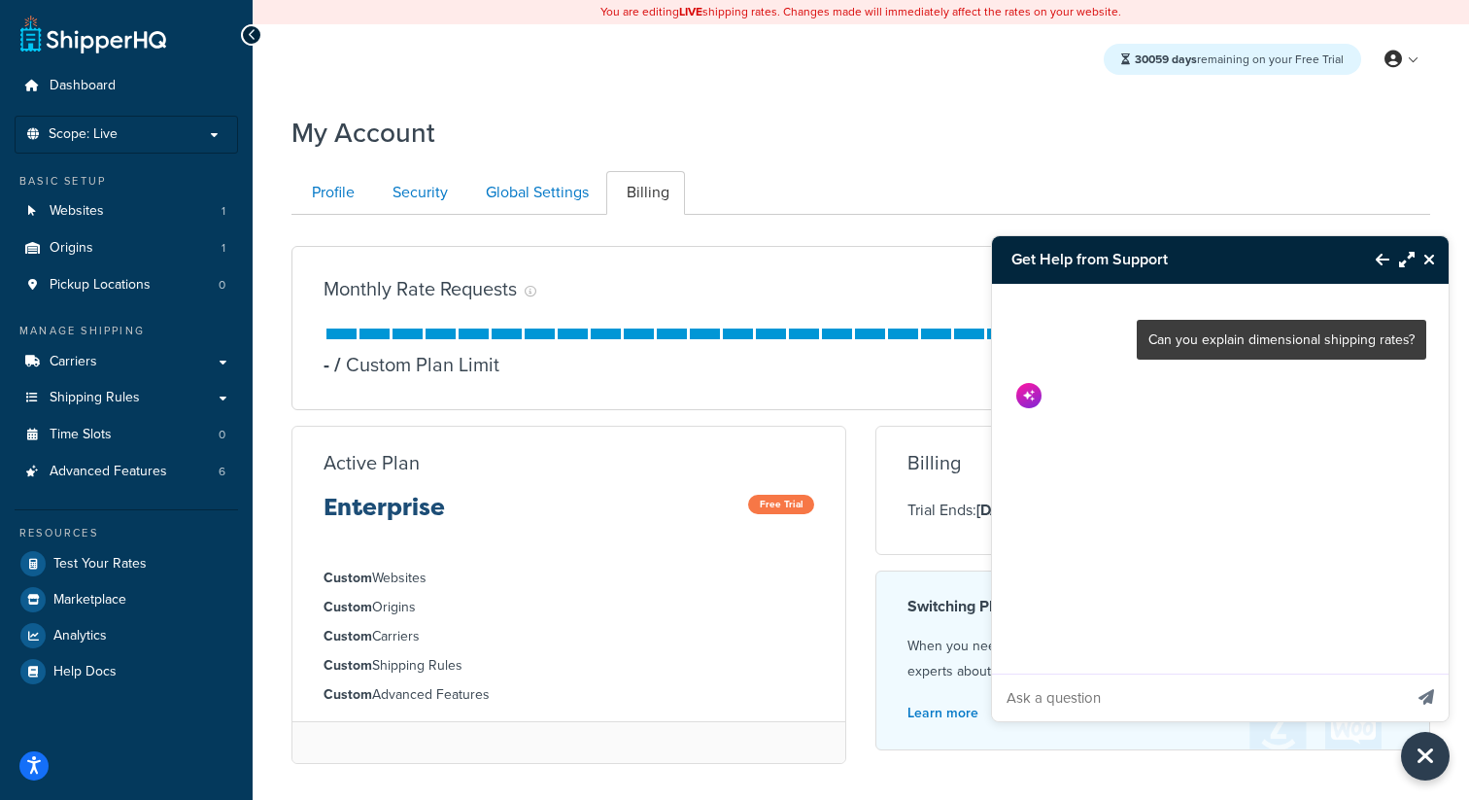
click at [1305, 434] on div "Can you explain dimensional shipping rates?" at bounding box center [1221, 363] width 459 height 158
click at [1435, 258] on button "Close Resource Center" at bounding box center [1432, 259] width 34 height 23
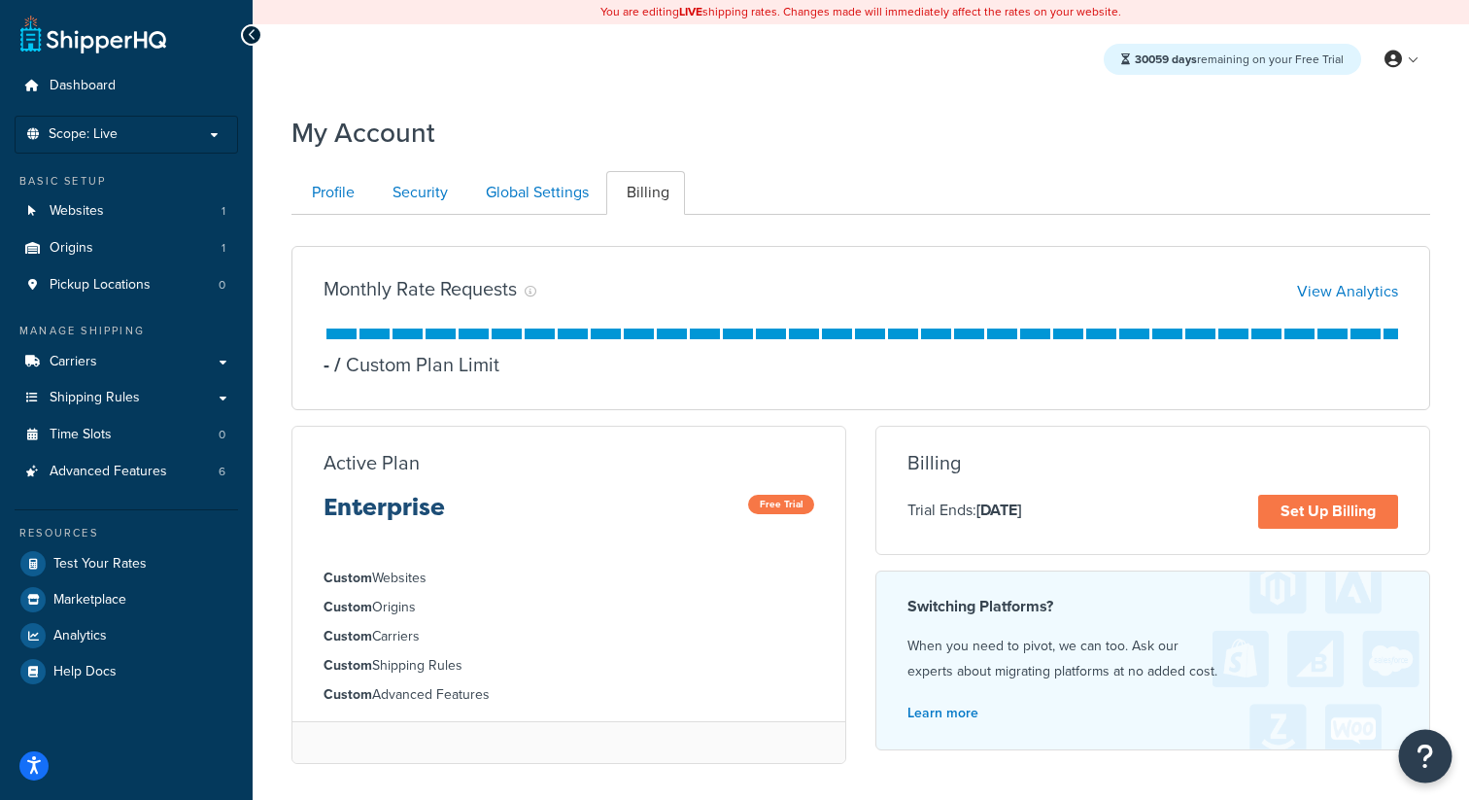
click at [1427, 759] on icon "Open Resource Center" at bounding box center [1425, 755] width 18 height 27
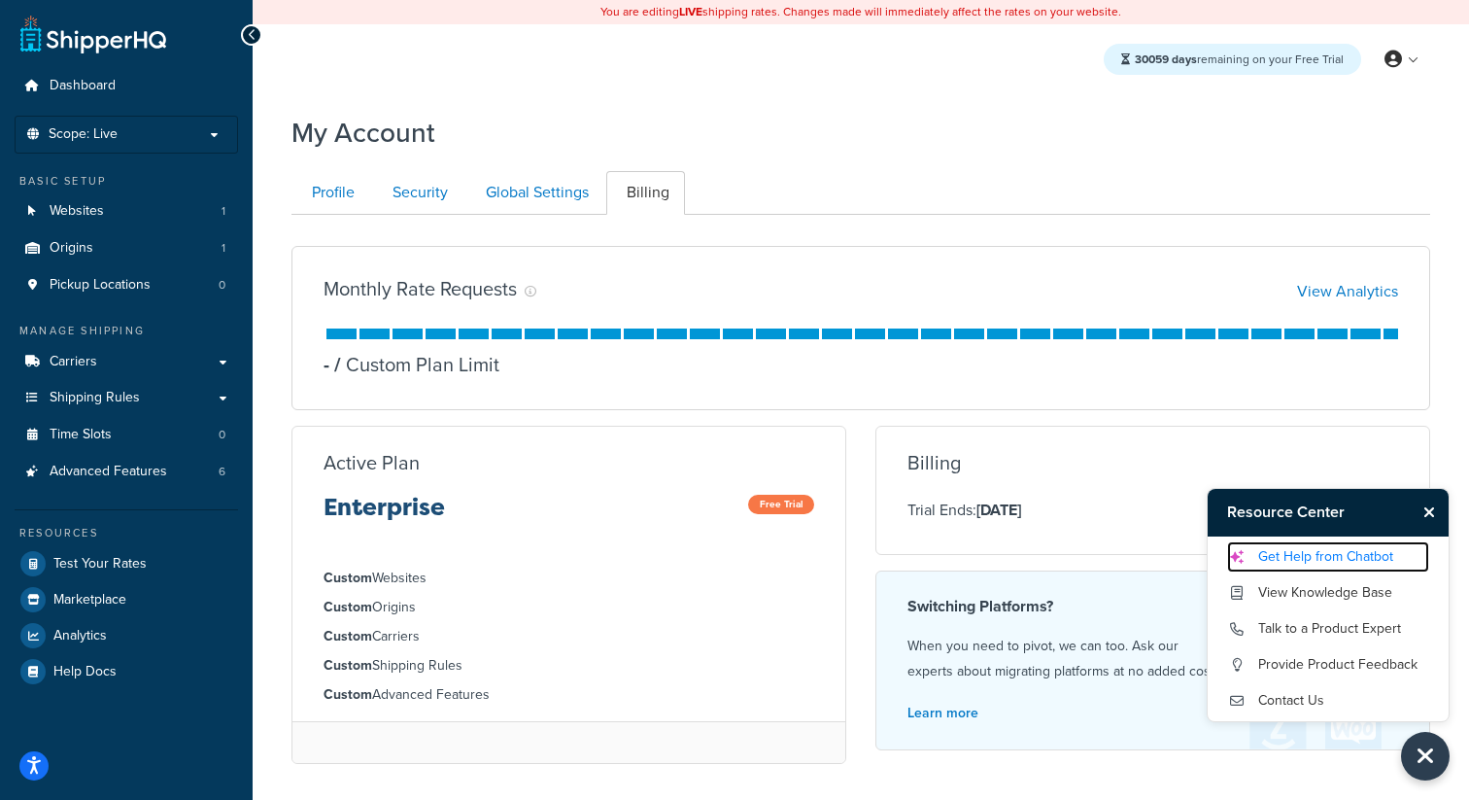
click at [1341, 562] on link "Get Help from Chatbot" at bounding box center [1328, 556] width 202 height 31
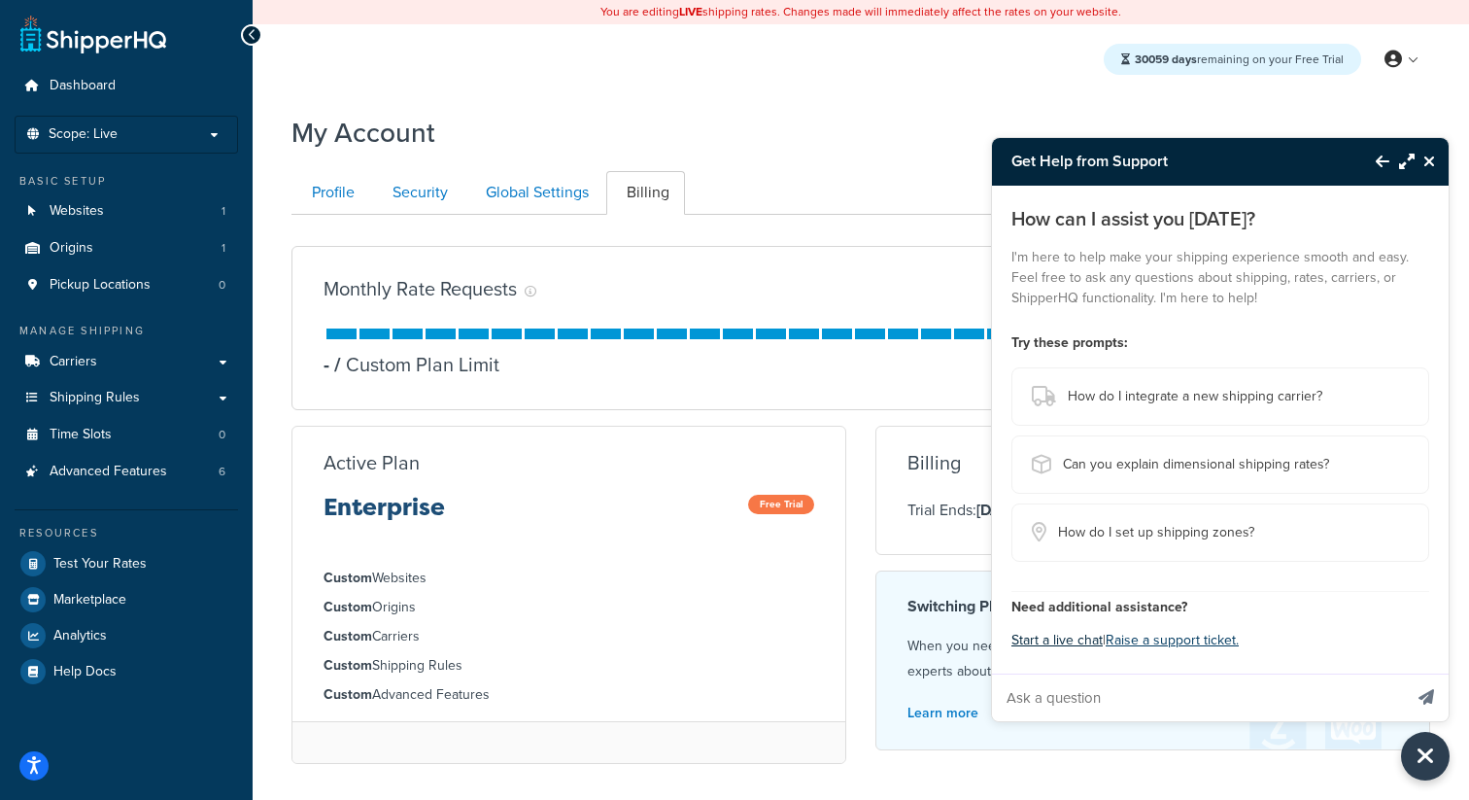
click at [1082, 643] on button "Start a live chat" at bounding box center [1056, 640] width 91 height 27
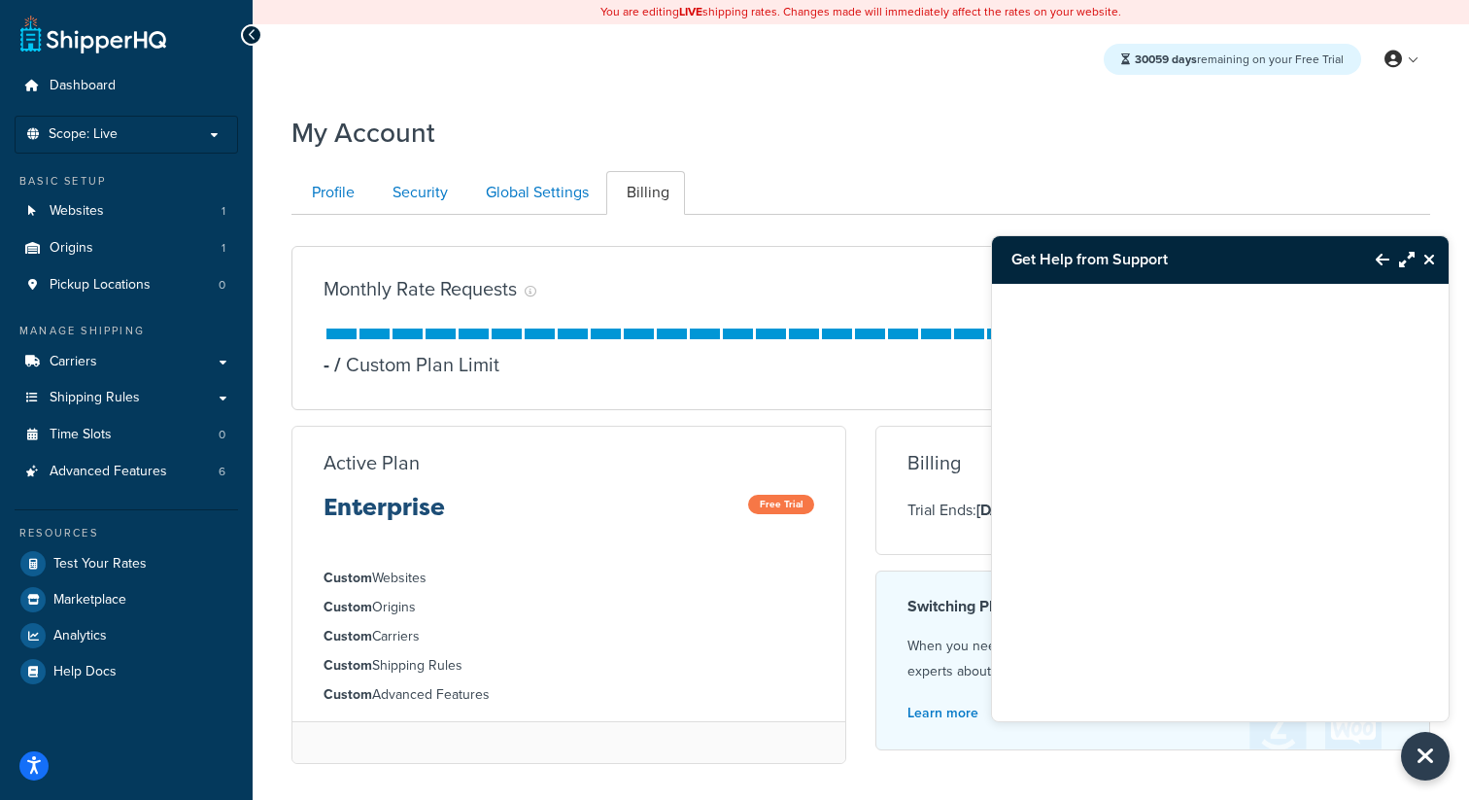
click at [1428, 254] on icon "Close Resource Center" at bounding box center [1429, 260] width 12 height 16
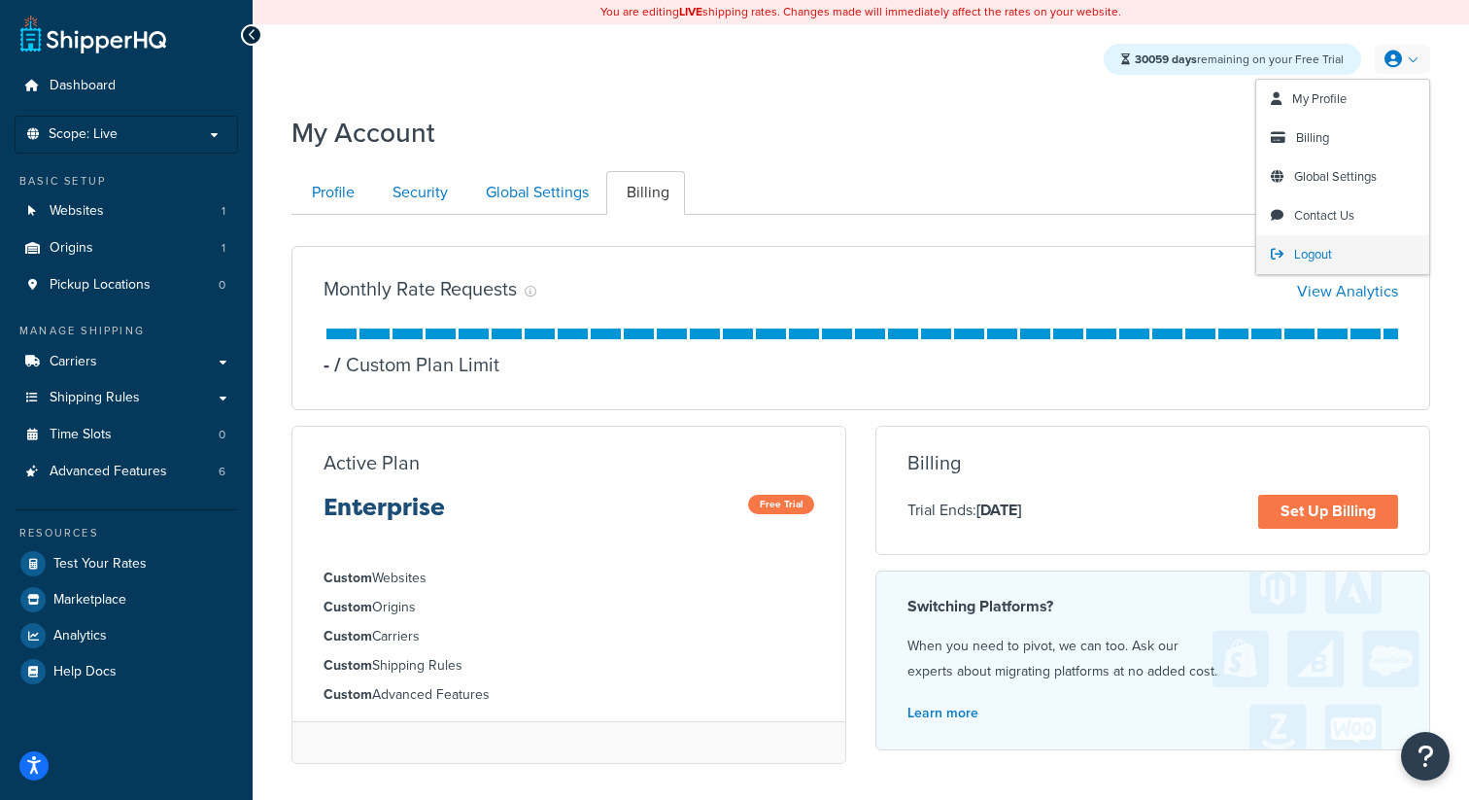
click at [1324, 255] on span "Logout" at bounding box center [1313, 254] width 38 height 18
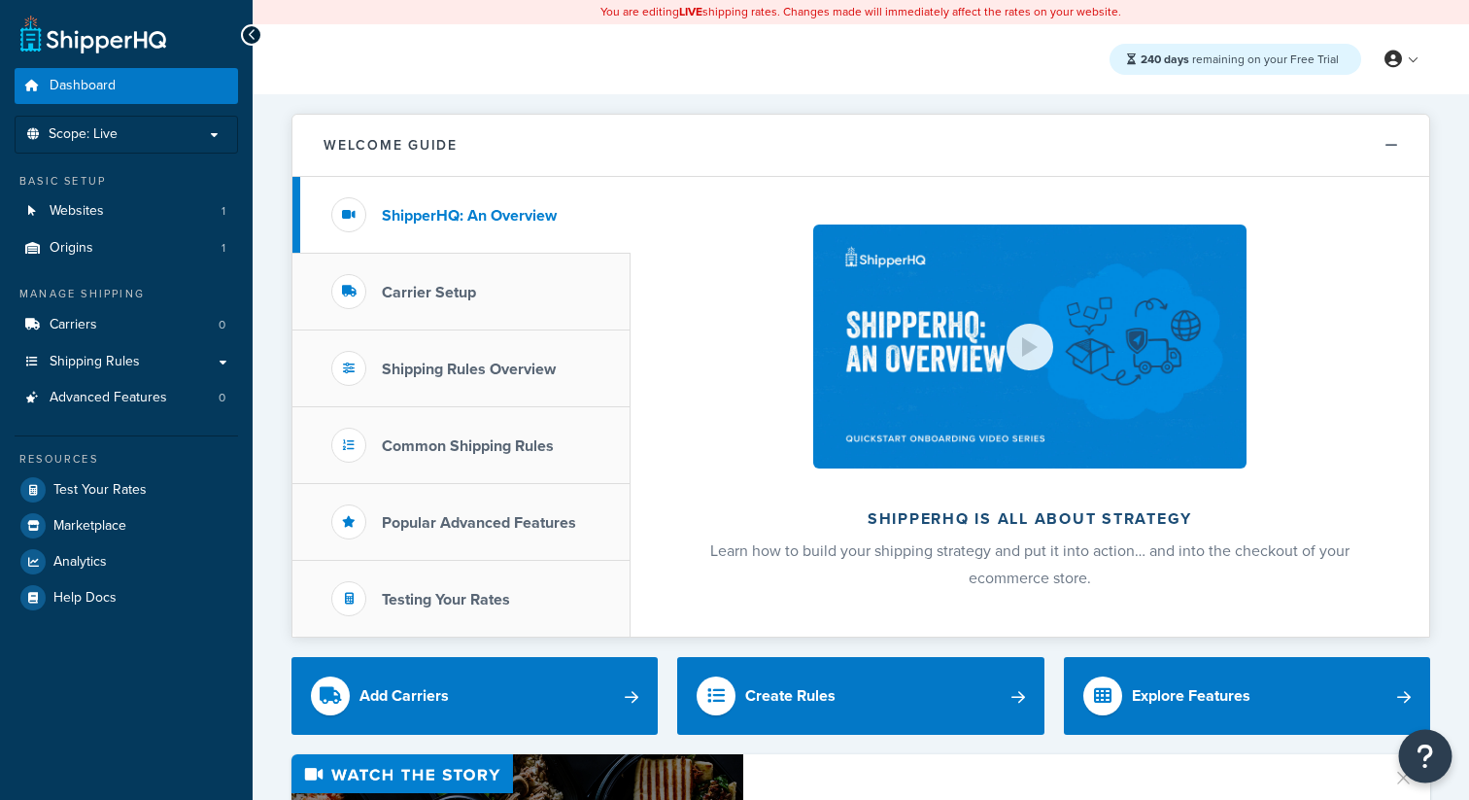
click at [1431, 738] on button "Open Resource Center" at bounding box center [1425, 756] width 53 height 53
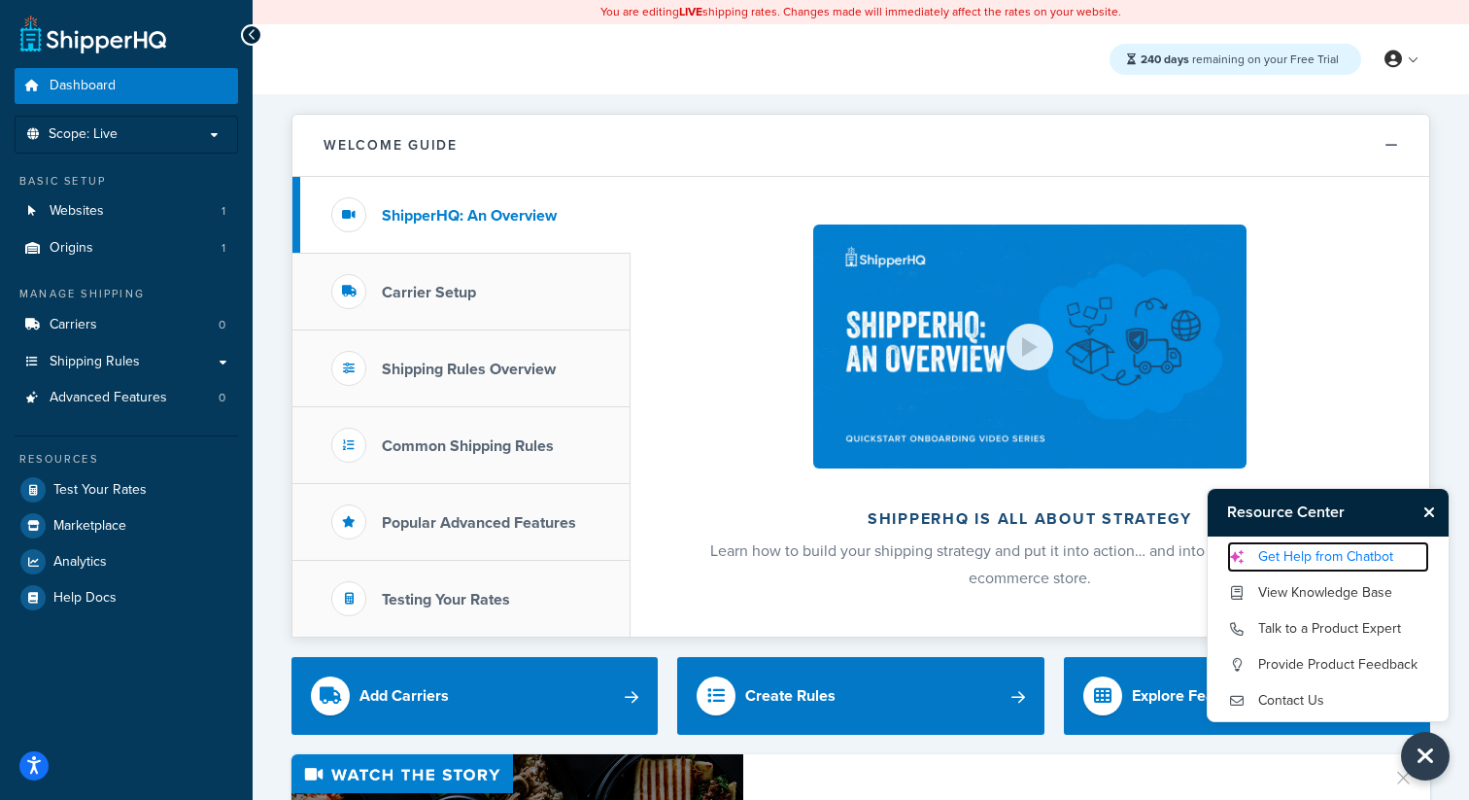
click at [1316, 547] on link "Get Help from Chatbot" at bounding box center [1328, 556] width 202 height 31
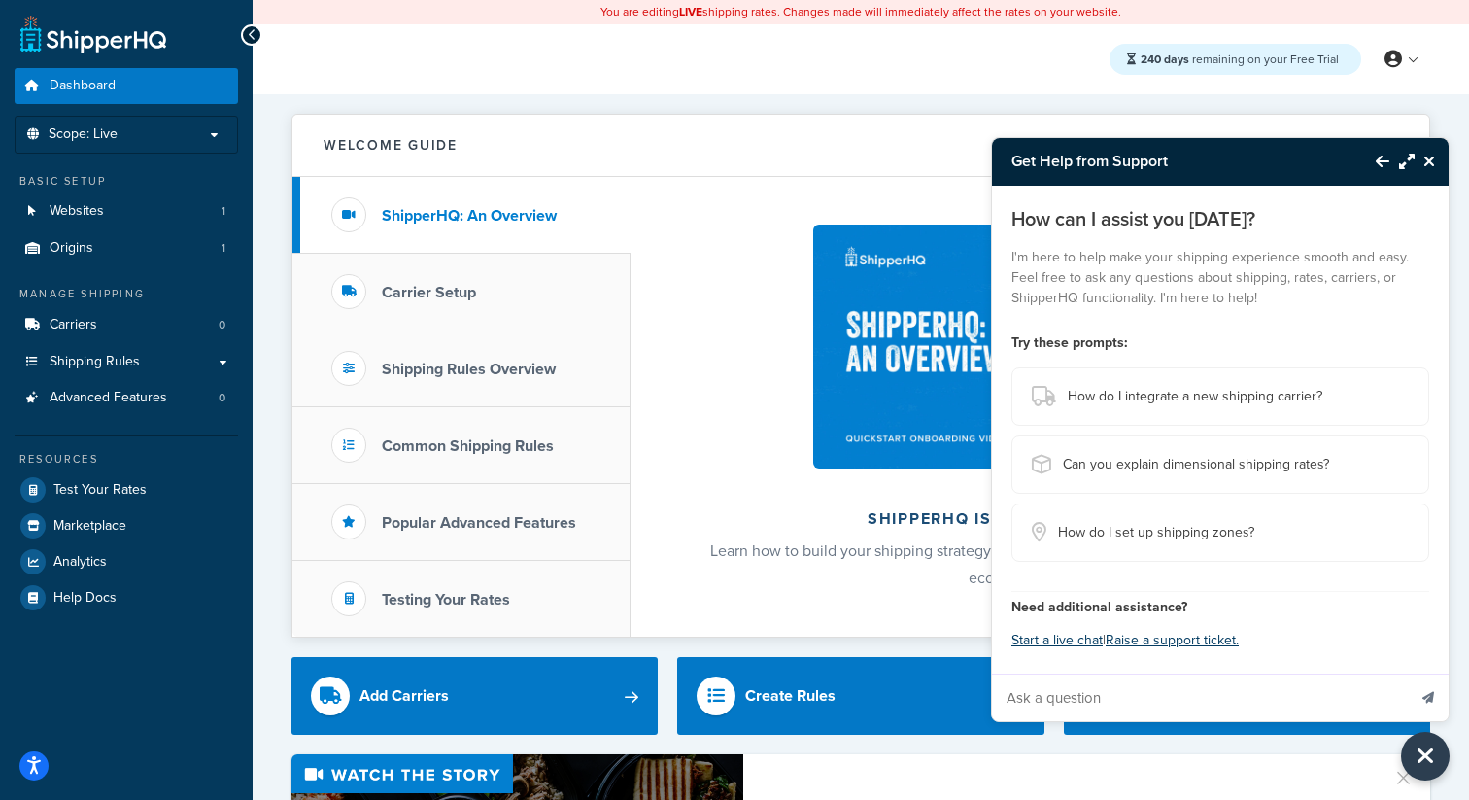
click at [1160, 699] on input "Ask a question" at bounding box center [1199, 697] width 414 height 47
click at [1045, 621] on div "Need additional assistance? Start a live chat | Raise a support ticket." at bounding box center [1220, 622] width 418 height 63
click at [1041, 631] on button "Start a live chat" at bounding box center [1056, 640] width 91 height 27
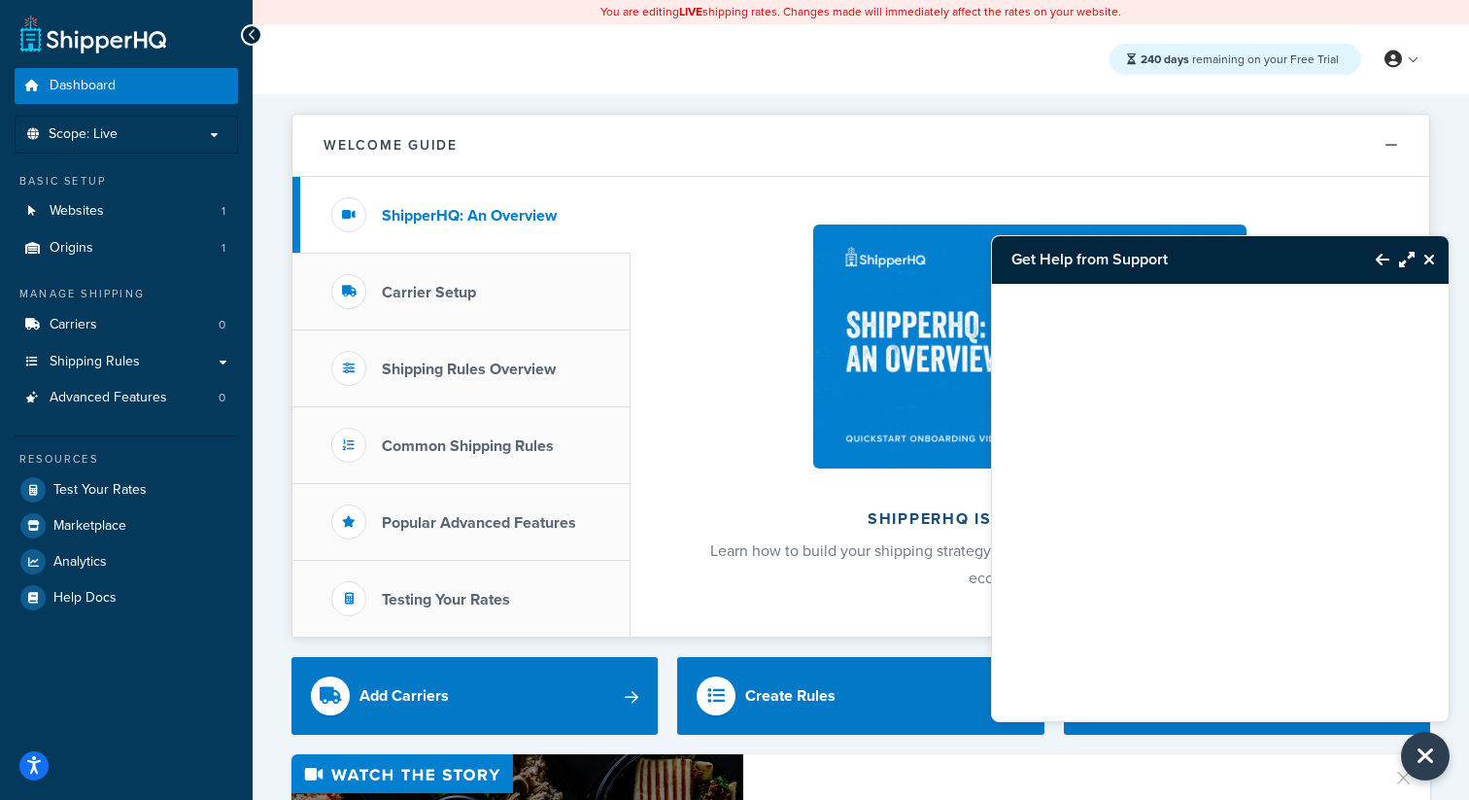
click icon "Back to Resource Center"
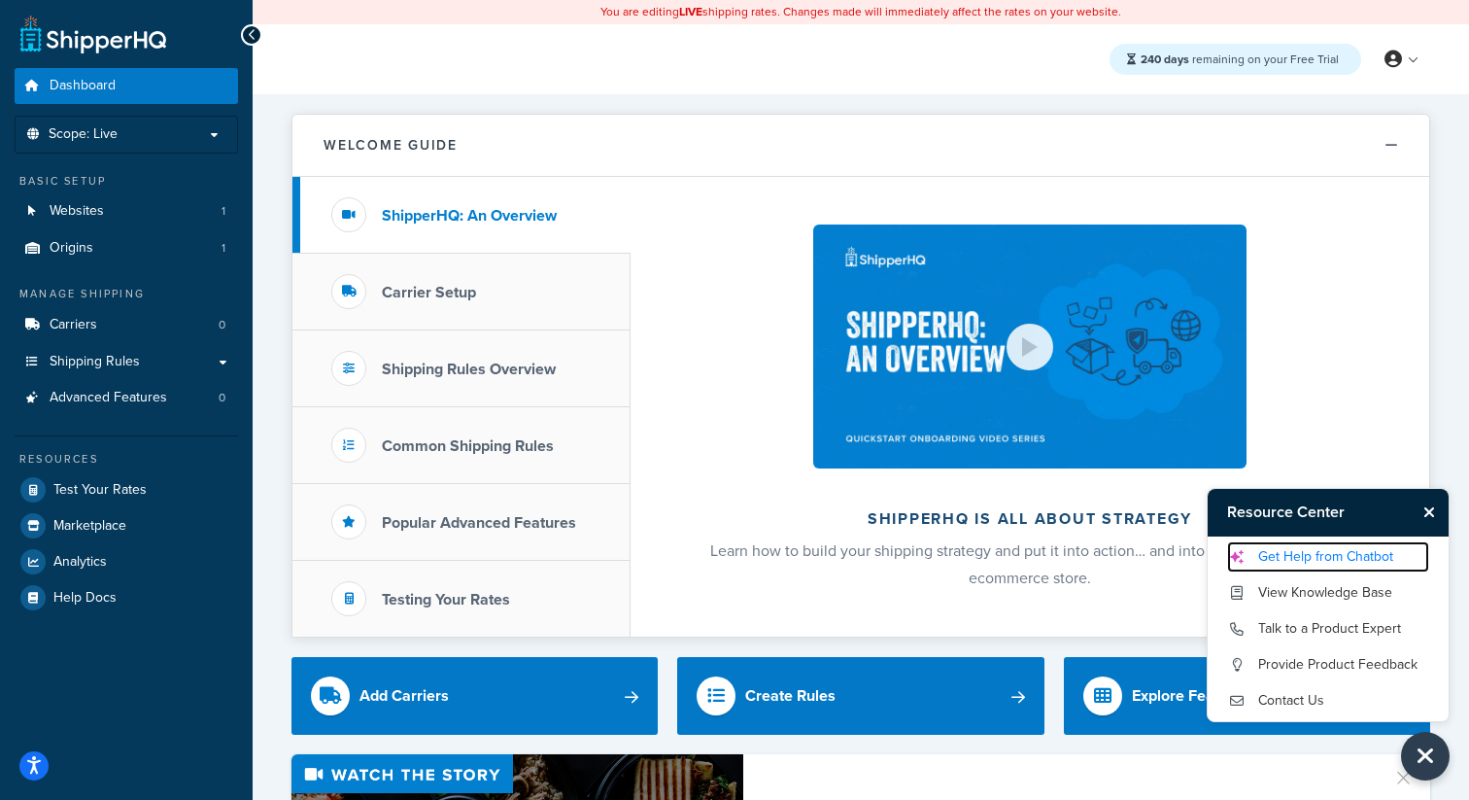
click link "Get Help from Chatbot"
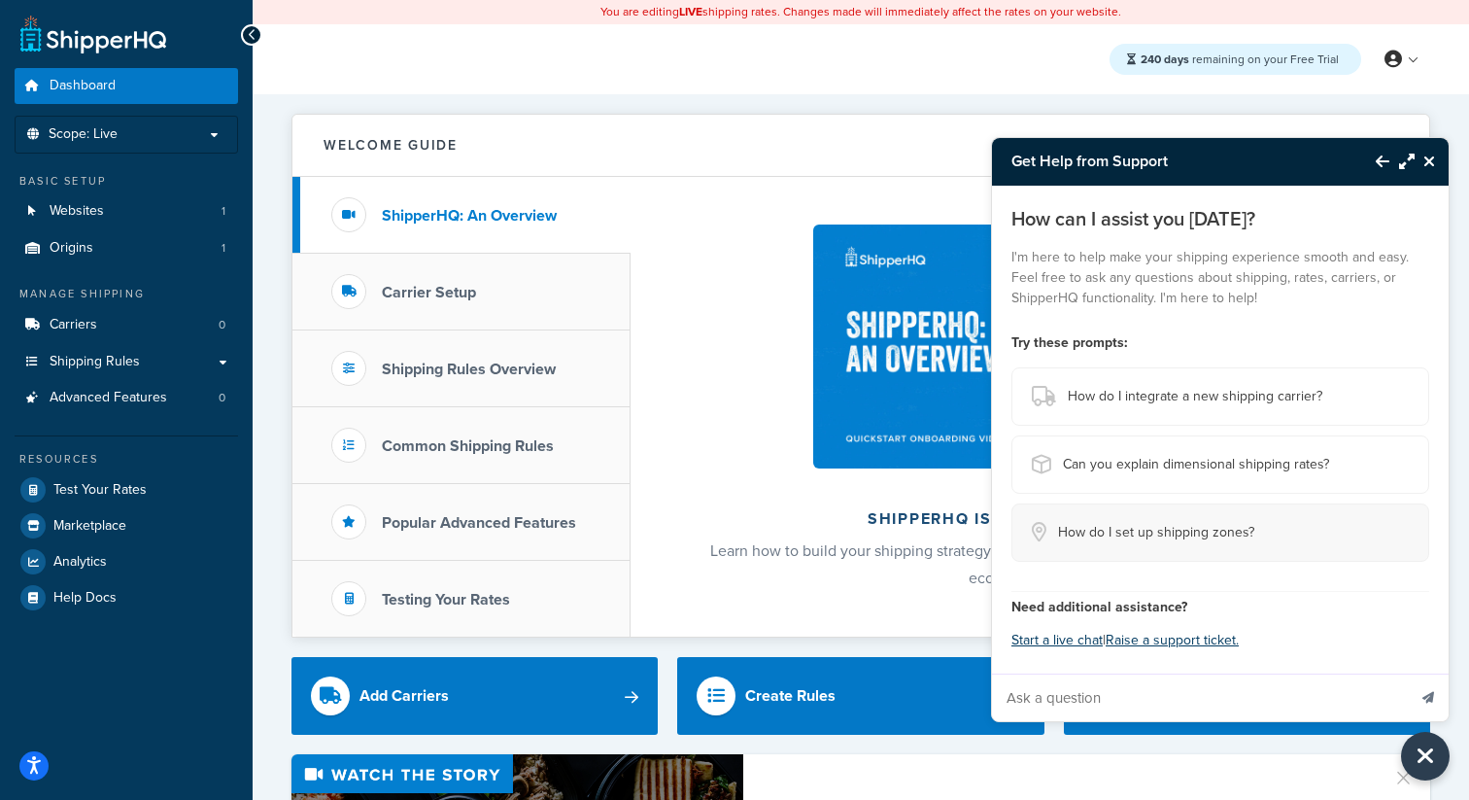
click span "How do I set up shipping zones?"
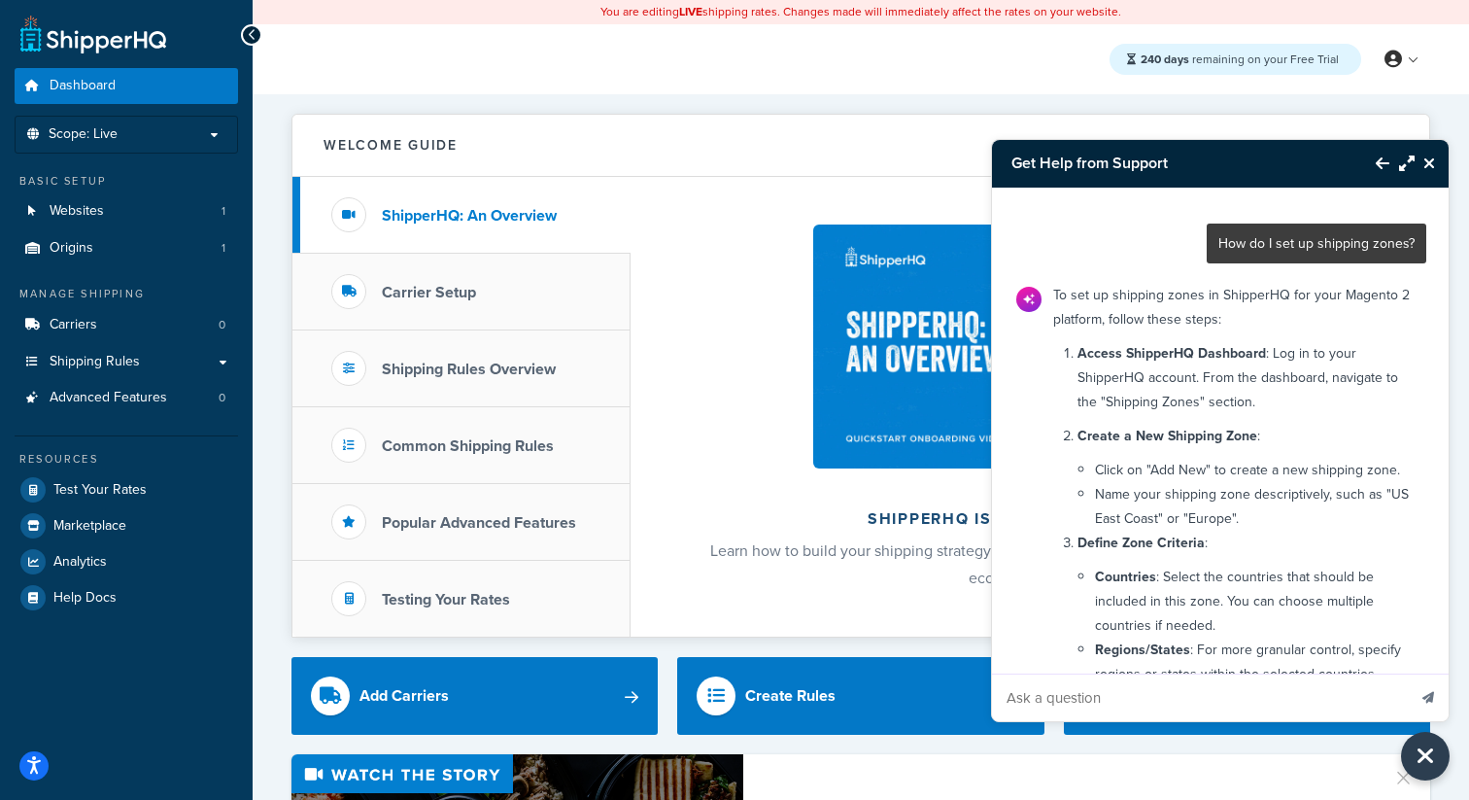
scroll to position [658, 0]
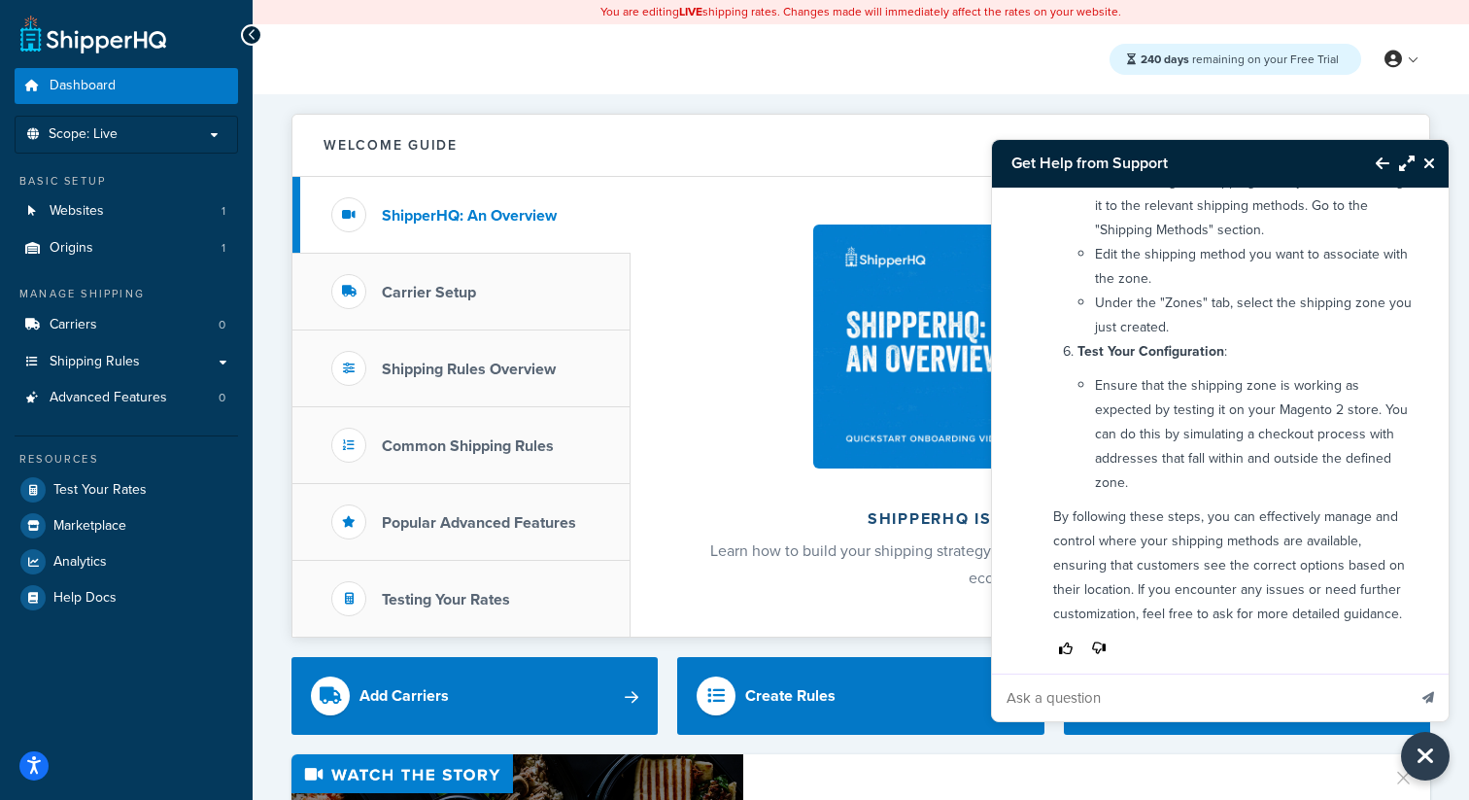
click input "Ask a question"
type input "i would like to talk to a human agent"
click icon "Send message"
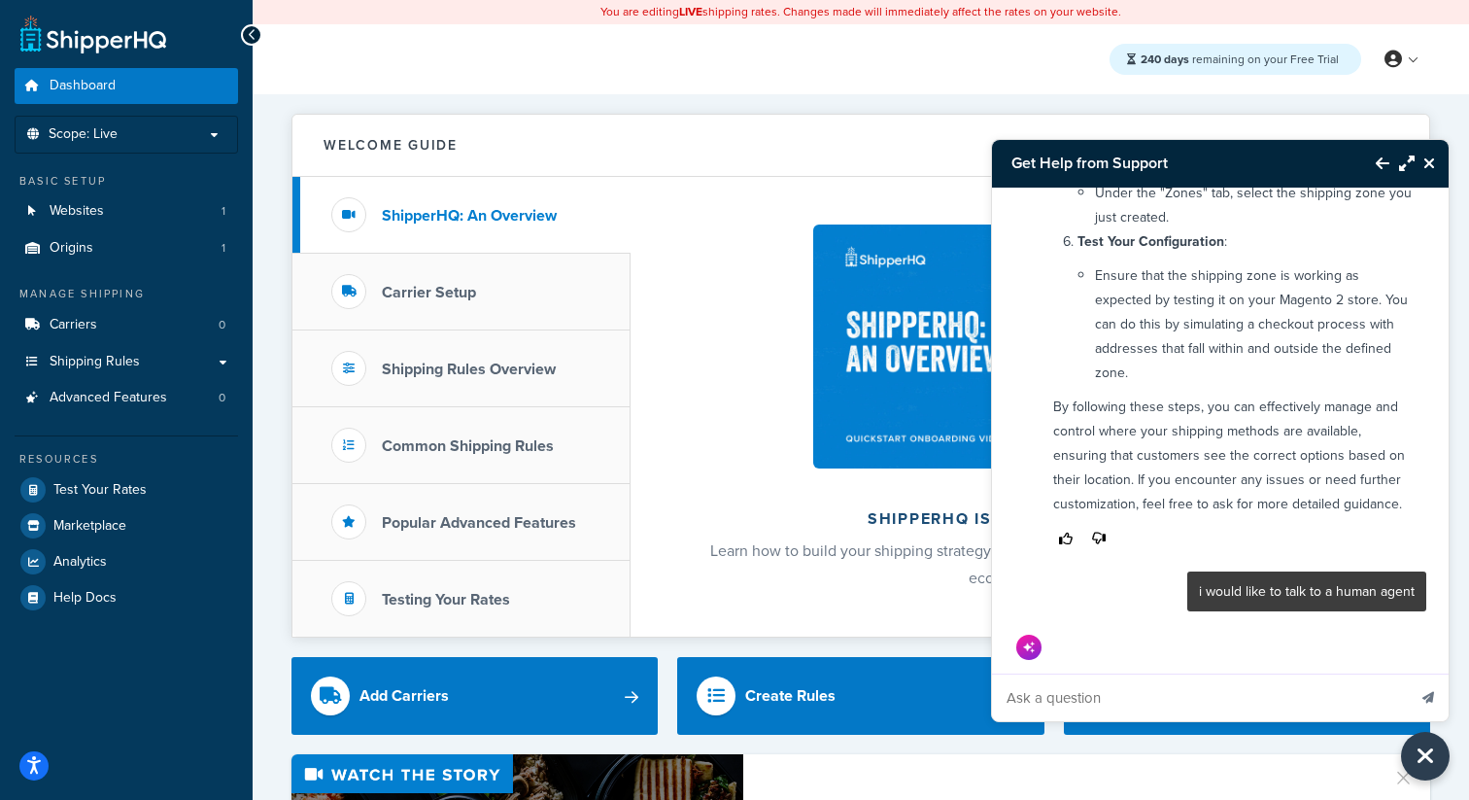
scroll to position [770, 0]
